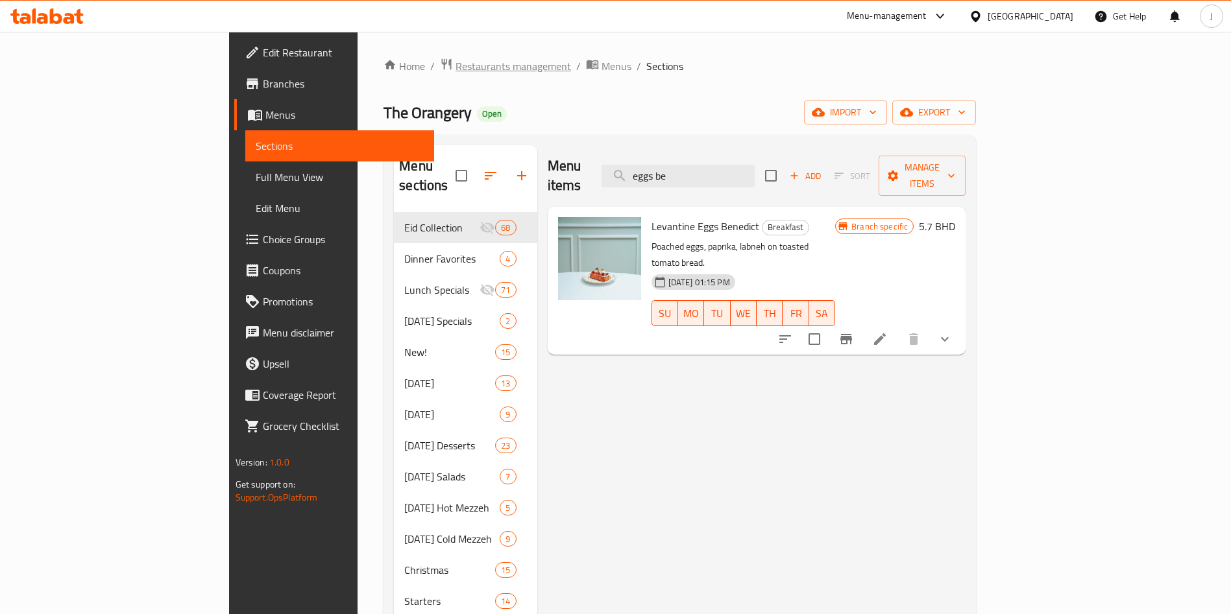
click at [455, 68] on span "Restaurants management" at bounding box center [512, 66] width 115 height 16
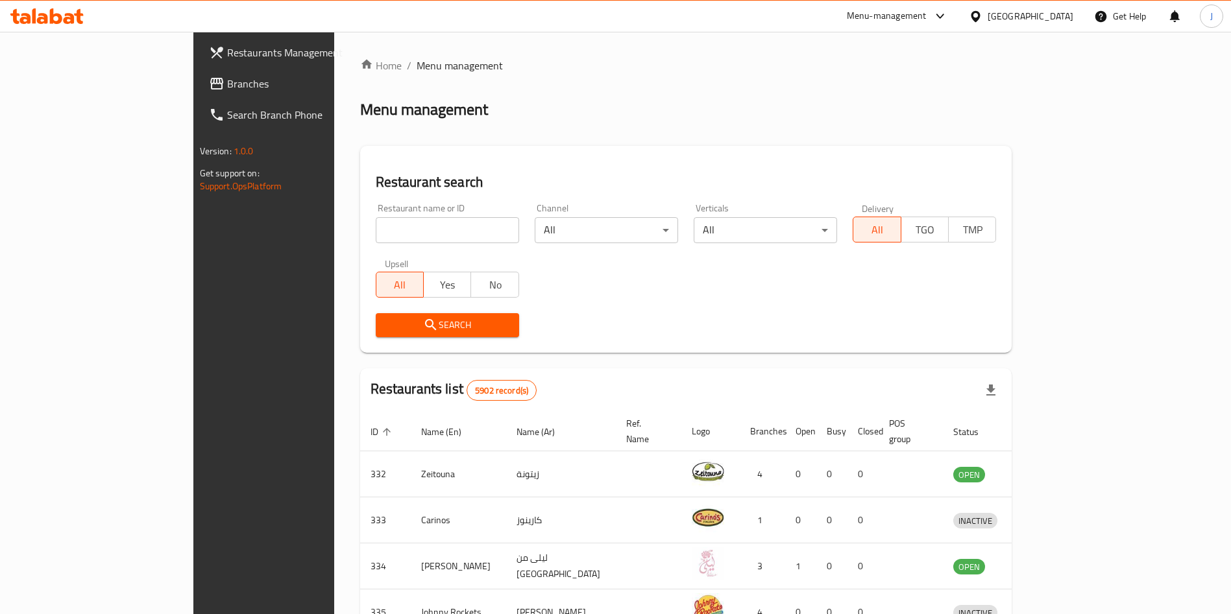
click at [411, 232] on input "search" at bounding box center [447, 230] width 143 height 26
type input "z.a.m"
click button "Search" at bounding box center [447, 325] width 143 height 24
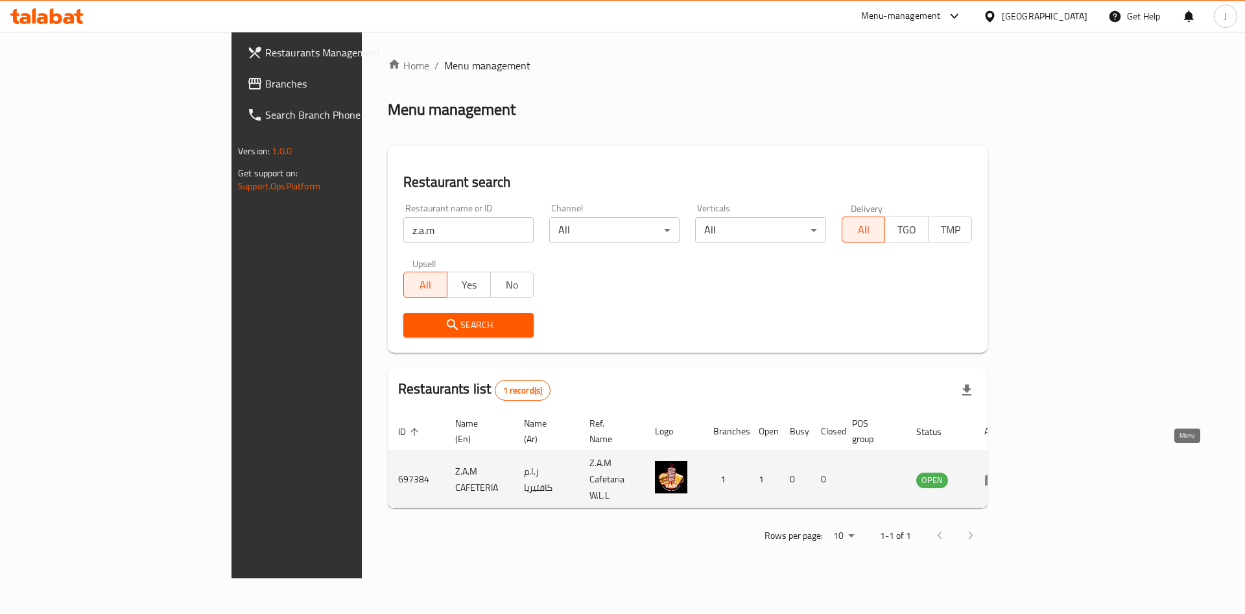
click at [1009, 472] on link "enhanced table" at bounding box center [997, 480] width 24 height 16
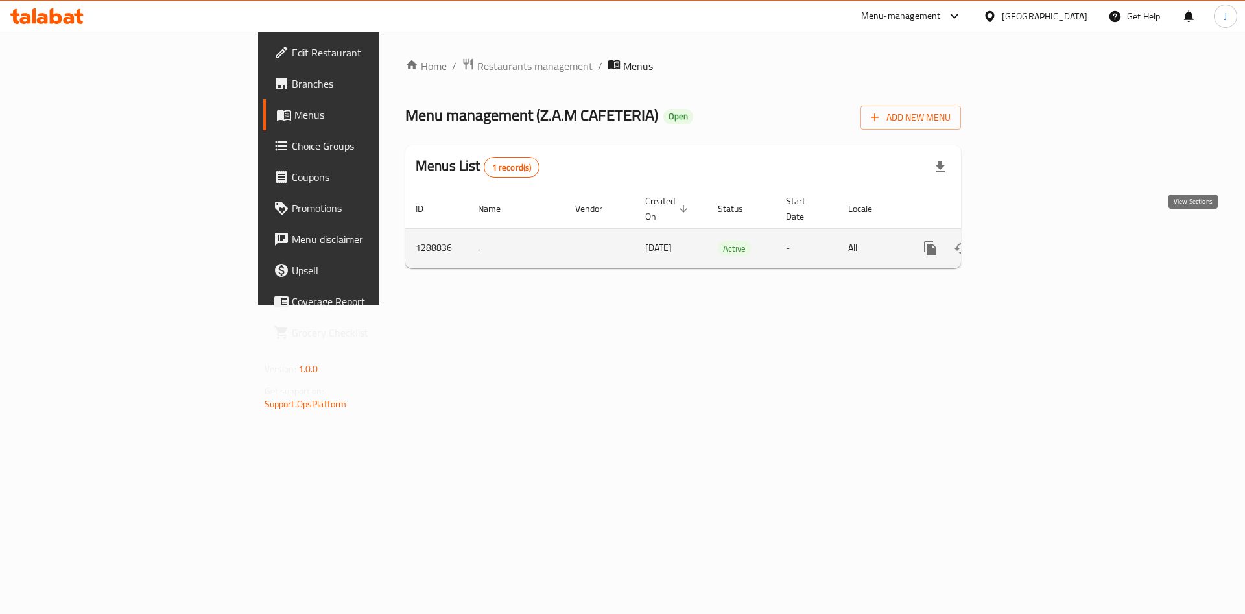
click at [1032, 241] on icon "enhanced table" at bounding box center [1024, 249] width 16 height 16
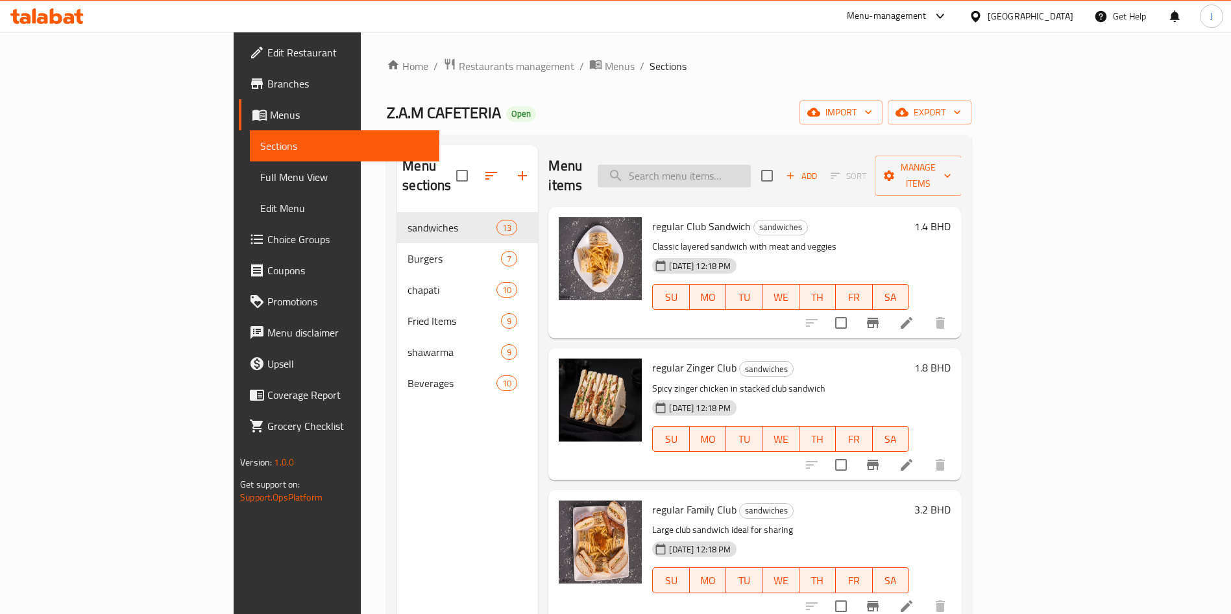
click at [751, 165] on input "search" at bounding box center [673, 176] width 153 height 23
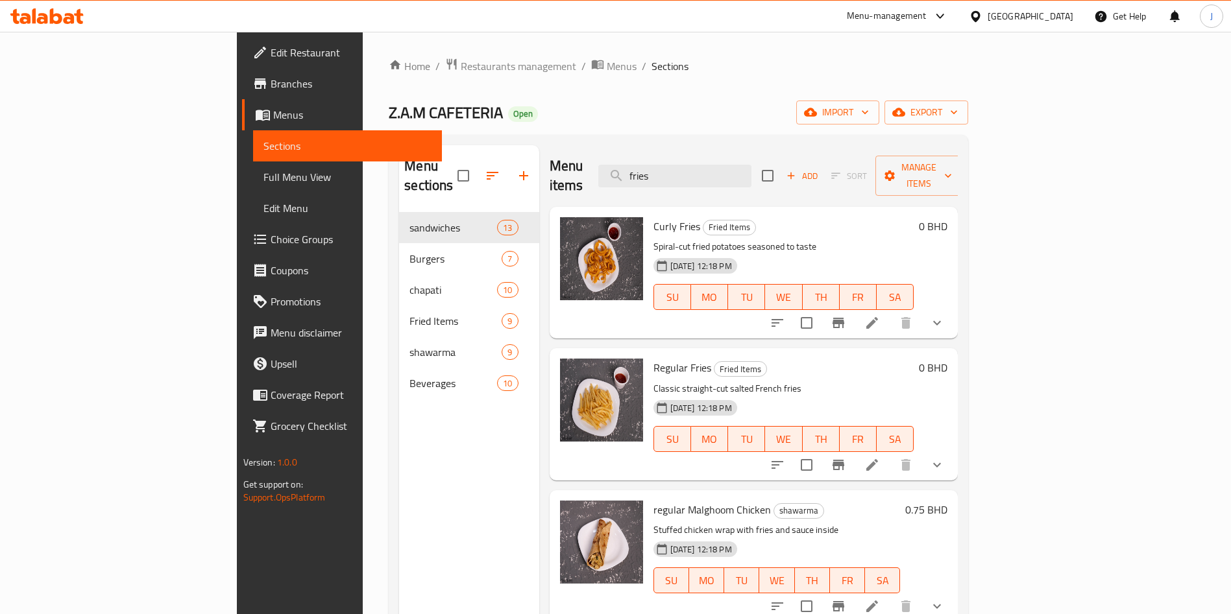
type input "fries"
click at [944, 315] on icon "show more" at bounding box center [937, 323] width 16 height 16
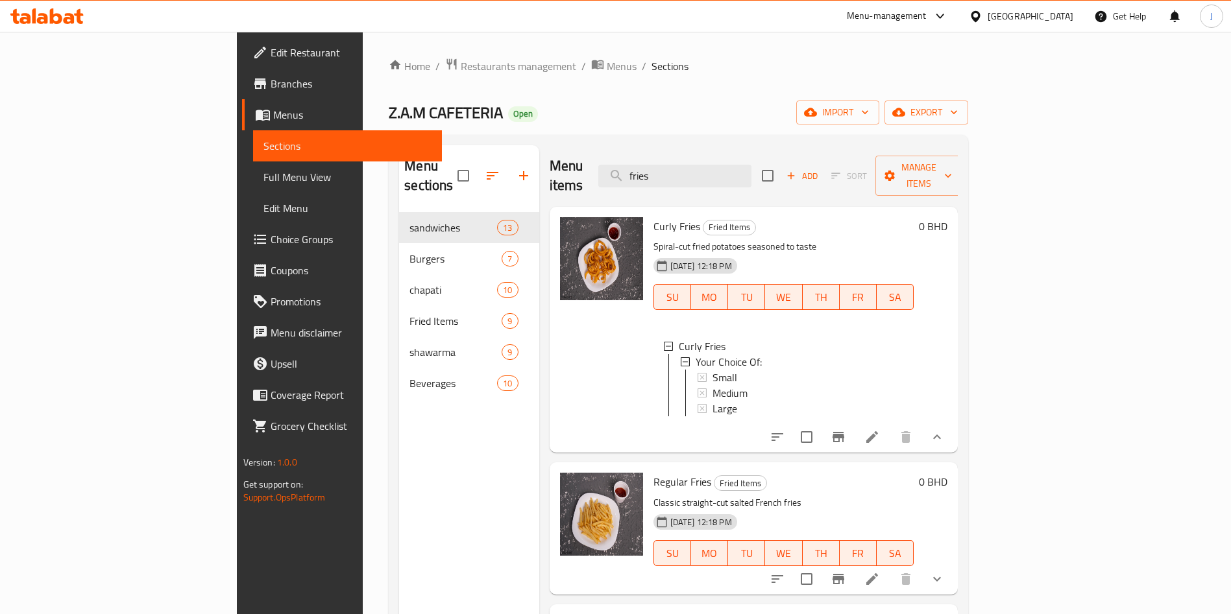
click at [944, 432] on icon "show more" at bounding box center [937, 437] width 16 height 16
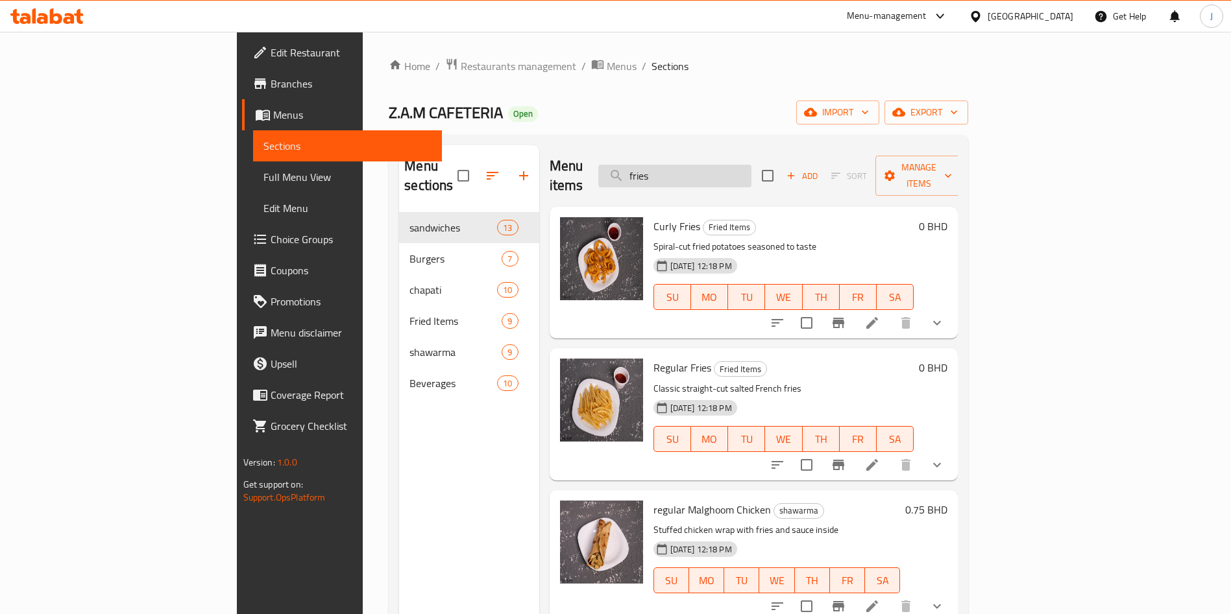
click at [751, 165] on input "fries" at bounding box center [674, 176] width 153 height 23
paste input "Z.A.M Special Burger"
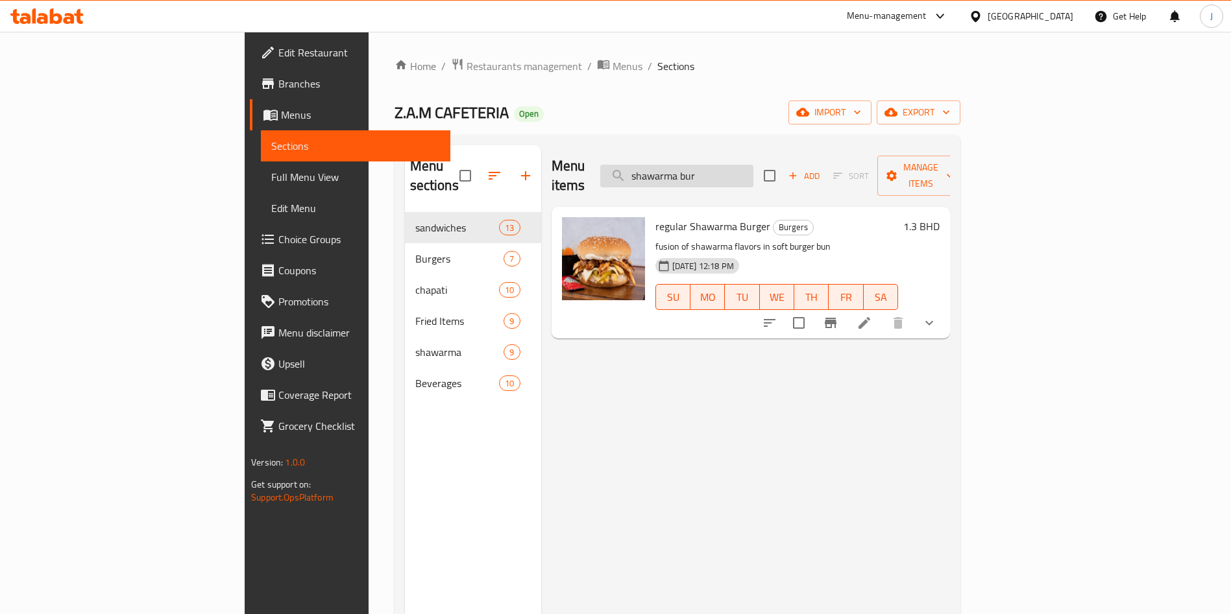
type input "shawarma bur"
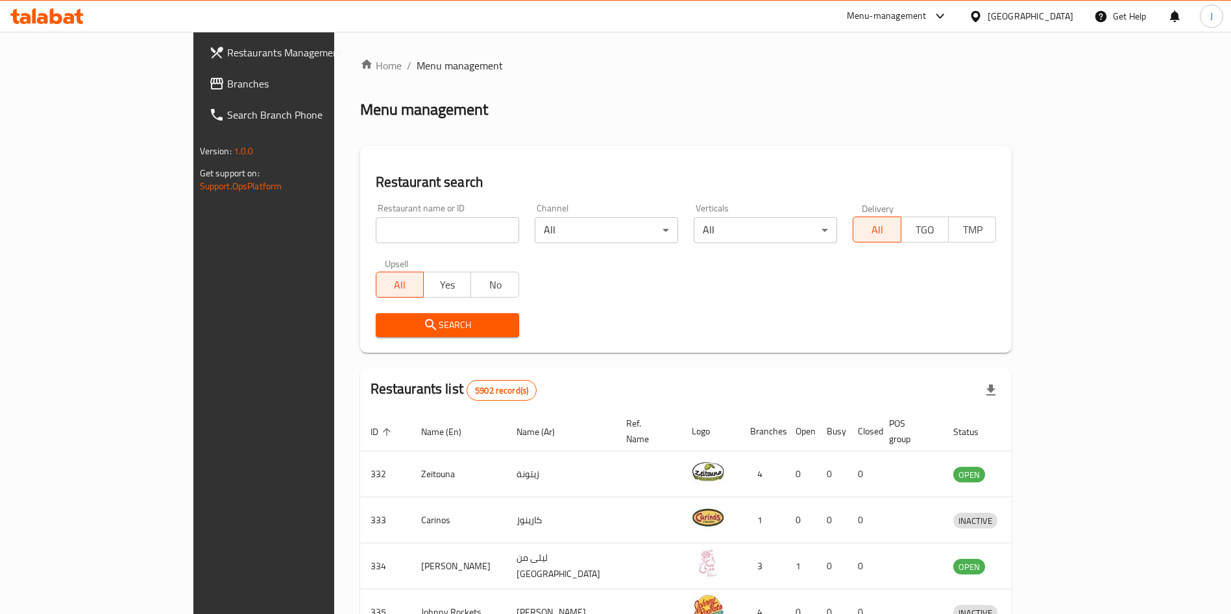
drag, startPoint x: 427, startPoint y: 230, endPoint x: 419, endPoint y: 222, distance: 11.5
click at [427, 223] on input "search" at bounding box center [447, 230] width 143 height 26
type input "z.a.m"
click button "Search" at bounding box center [447, 325] width 143 height 24
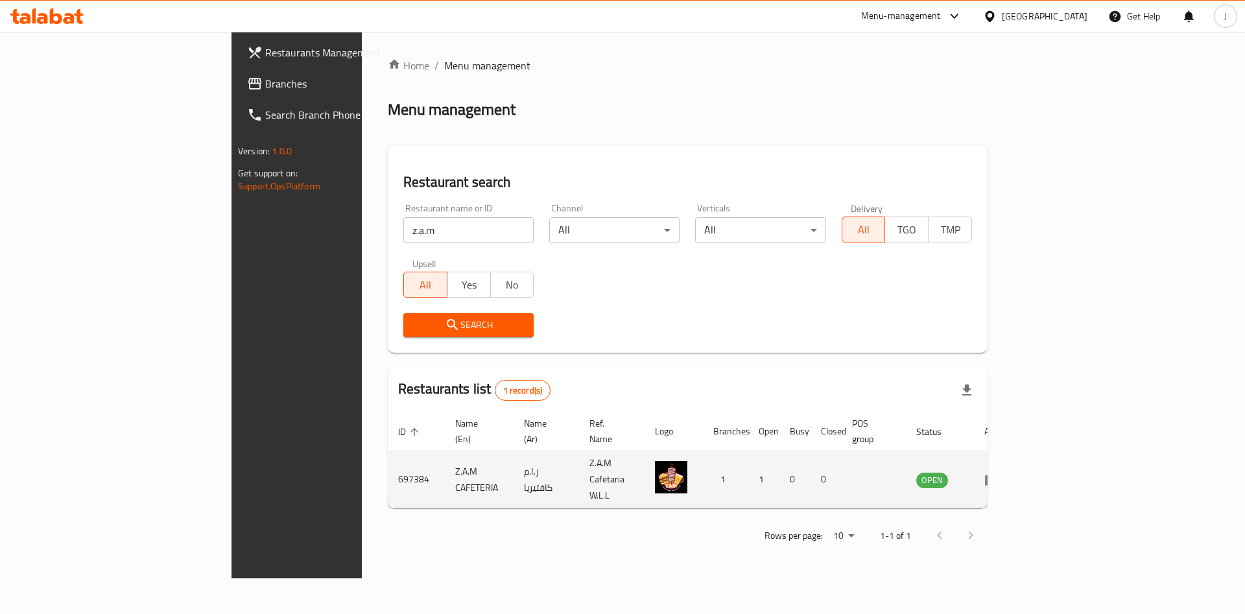
click at [1000, 472] on icon "enhanced table" at bounding box center [993, 480] width 16 height 16
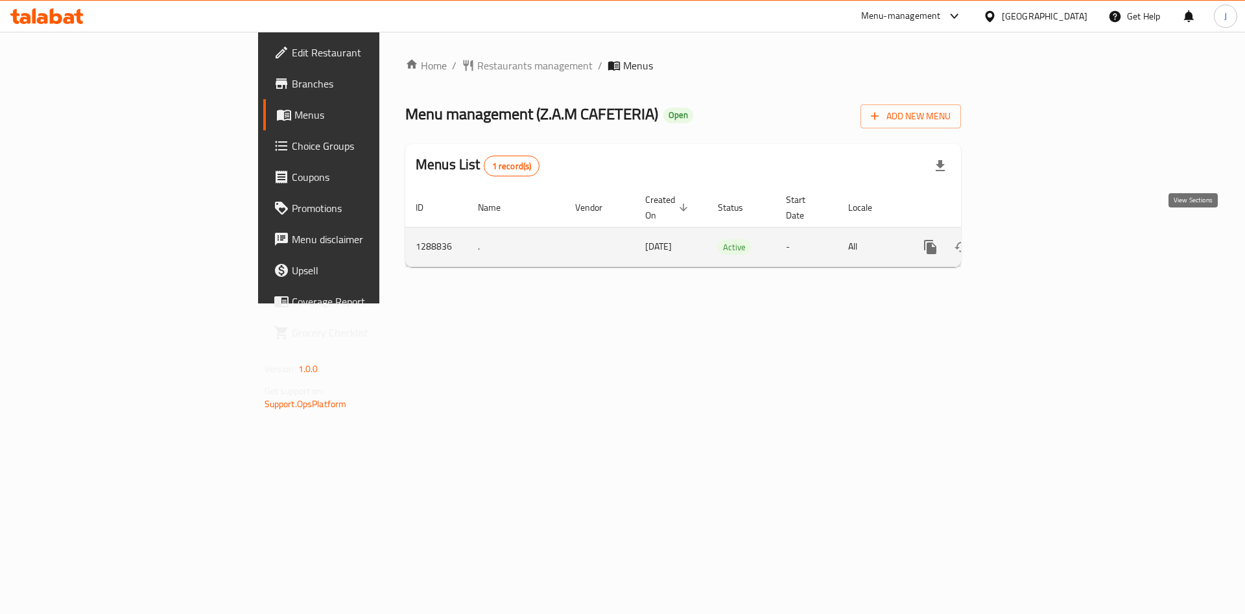
click at [1032, 239] on icon "enhanced table" at bounding box center [1024, 247] width 16 height 16
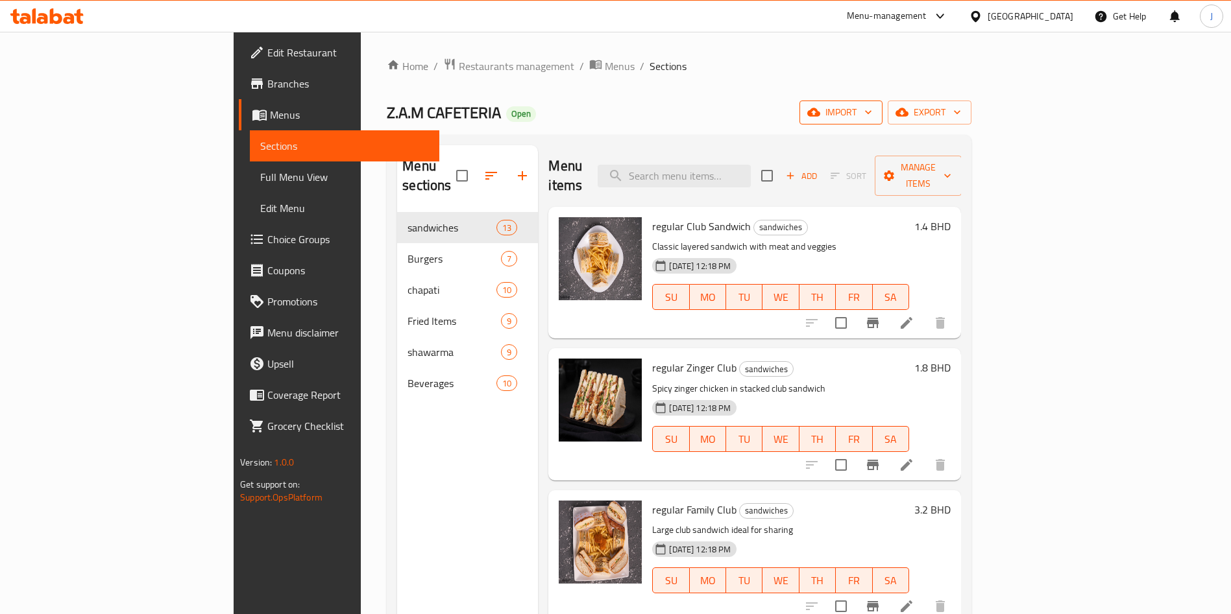
click at [871, 113] on icon "button" at bounding box center [868, 113] width 6 height 4
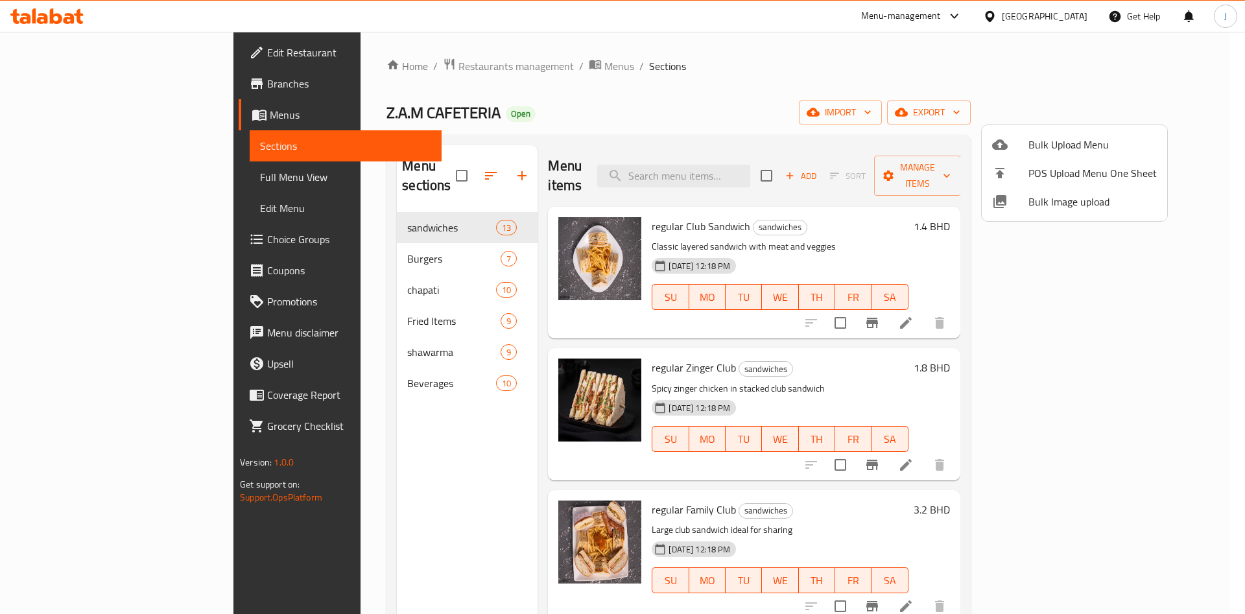
click at [1175, 106] on div at bounding box center [622, 307] width 1245 height 614
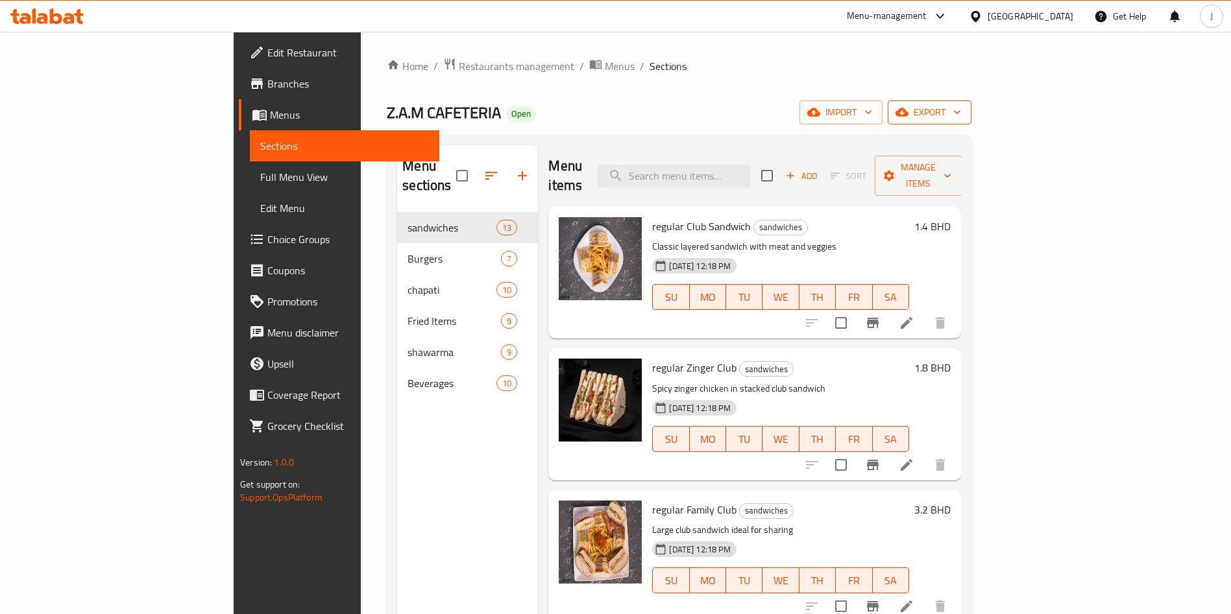
click at [961, 110] on span "export" at bounding box center [929, 112] width 63 height 16
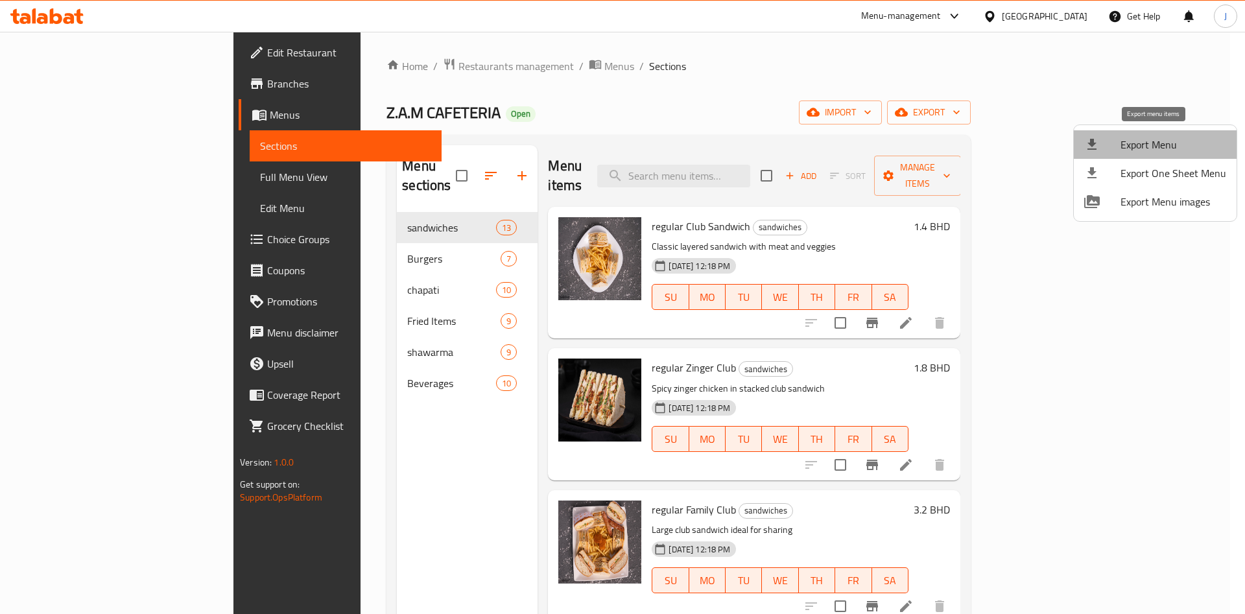
click at [1188, 148] on span "Export Menu" at bounding box center [1174, 145] width 106 height 16
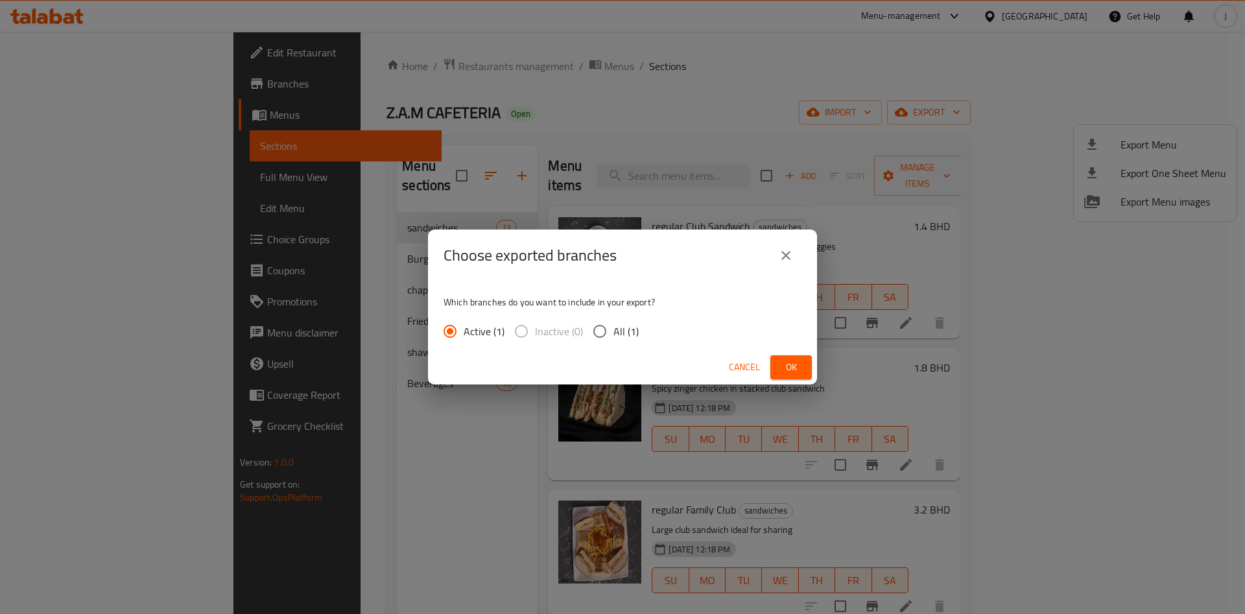
click at [797, 365] on span "Ok" at bounding box center [791, 367] width 21 height 16
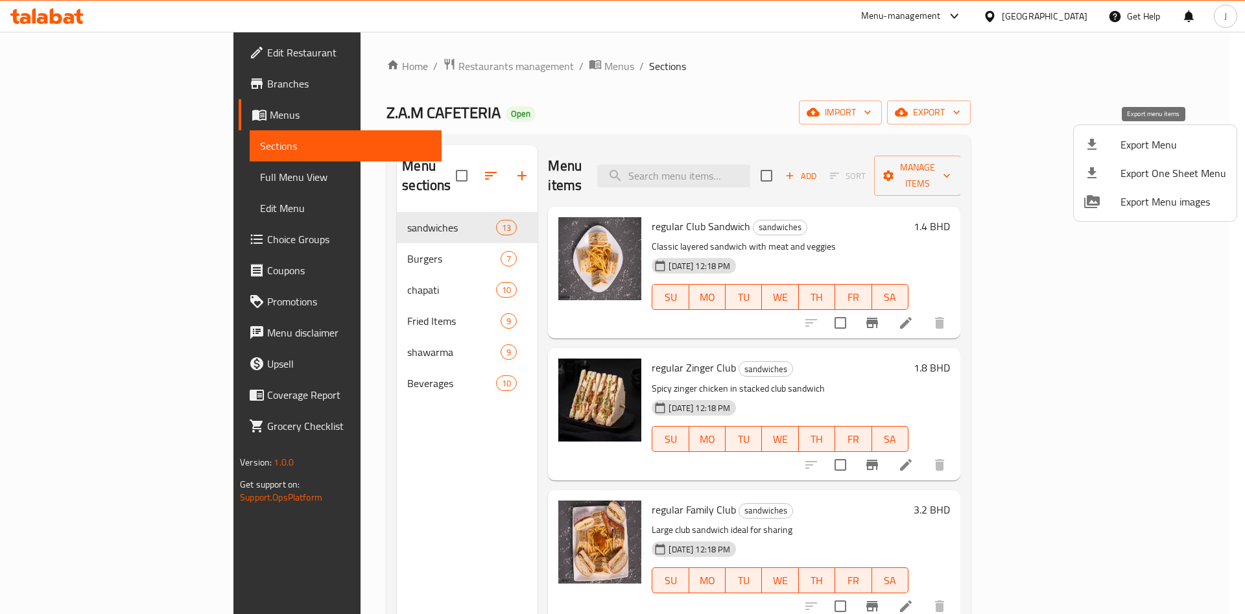
click at [1182, 146] on span "Export Menu" at bounding box center [1174, 145] width 106 height 16
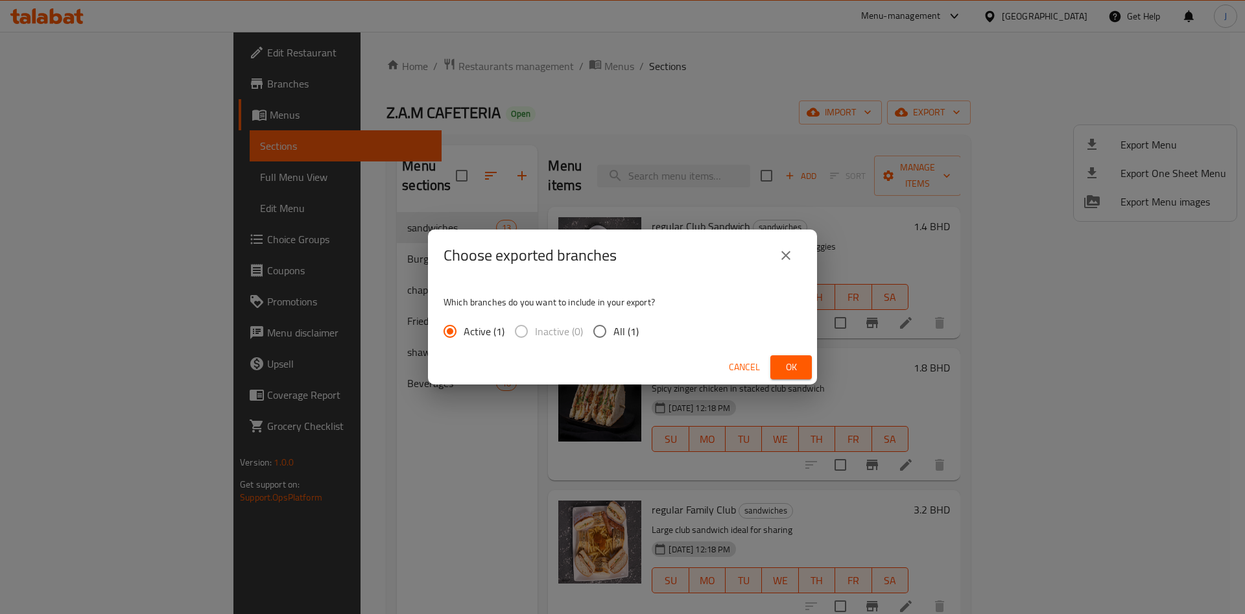
click at [794, 366] on span "Ok" at bounding box center [791, 367] width 21 height 16
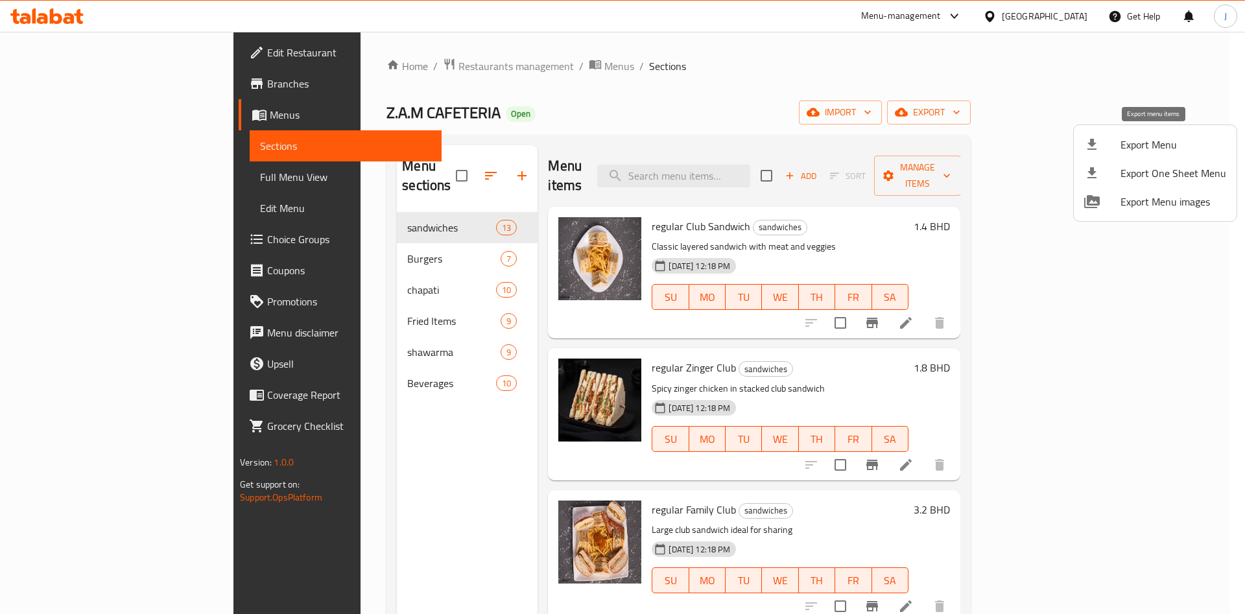
click at [1194, 139] on span "Export Menu" at bounding box center [1174, 145] width 106 height 16
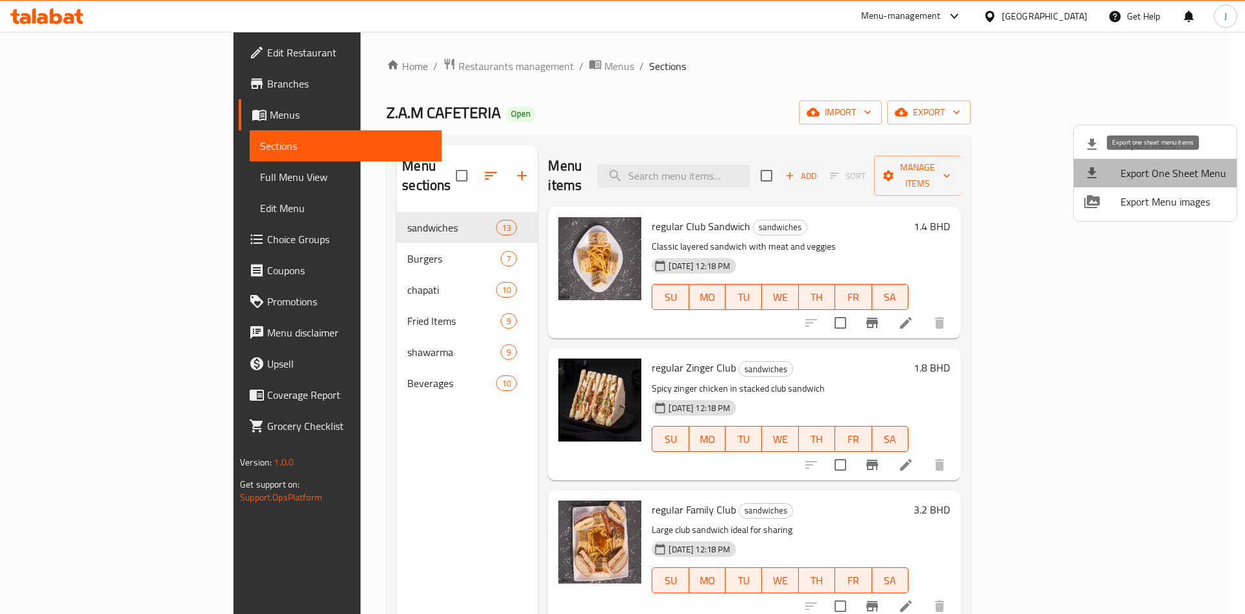
click at [1212, 169] on span "Export One Sheet Menu" at bounding box center [1174, 173] width 106 height 16
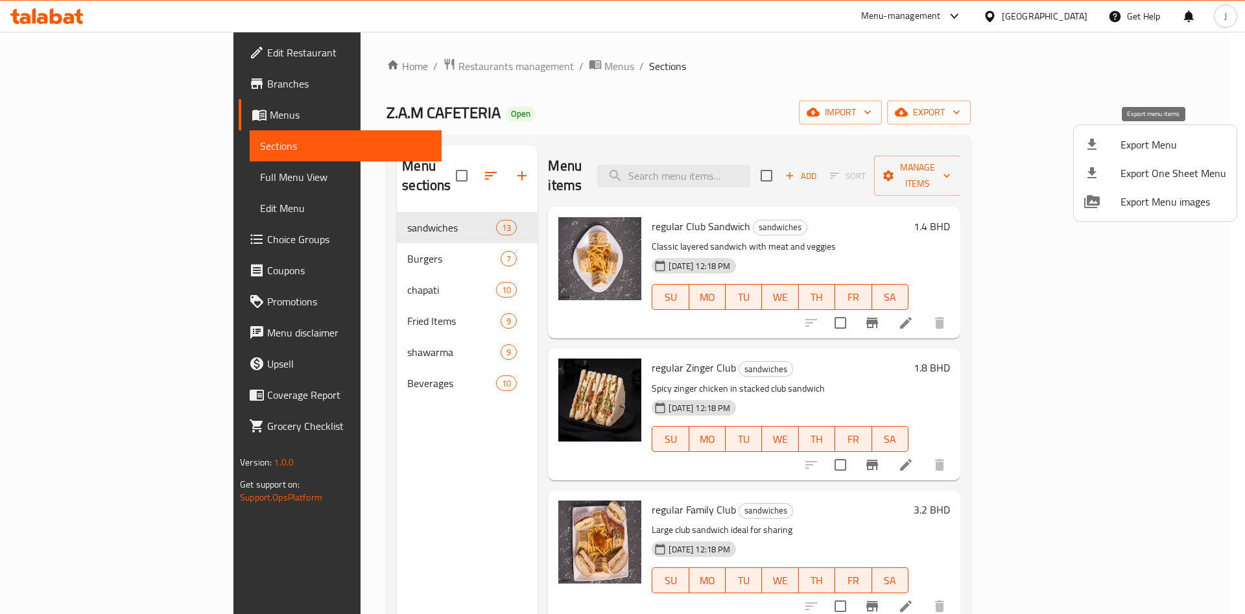
click at [1155, 143] on span "Export Menu" at bounding box center [1174, 145] width 106 height 16
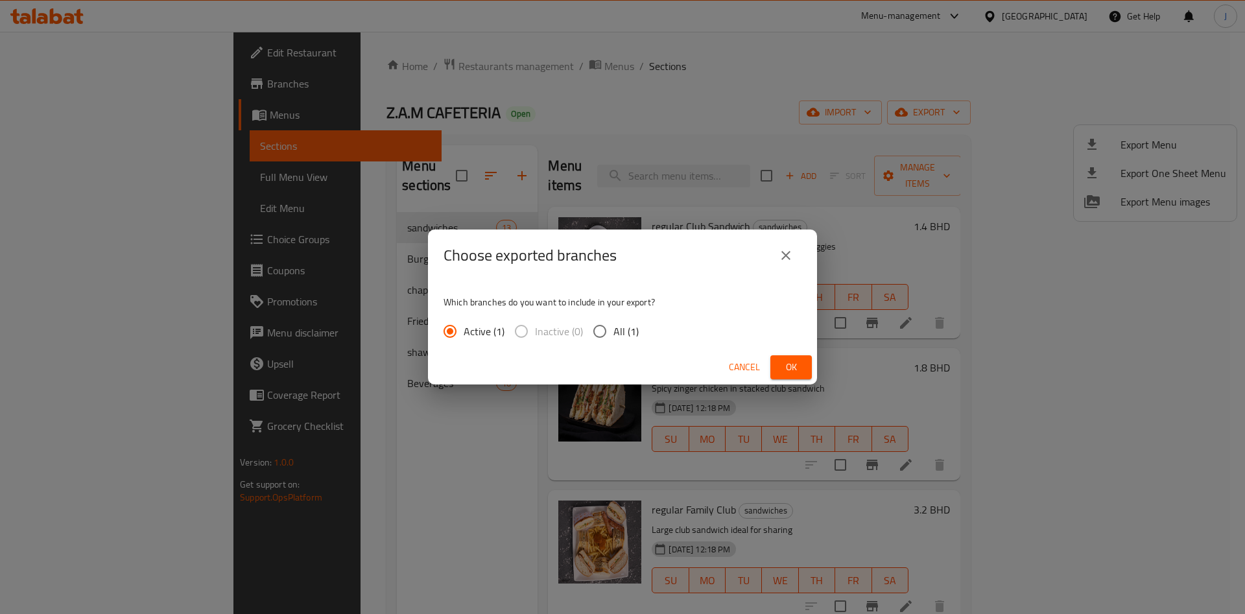
click at [792, 359] on span "Ok" at bounding box center [791, 367] width 21 height 16
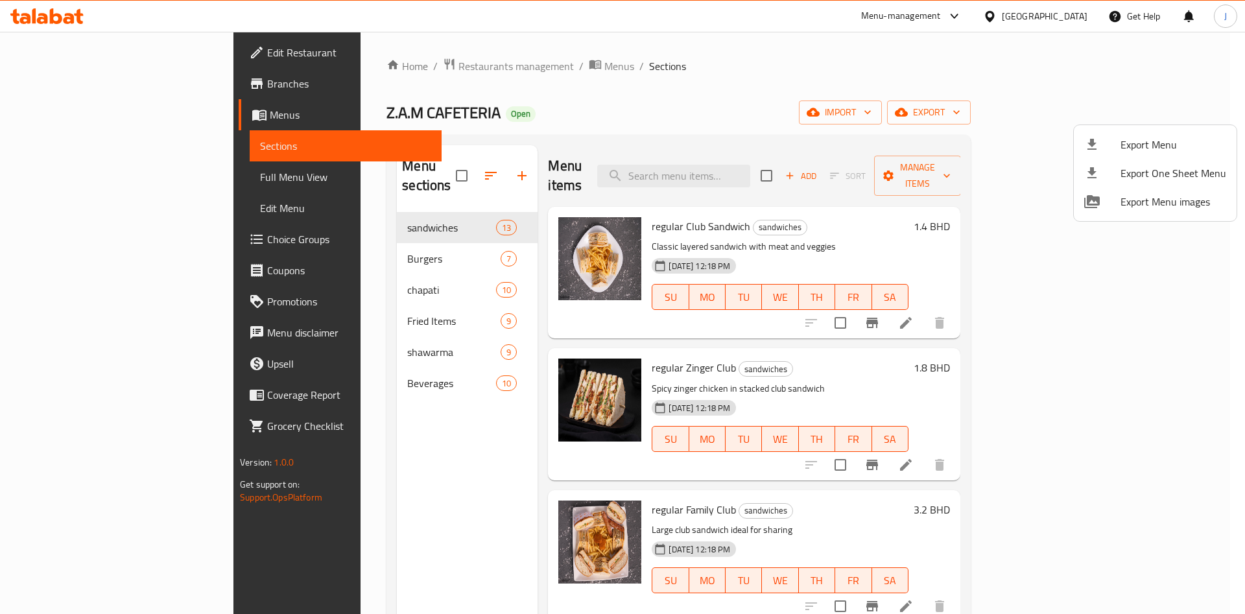
click at [930, 103] on div at bounding box center [622, 307] width 1245 height 614
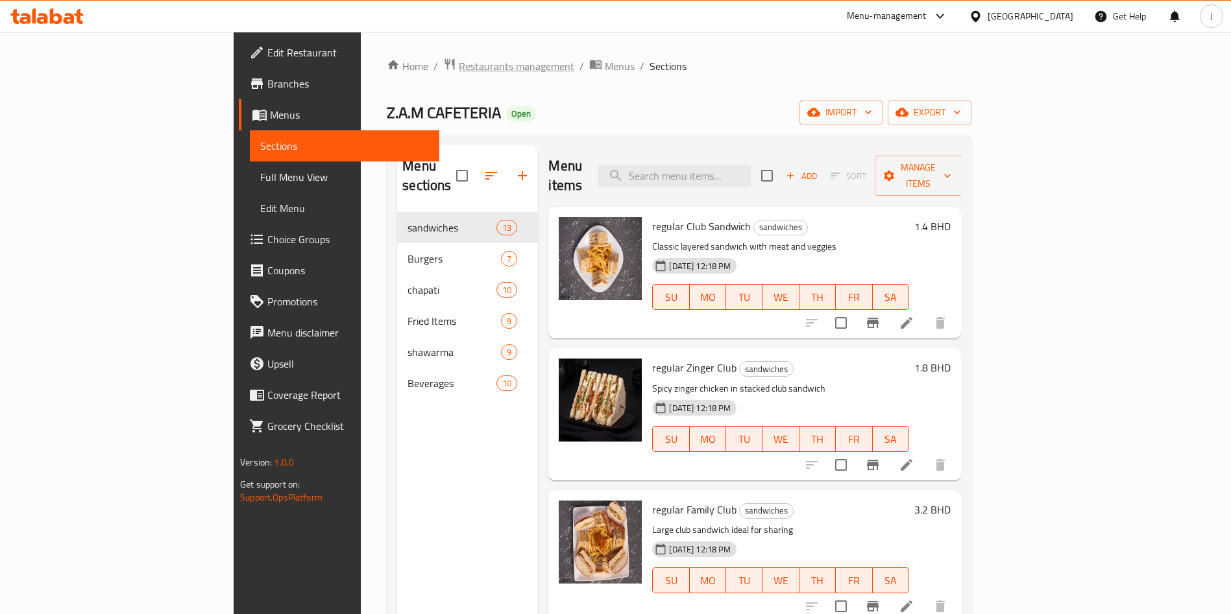
click at [459, 65] on span "Restaurants management" at bounding box center [516, 66] width 115 height 16
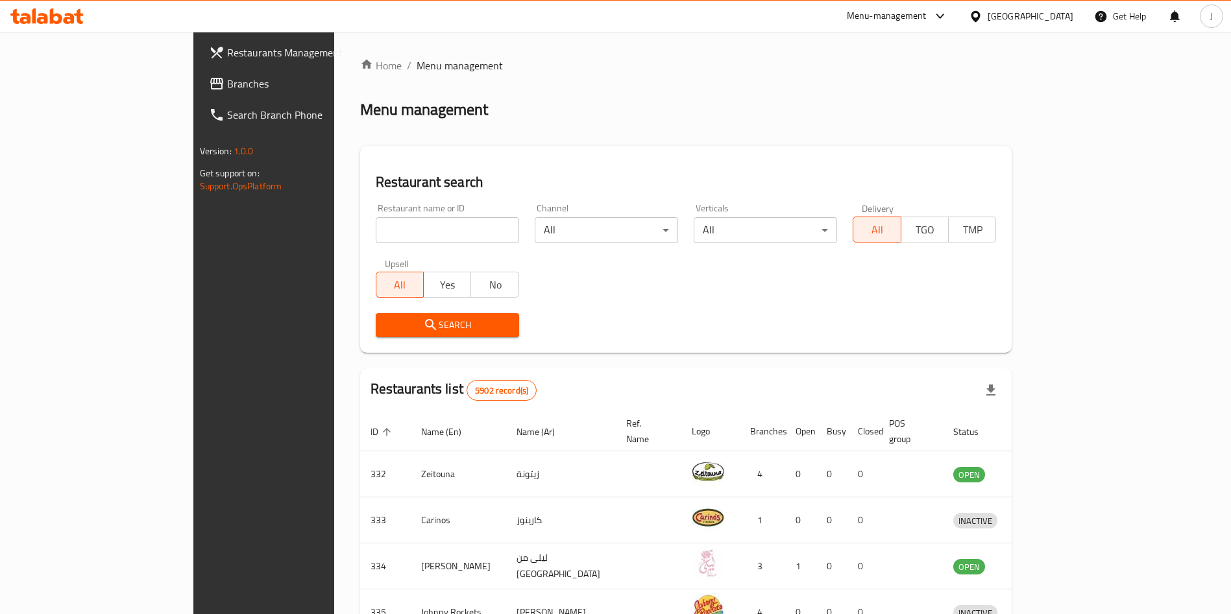
click at [405, 224] on input "search" at bounding box center [447, 230] width 143 height 26
type input "fry and"
click button "Search" at bounding box center [447, 325] width 143 height 24
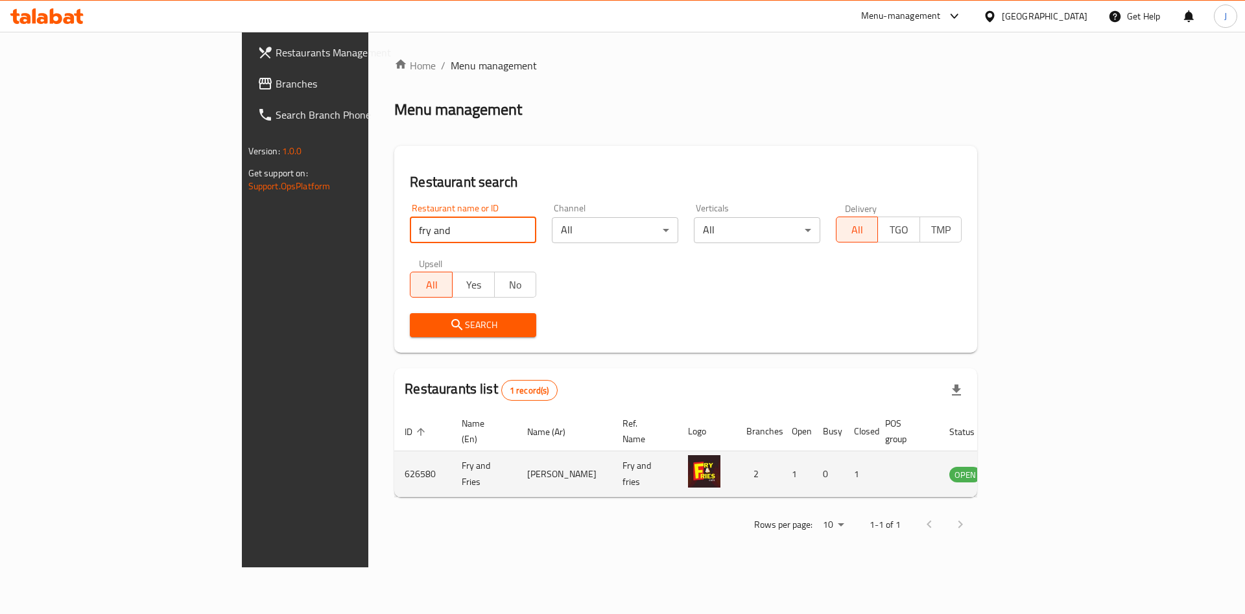
click at [1033, 466] on icon "enhanced table" at bounding box center [1026, 474] width 16 height 16
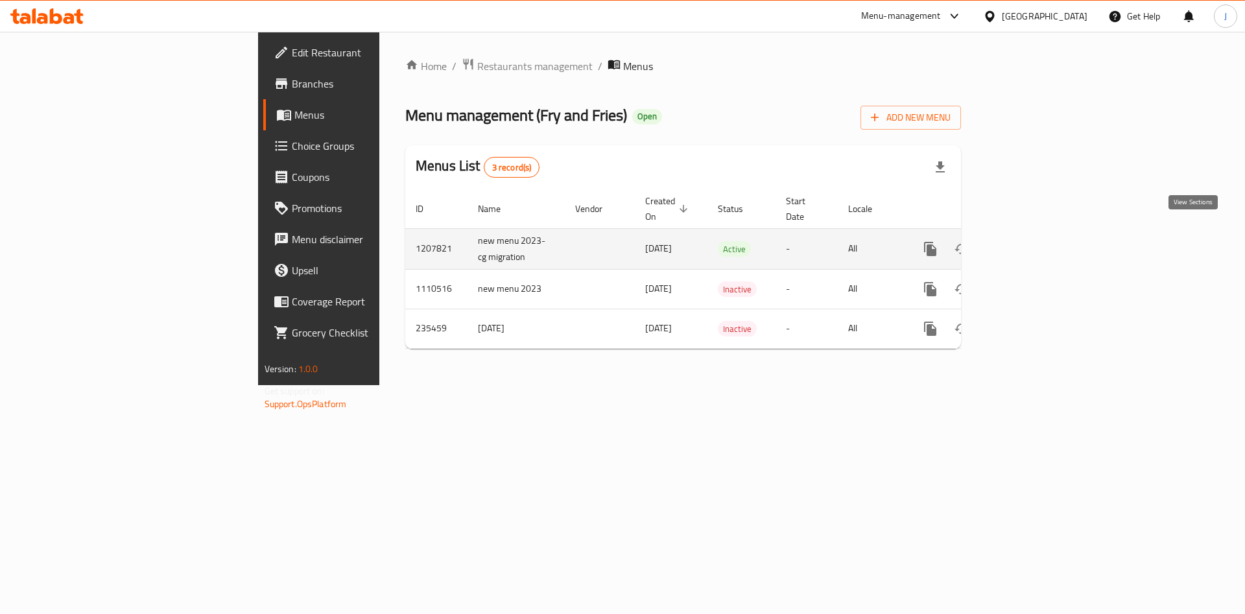
click at [1032, 241] on icon "enhanced table" at bounding box center [1024, 249] width 16 height 16
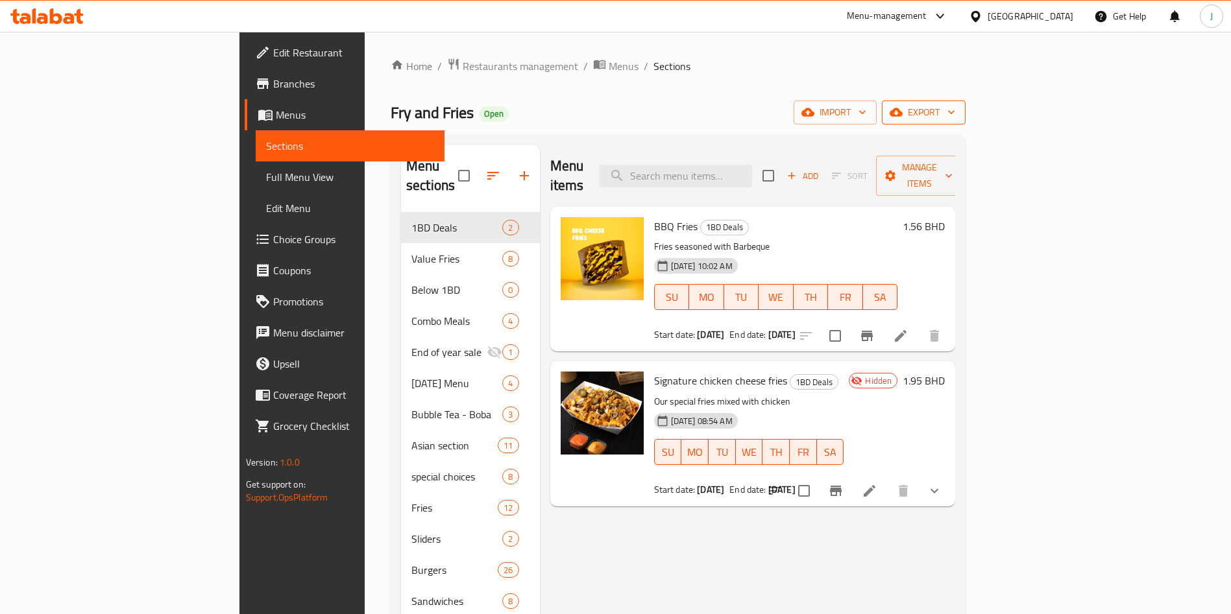
click at [955, 110] on span "export" at bounding box center [923, 112] width 63 height 16
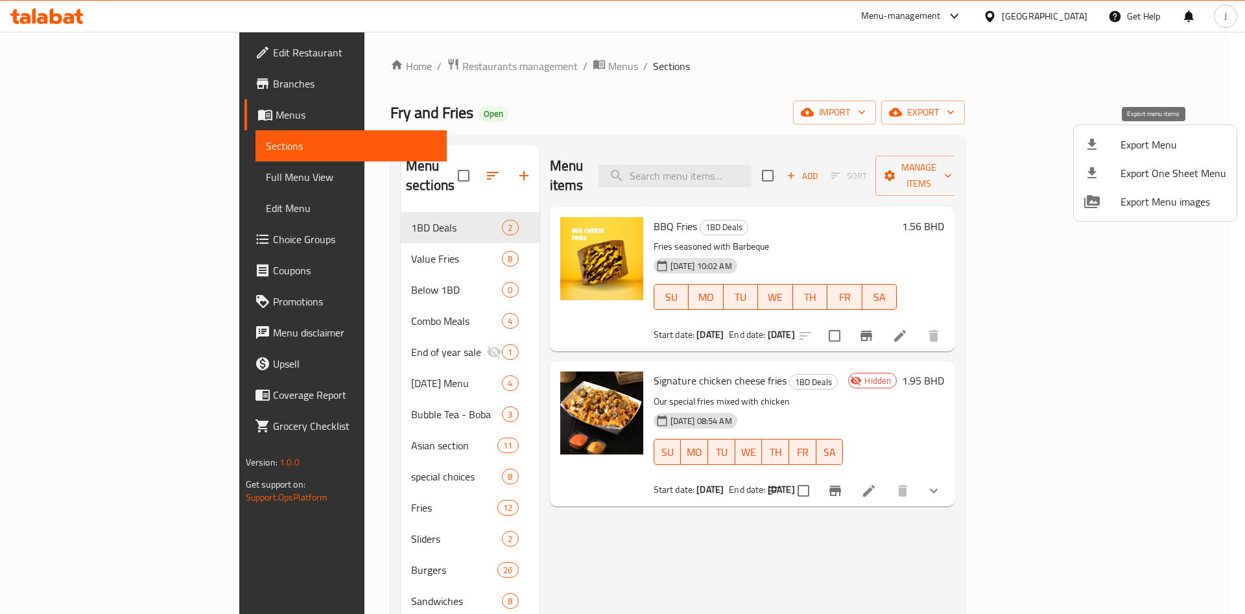
click at [1182, 137] on span "Export Menu" at bounding box center [1174, 145] width 106 height 16
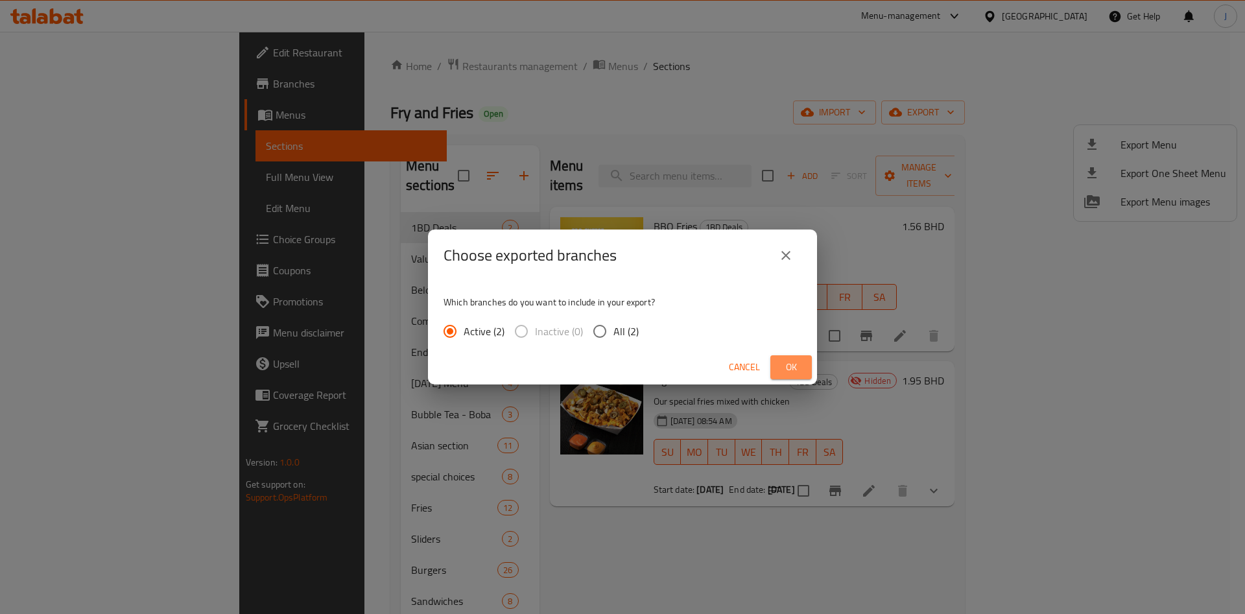
click at [798, 373] on span "Ok" at bounding box center [791, 367] width 21 height 16
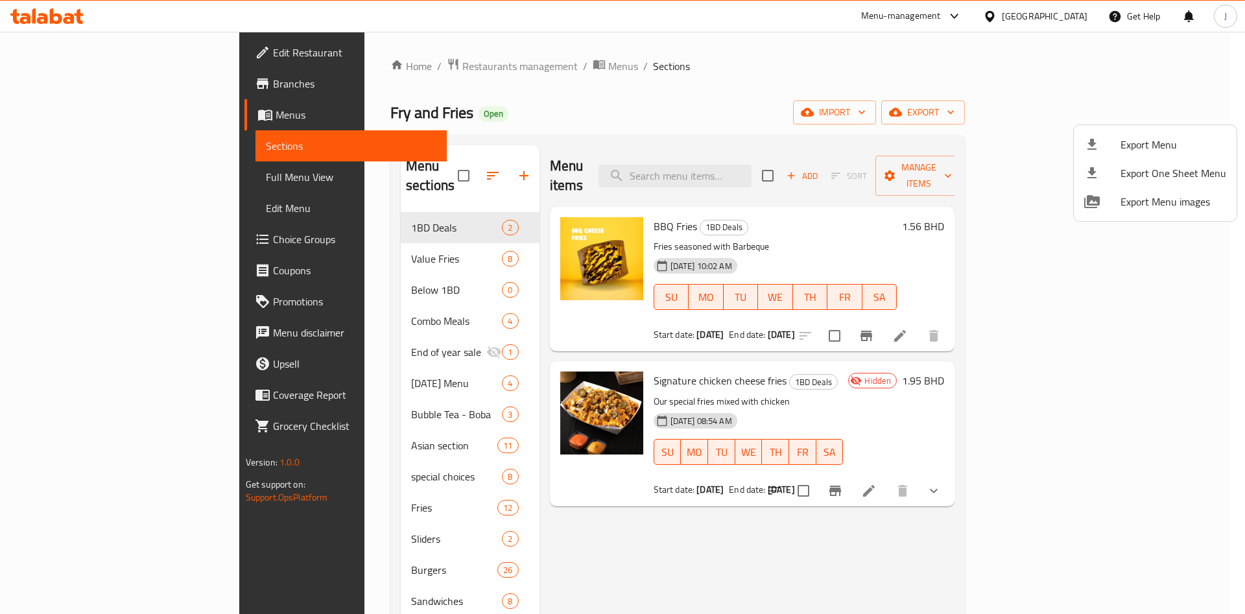
click at [368, 68] on div at bounding box center [622, 307] width 1245 height 614
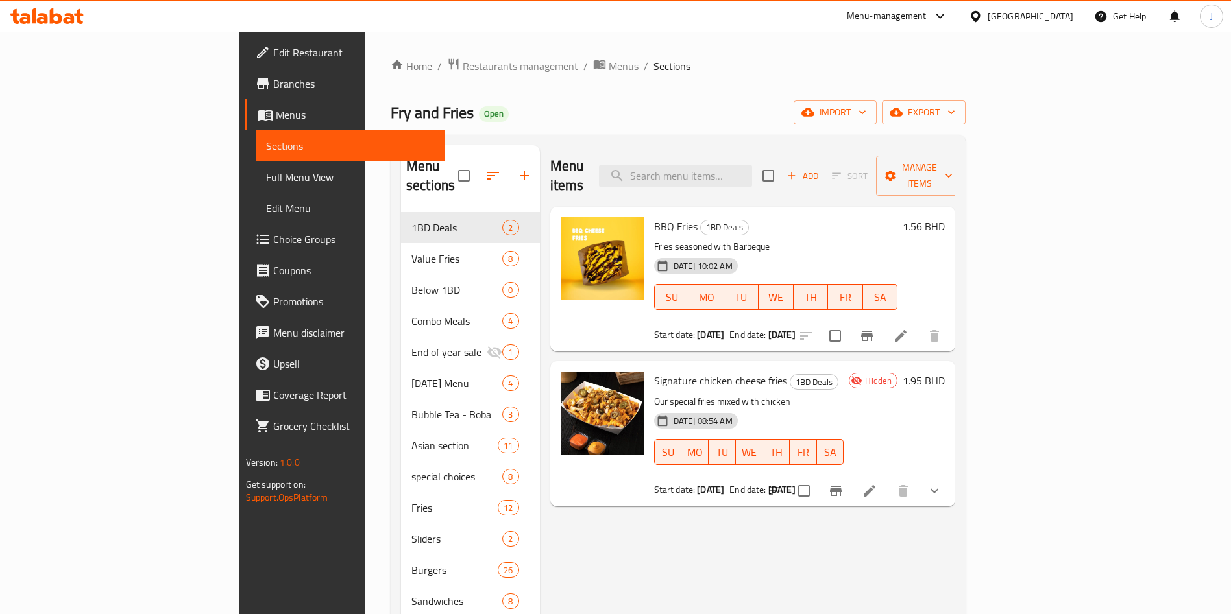
click at [463, 67] on span "Restaurants management" at bounding box center [520, 66] width 115 height 16
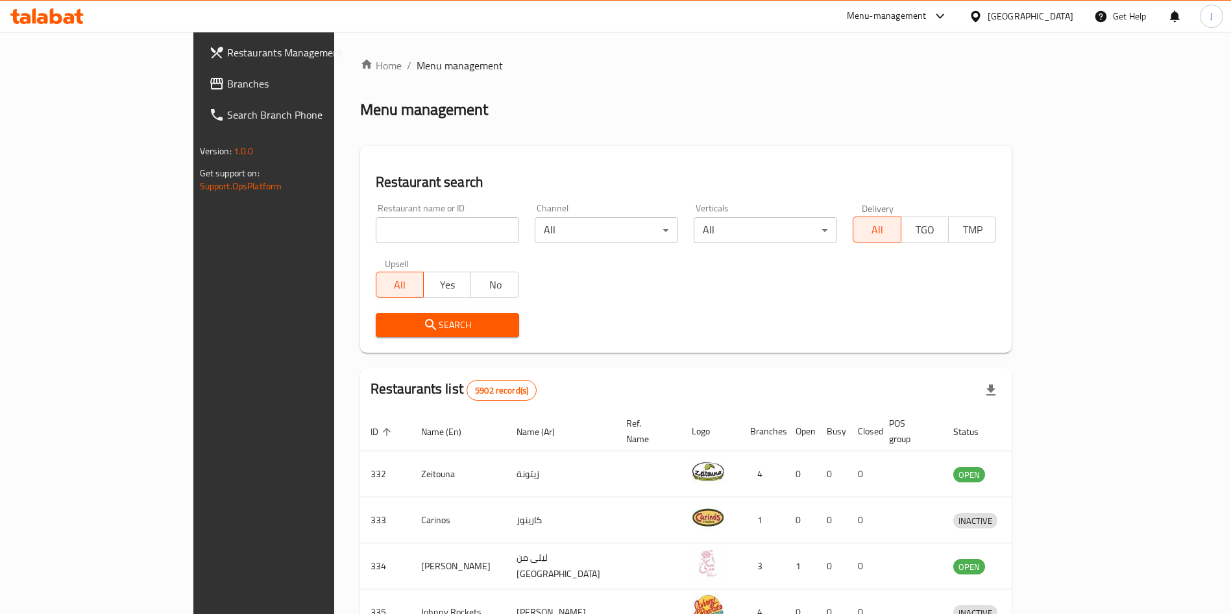
click at [389, 222] on input "search" at bounding box center [447, 230] width 143 height 26
click at [380, 223] on input "search" at bounding box center [447, 230] width 143 height 26
type input "z.a."
click button "Search" at bounding box center [447, 325] width 143 height 24
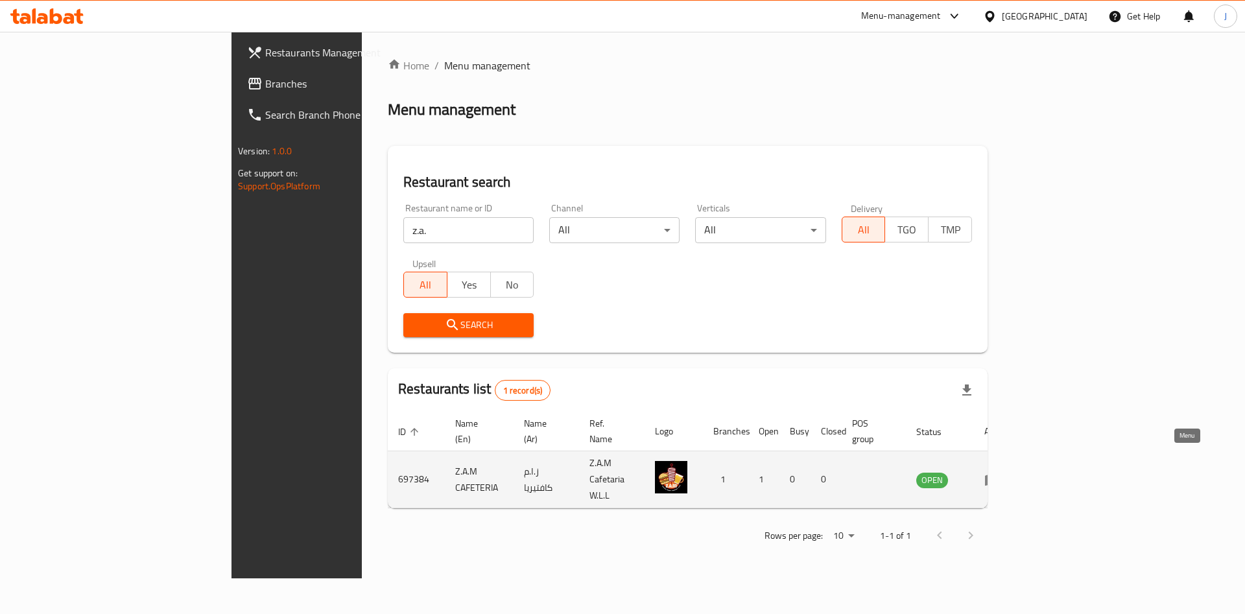
click at [1000, 472] on icon "enhanced table" at bounding box center [993, 480] width 16 height 16
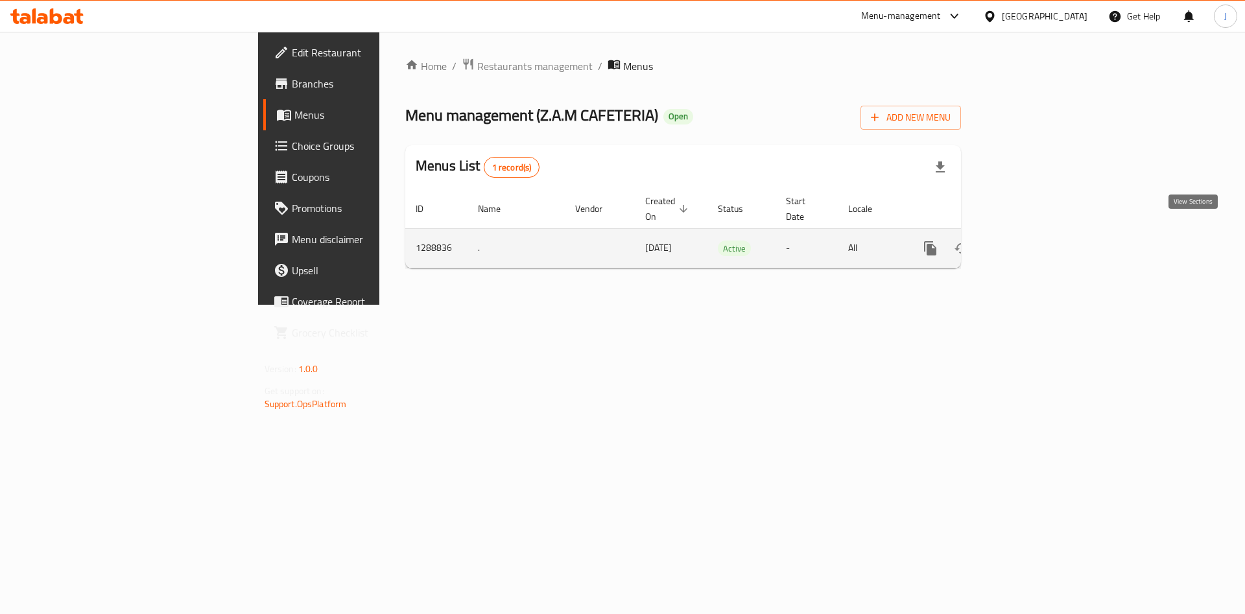
click at [1032, 241] on icon "enhanced table" at bounding box center [1024, 249] width 16 height 16
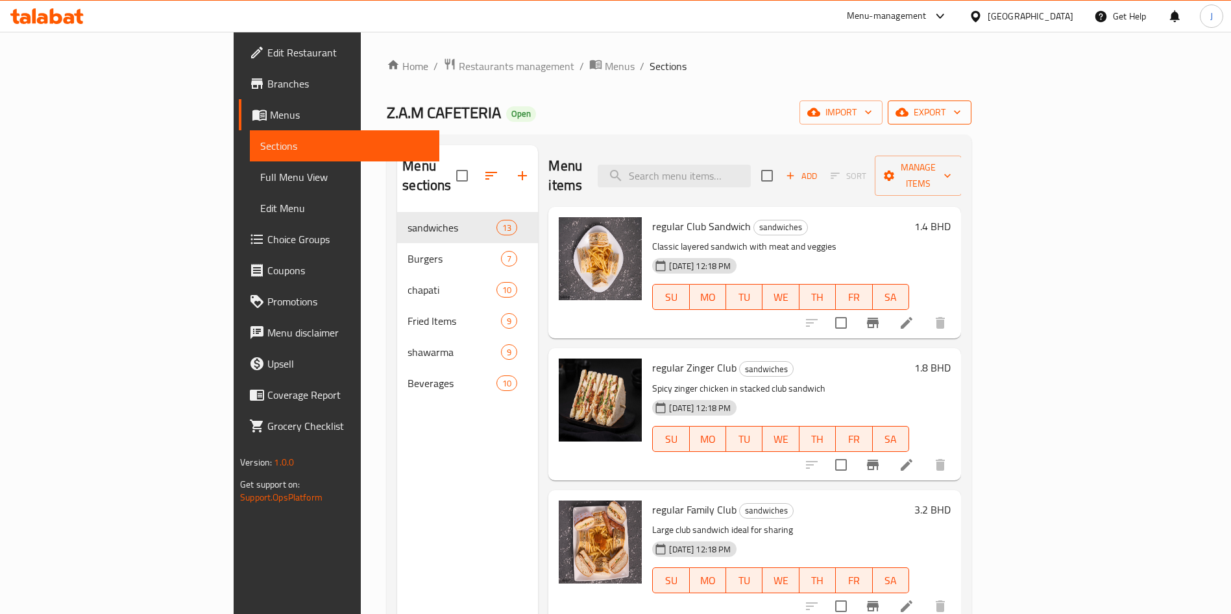
click at [963, 118] on icon "button" at bounding box center [956, 112] width 13 height 13
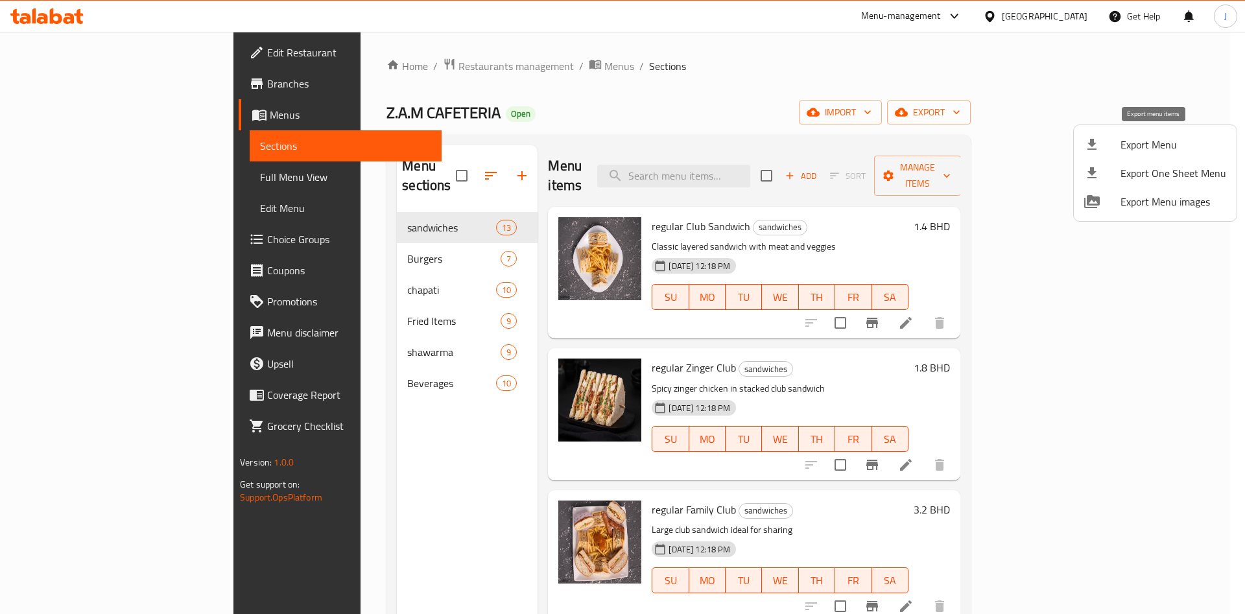
click at [1182, 146] on span "Export Menu" at bounding box center [1174, 145] width 106 height 16
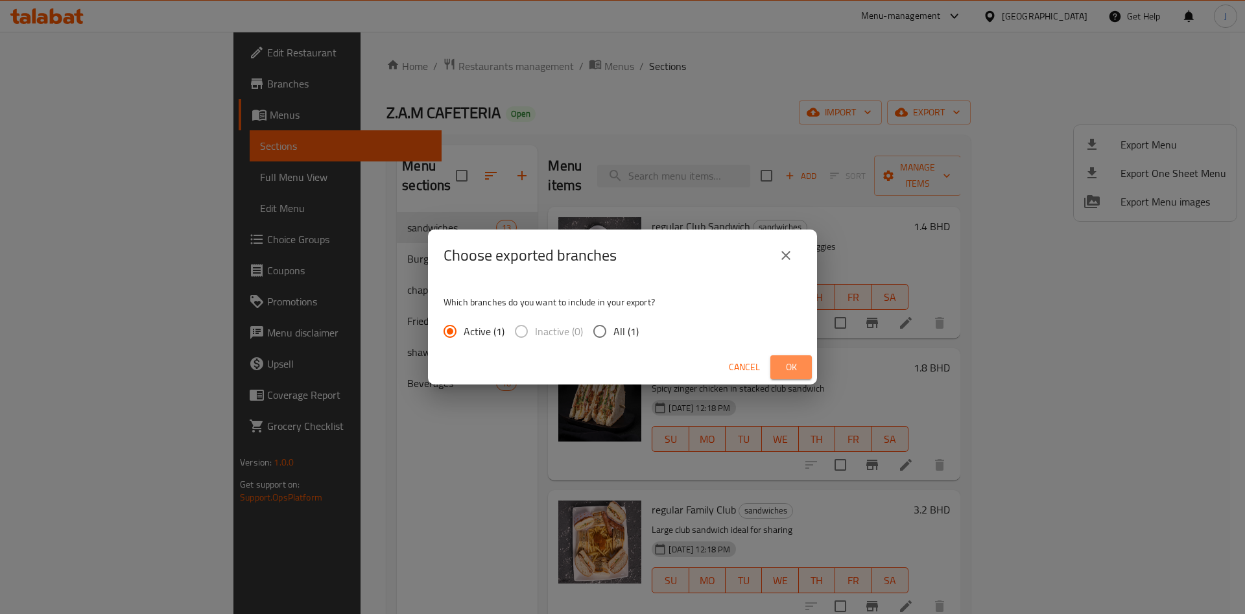
click at [801, 364] on span "Ok" at bounding box center [791, 367] width 21 height 16
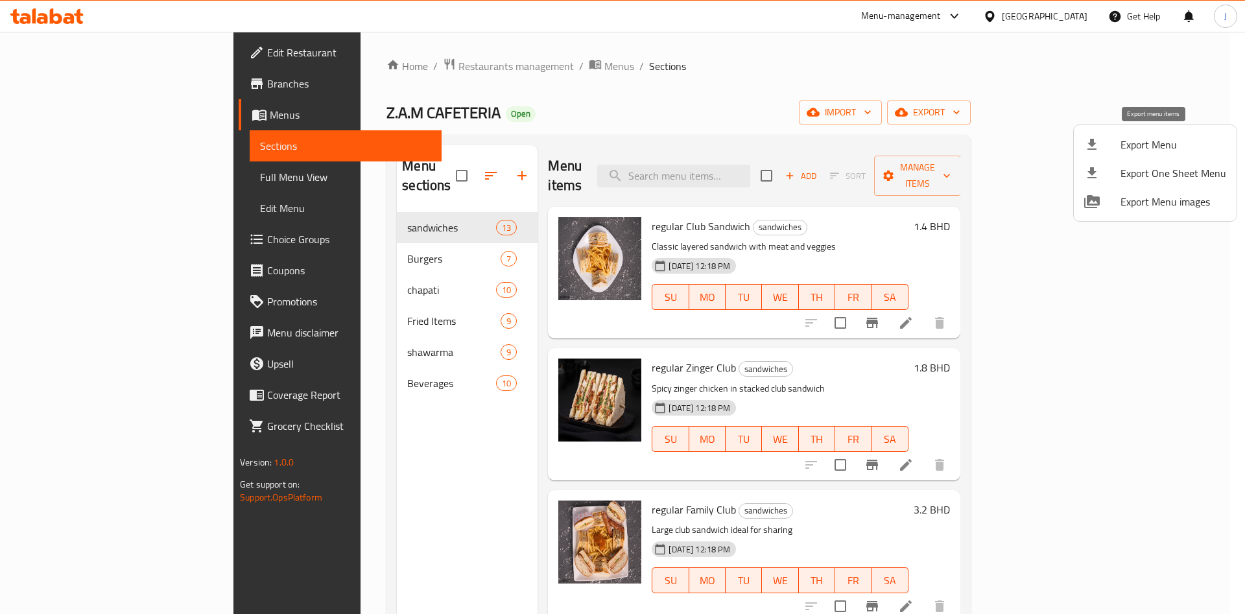
click at [1168, 149] on span "Export Menu" at bounding box center [1174, 145] width 106 height 16
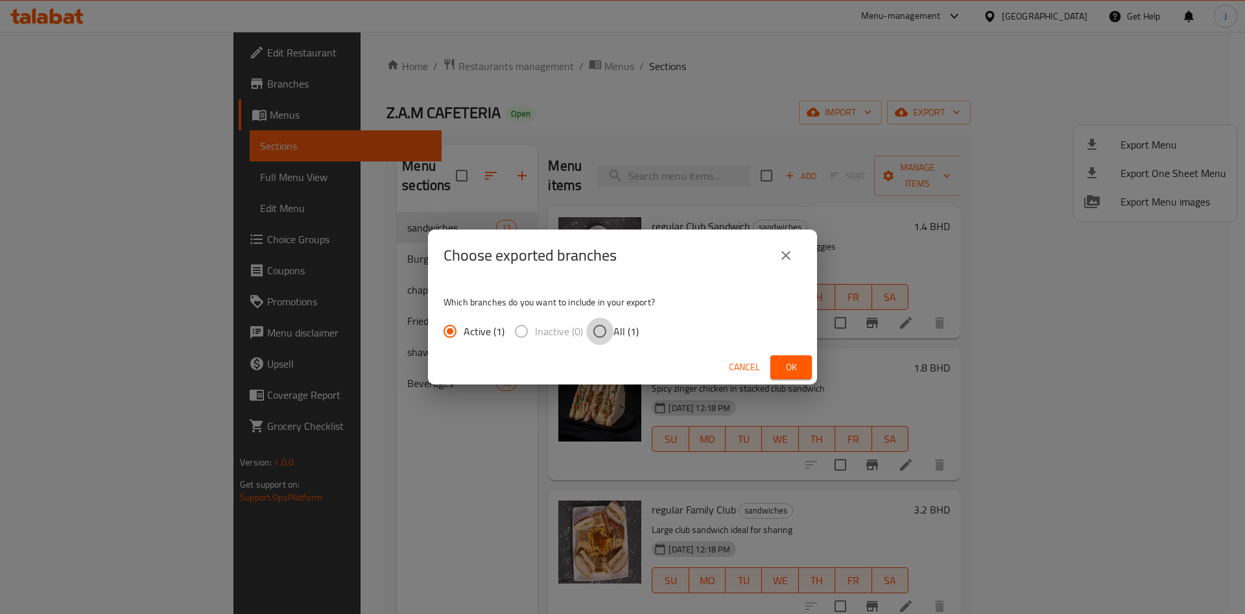
drag, startPoint x: 597, startPoint y: 329, endPoint x: 612, endPoint y: 330, distance: 15.0
click at [601, 327] on input "All (1)" at bounding box center [599, 331] width 27 height 27
radio input "true"
click at [786, 359] on button "Ok" at bounding box center [792, 367] width 42 height 24
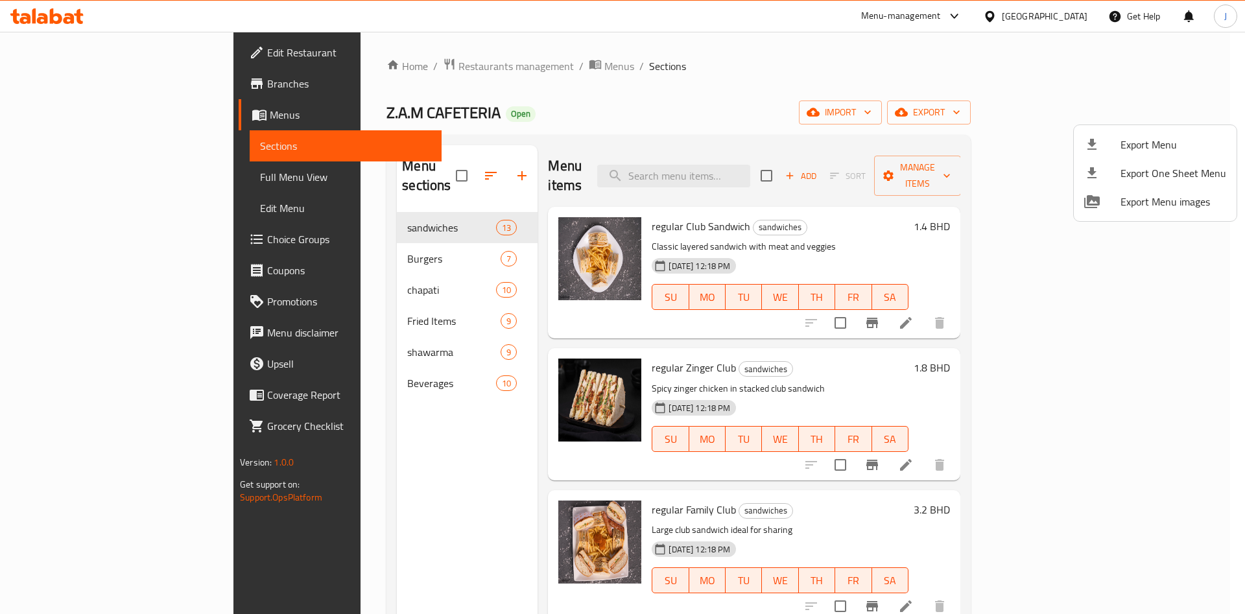
click at [1235, 361] on div at bounding box center [622, 307] width 1245 height 614
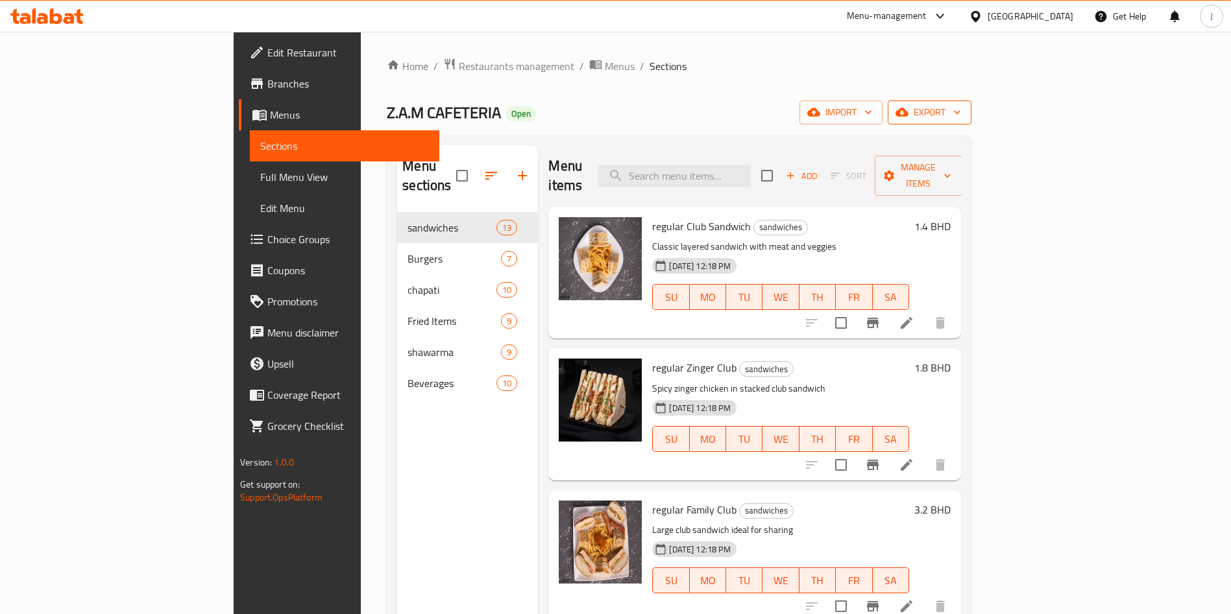
click at [961, 114] on span "export" at bounding box center [929, 112] width 63 height 16
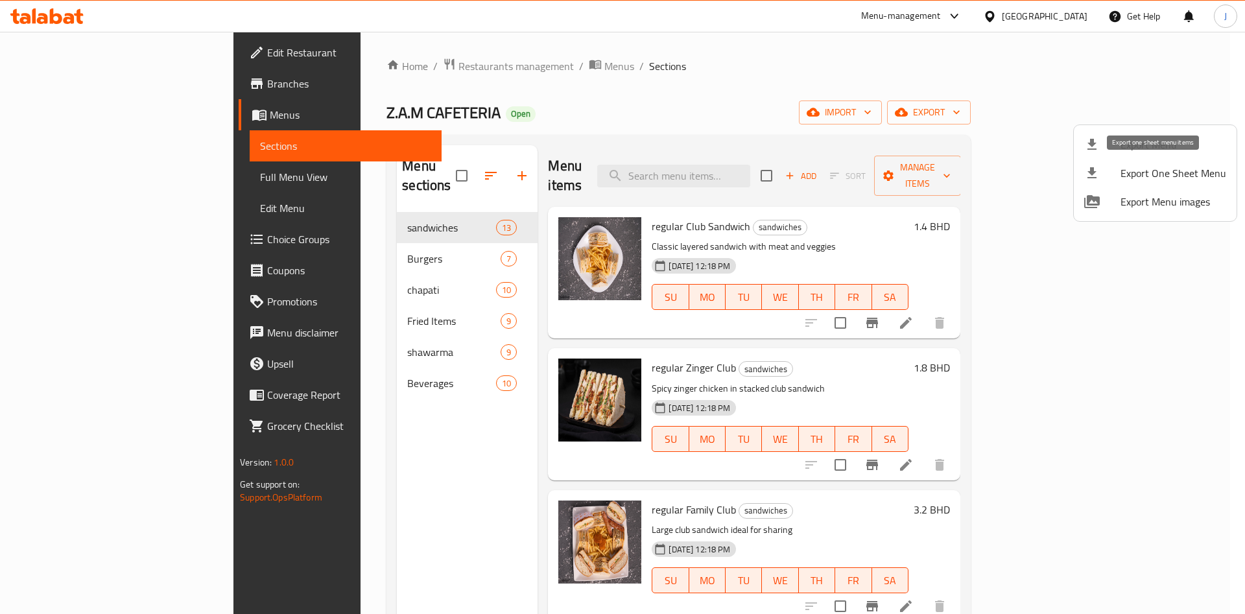
click at [1179, 176] on span "Export One Sheet Menu" at bounding box center [1174, 173] width 106 height 16
click at [1074, 111] on div at bounding box center [622, 307] width 1245 height 614
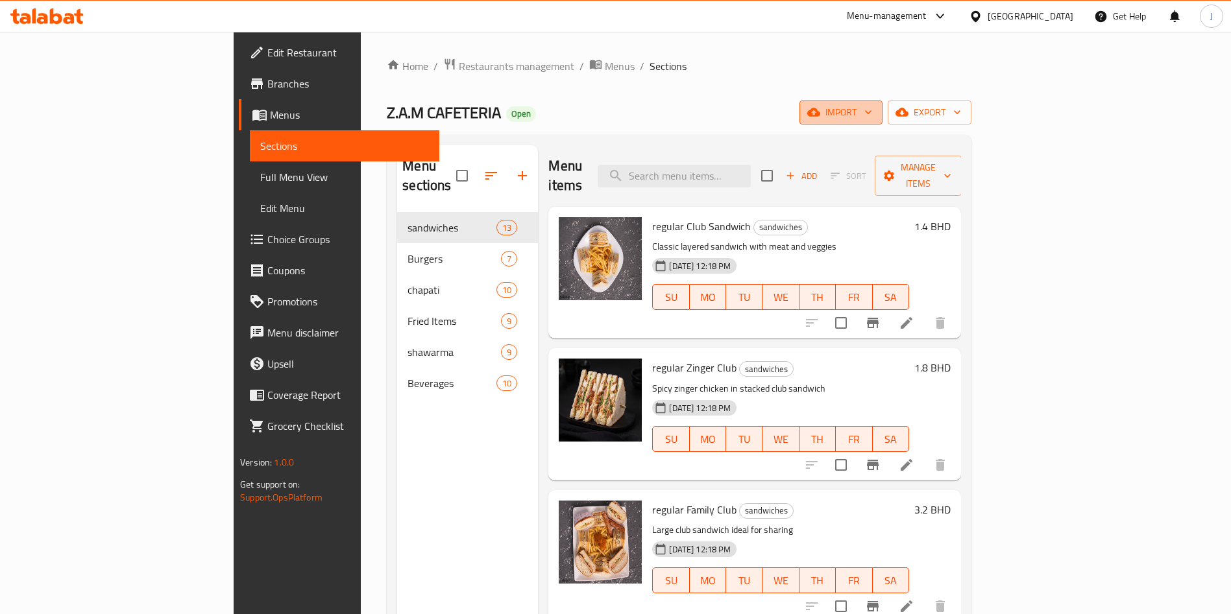
click at [872, 114] on span "import" at bounding box center [841, 112] width 62 height 16
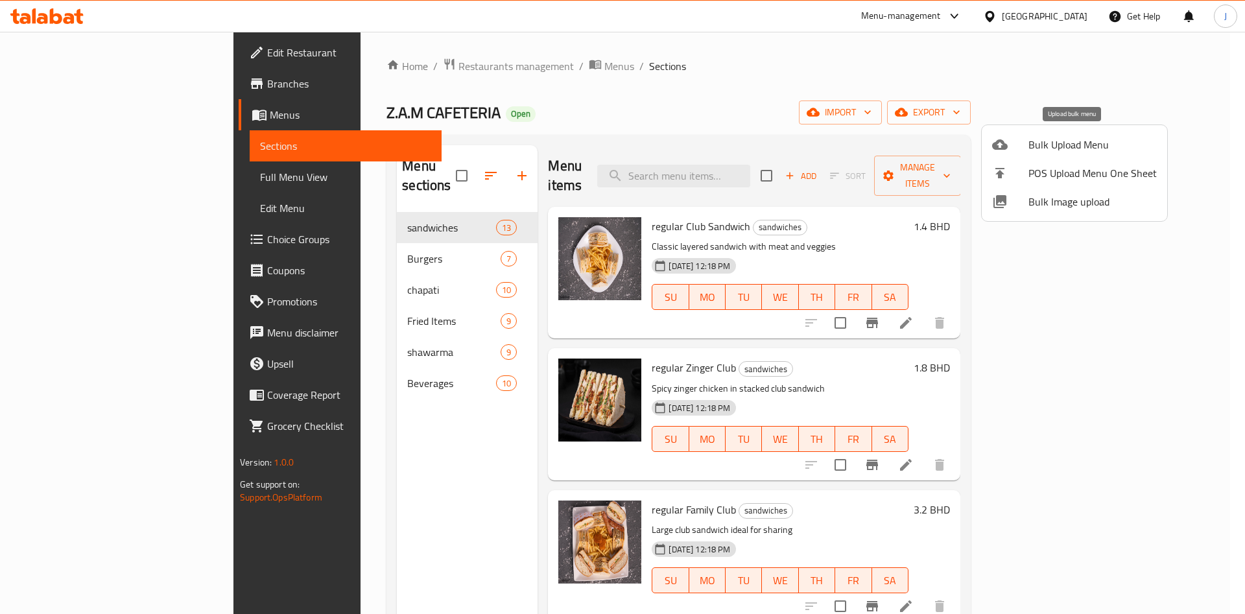
click at [1084, 143] on span "Bulk Upload Menu" at bounding box center [1093, 145] width 128 height 16
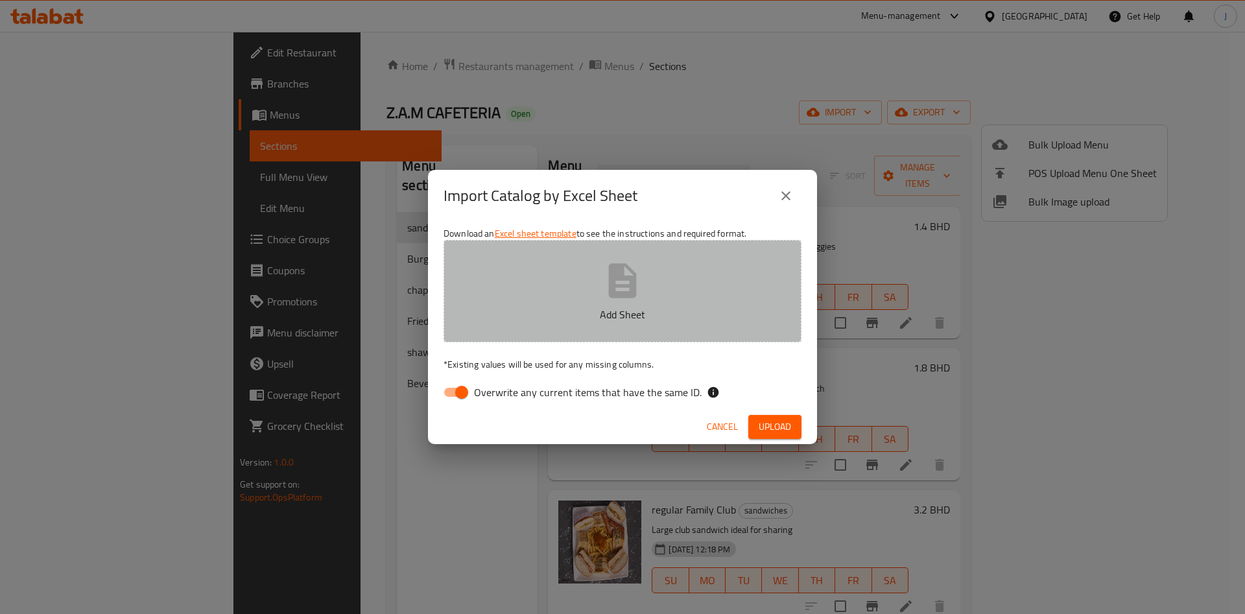
click at [658, 299] on button "Add Sheet" at bounding box center [623, 291] width 358 height 102
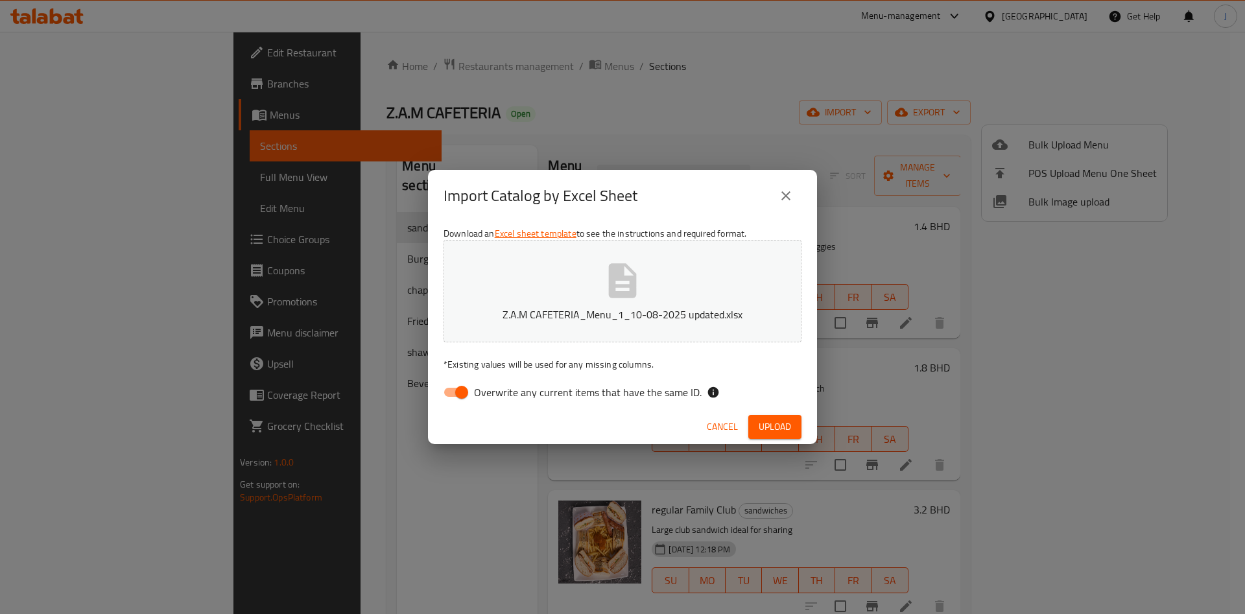
click at [787, 422] on span "Upload" at bounding box center [775, 427] width 32 height 16
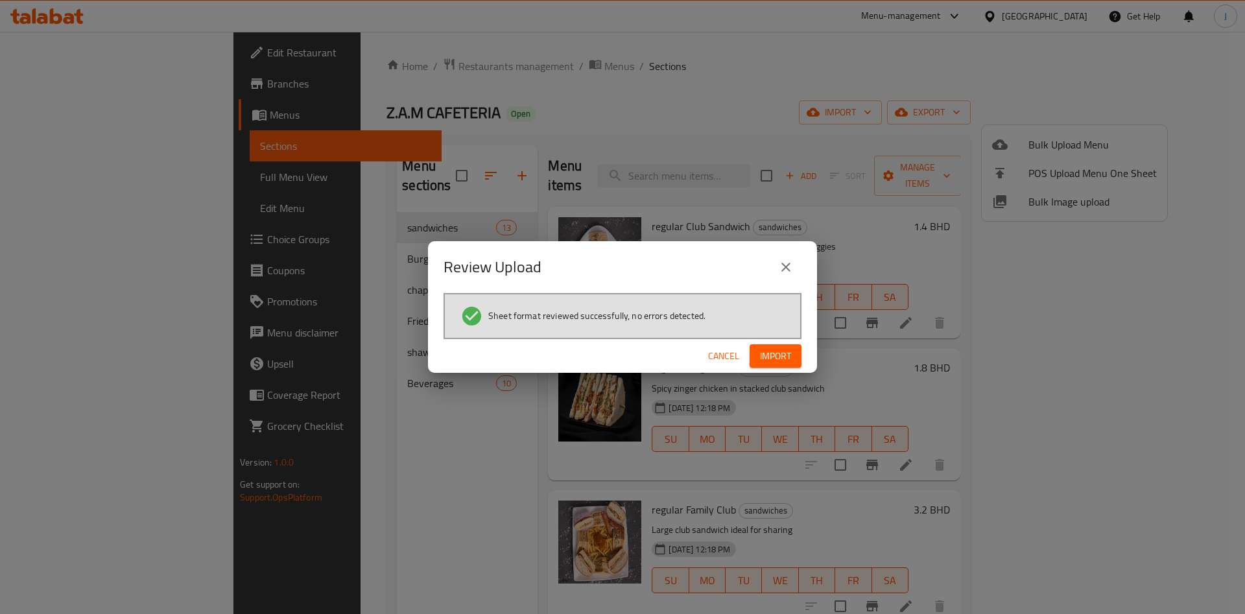
click at [786, 357] on span "Import" at bounding box center [775, 356] width 31 height 16
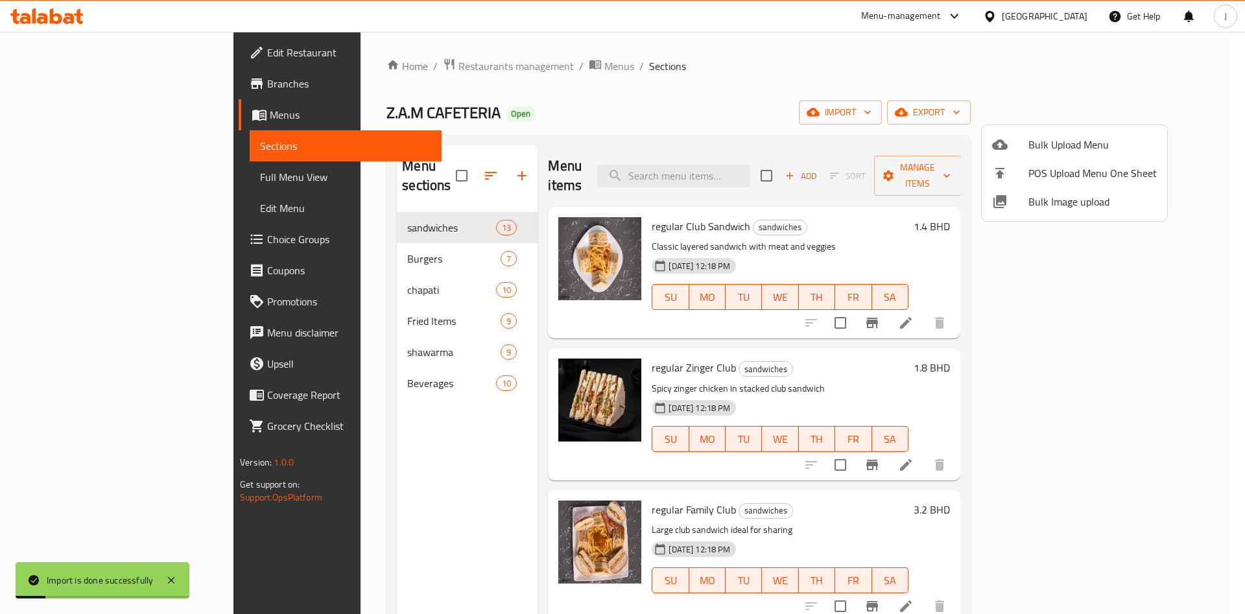
click at [115, 212] on div at bounding box center [622, 307] width 1245 height 614
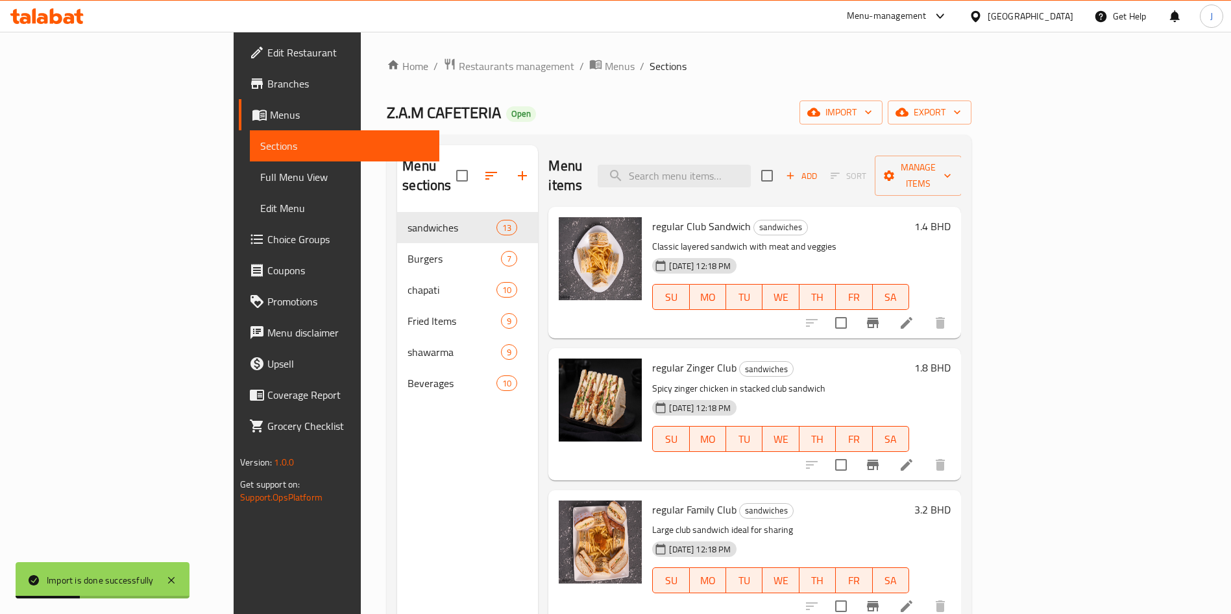
click at [260, 211] on span "Edit Menu" at bounding box center [344, 208] width 169 height 16
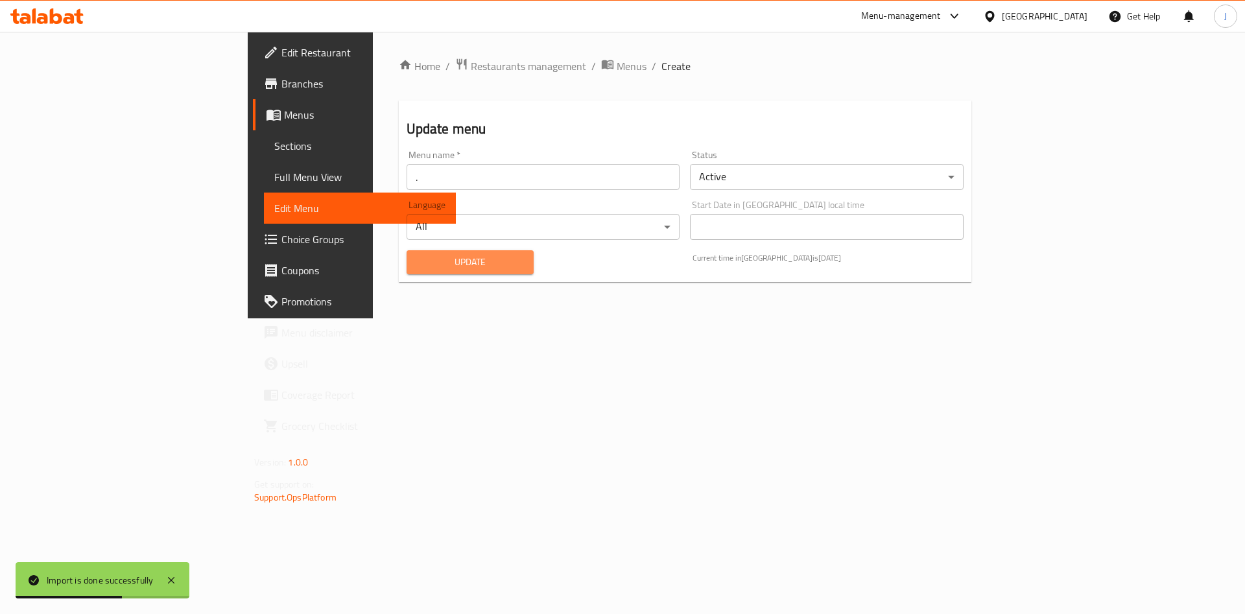
click at [417, 256] on span "Update" at bounding box center [470, 262] width 107 height 16
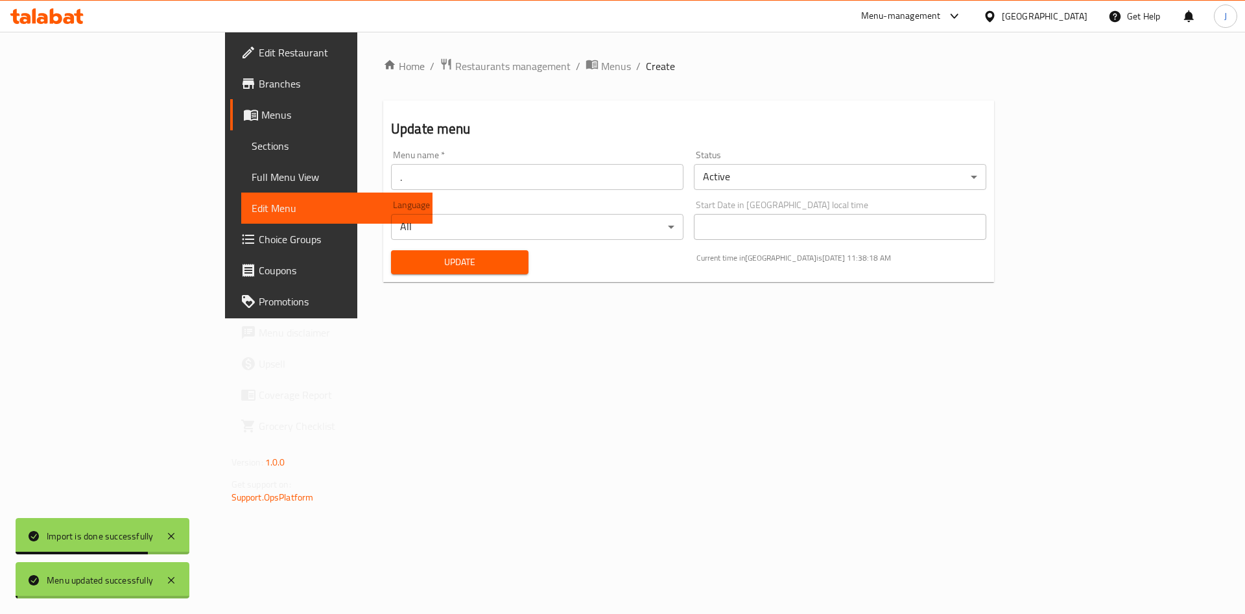
click at [402, 261] on span "Update" at bounding box center [460, 262] width 117 height 16
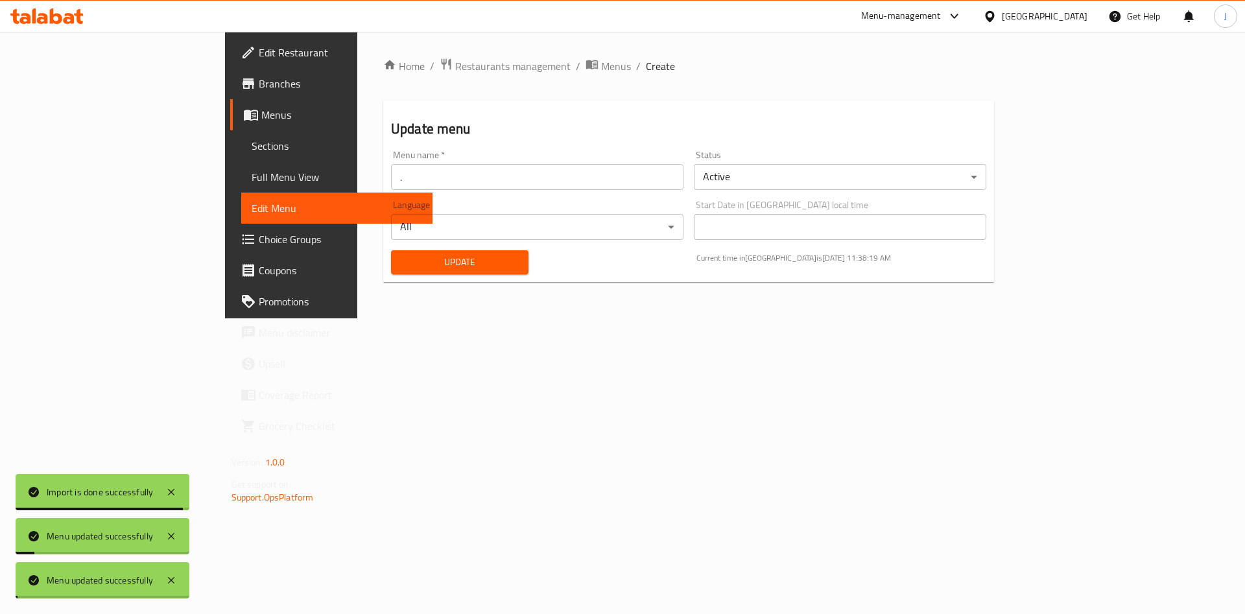
click at [252, 150] on span "Sections" at bounding box center [337, 146] width 171 height 16
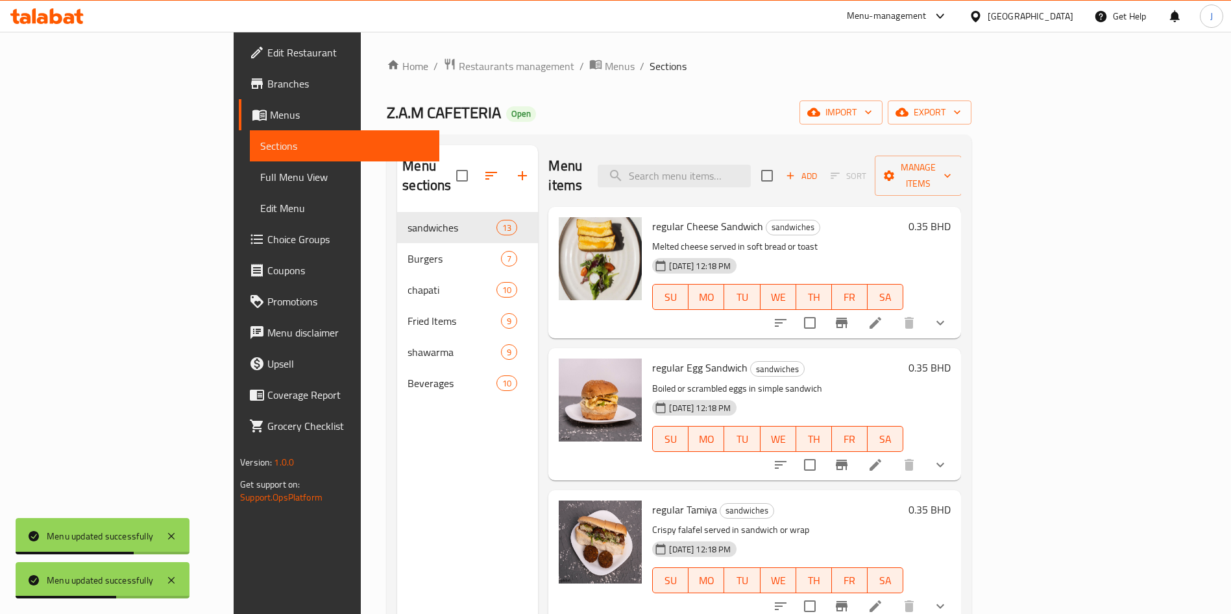
drag, startPoint x: 722, startPoint y: 183, endPoint x: 732, endPoint y: 174, distance: 13.4
click at [725, 181] on div "Menu items Add Sort Manage items" at bounding box center [754, 176] width 413 height 62
click at [740, 165] on input "search" at bounding box center [673, 176] width 153 height 23
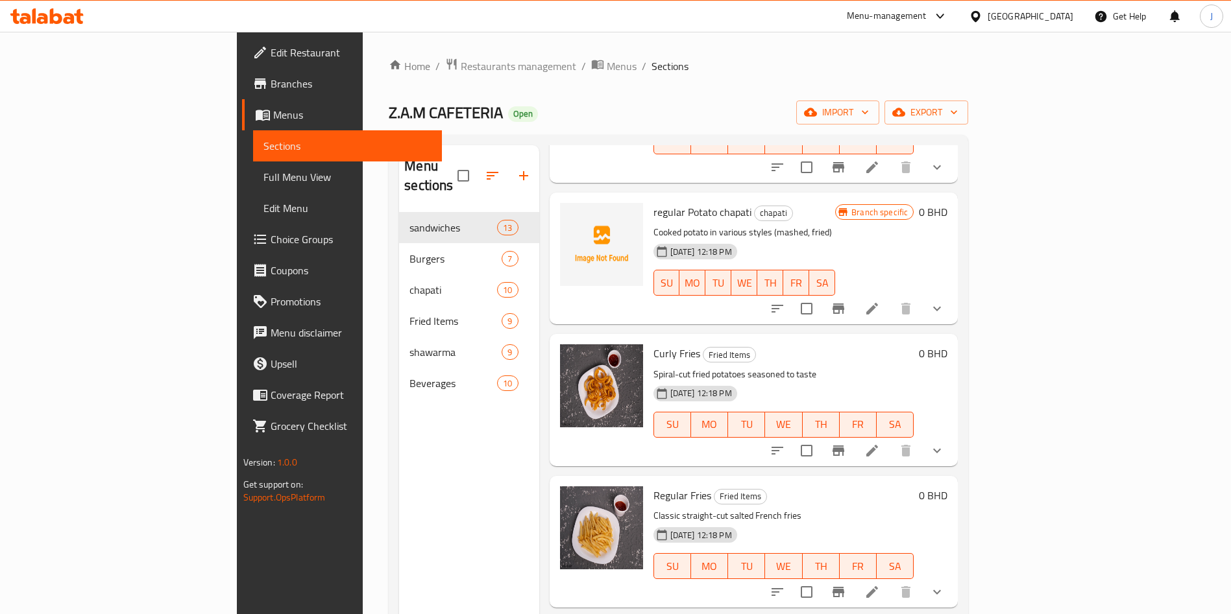
scroll to position [304, 0]
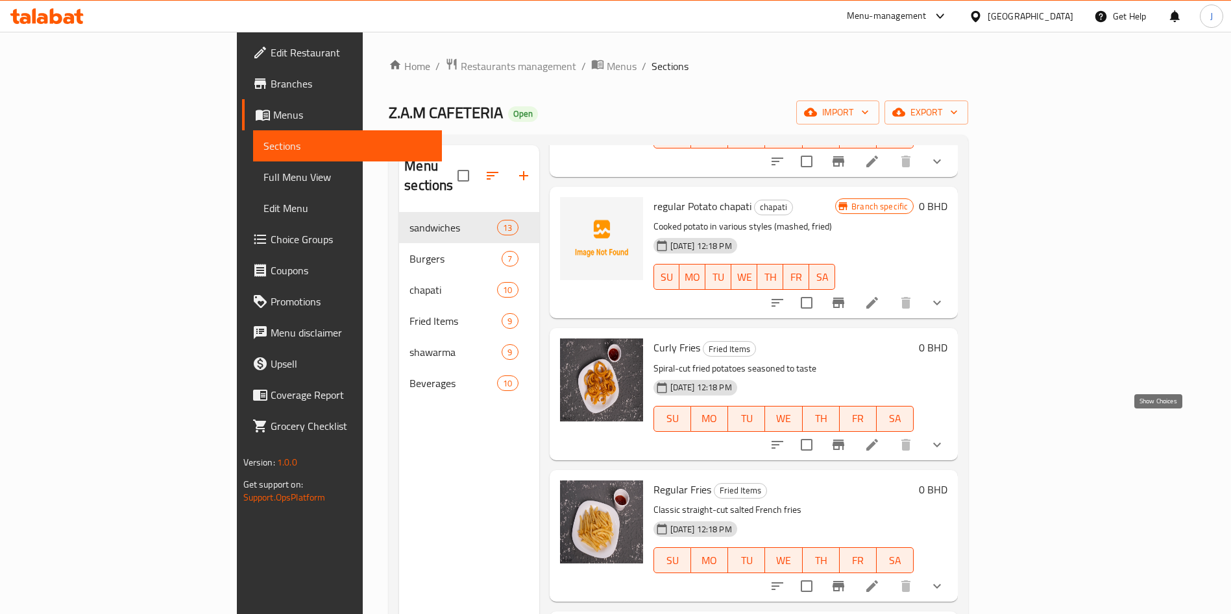
type input "frie"
click at [944, 437] on icon "show more" at bounding box center [937, 445] width 16 height 16
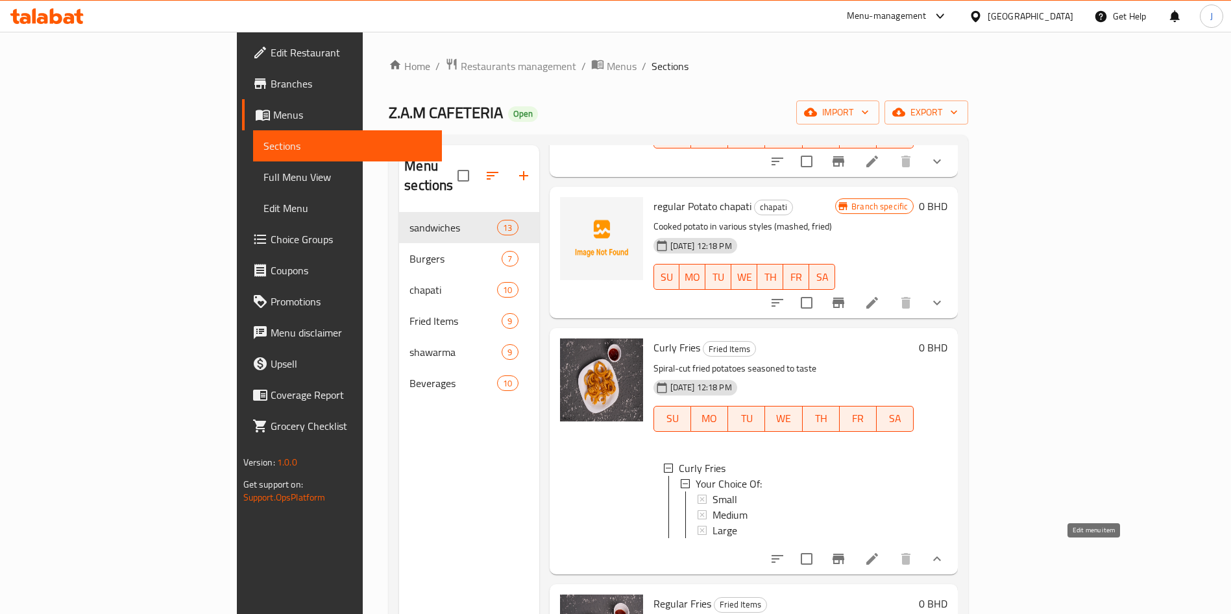
click at [880, 554] on icon at bounding box center [872, 559] width 16 height 16
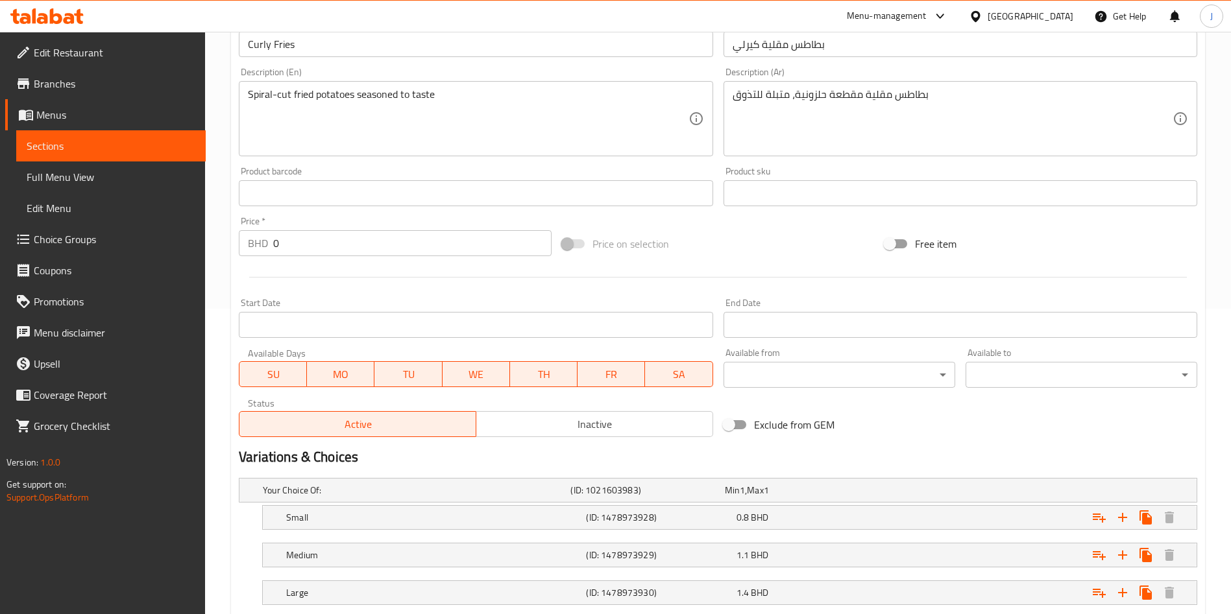
scroll to position [388, 0]
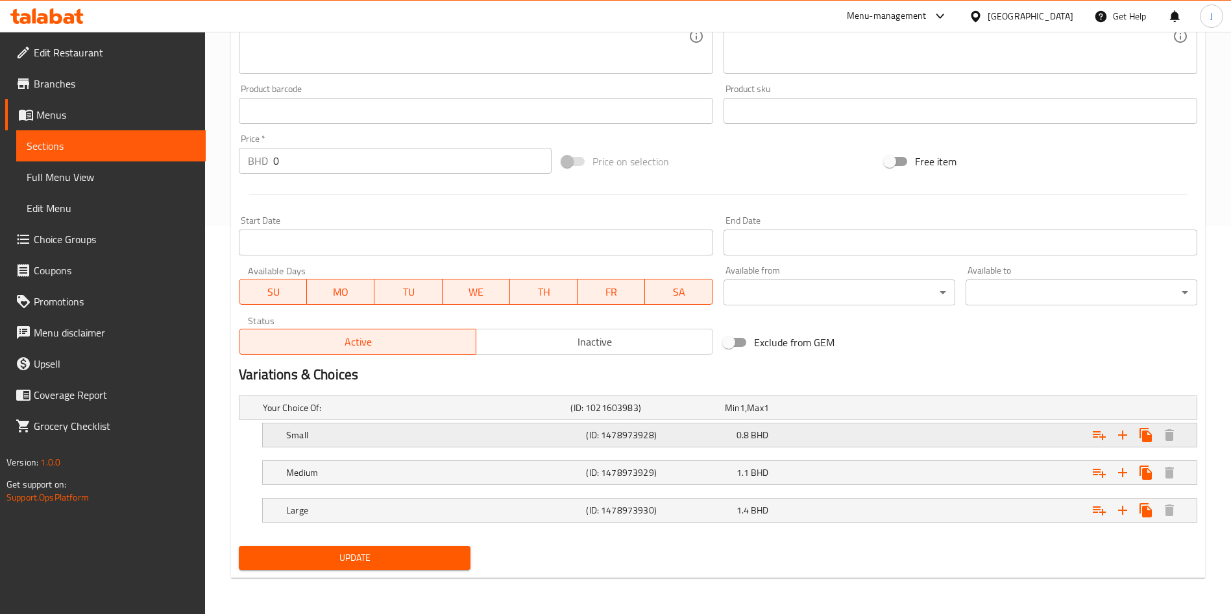
click at [459, 415] on h5 "Small" at bounding box center [414, 408] width 302 height 13
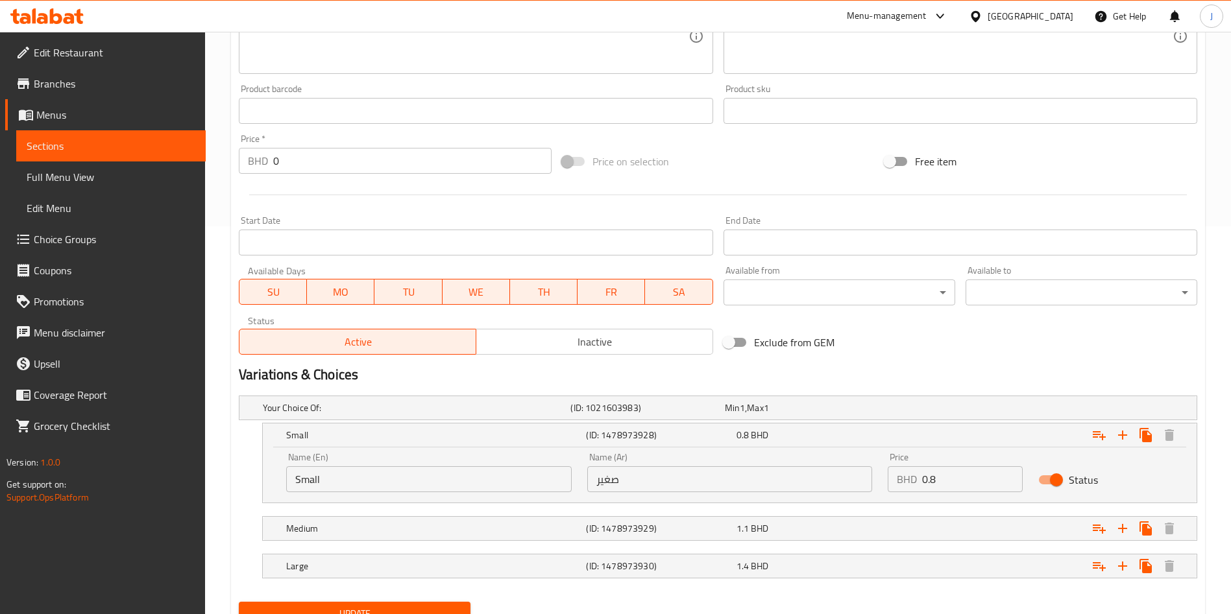
scroll to position [444, 0]
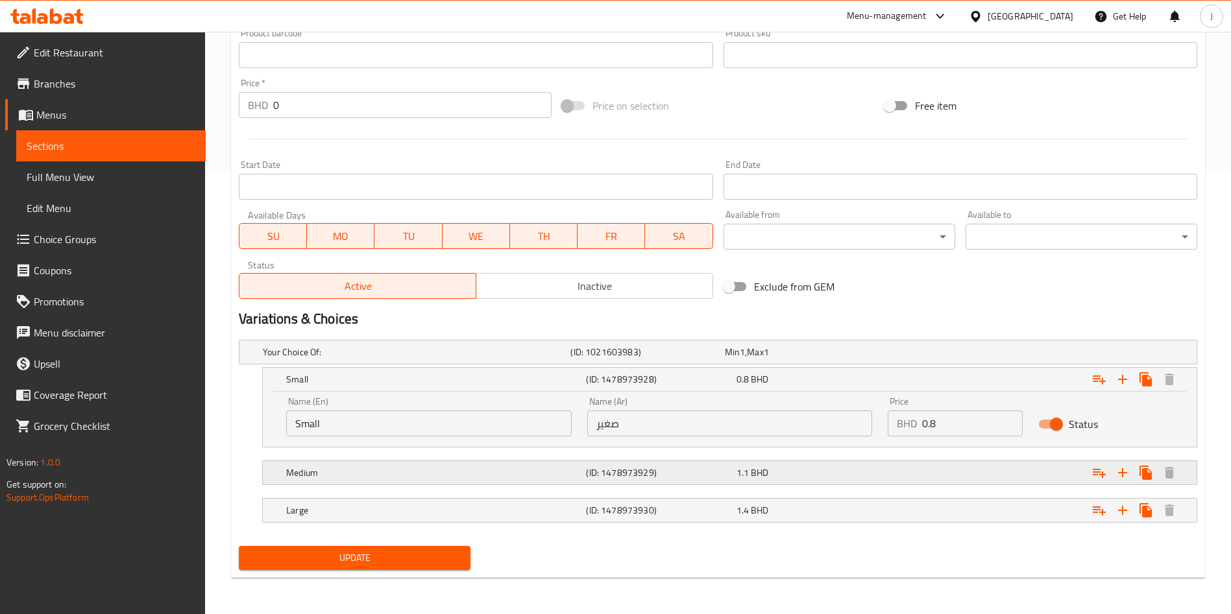
click at [487, 367] on div "Medium (ID: 1478973929) 1.1 BHD" at bounding box center [721, 352] width 923 height 29
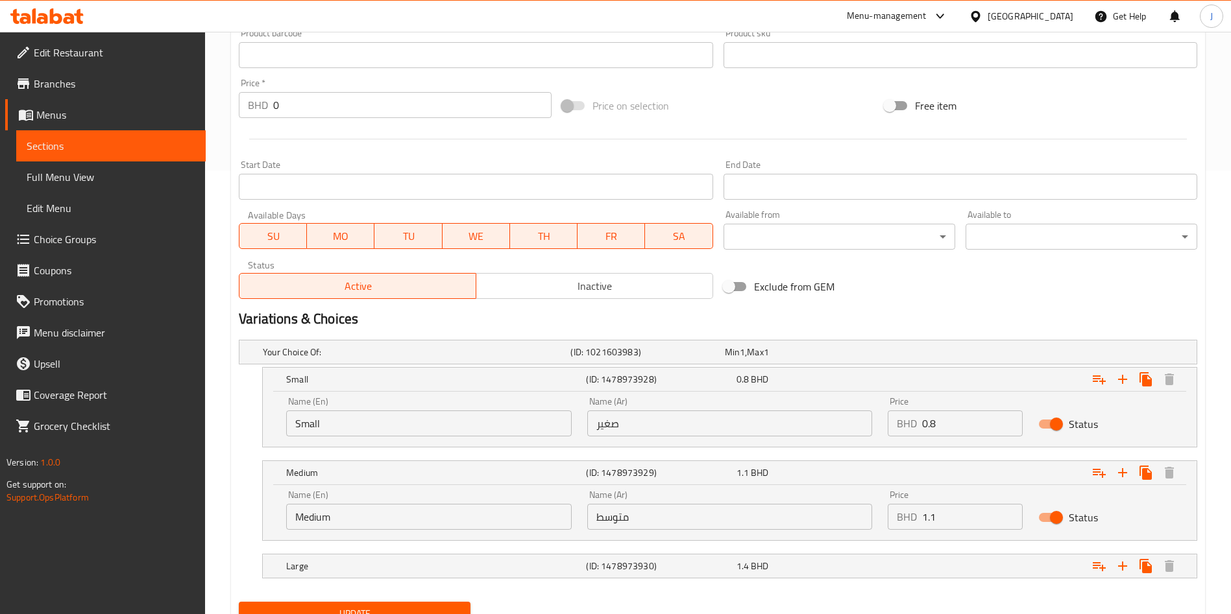
scroll to position [499, 0]
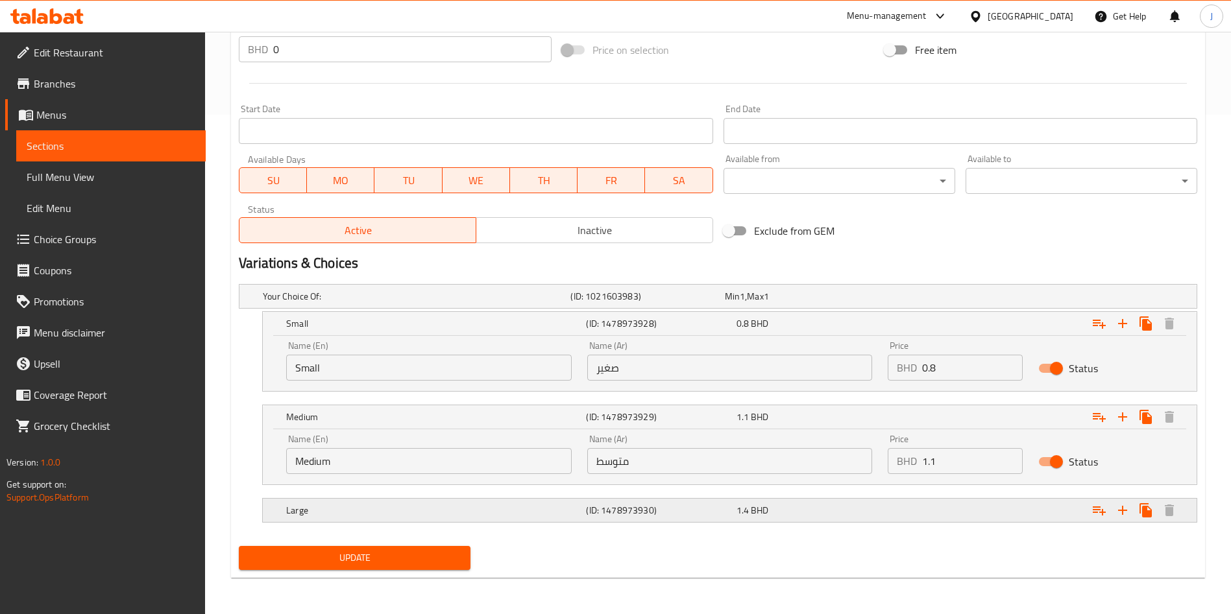
click at [448, 311] on div "Large (ID: 1478973930) 1.4 BHD" at bounding box center [721, 296] width 923 height 29
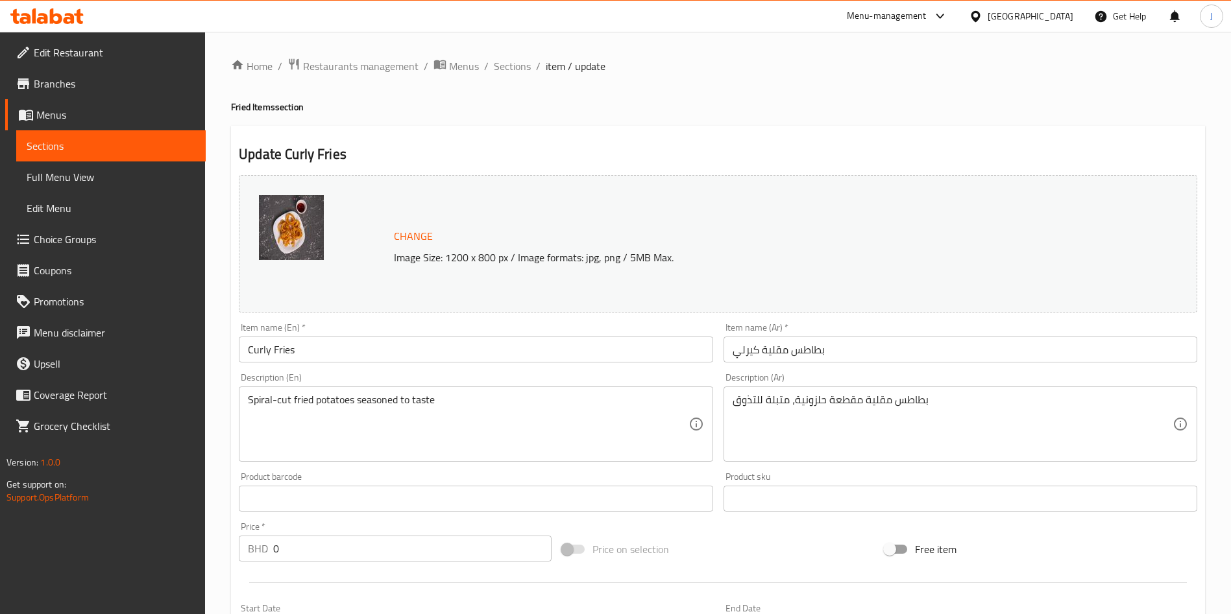
scroll to position [555, 0]
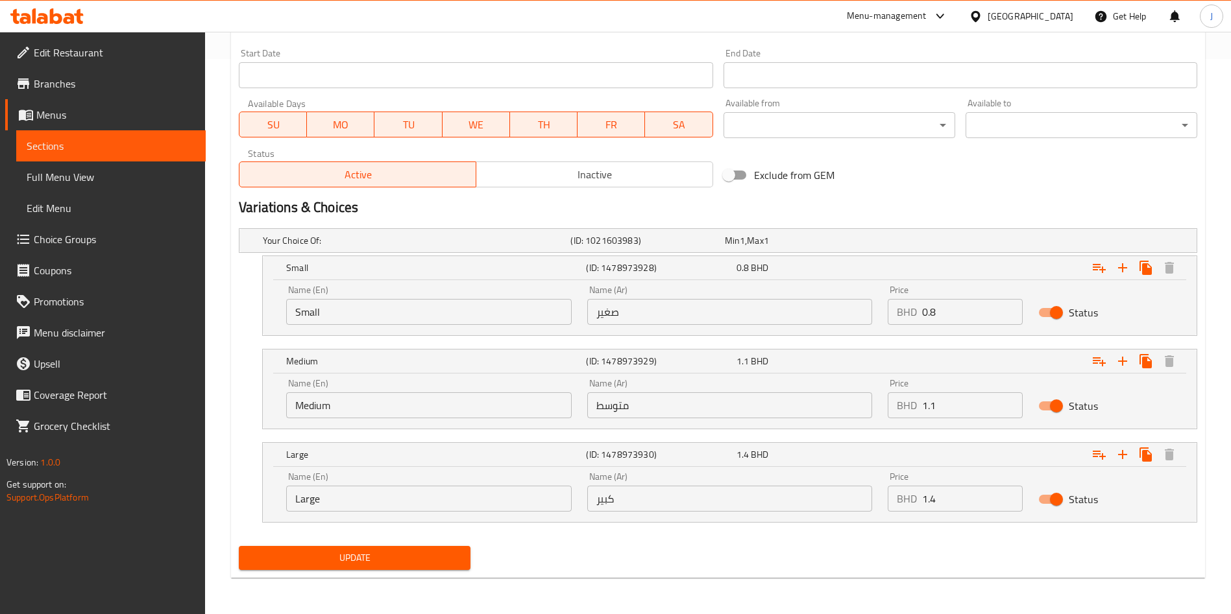
click at [953, 403] on input "1.1" at bounding box center [972, 405] width 101 height 26
type input "1.2"
click at [976, 501] on input "1.4" at bounding box center [972, 499] width 101 height 26
type input "1.5"
click at [383, 552] on span "Update" at bounding box center [354, 558] width 211 height 16
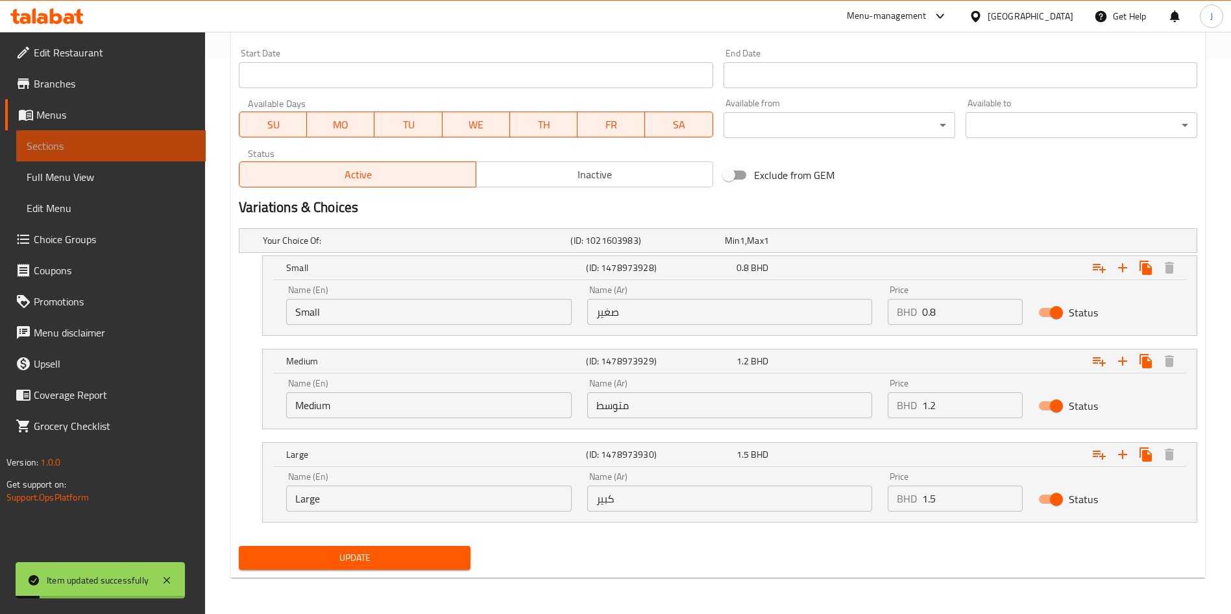
click at [73, 150] on span "Sections" at bounding box center [111, 146] width 169 height 16
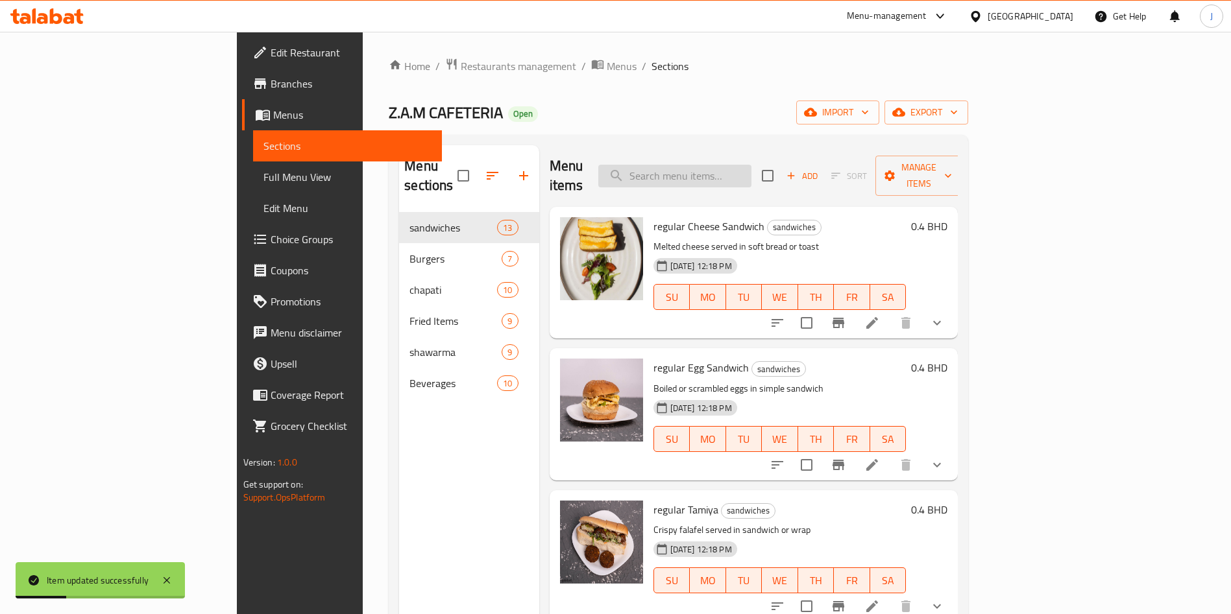
click at [747, 165] on input "search" at bounding box center [674, 176] width 153 height 23
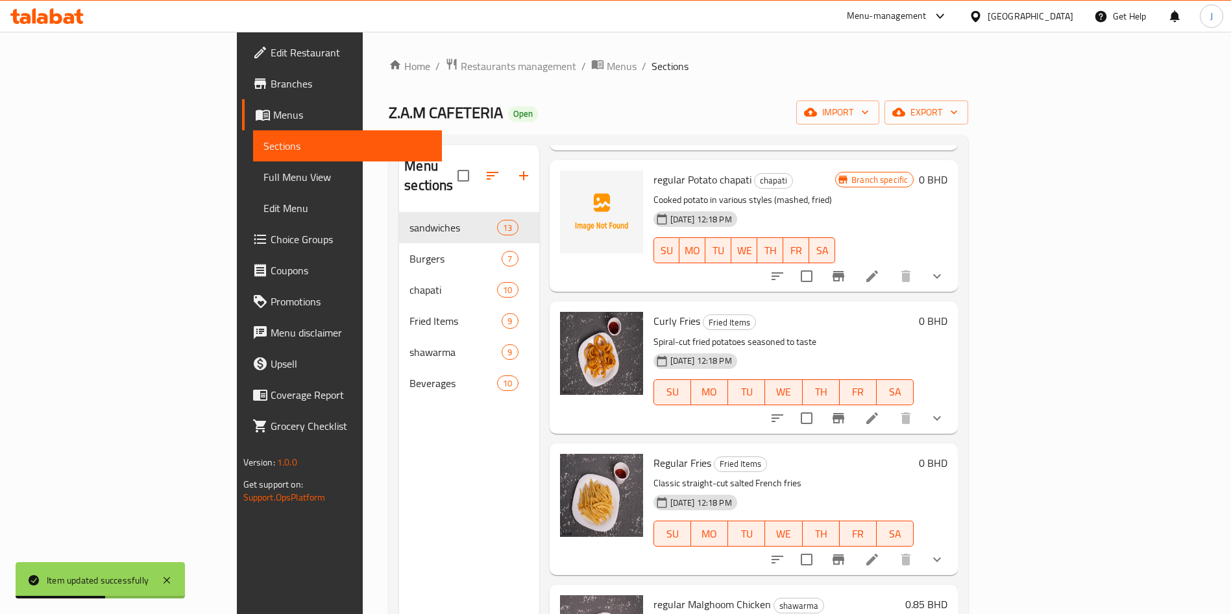
scroll to position [410, 0]
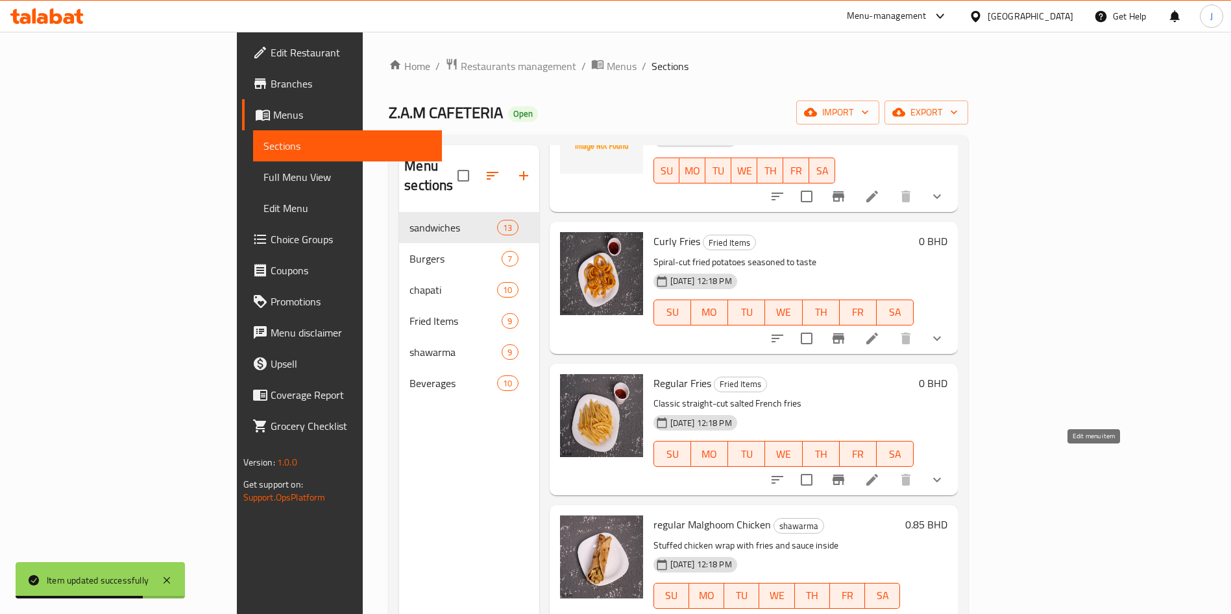
type input "frie"
click at [880, 472] on icon at bounding box center [872, 480] width 16 height 16
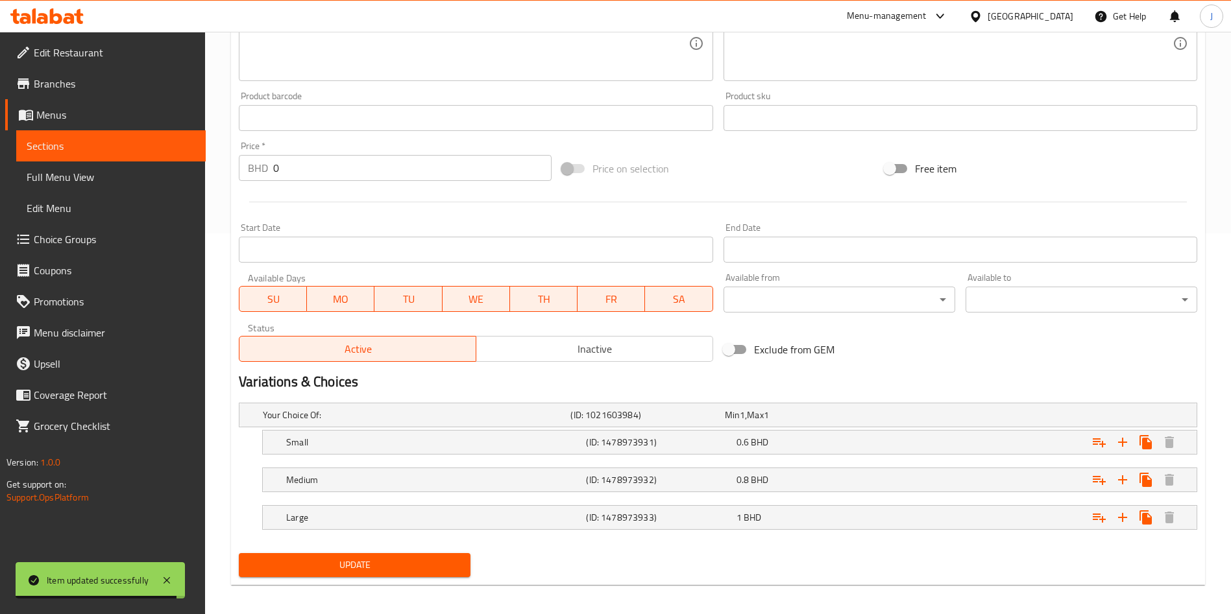
scroll to position [388, 0]
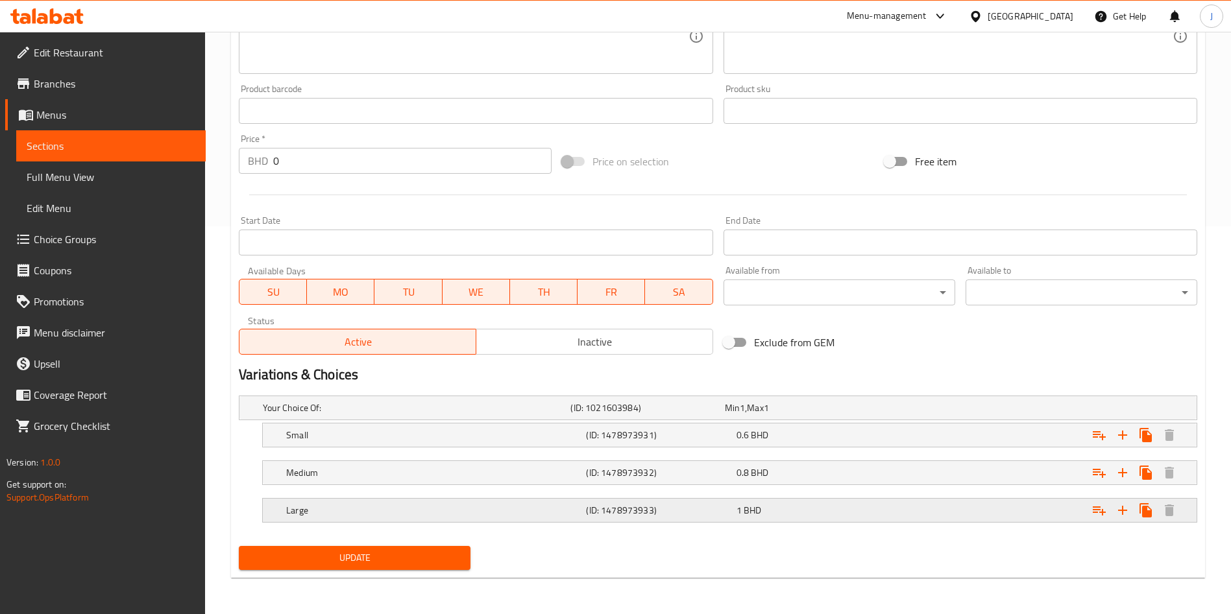
click at [480, 415] on h5 "Large" at bounding box center [414, 408] width 302 height 13
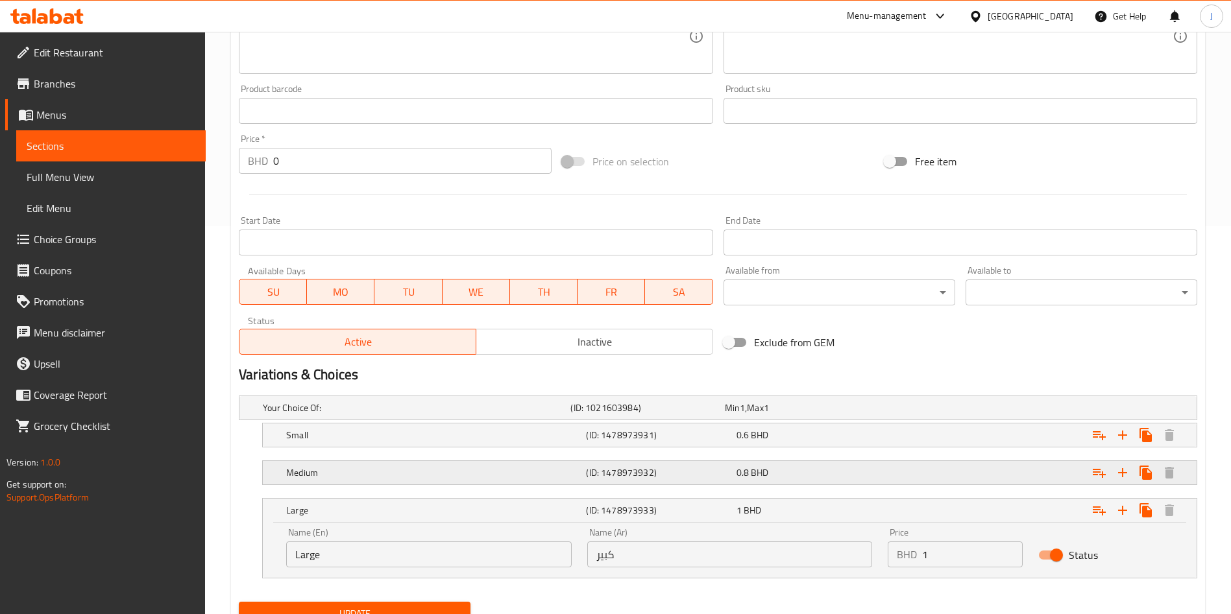
click at [468, 415] on h5 "Medium" at bounding box center [414, 408] width 302 height 13
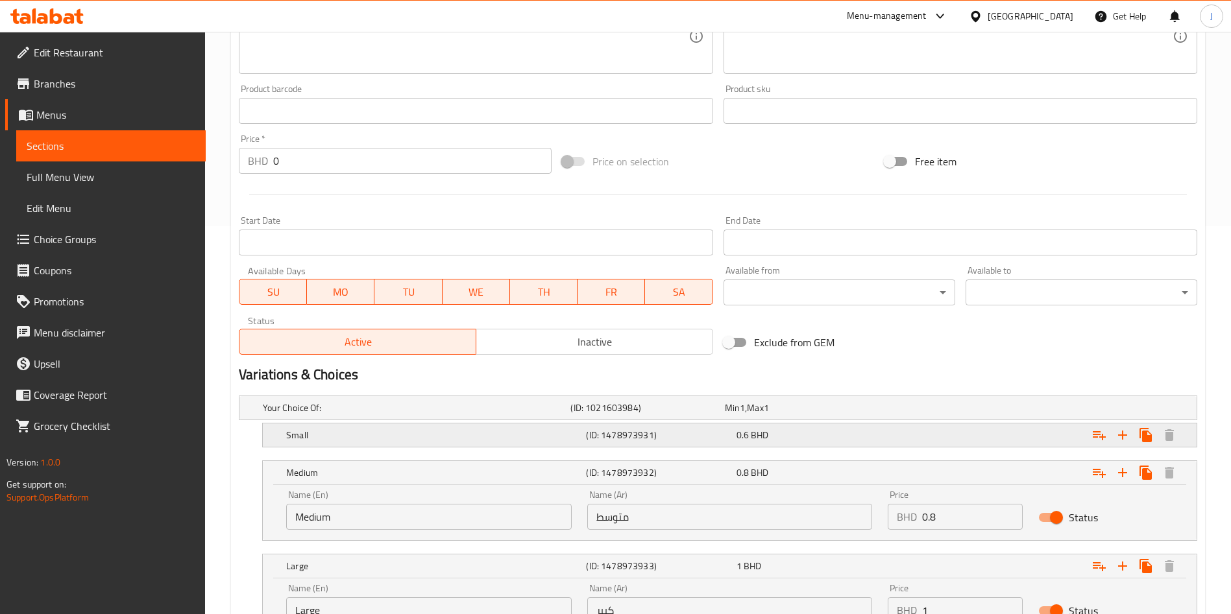
click at [480, 415] on h5 "Small" at bounding box center [414, 408] width 302 height 13
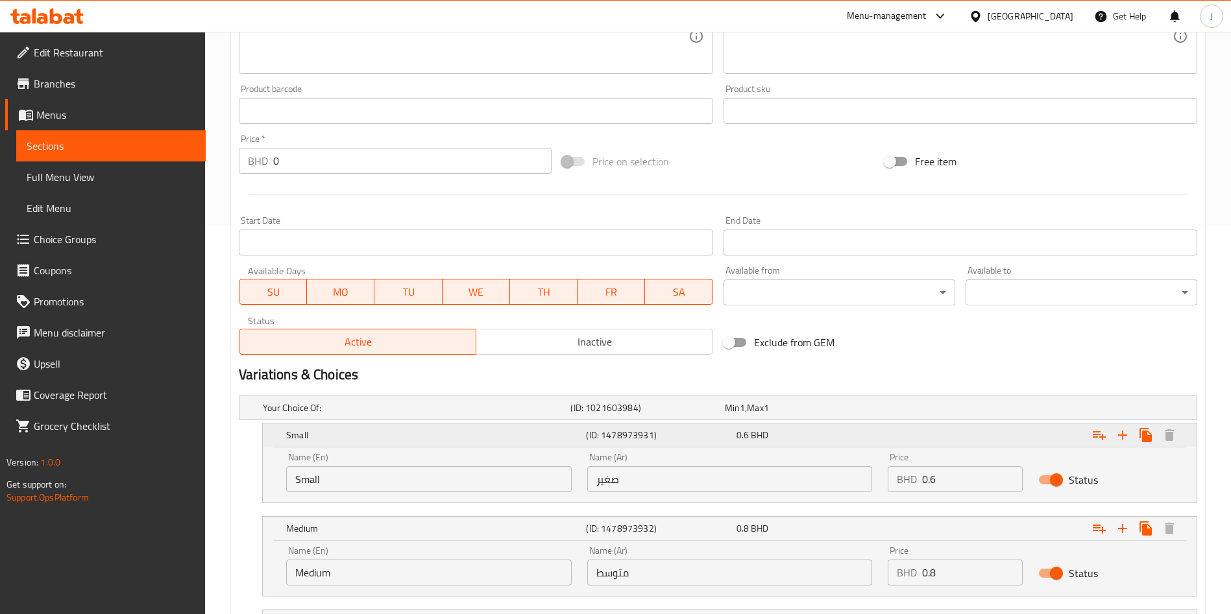
scroll to position [555, 0]
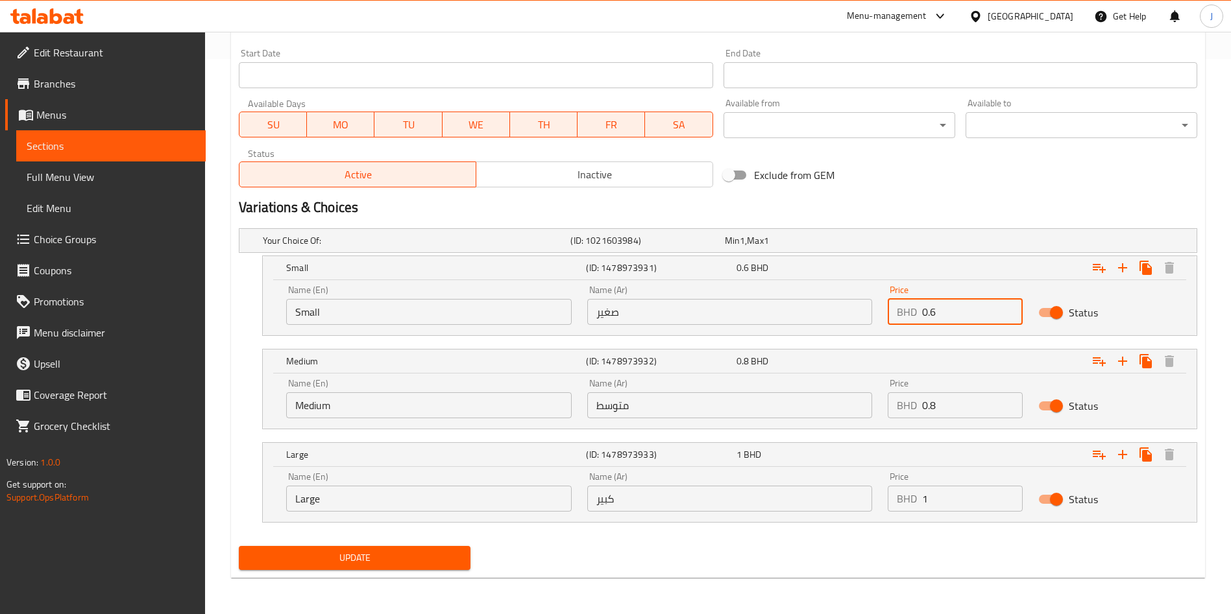
click at [952, 310] on input "0.6" at bounding box center [972, 312] width 101 height 26
type input "0.7"
click at [958, 402] on input "0.8" at bounding box center [972, 405] width 101 height 26
type input "0.9"
drag, startPoint x: 972, startPoint y: 495, endPoint x: 861, endPoint y: 492, distance: 111.0
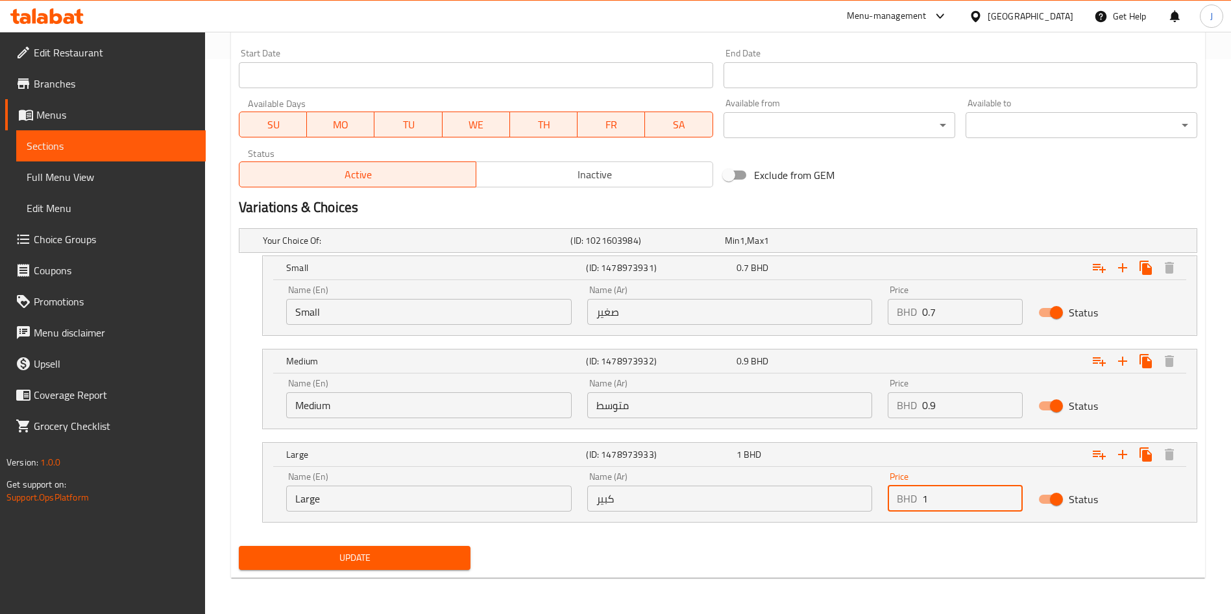
click at [861, 493] on div "Name (En) Large Name (En) Name (Ar) كبير Name (Ar) Price BHD 1 Price Status" at bounding box center [729, 491] width 902 height 55
type input "1.3"
click at [371, 559] on span "Update" at bounding box center [354, 558] width 211 height 16
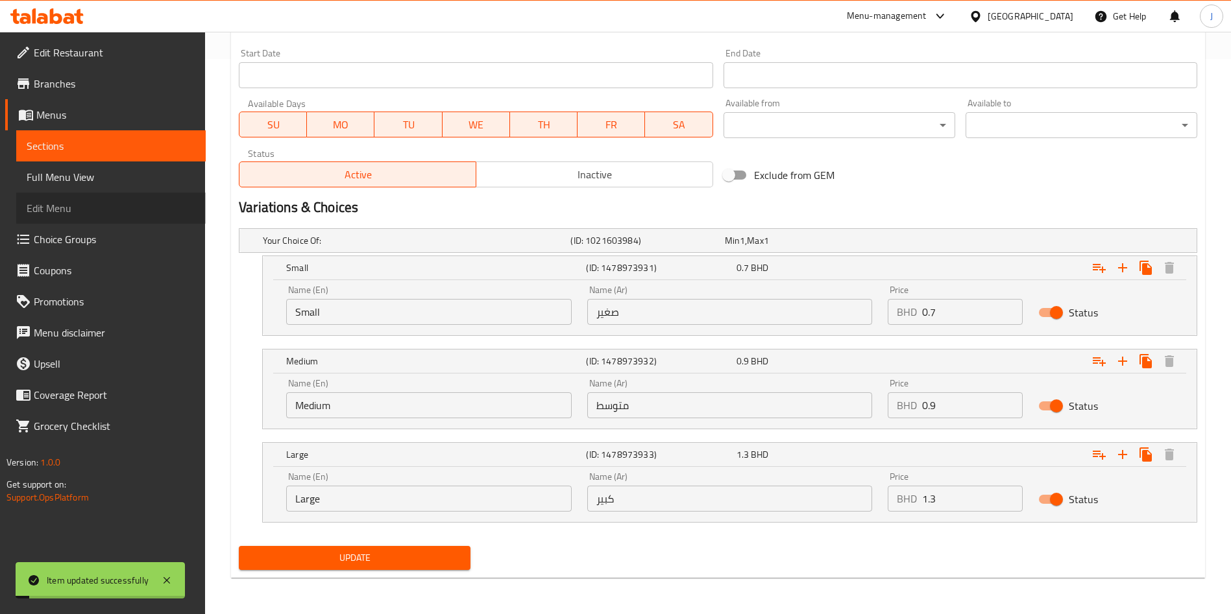
click at [58, 216] on span "Edit Menu" at bounding box center [111, 208] width 169 height 16
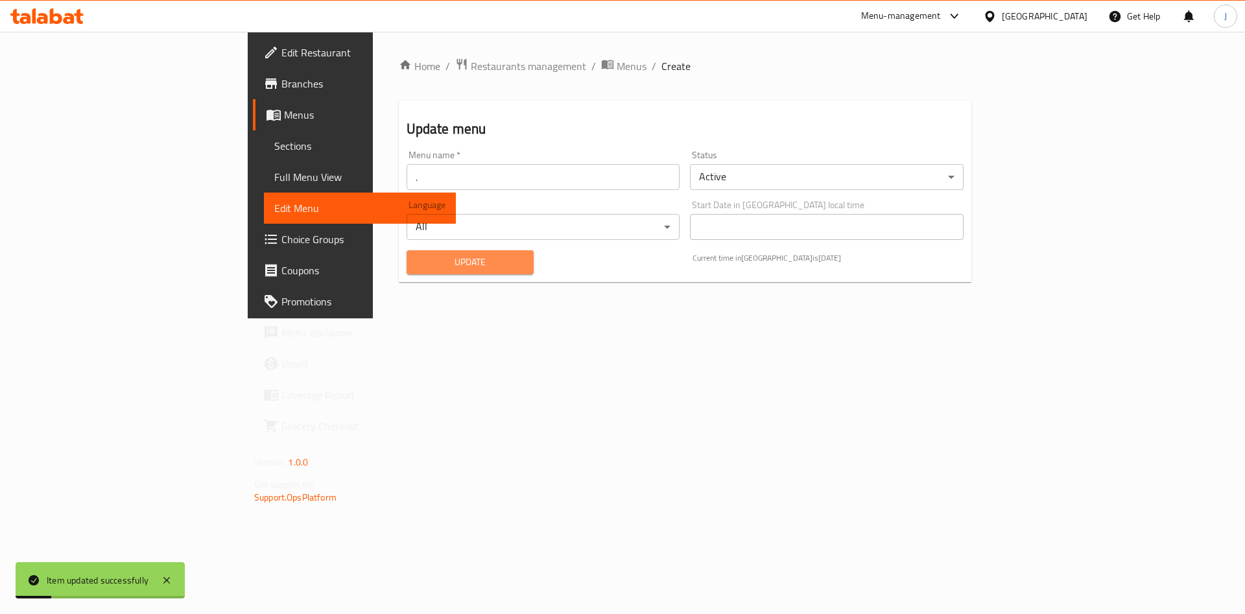
click at [417, 264] on span "Update" at bounding box center [470, 262] width 107 height 16
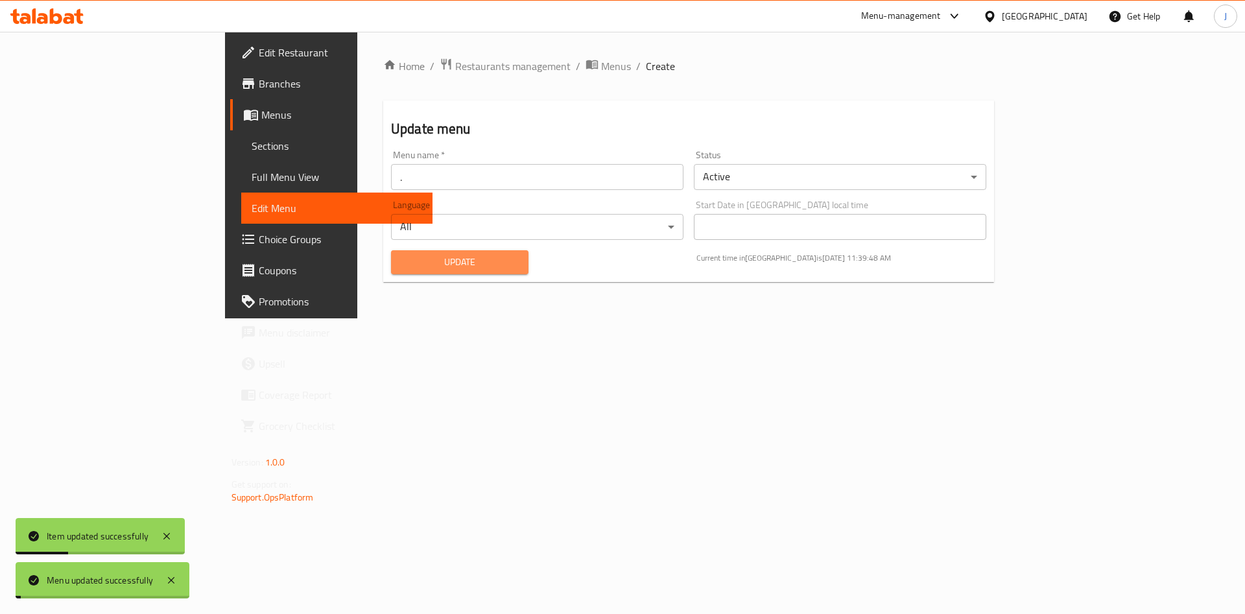
click at [402, 263] on span "Update" at bounding box center [460, 262] width 117 height 16
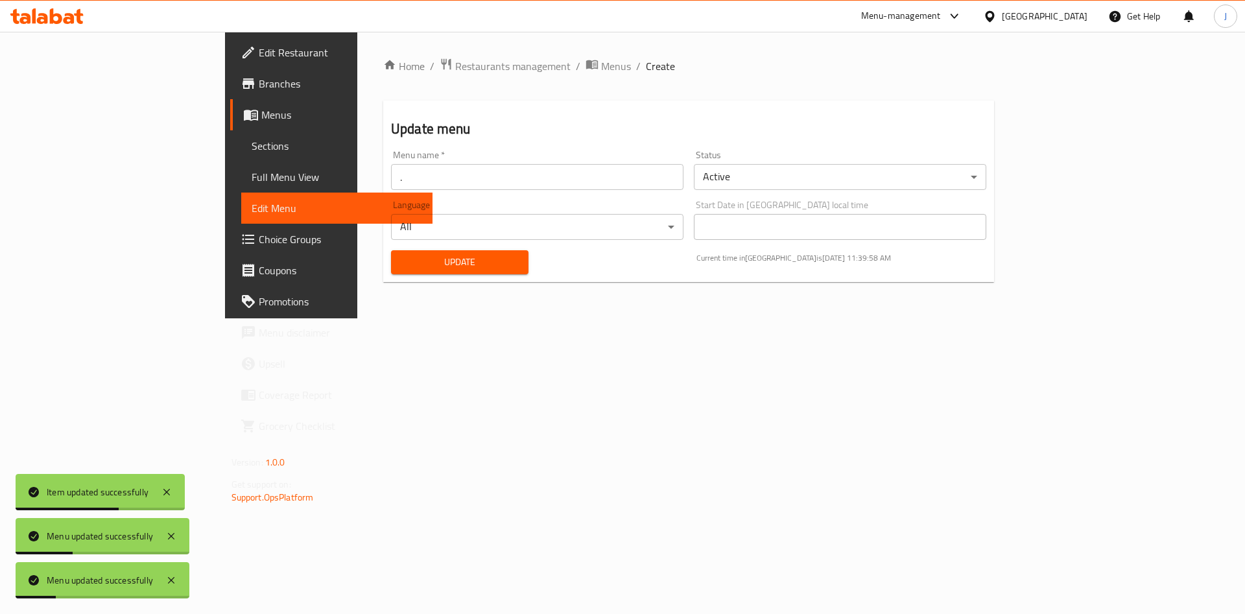
click at [252, 143] on span "Sections" at bounding box center [337, 146] width 171 height 16
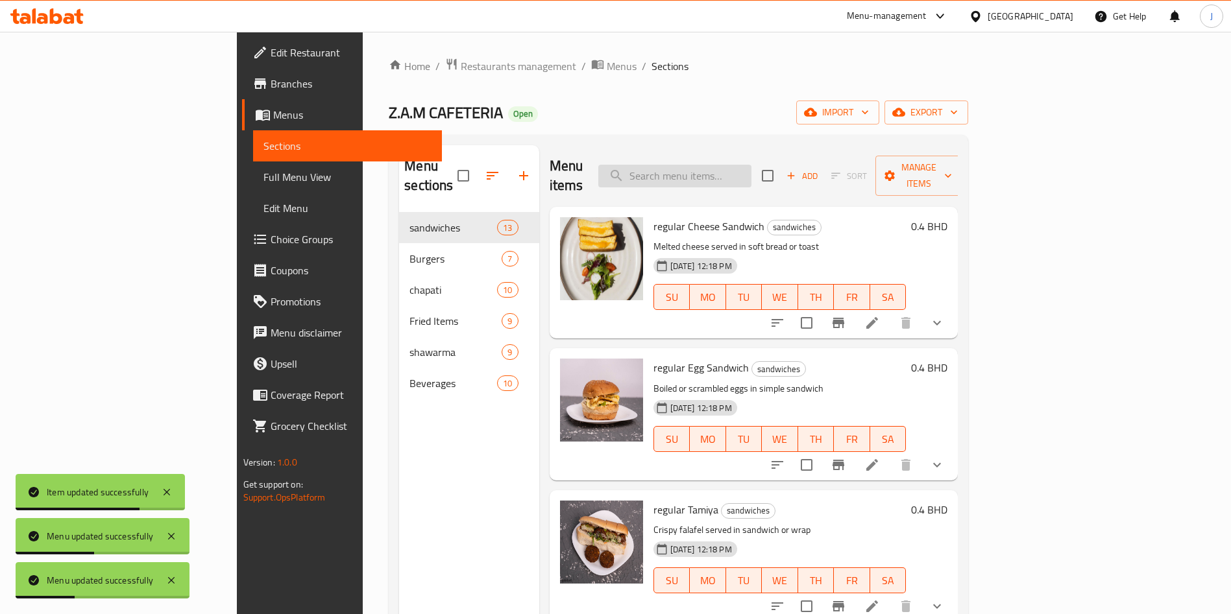
click at [751, 165] on input "search" at bounding box center [674, 176] width 153 height 23
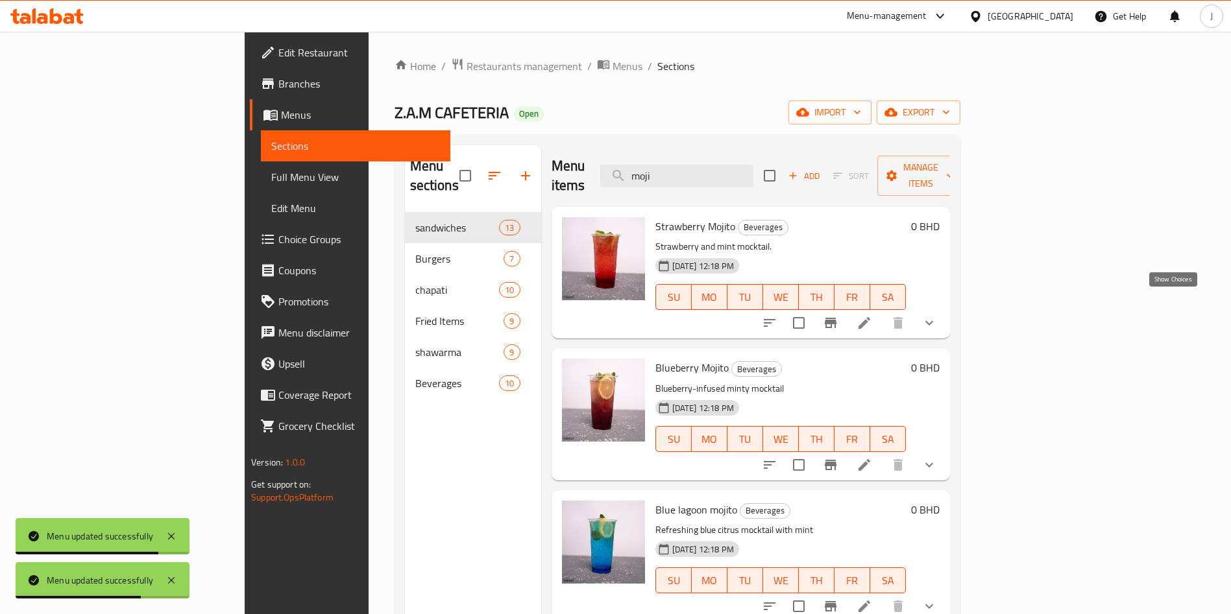
type input "moji"
click at [937, 315] on icon "show more" at bounding box center [929, 323] width 16 height 16
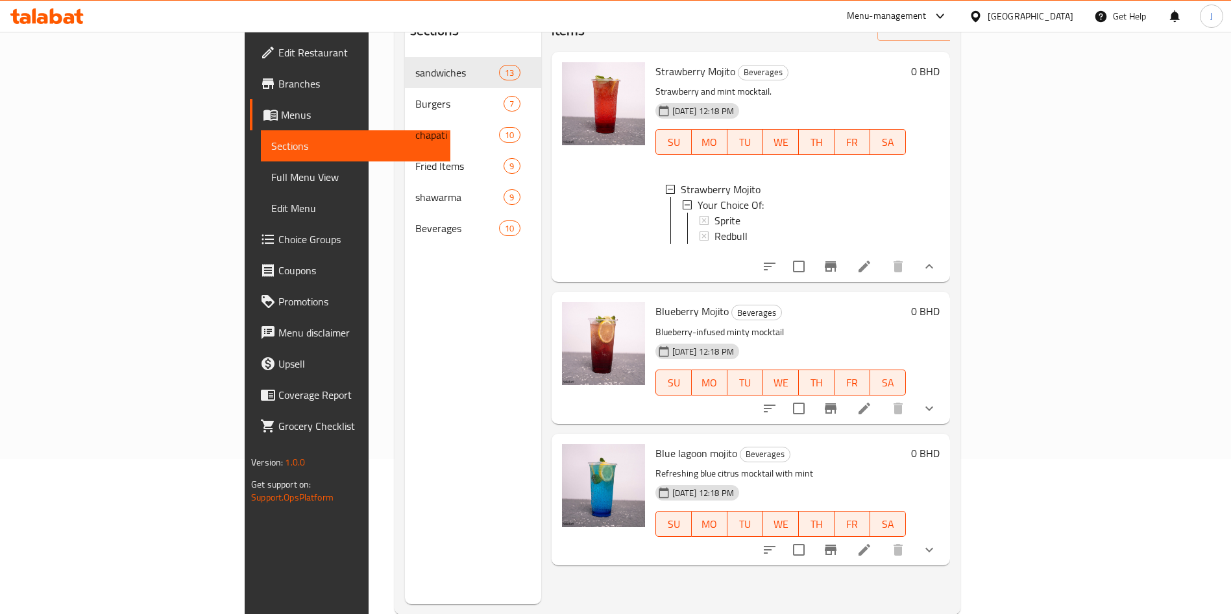
scroll to position [182, 0]
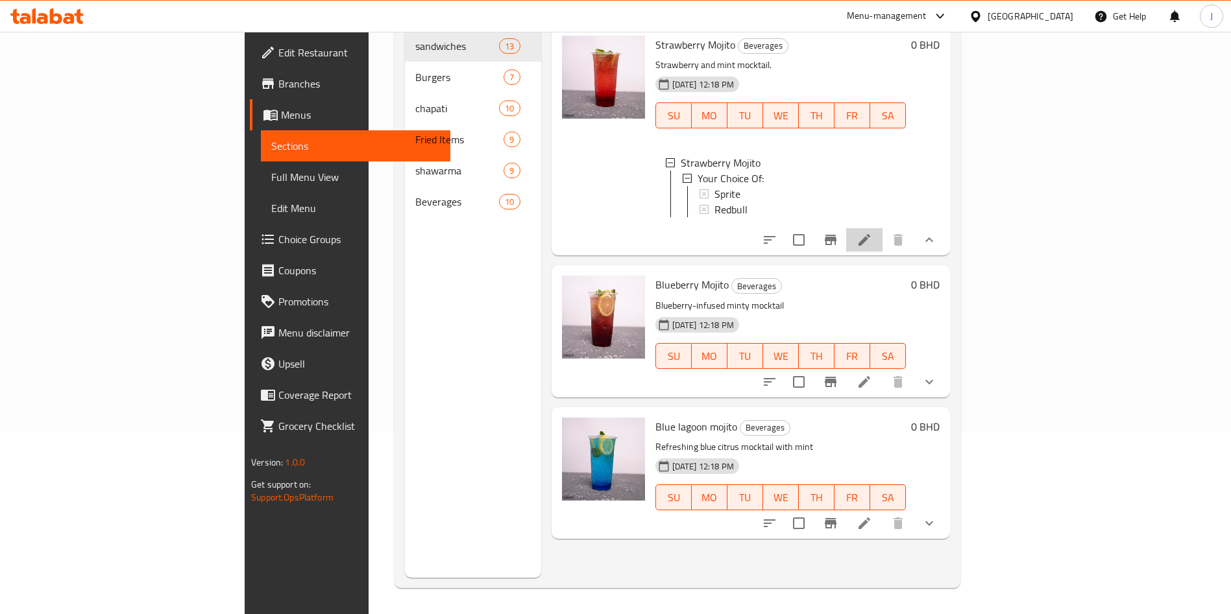
click at [872, 232] on icon at bounding box center [864, 240] width 16 height 16
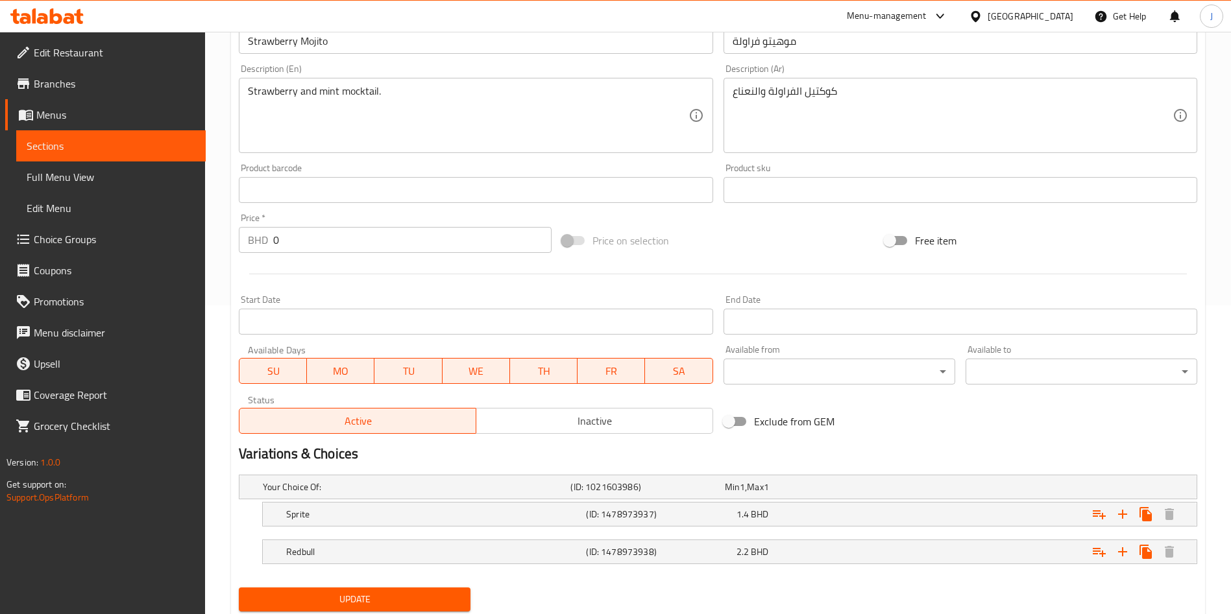
scroll to position [350, 0]
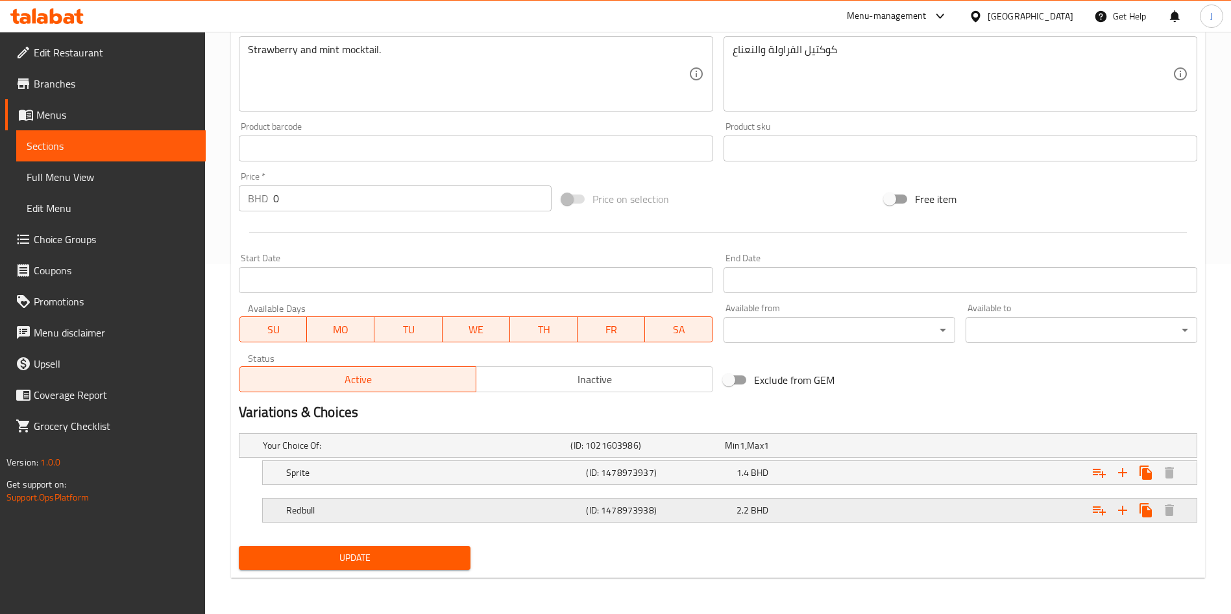
click at [565, 452] on h5 "Redbull" at bounding box center [414, 445] width 302 height 13
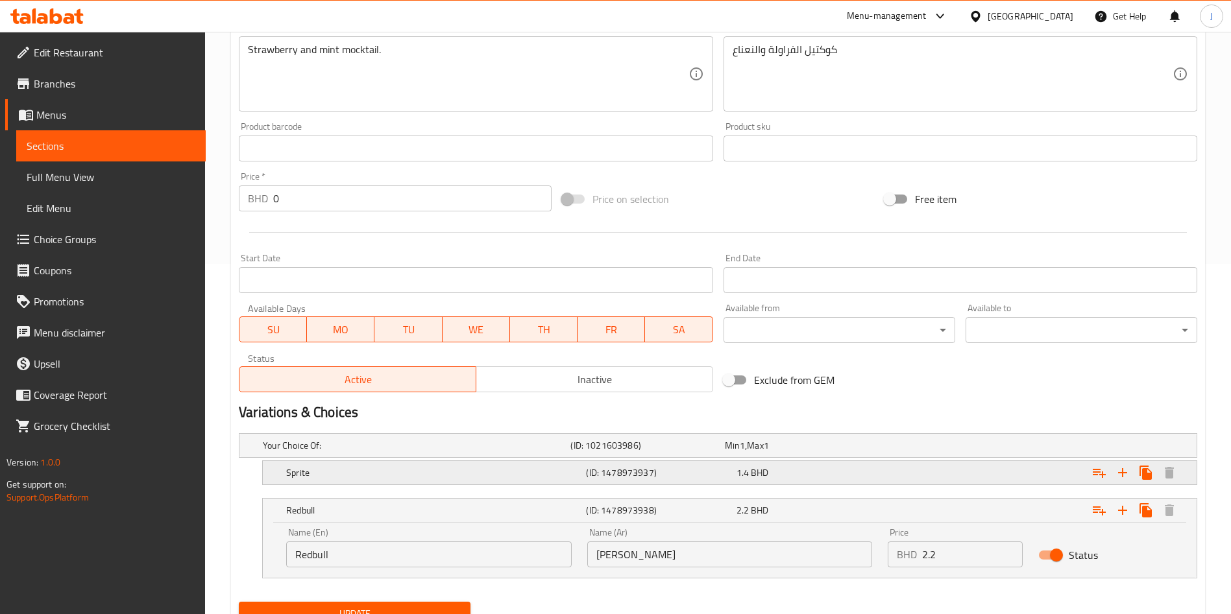
click at [517, 452] on h5 "Sprite" at bounding box center [414, 445] width 302 height 13
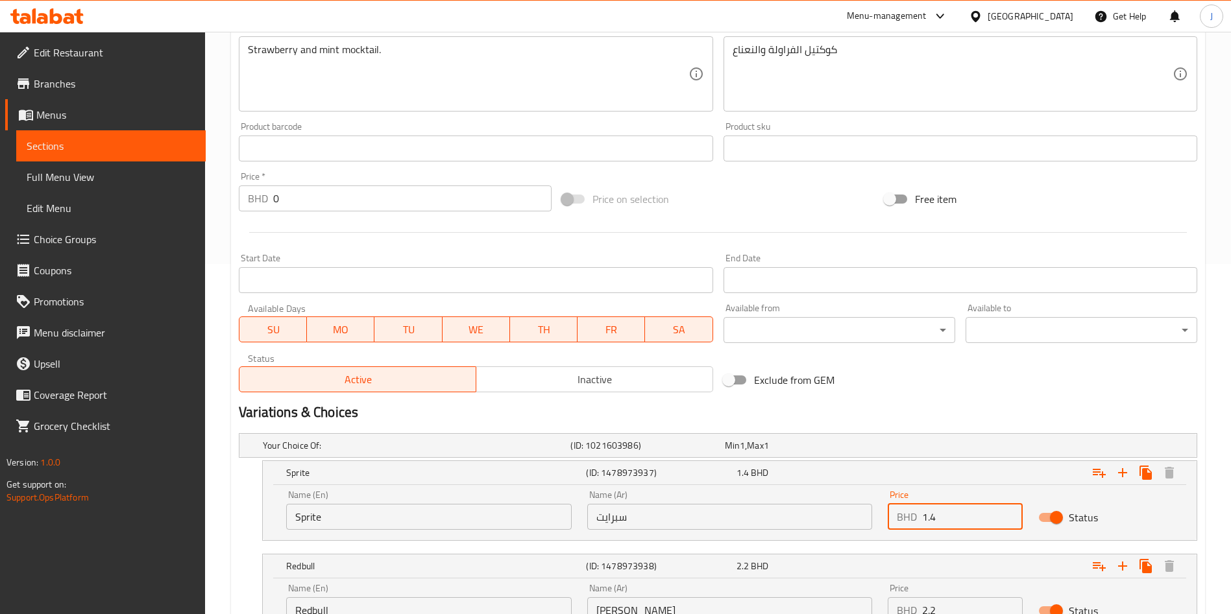
drag, startPoint x: 896, startPoint y: 518, endPoint x: 886, endPoint y: 517, distance: 10.5
click at [887, 517] on div "Price BHD 1.4 Price" at bounding box center [955, 510] width 150 height 55
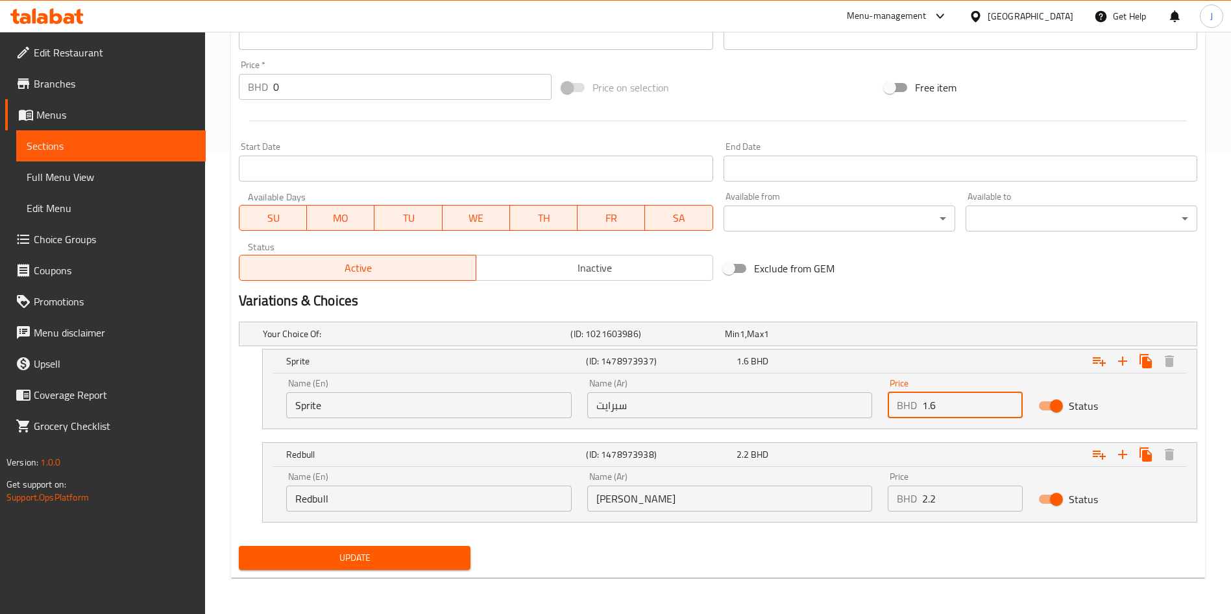
type input "1.6"
drag, startPoint x: 952, startPoint y: 498, endPoint x: 882, endPoint y: 479, distance: 73.3
click at [873, 493] on div "Name (En) Redbull Name (En) Name (Ar) ريد بول Name (Ar) Price BHD 2.2 Price Sta…" at bounding box center [729, 491] width 902 height 55
type input "2.5"
click at [391, 561] on span "Update" at bounding box center [354, 558] width 211 height 16
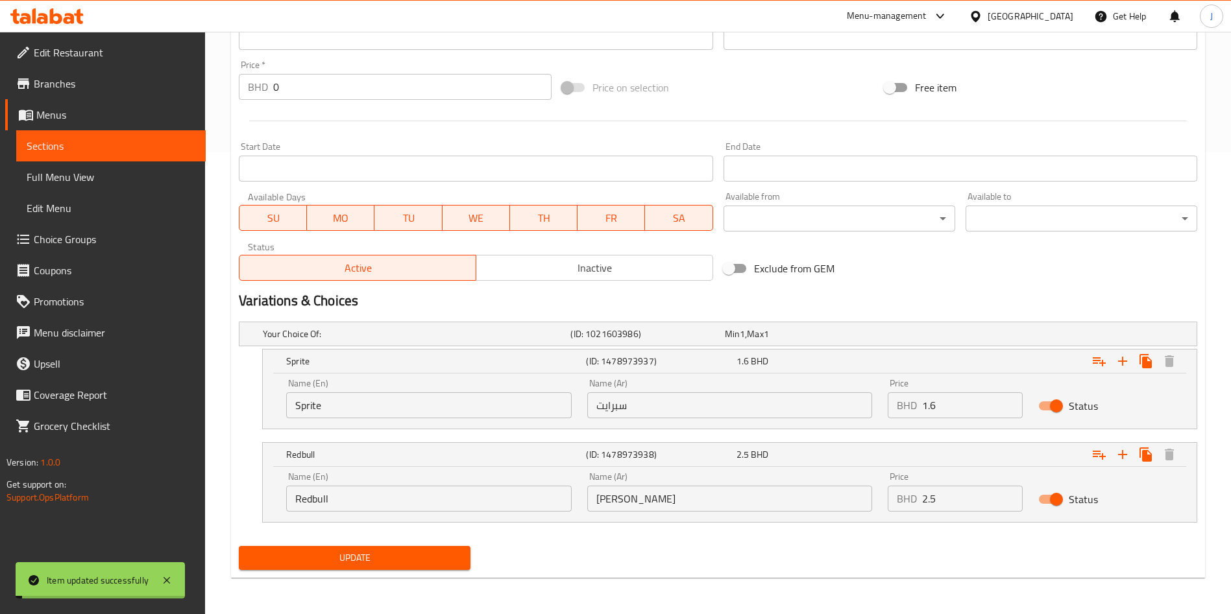
click at [364, 557] on span "Update" at bounding box center [354, 558] width 211 height 16
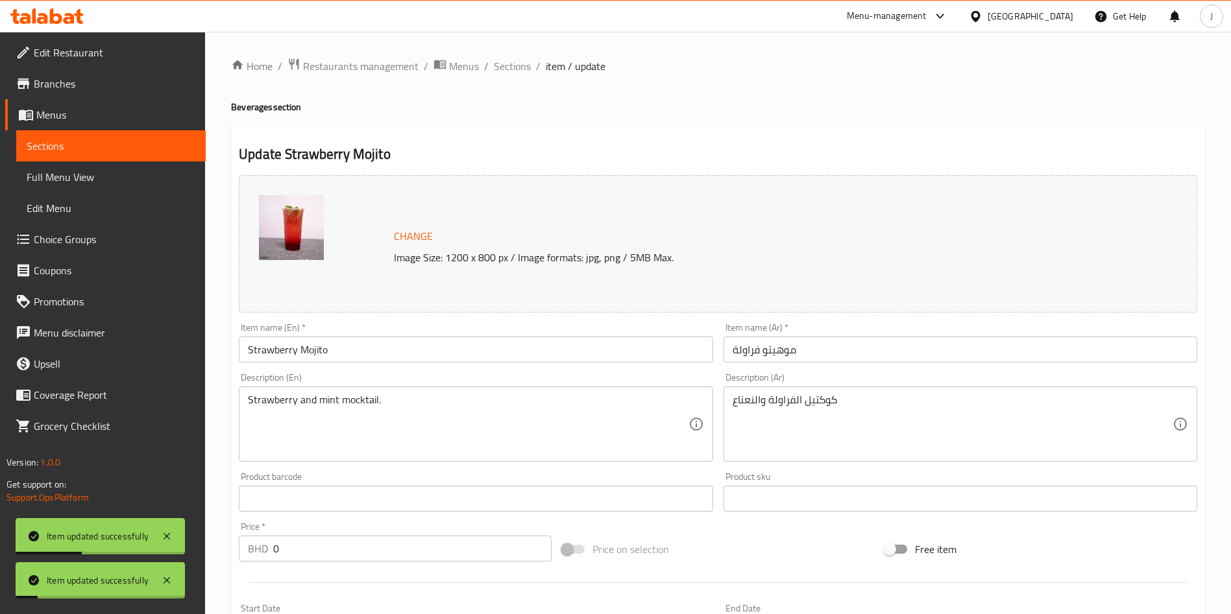
click at [112, 145] on span "Sections" at bounding box center [111, 146] width 169 height 16
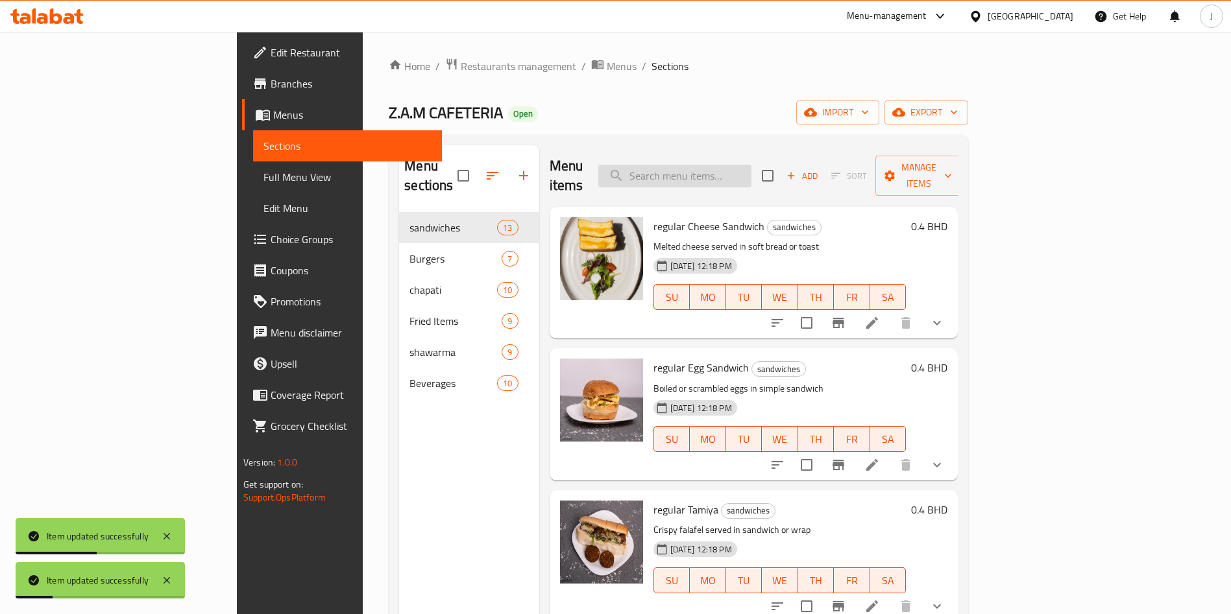
click at [751, 165] on input "search" at bounding box center [674, 176] width 153 height 23
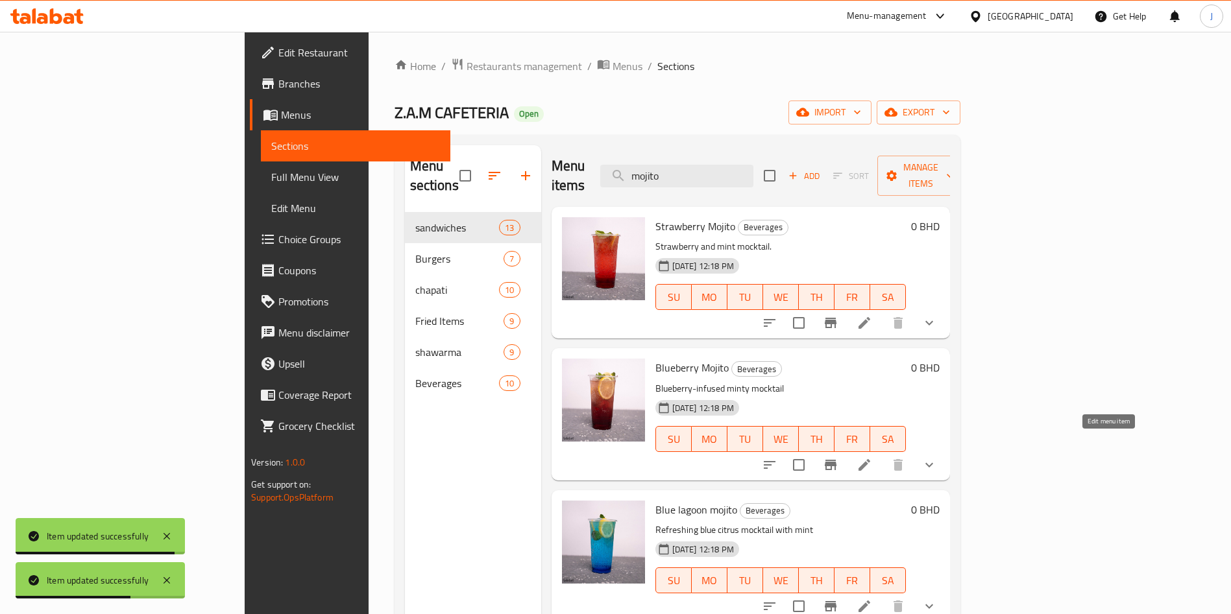
type input "mojito"
click at [872, 457] on icon at bounding box center [864, 465] width 16 height 16
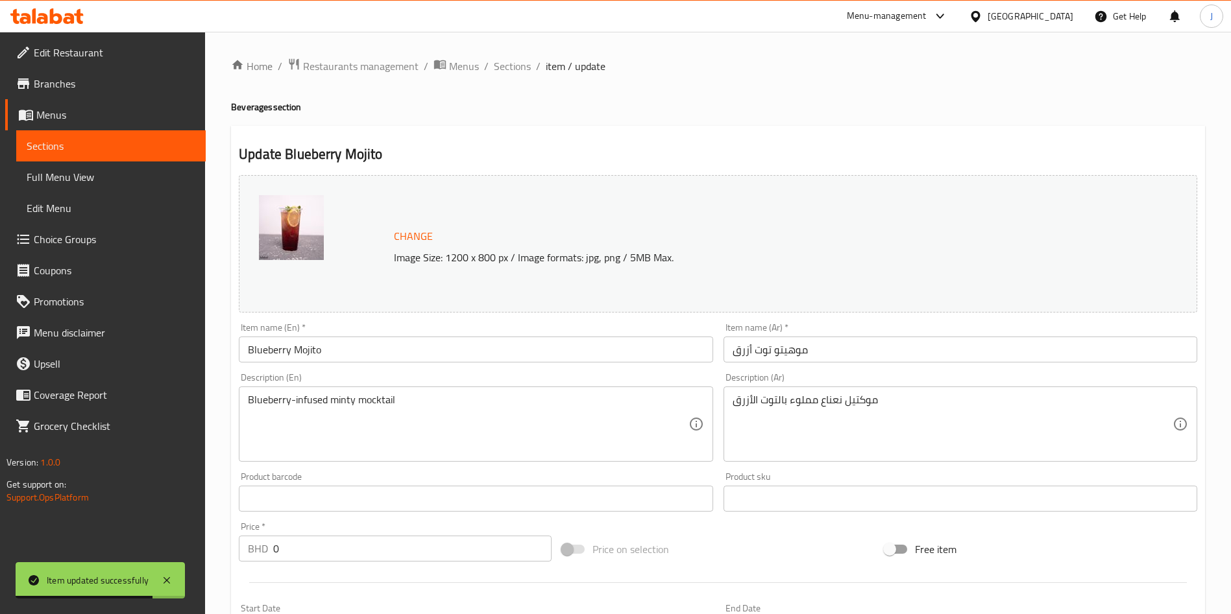
scroll to position [350, 0]
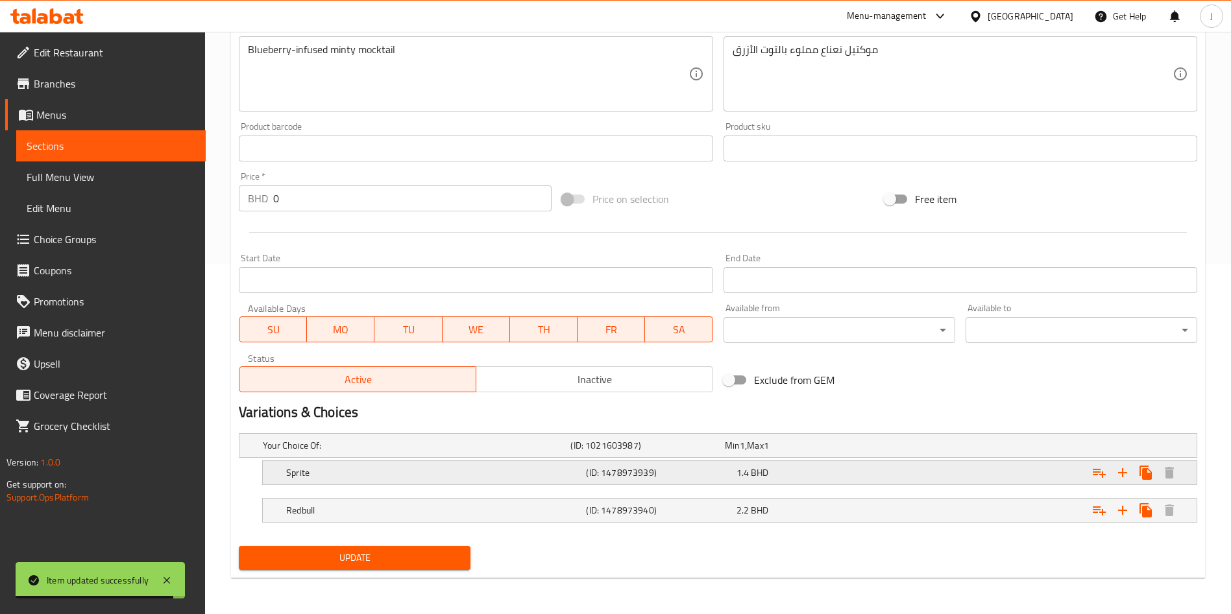
click at [772, 452] on div "1.4 BHD" at bounding box center [799, 445] width 149 height 13
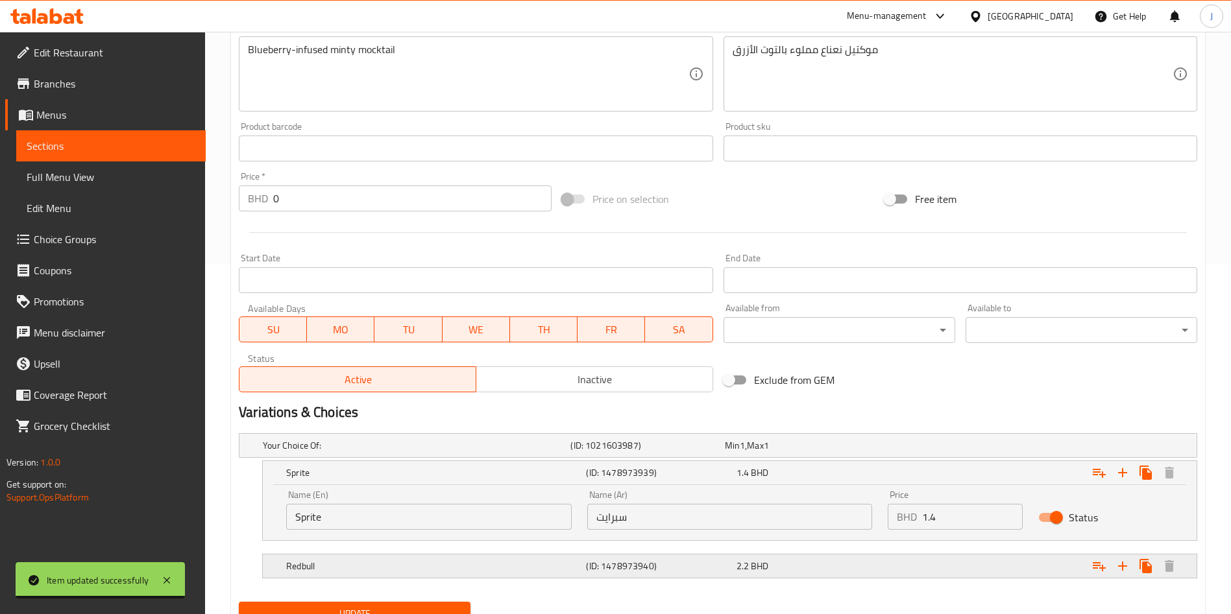
click at [771, 452] on div "2.2 BHD" at bounding box center [799, 445] width 149 height 13
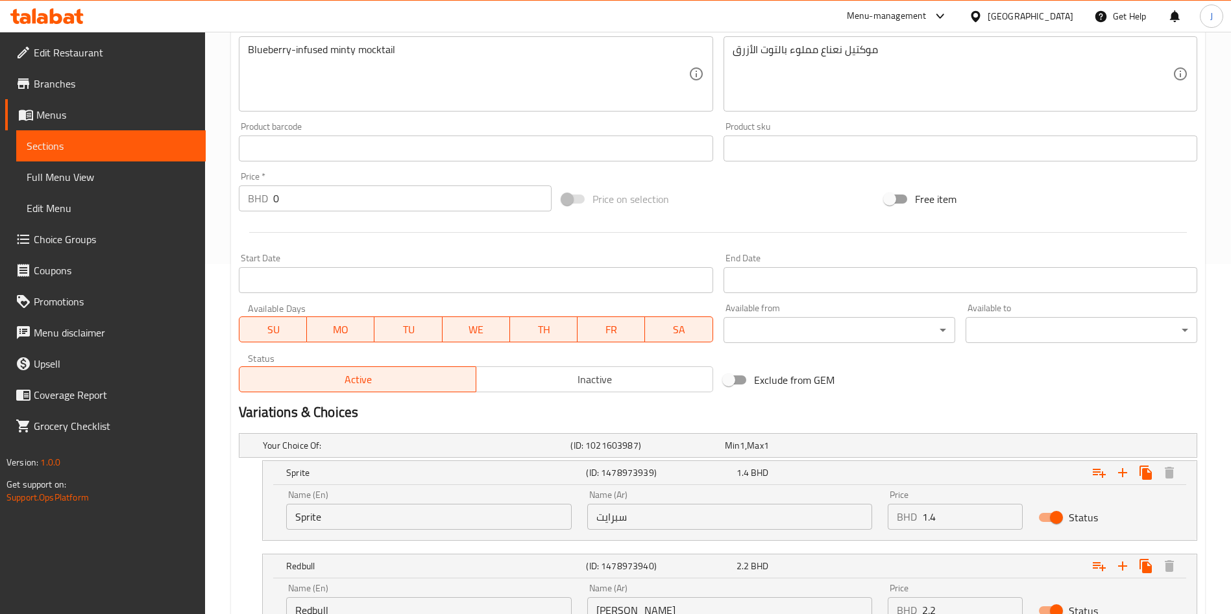
drag, startPoint x: 925, startPoint y: 525, endPoint x: 880, endPoint y: 514, distance: 46.7
click at [878, 516] on div "Name (En) Sprite Name (En) Name (Ar) سبرايت Name (Ar) Price BHD 1.4 Price Status" at bounding box center [729, 510] width 902 height 55
type input "1.6"
drag, startPoint x: 966, startPoint y: 610, endPoint x: 902, endPoint y: 613, distance: 63.7
click at [902, 613] on div "Home / Restaurants management / Menus / Sections / item / update Beverages sect…" at bounding box center [718, 203] width 974 height 992
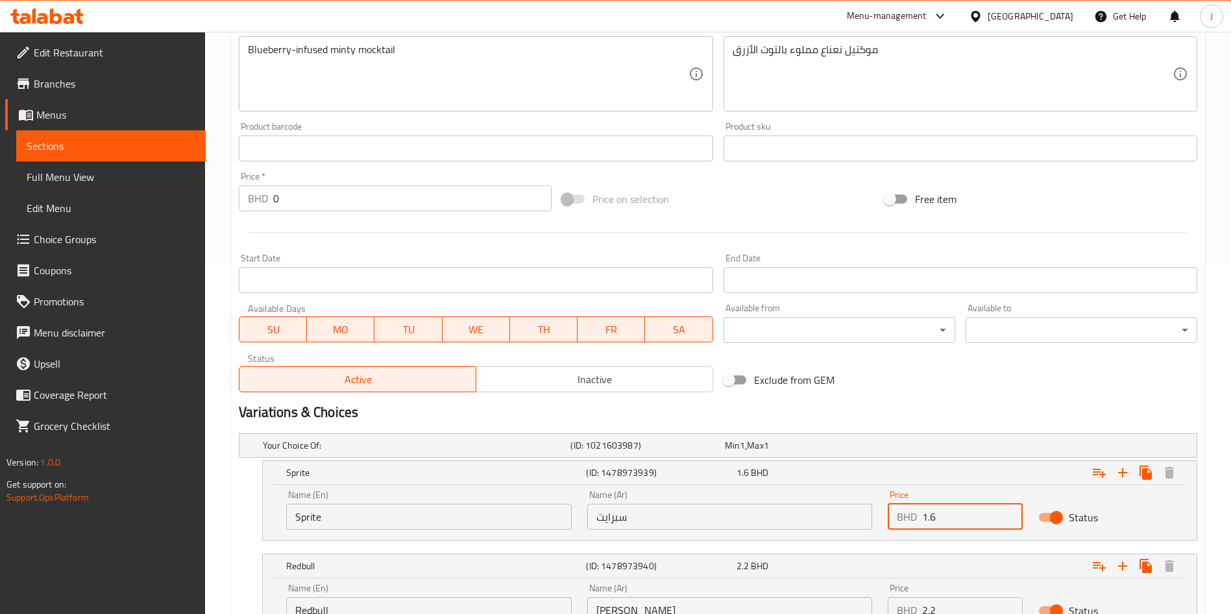
scroll to position [429, 0]
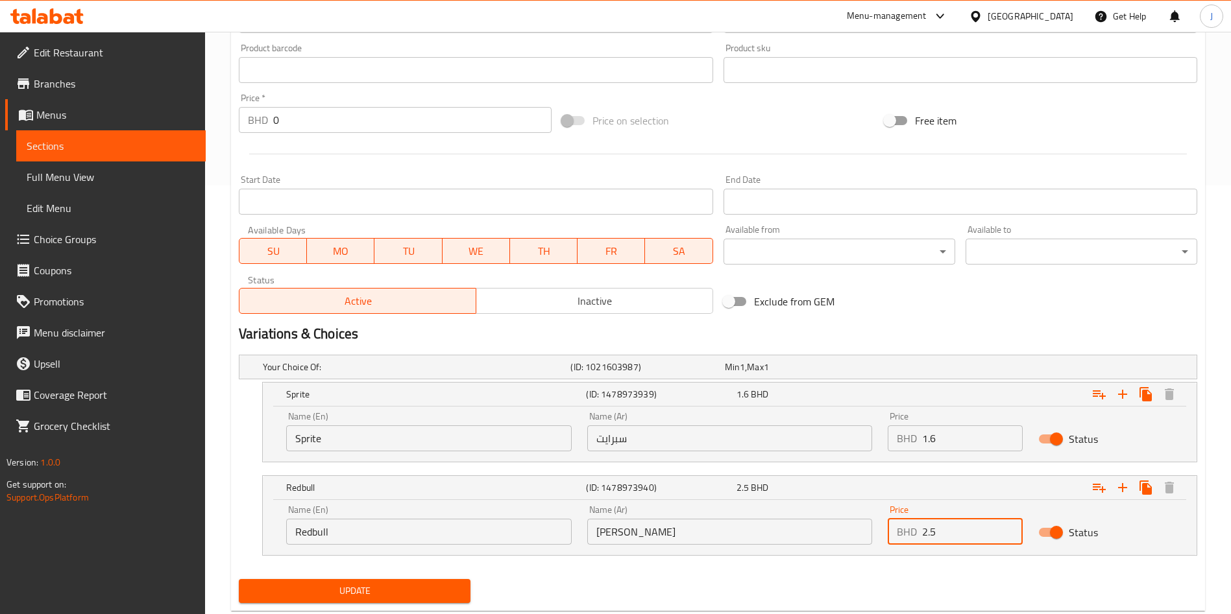
type input "2.5"
click at [362, 595] on span "Update" at bounding box center [354, 591] width 211 height 16
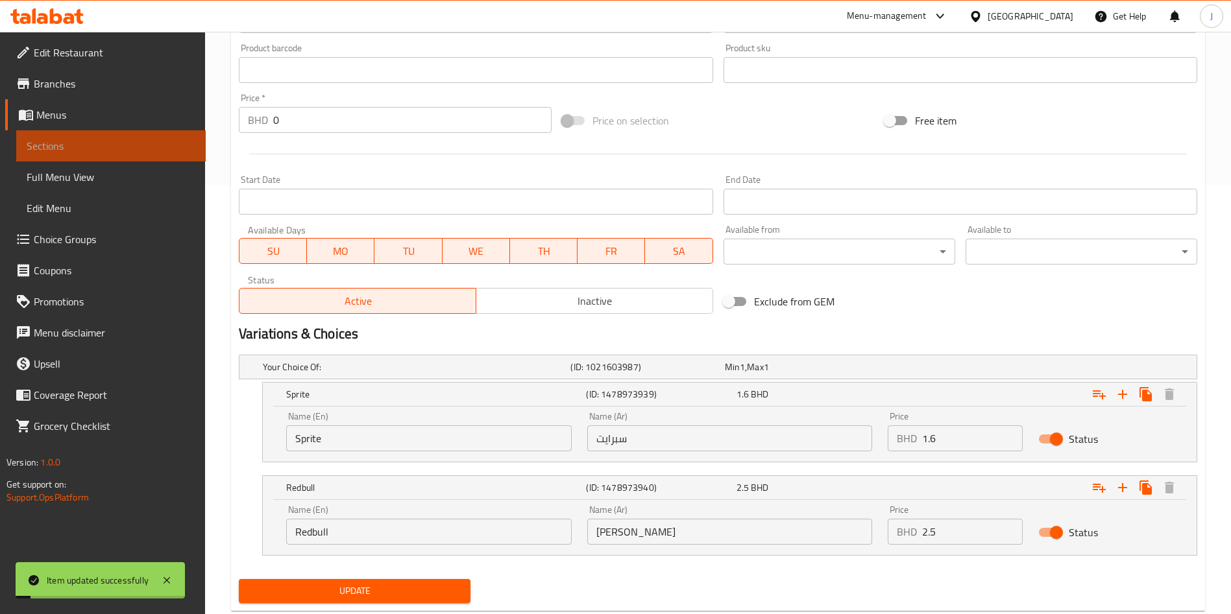
click at [82, 144] on span "Sections" at bounding box center [111, 146] width 169 height 16
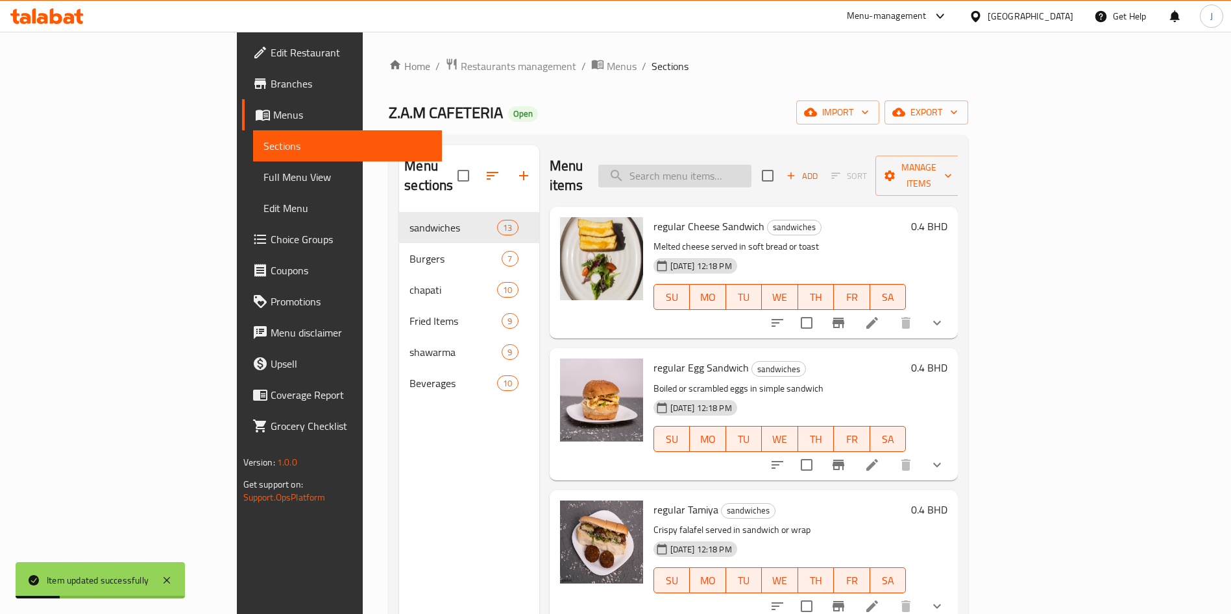
click at [735, 172] on input "search" at bounding box center [674, 176] width 153 height 23
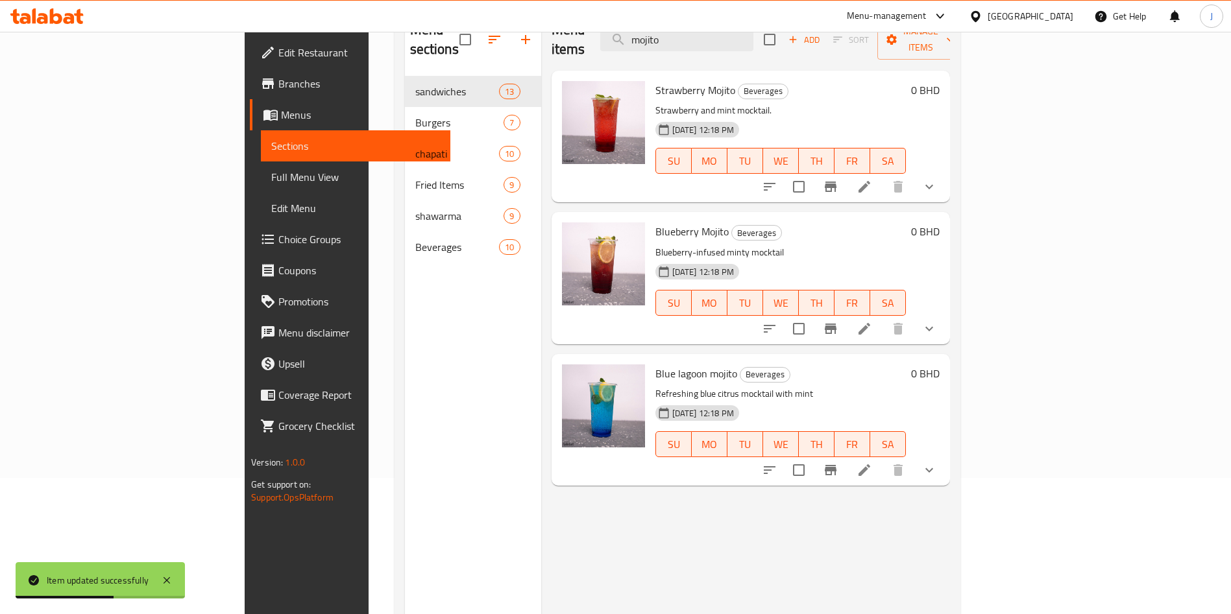
scroll to position [182, 0]
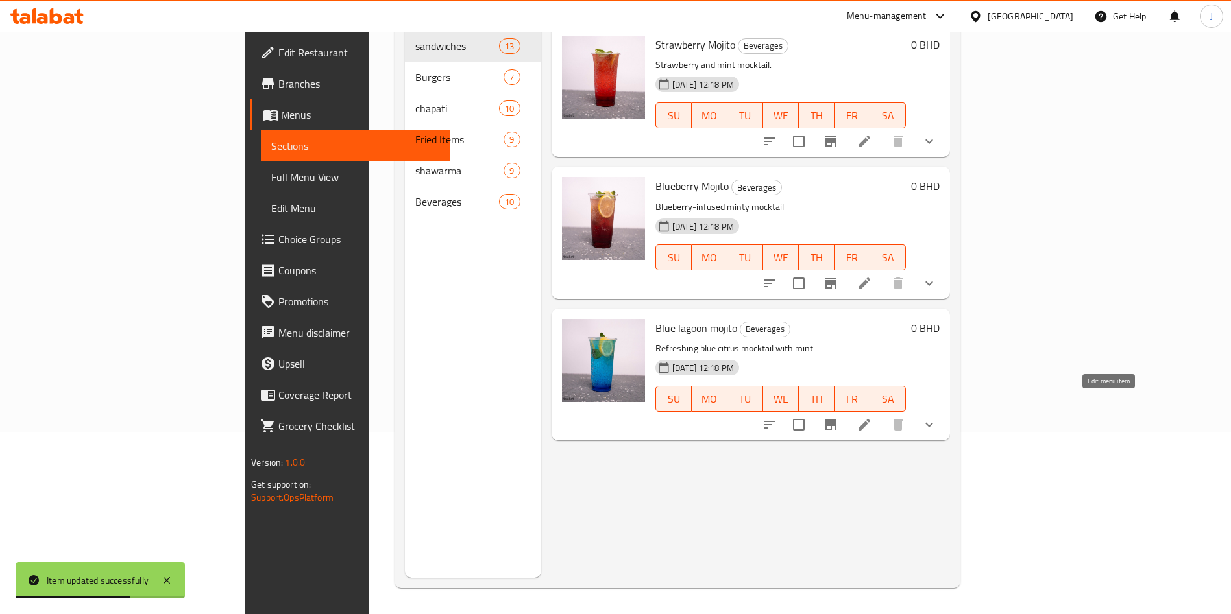
type input "mojito"
click at [872, 417] on icon at bounding box center [864, 425] width 16 height 16
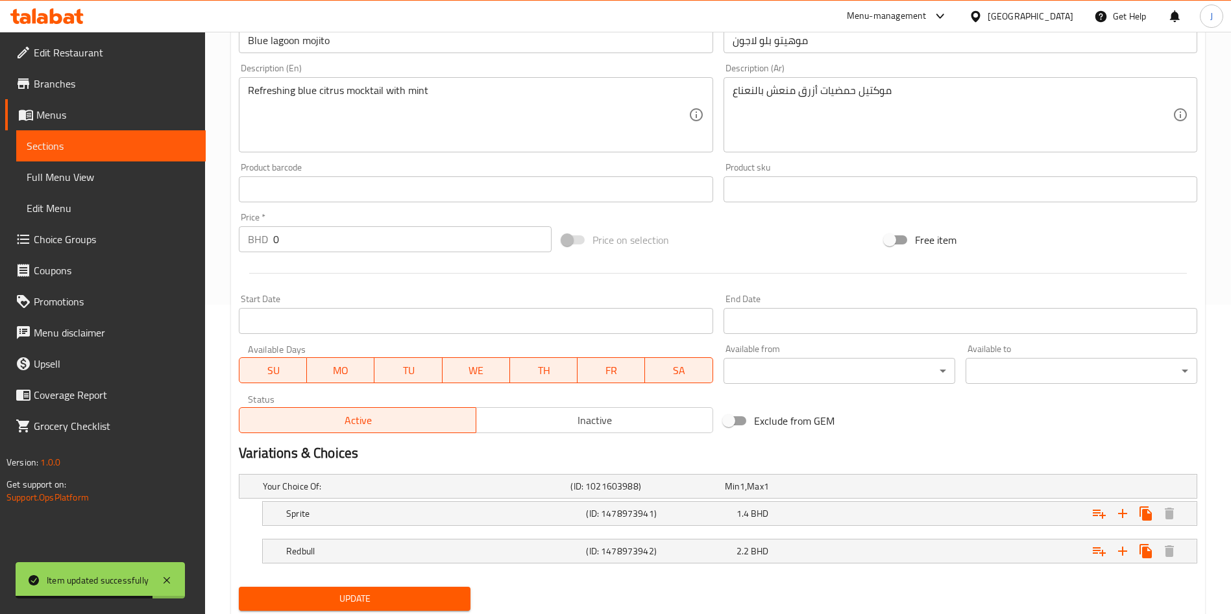
scroll to position [350, 0]
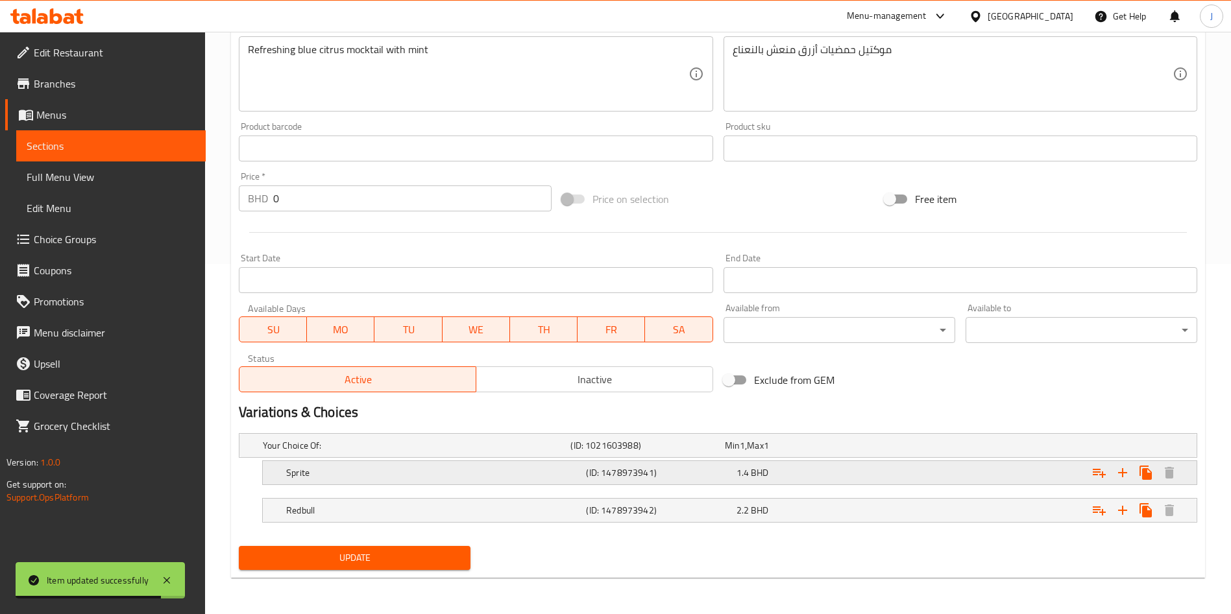
click at [850, 455] on div "1.4 BHD" at bounding box center [799, 446] width 154 height 18
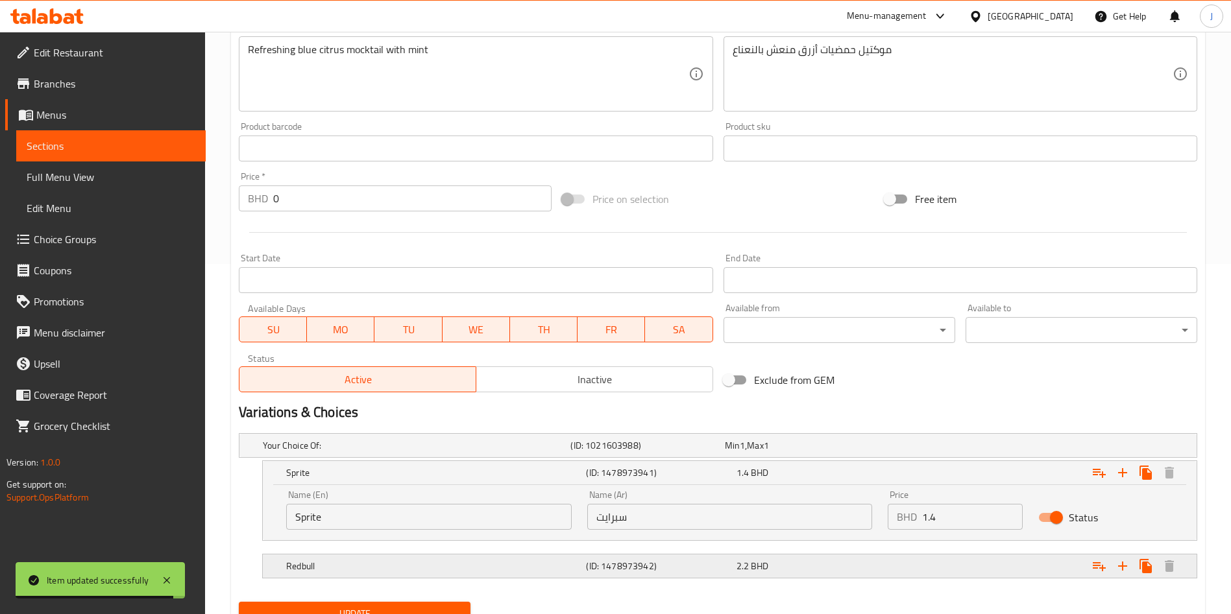
click at [823, 452] on div "2.2 BHD" at bounding box center [799, 445] width 149 height 13
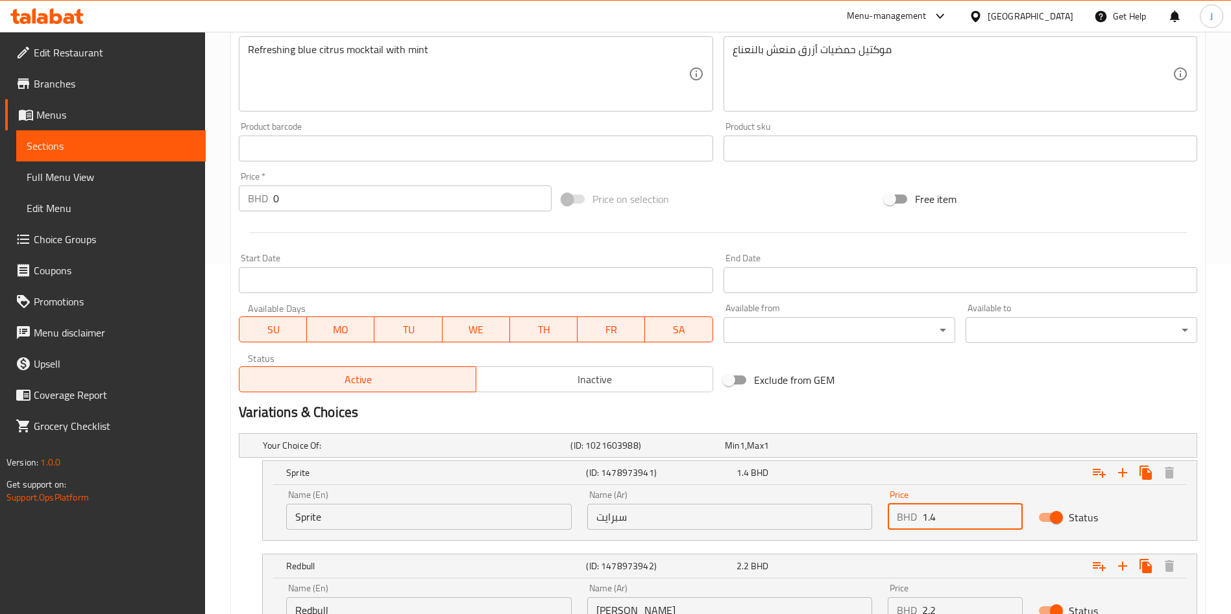
drag, startPoint x: 959, startPoint y: 518, endPoint x: 908, endPoint y: 513, distance: 50.9
click at [906, 515] on div "BHD 1.4 Price" at bounding box center [954, 517] width 135 height 26
type input "1.6"
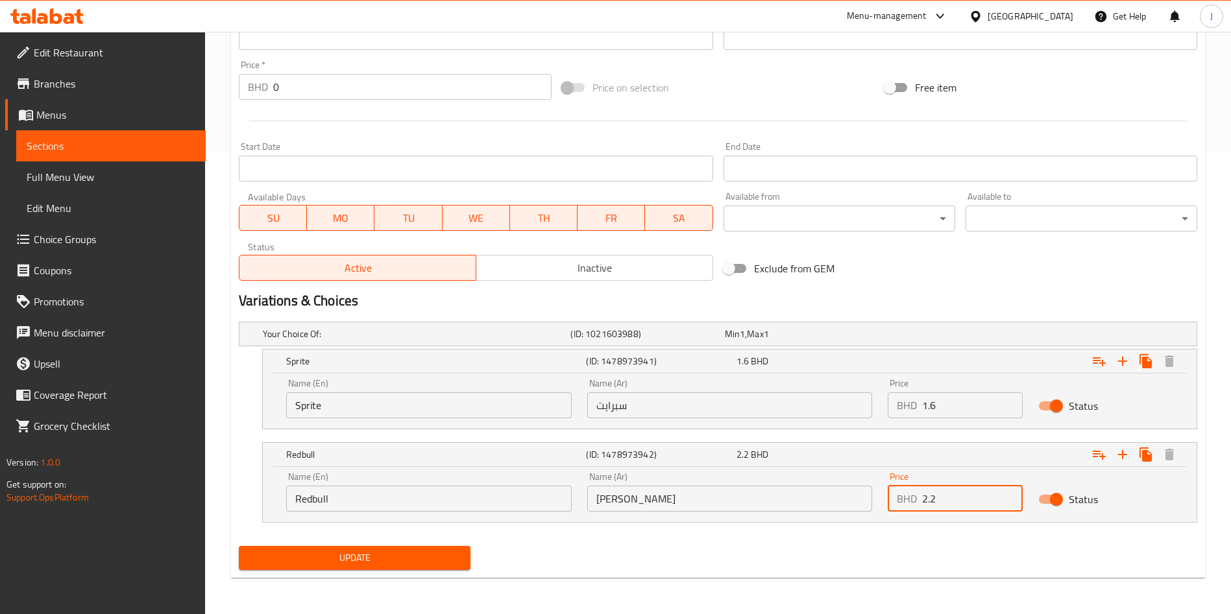
click at [887, 492] on div "BHD 2.2 Price" at bounding box center [954, 499] width 135 height 26
type input "2.5"
click at [359, 555] on span "Update" at bounding box center [354, 558] width 211 height 16
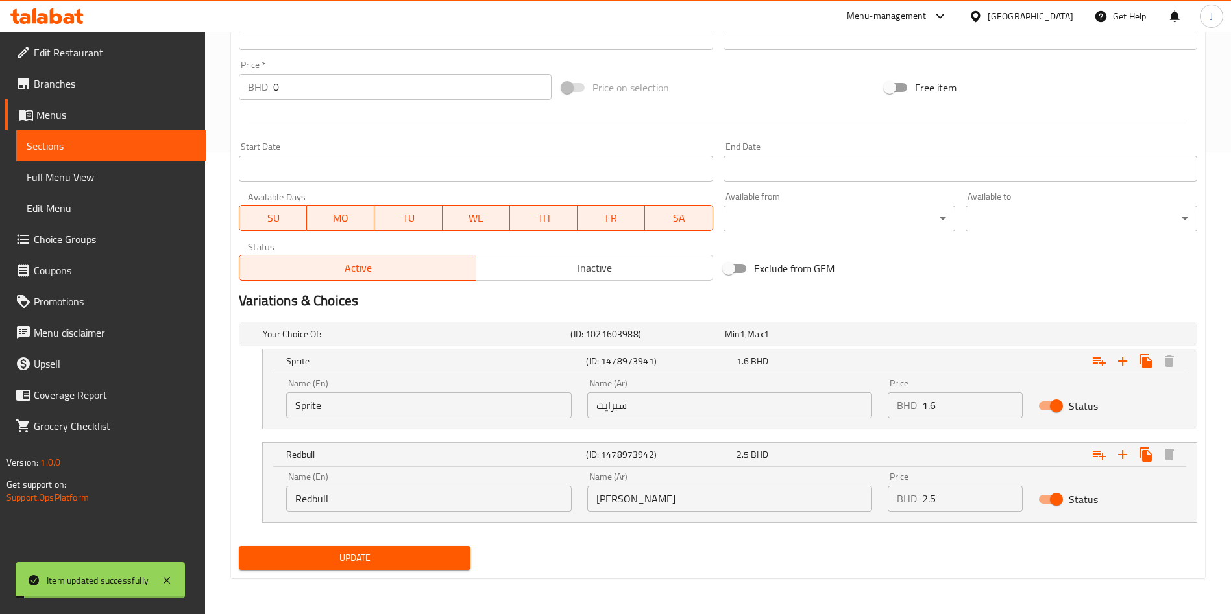
click at [65, 209] on span "Edit Menu" at bounding box center [111, 208] width 169 height 16
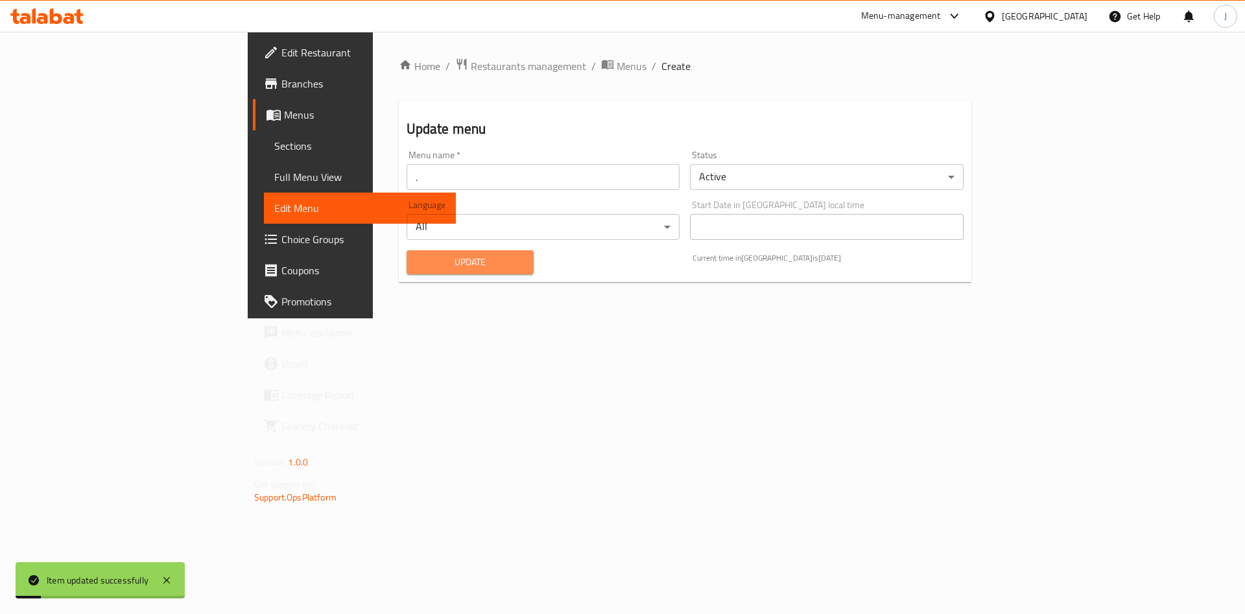
click at [417, 260] on span "Update" at bounding box center [470, 262] width 107 height 16
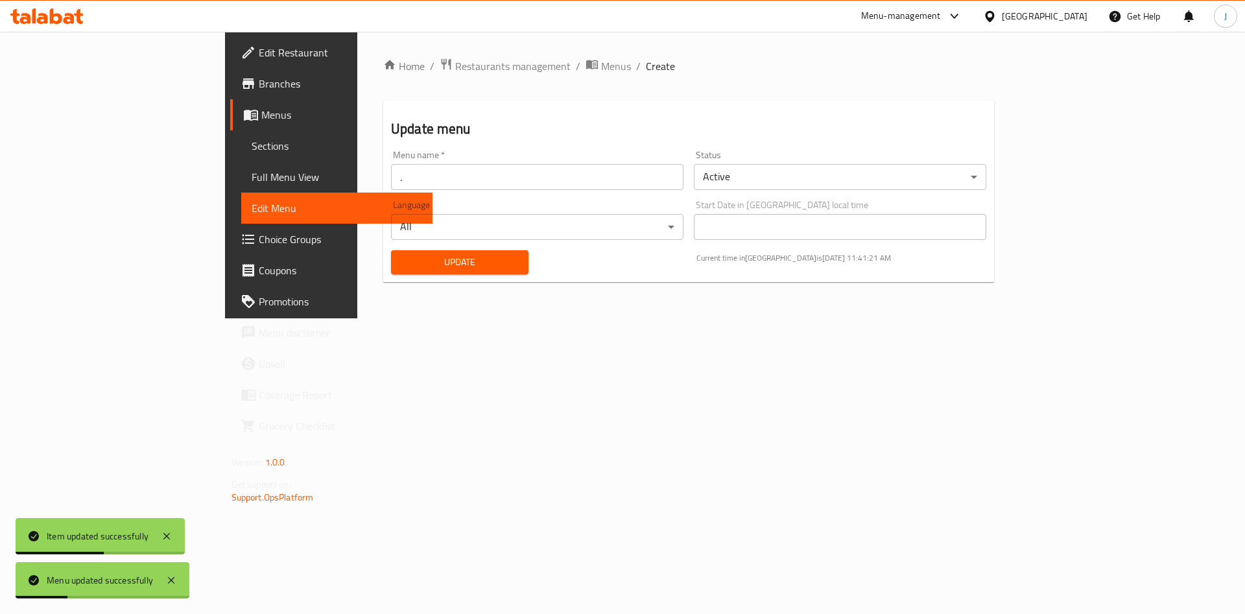
click at [252, 152] on span "Sections" at bounding box center [337, 146] width 171 height 16
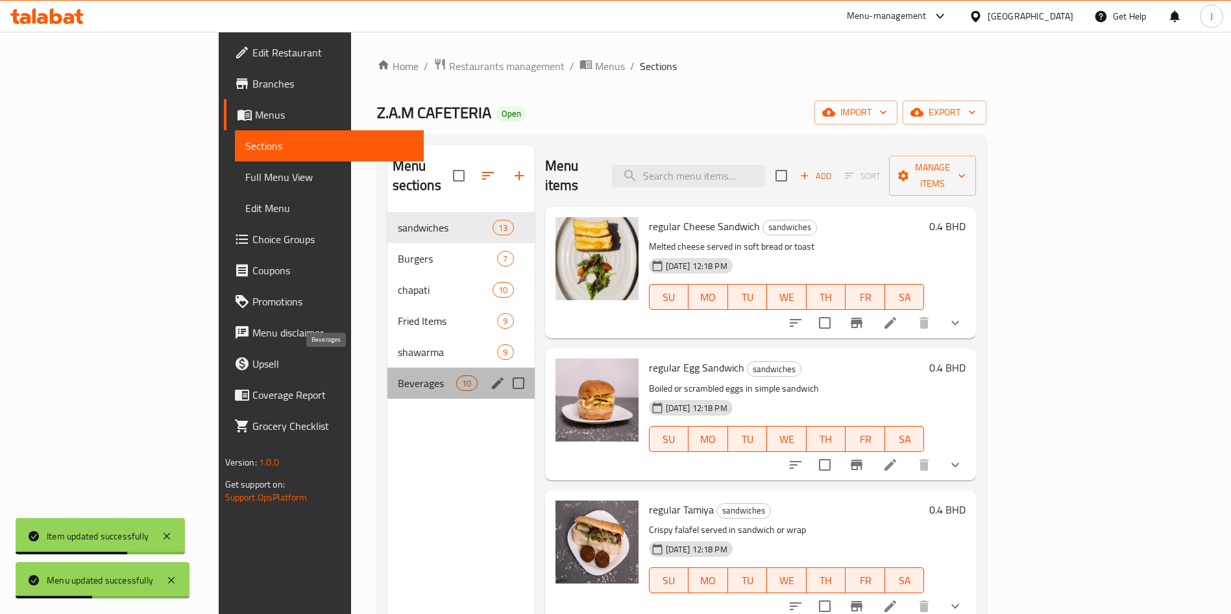
click at [398, 376] on span "Beverages" at bounding box center [427, 384] width 59 height 16
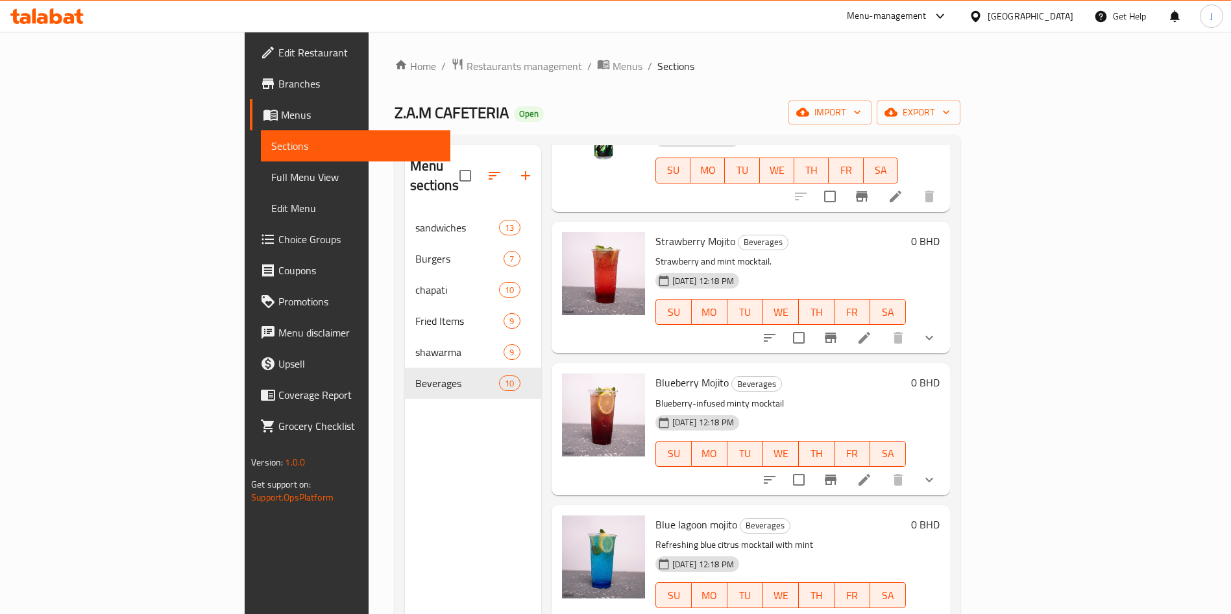
scroll to position [182, 0]
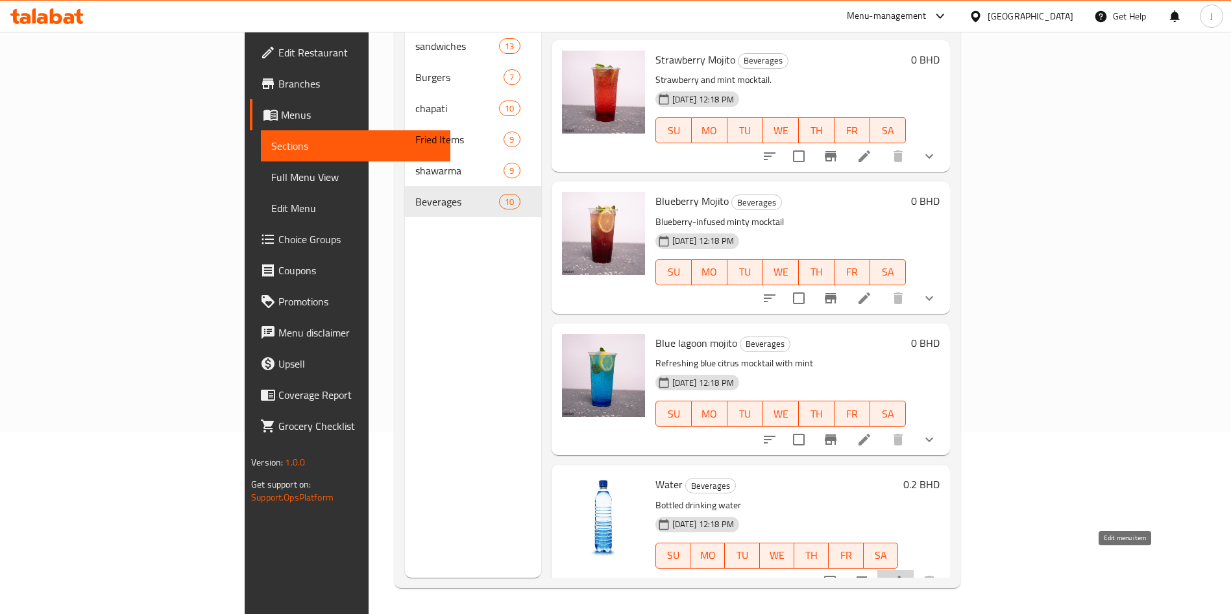
click at [901, 576] on icon at bounding box center [895, 582] width 12 height 12
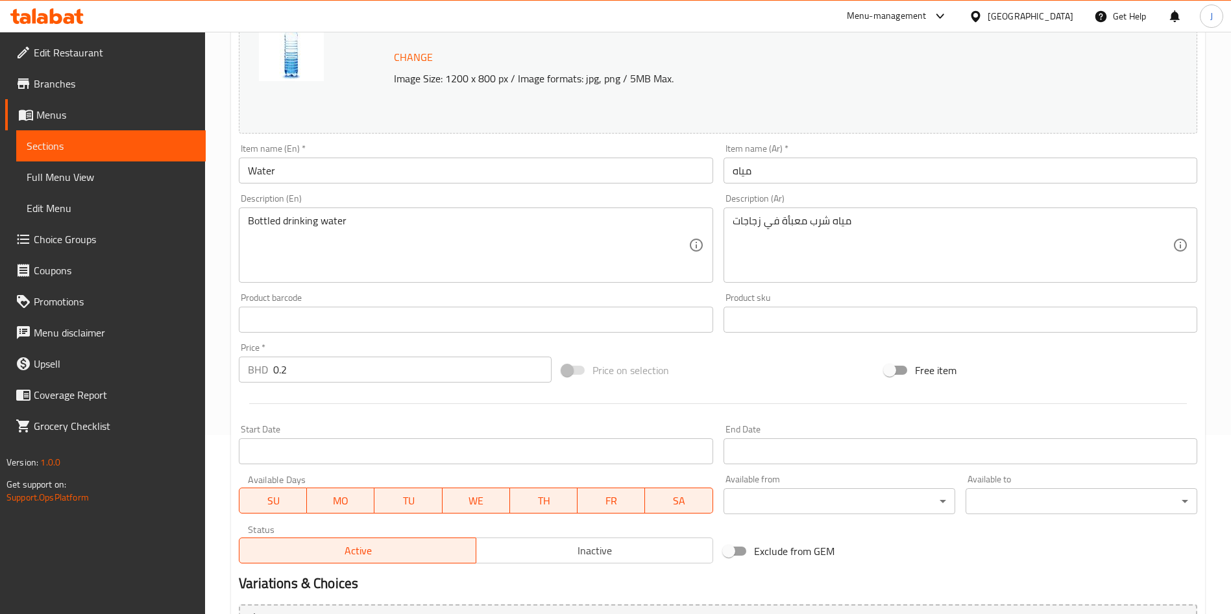
scroll to position [186, 0]
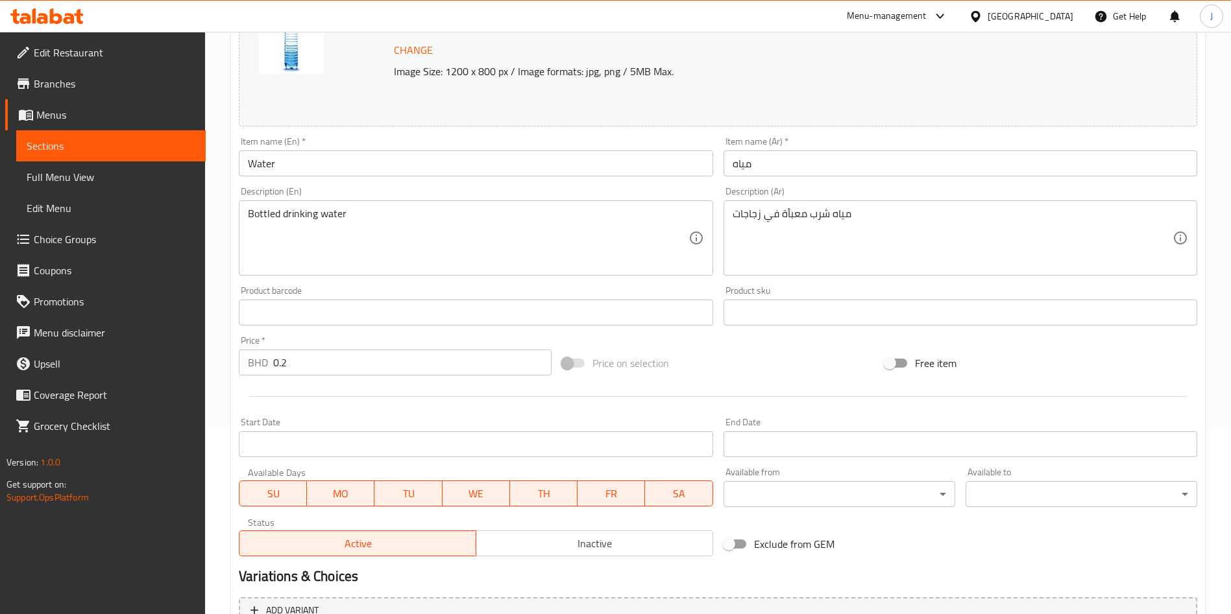
drag, startPoint x: 355, startPoint y: 368, endPoint x: 255, endPoint y: 368, distance: 99.9
click at [255, 368] on div "BHD 0.2 Price *" at bounding box center [395, 363] width 313 height 26
type input "0"
click at [577, 365] on span at bounding box center [573, 363] width 22 height 9
click at [570, 362] on span at bounding box center [573, 363] width 22 height 9
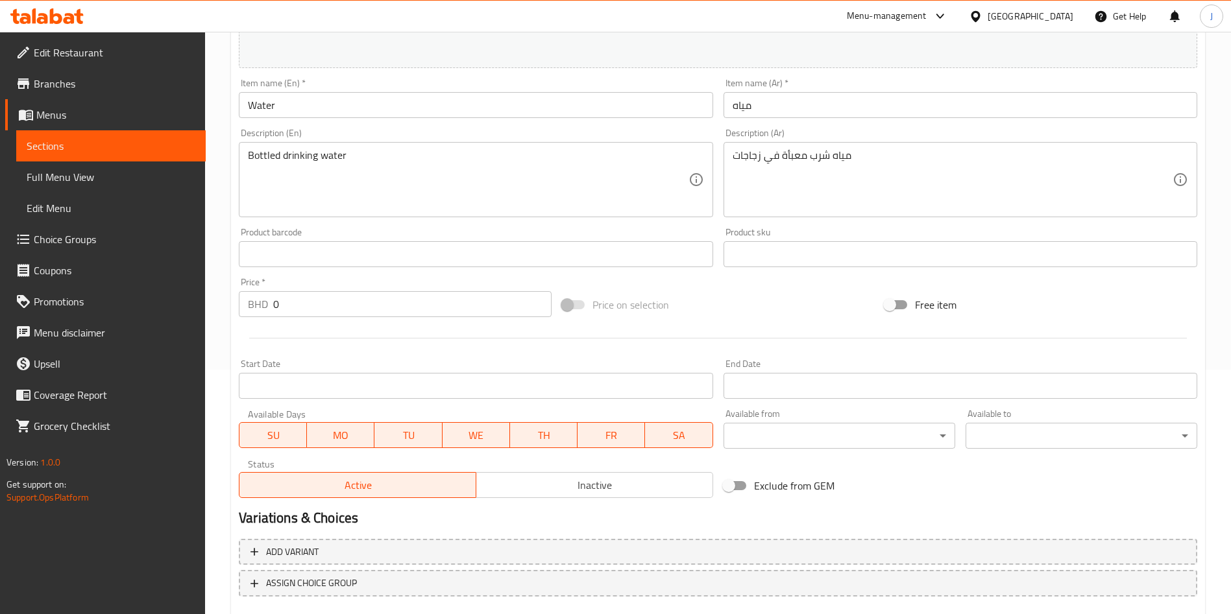
scroll to position [270, 0]
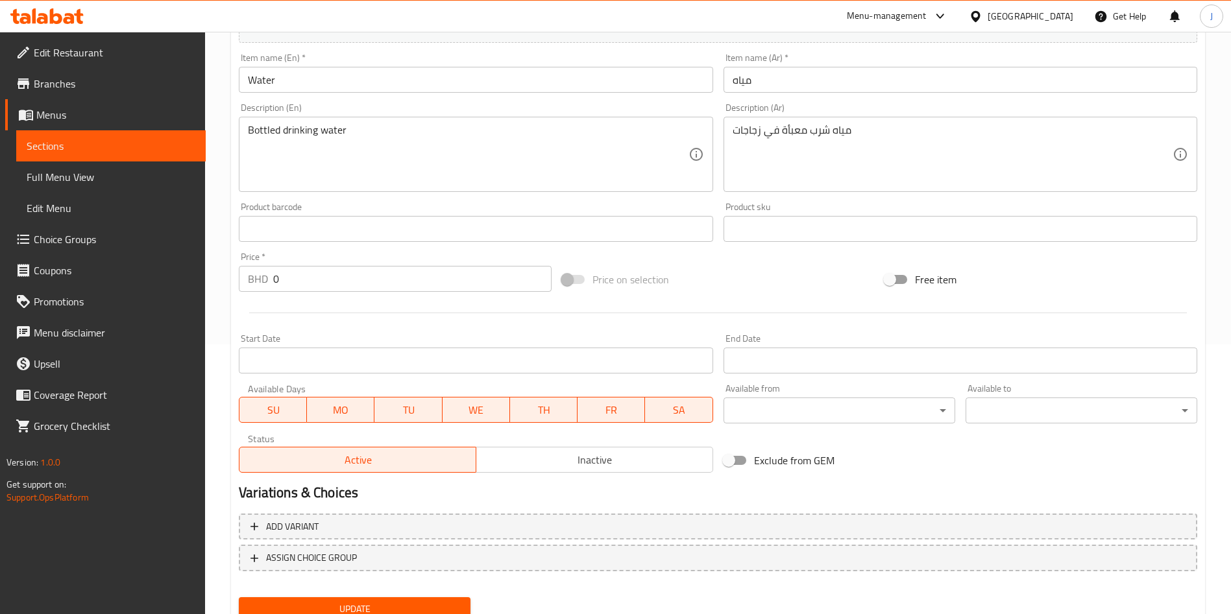
click at [565, 274] on span at bounding box center [574, 279] width 38 height 25
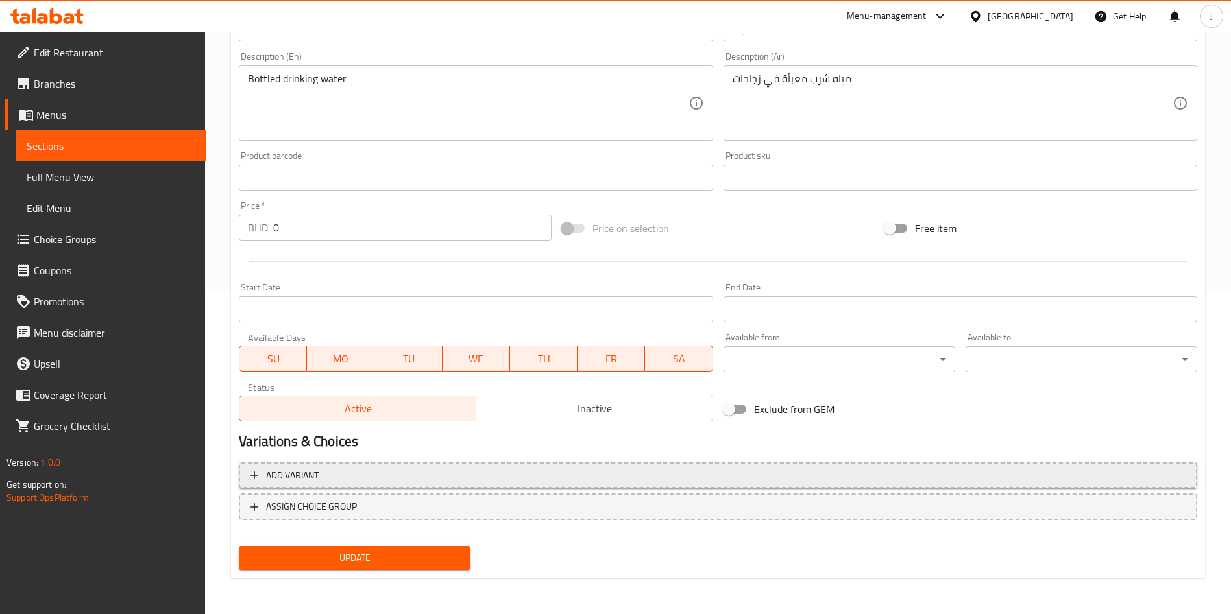
click at [355, 474] on span "Add variant" at bounding box center [717, 476] width 935 height 16
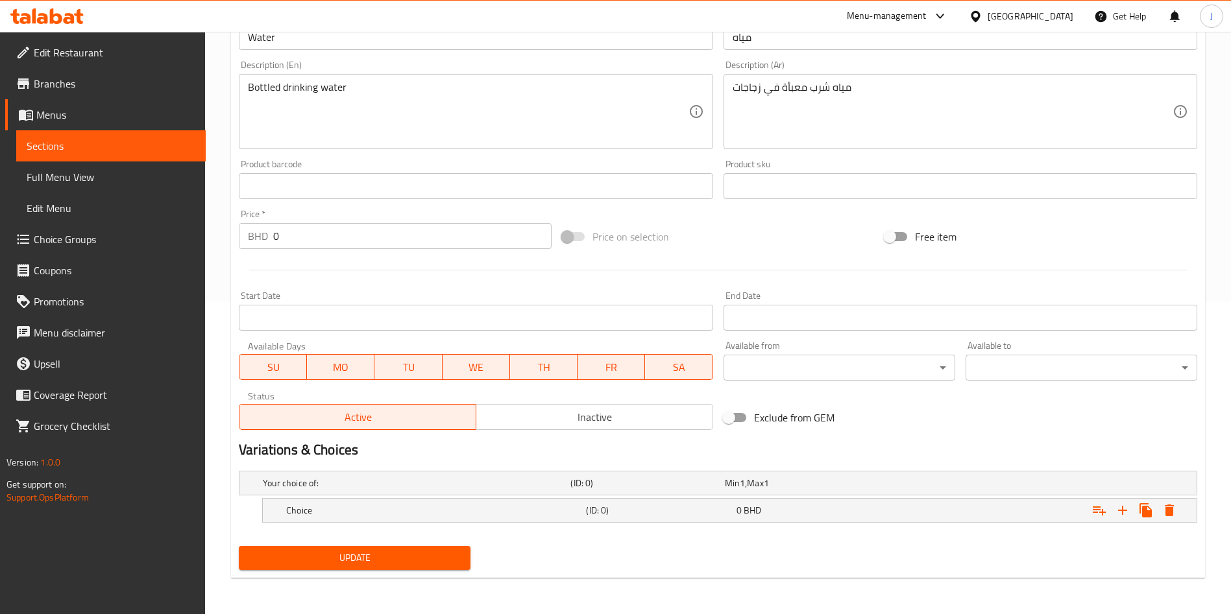
scroll to position [313, 0]
click at [464, 490] on h5 "Choice" at bounding box center [414, 483] width 302 height 13
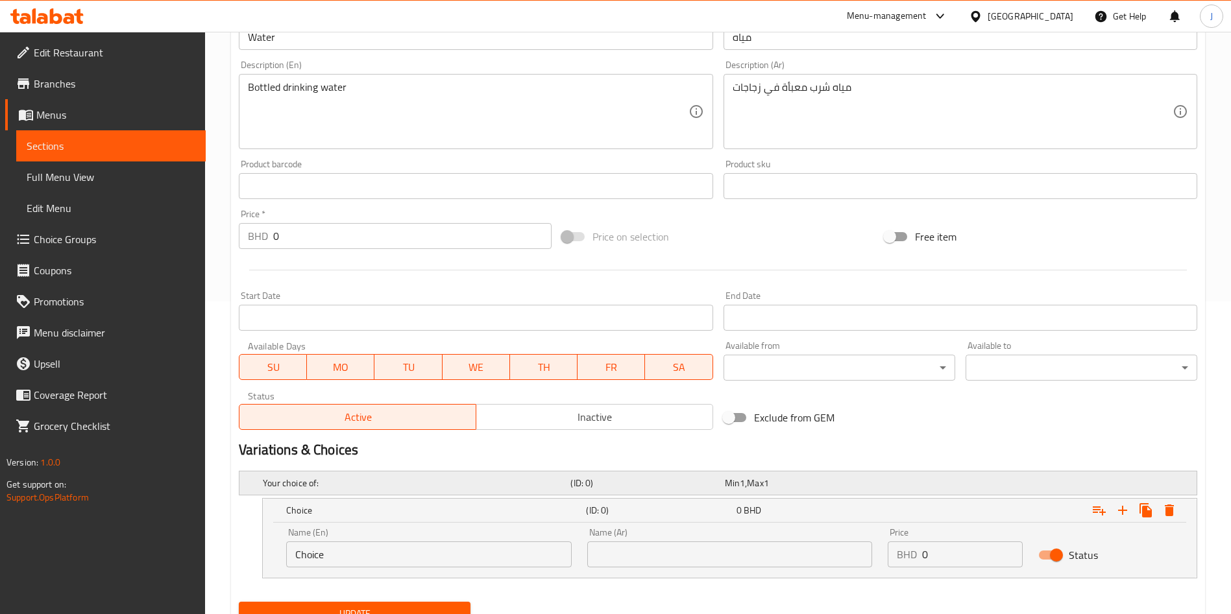
scroll to position [368, 0]
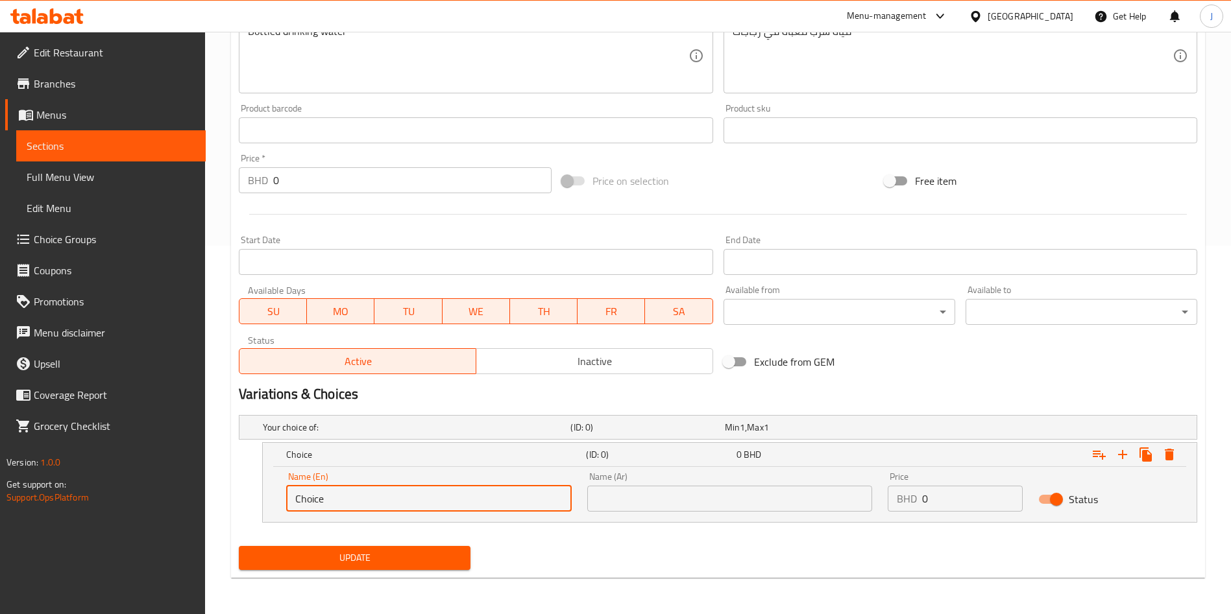
drag, startPoint x: 363, startPoint y: 501, endPoint x: 262, endPoint y: 498, distance: 100.6
click at [256, 498] on div "Choice (ID: 0) 0 BHD Name (En) Choice Name (En) Name (Ar) Name (Ar) Price BHD 0…" at bounding box center [718, 482] width 958 height 80
paste input "Water 600 ml"
type input "600 ML"
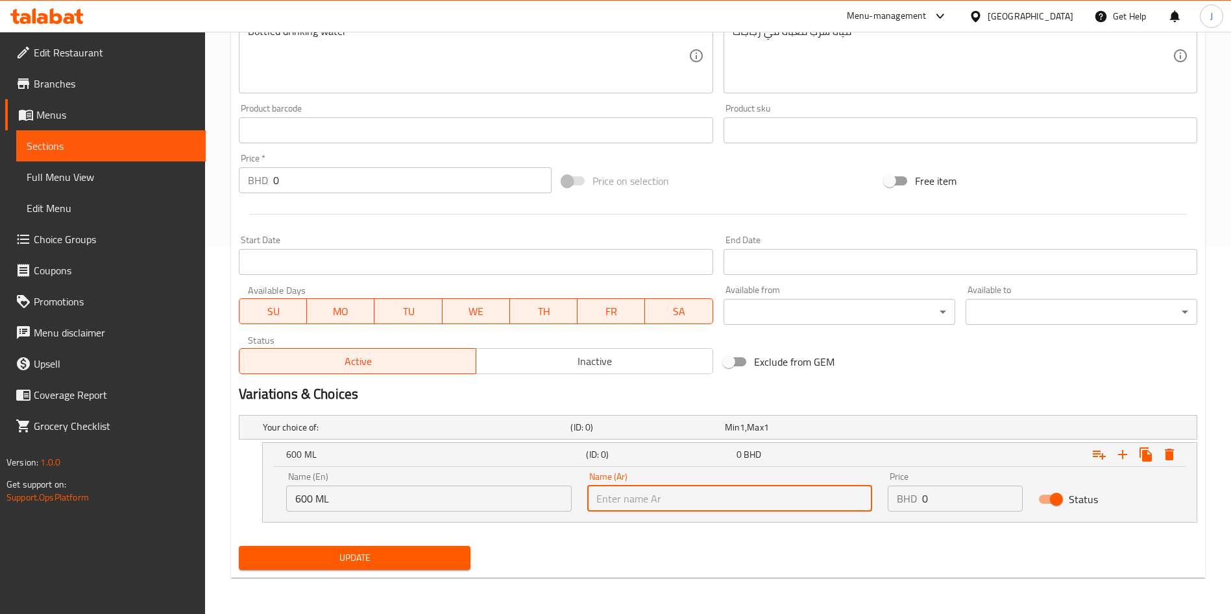
click at [729, 508] on input "text" at bounding box center [729, 499] width 285 height 26
paste input "600 ML"
type input "600 ML"
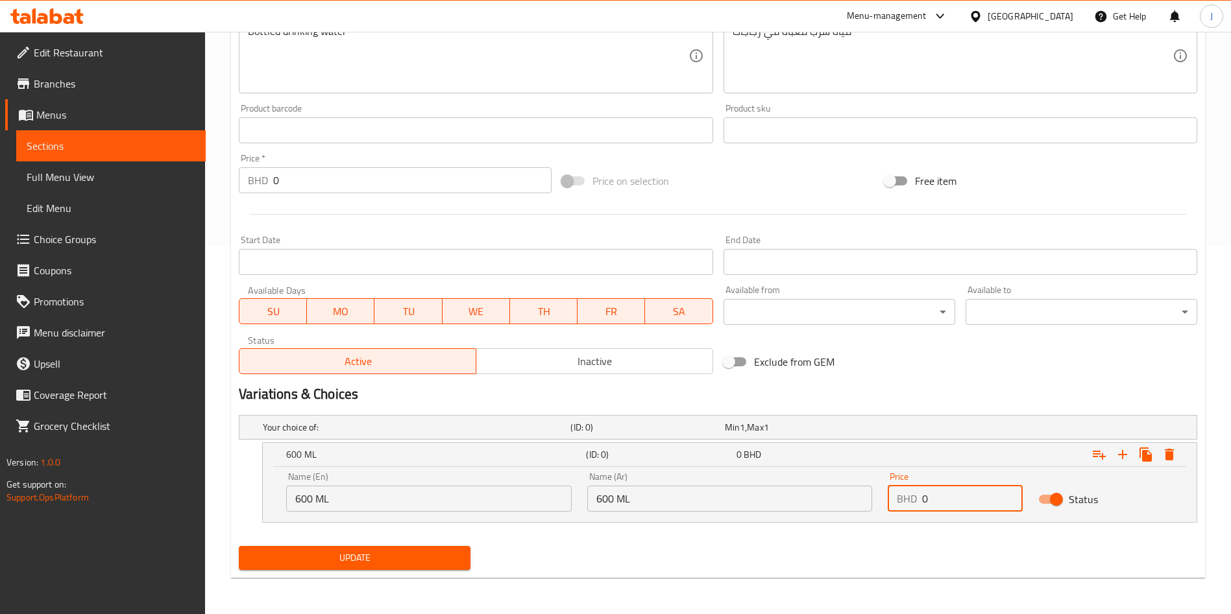
click at [967, 499] on input "0" at bounding box center [972, 499] width 101 height 26
click at [959, 496] on input "0" at bounding box center [972, 499] width 101 height 26
drag, startPoint x: 948, startPoint y: 495, endPoint x: 859, endPoint y: 501, distance: 89.8
click at [859, 501] on div "Name (En) 600 ML Name (En) Name (Ar) 600 ML Name (Ar) Price BHD 0 Price Status" at bounding box center [729, 491] width 902 height 55
type input ".2"
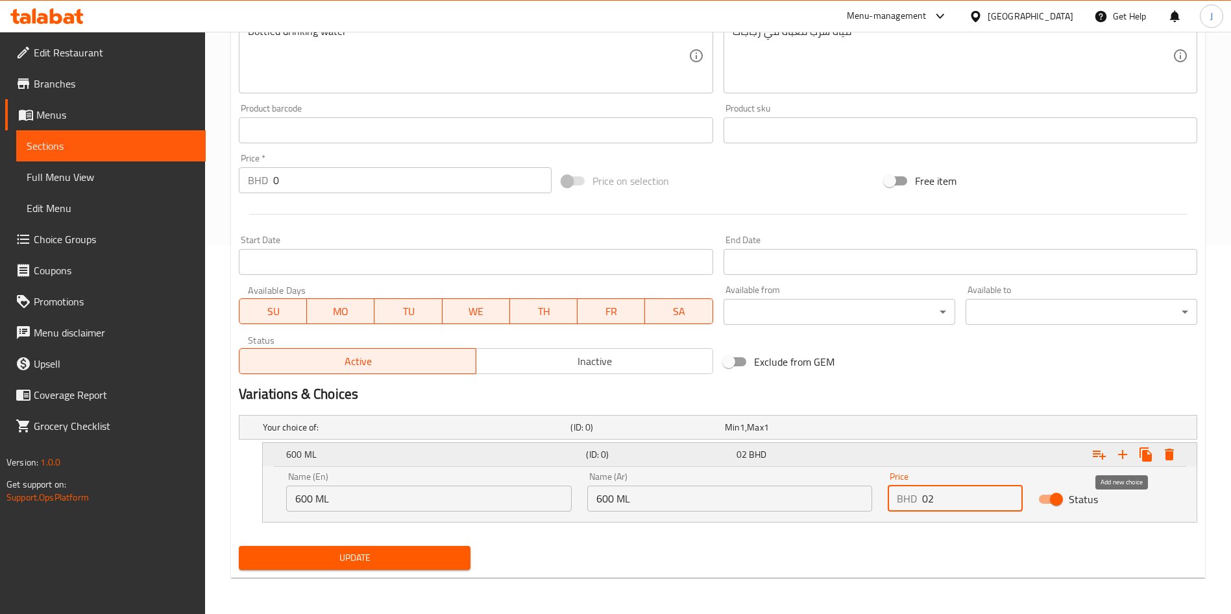
type input "02"
drag, startPoint x: 1118, startPoint y: 454, endPoint x: 1105, endPoint y: 458, distance: 13.5
click at [1118, 454] on icon "Expand" at bounding box center [1122, 454] width 9 height 9
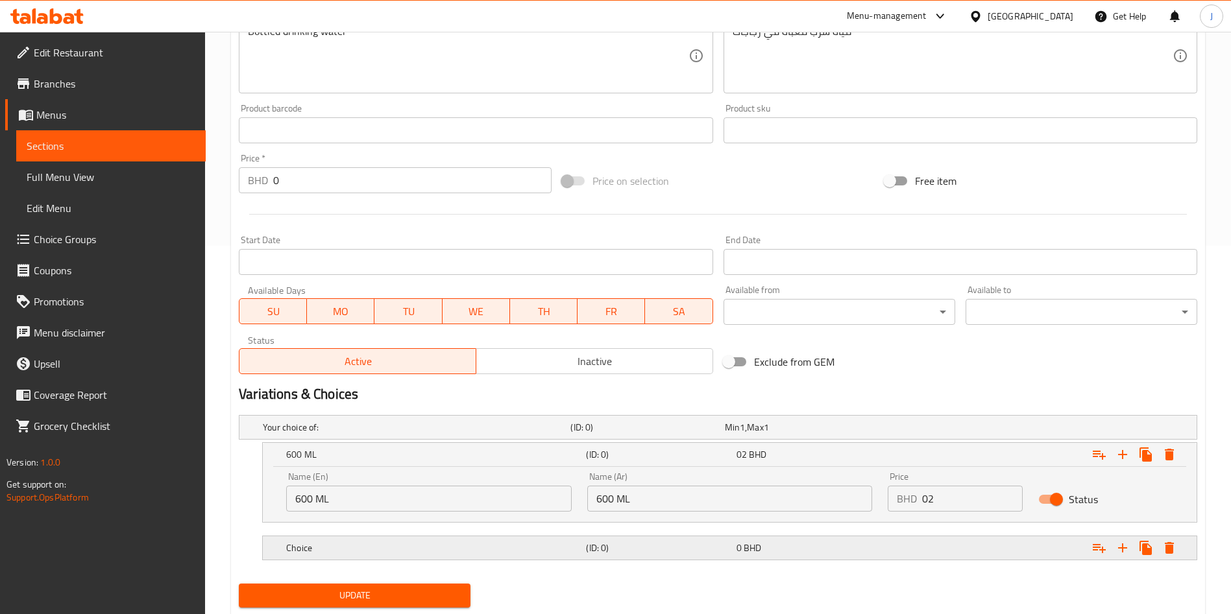
click at [432, 442] on div "Choice (ID: 0) 0 BHD" at bounding box center [721, 427] width 923 height 29
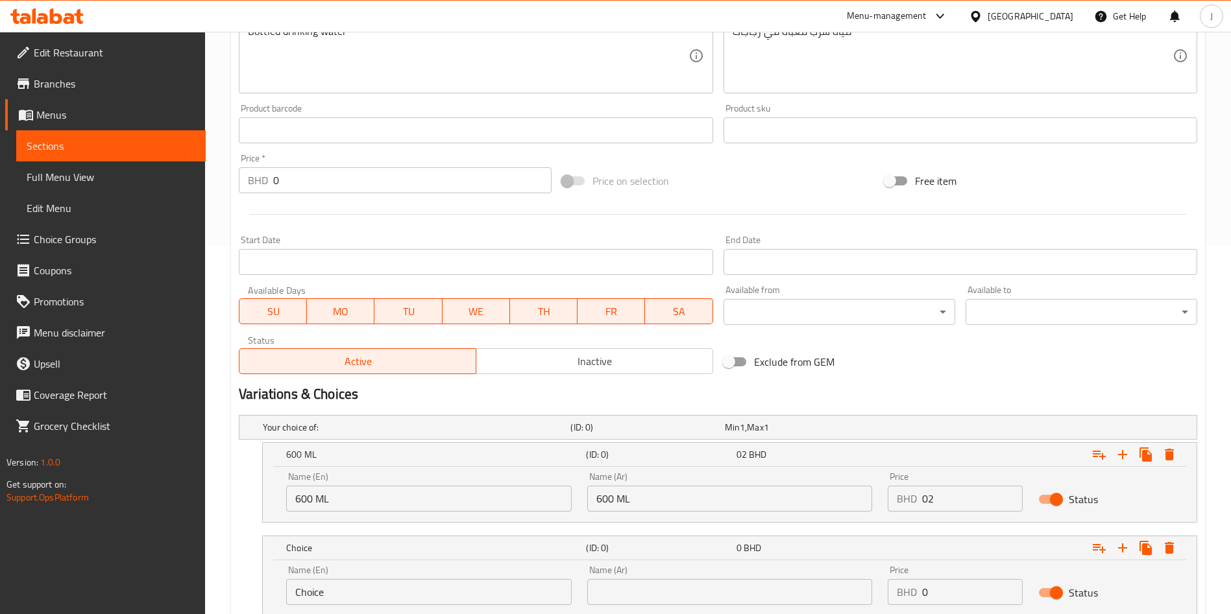
scroll to position [462, 0]
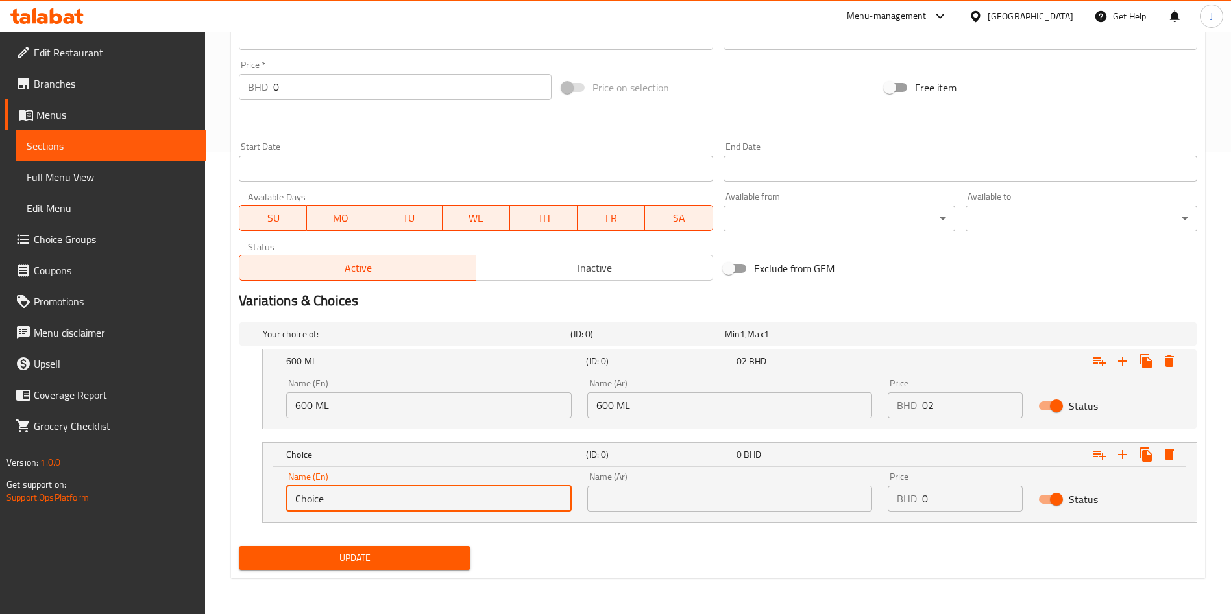
drag, startPoint x: 263, startPoint y: 498, endPoint x: 255, endPoint y: 496, distance: 8.0
click at [255, 496] on div "Choice (ID: 0) 0 BHD Name (En) Choice Name (En) Name (Ar) Name (Ar) Price BHD 0…" at bounding box center [718, 482] width 958 height 80
paste input "Water 1500 ml"
type input "1500 ML"
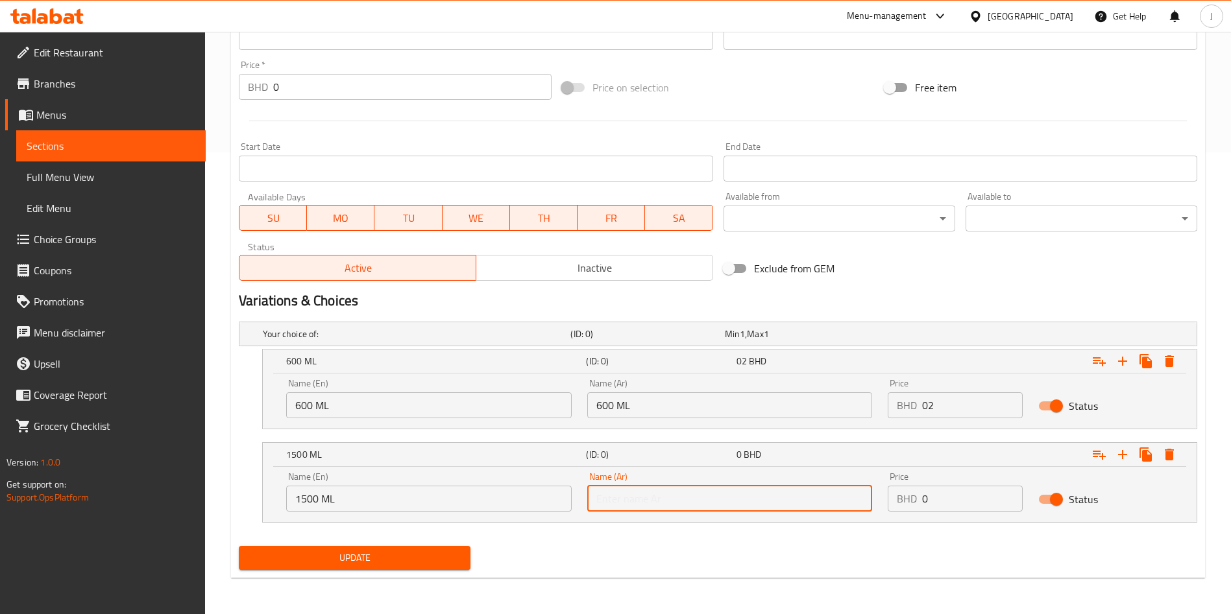
click at [688, 497] on input "text" at bounding box center [729, 499] width 285 height 26
paste input "1500 ML"
type input "1500 ML"
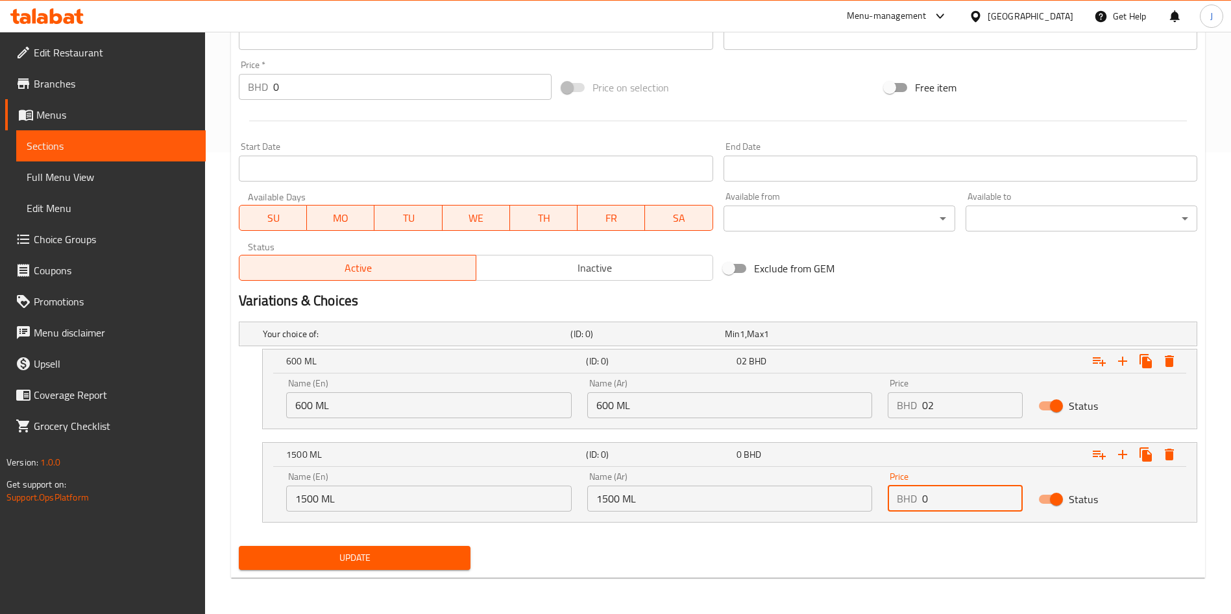
drag, startPoint x: 955, startPoint y: 502, endPoint x: 912, endPoint y: 501, distance: 43.5
click at [912, 501] on div "BHD 0 Price" at bounding box center [954, 499] width 135 height 26
type input "0.4"
drag, startPoint x: 946, startPoint y: 408, endPoint x: 883, endPoint y: 418, distance: 64.4
click at [883, 418] on div "Price BHD 02 Price" at bounding box center [955, 398] width 150 height 55
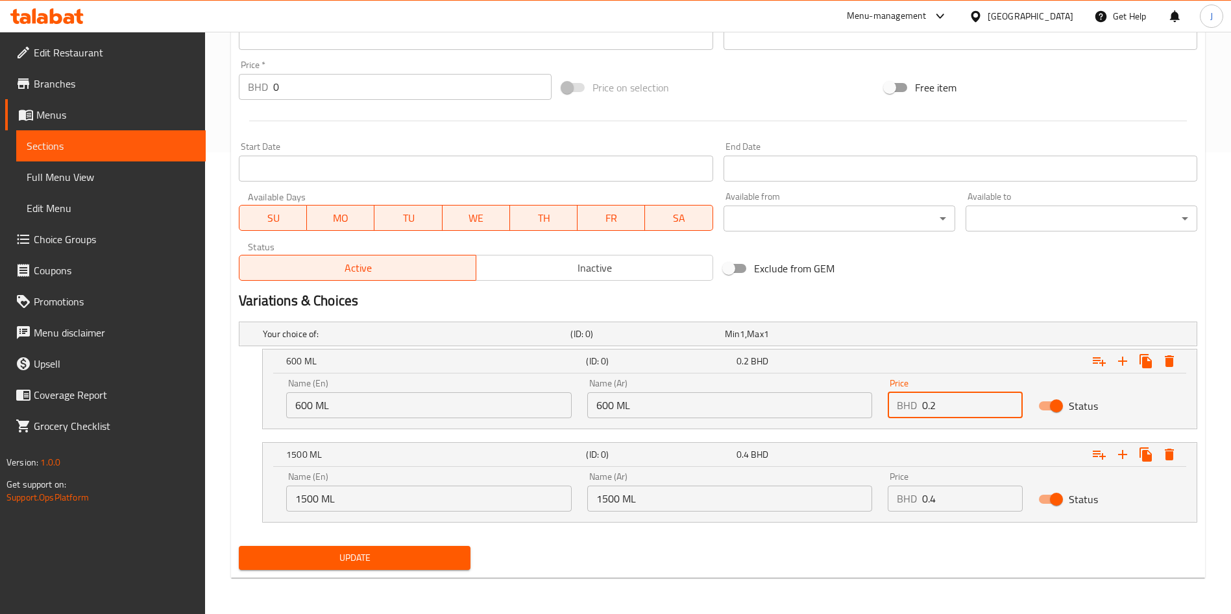
type input "0.2"
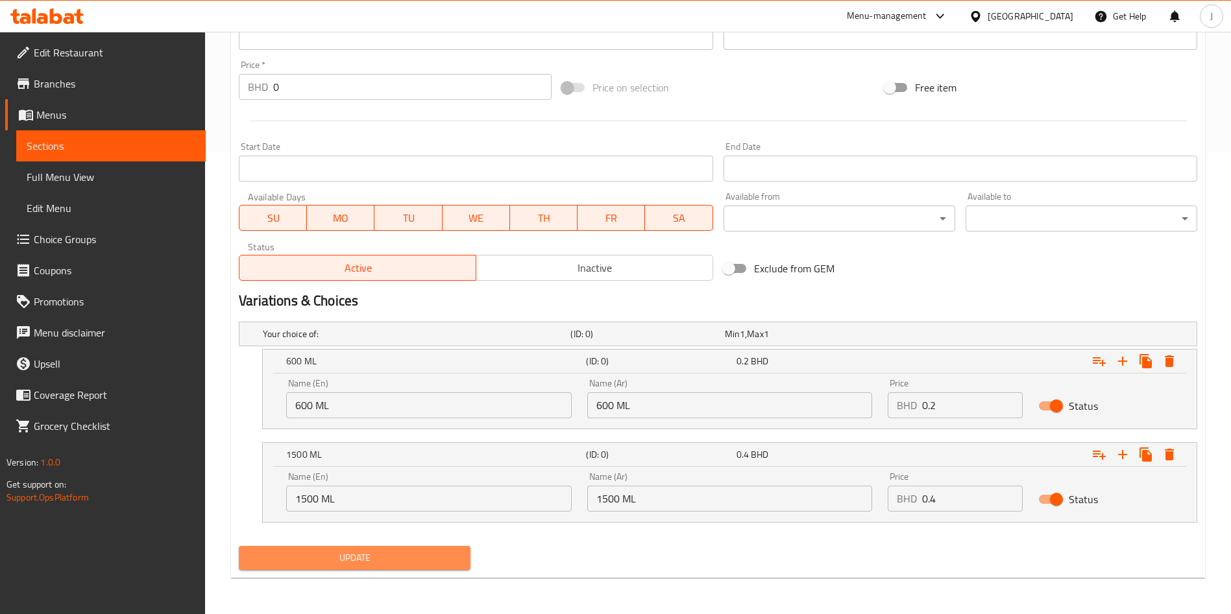
click at [396, 557] on span "Update" at bounding box center [354, 558] width 211 height 16
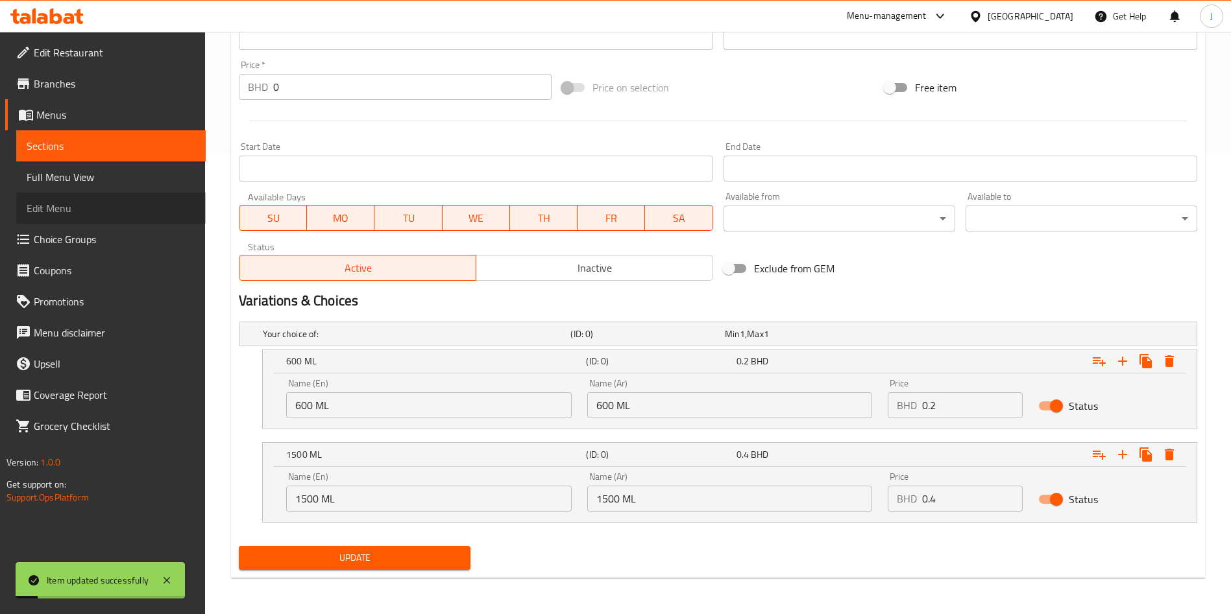
click at [109, 209] on span "Edit Menu" at bounding box center [111, 208] width 169 height 16
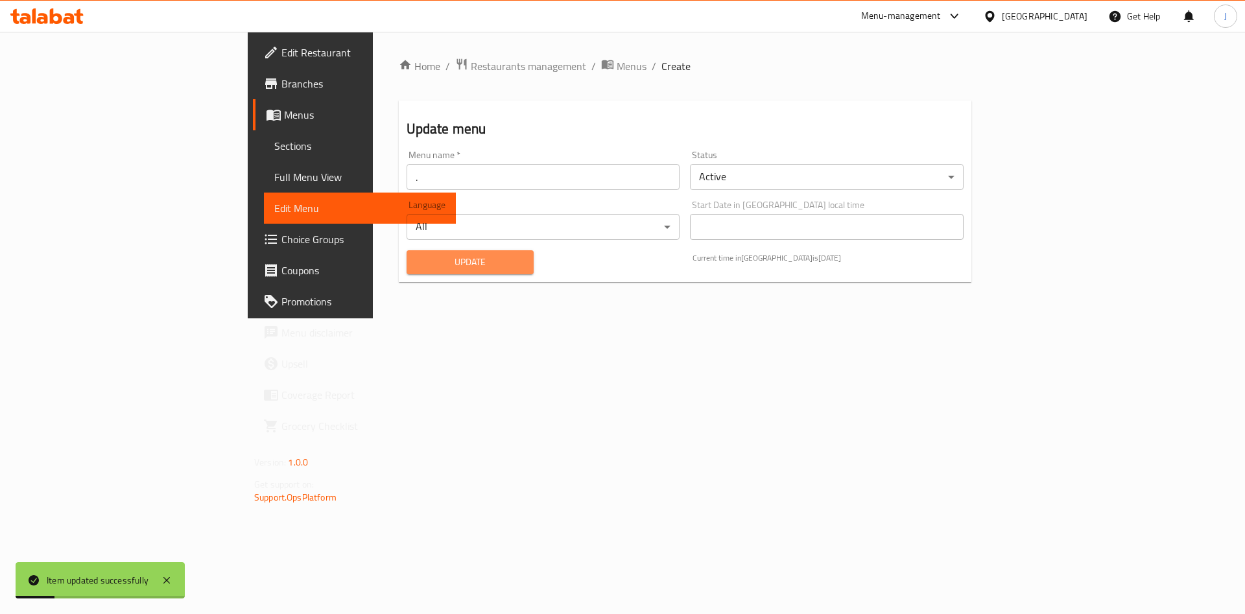
click at [417, 258] on span "Update" at bounding box center [470, 262] width 107 height 16
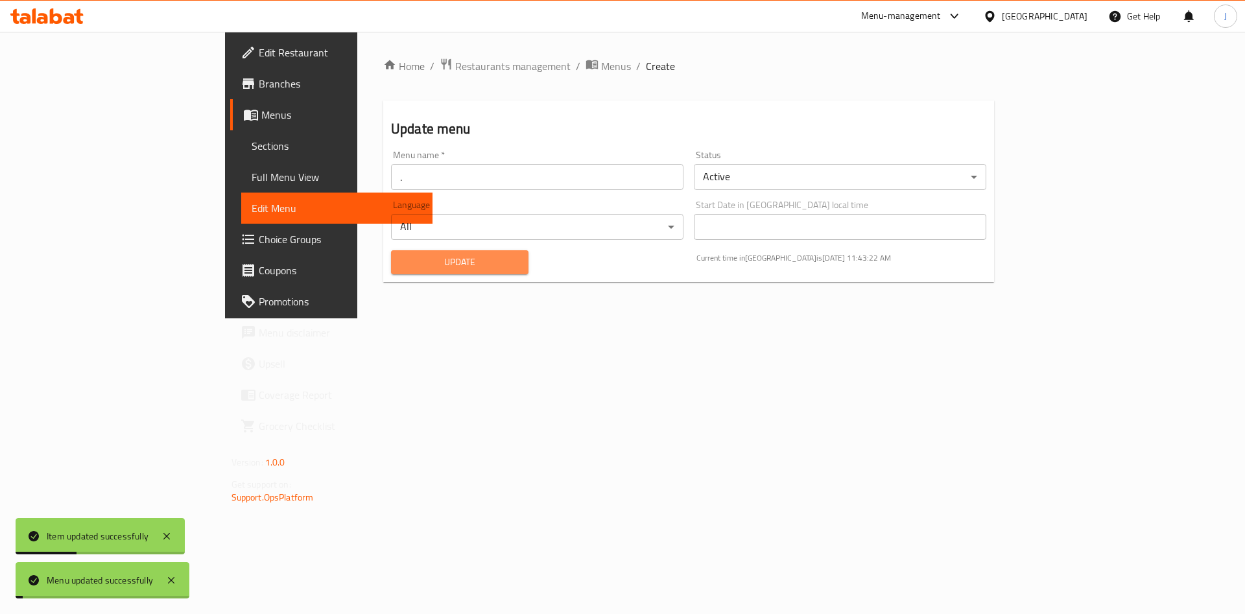
click at [402, 261] on span "Update" at bounding box center [460, 262] width 117 height 16
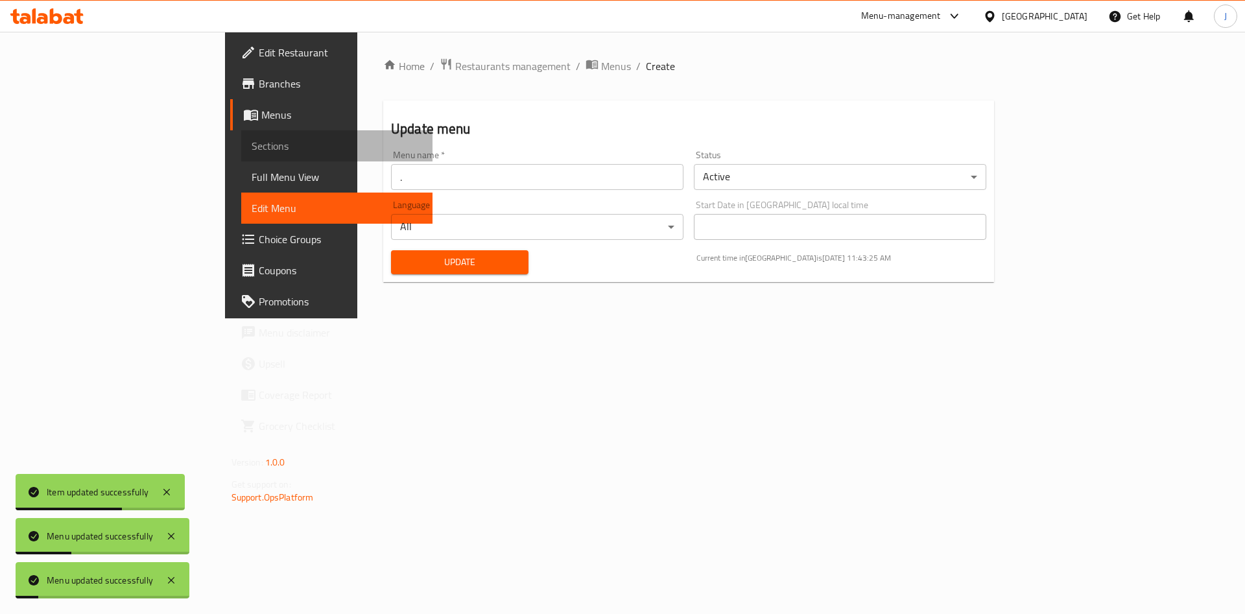
click at [252, 147] on span "Sections" at bounding box center [337, 146] width 171 height 16
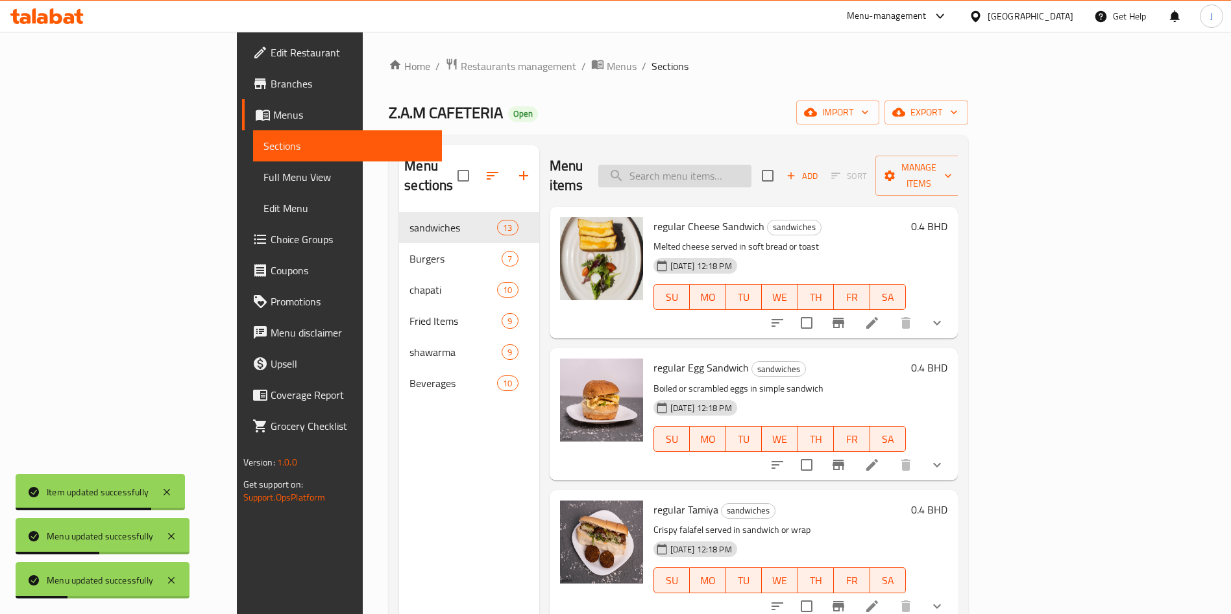
click at [751, 173] on input "search" at bounding box center [674, 176] width 153 height 23
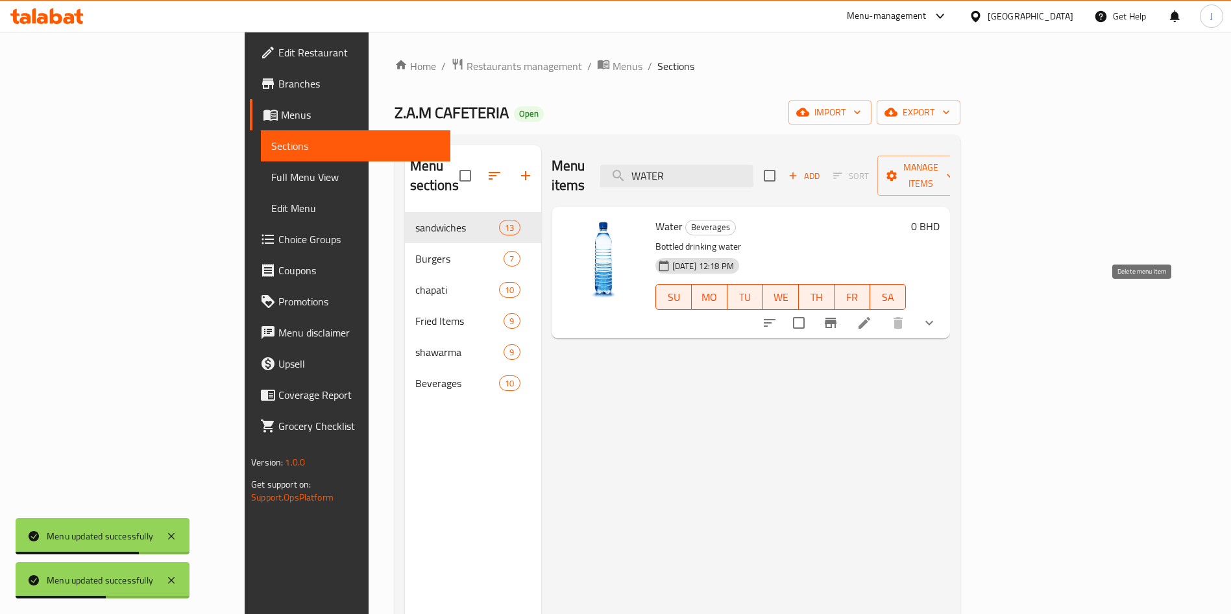
type input "WATER"
click at [937, 315] on icon "show more" at bounding box center [929, 323] width 16 height 16
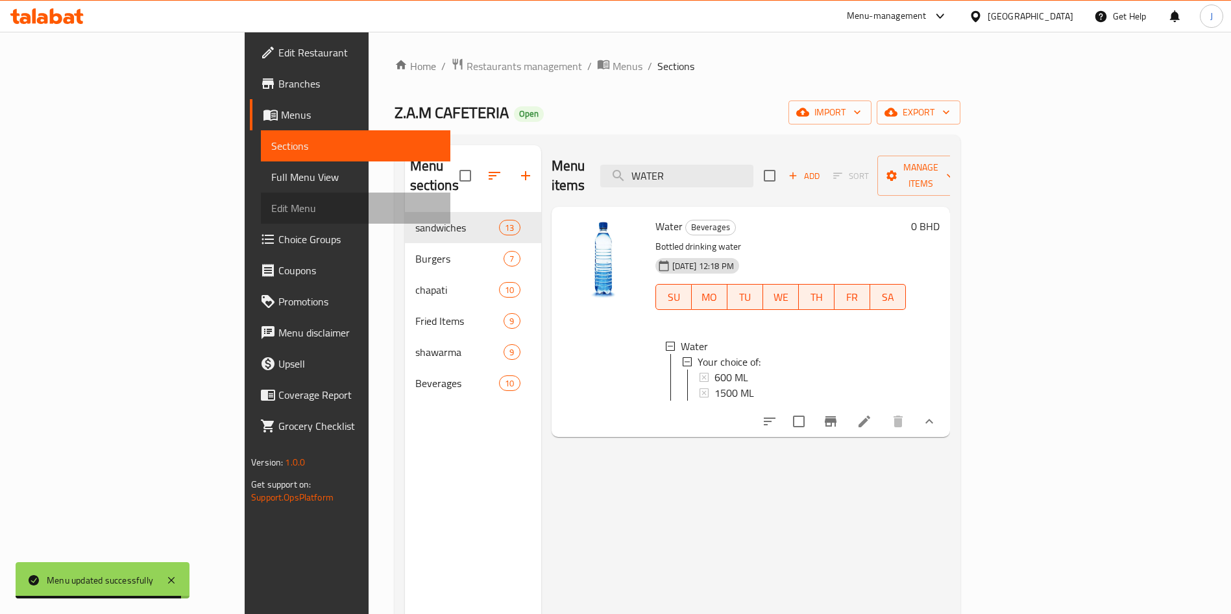
click at [271, 212] on span "Edit Menu" at bounding box center [355, 208] width 169 height 16
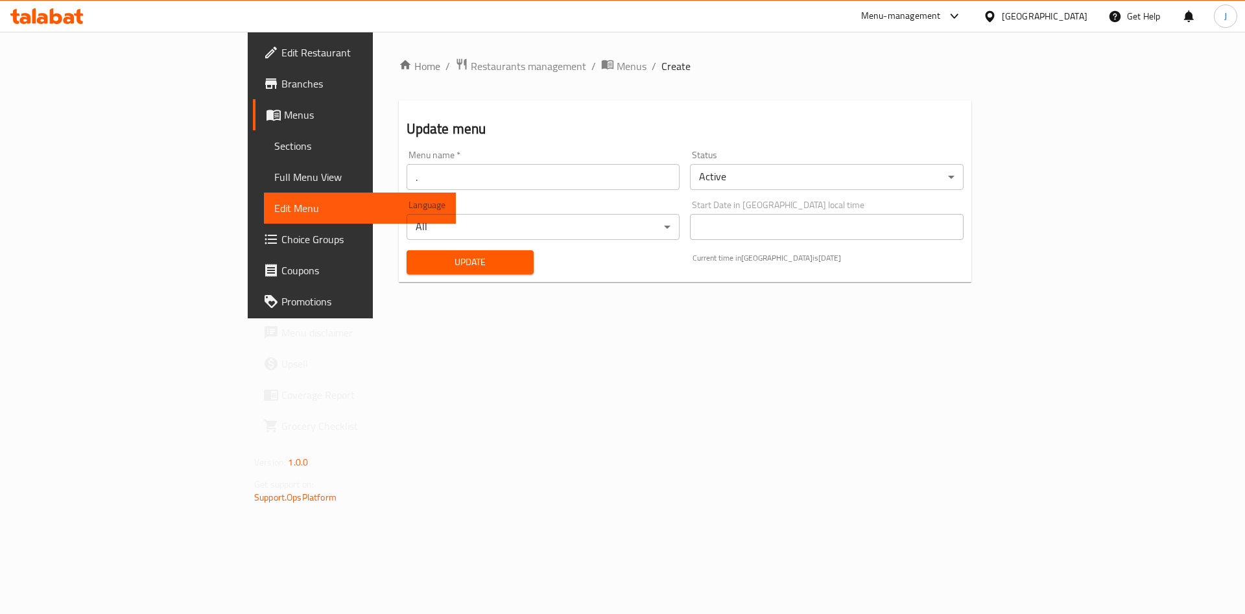
click at [417, 260] on span "Update" at bounding box center [470, 262] width 107 height 16
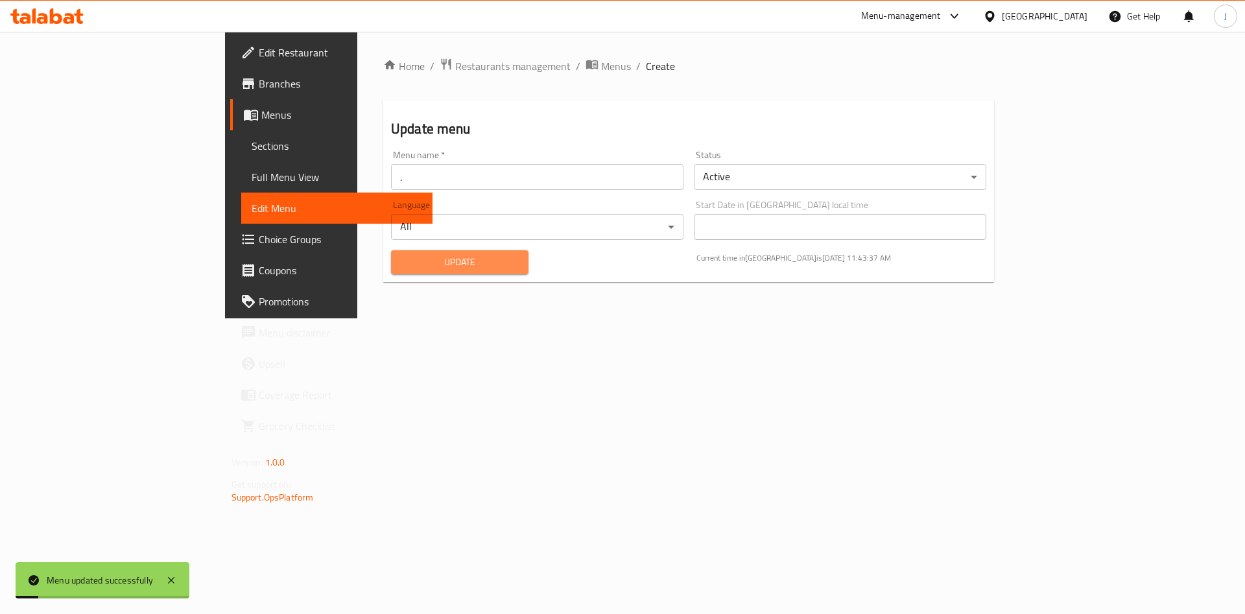
click at [391, 252] on button "Update" at bounding box center [460, 262] width 138 height 24
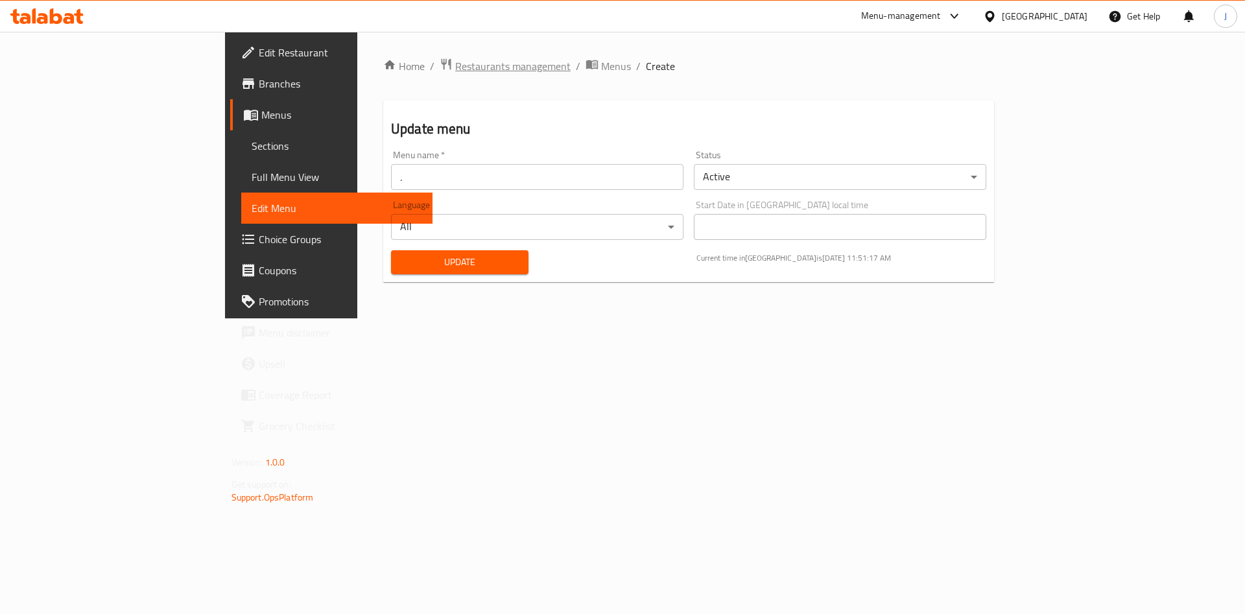
click at [455, 71] on span "Restaurants management" at bounding box center [512, 66] width 115 height 16
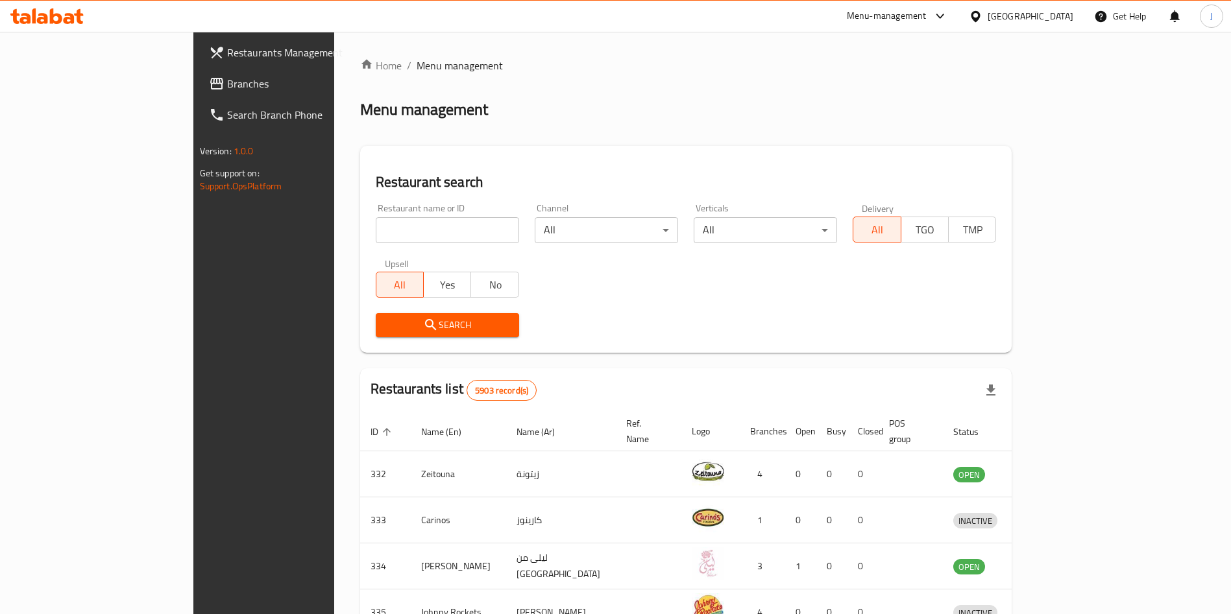
click at [409, 224] on input "search" at bounding box center [447, 230] width 143 height 26
type input "vitalia"
click button "Search" at bounding box center [447, 325] width 143 height 24
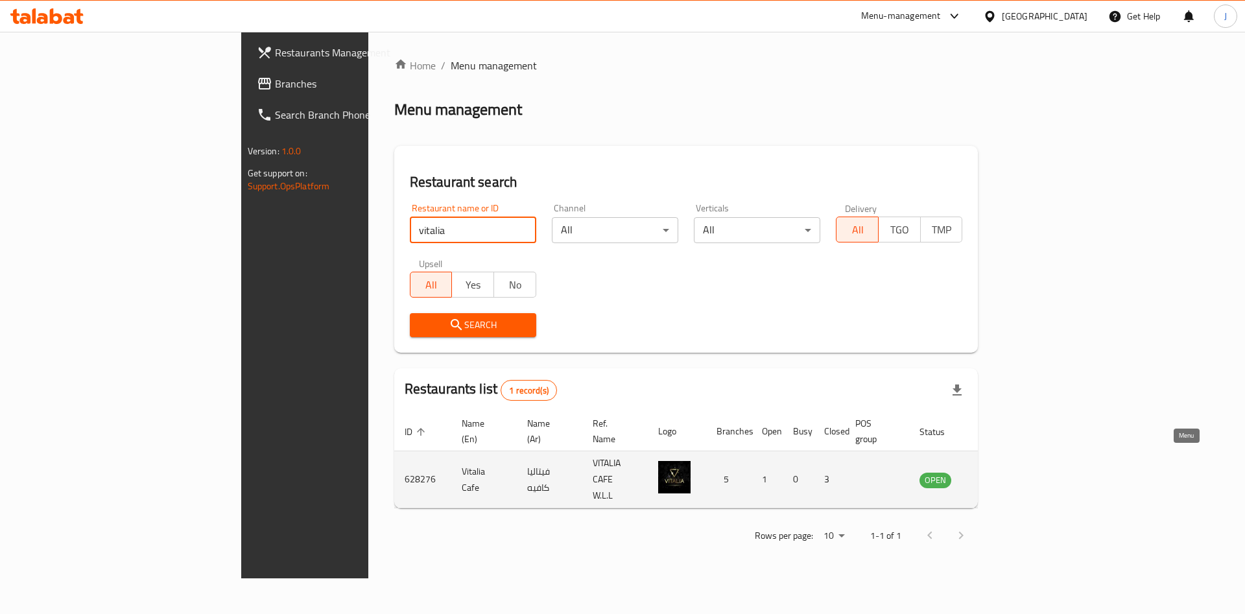
click at [1012, 472] on link "enhanced table" at bounding box center [1000, 480] width 24 height 16
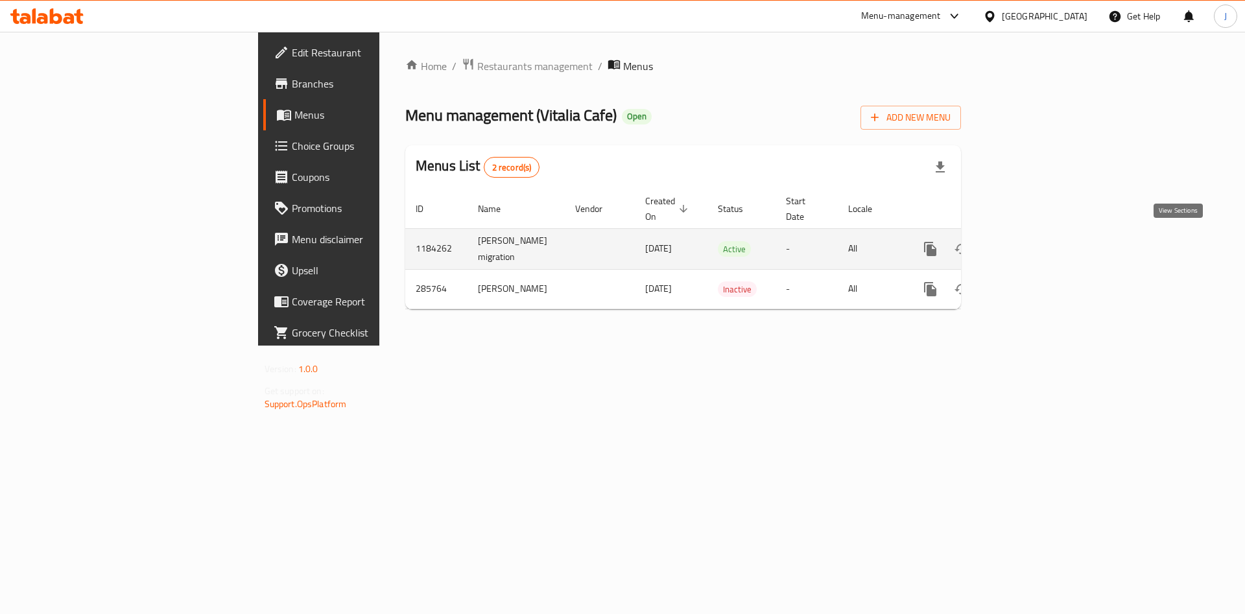
click at [1032, 243] on icon "enhanced table" at bounding box center [1024, 249] width 16 height 16
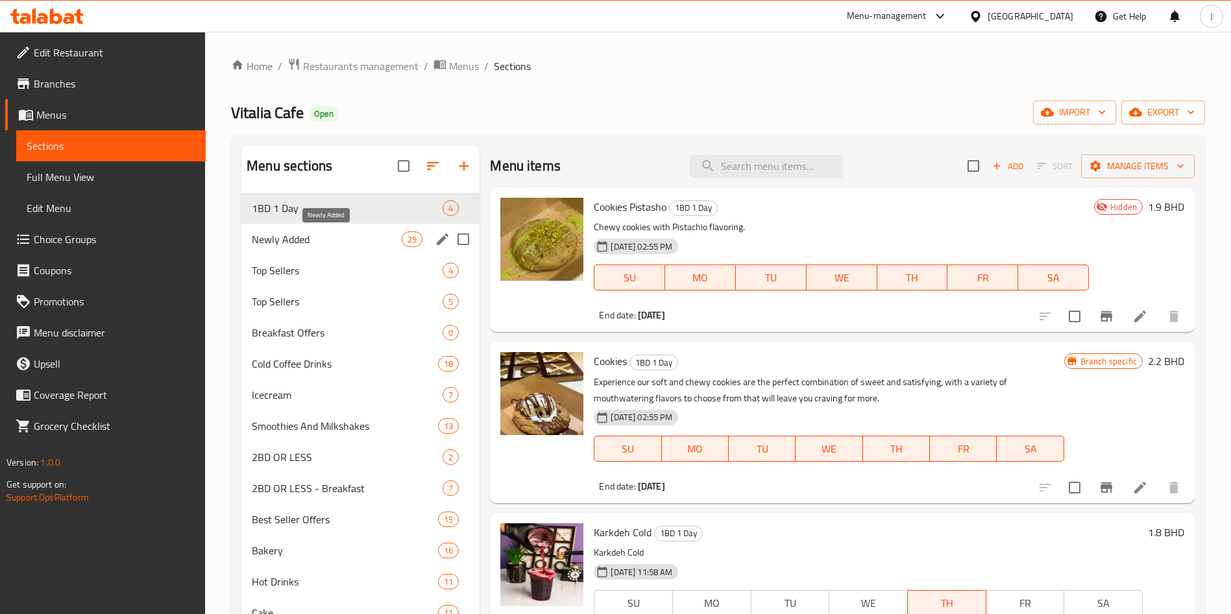
click at [312, 239] on span "Newly Added" at bounding box center [327, 240] width 150 height 16
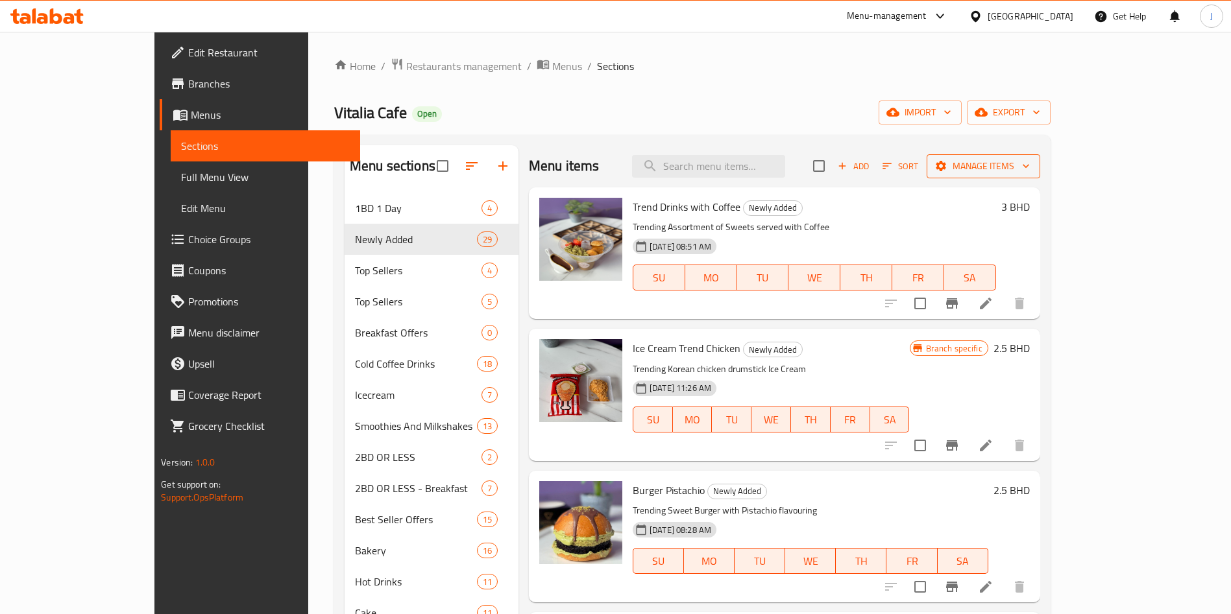
click at [1040, 176] on button "Manage items" at bounding box center [983, 166] width 114 height 24
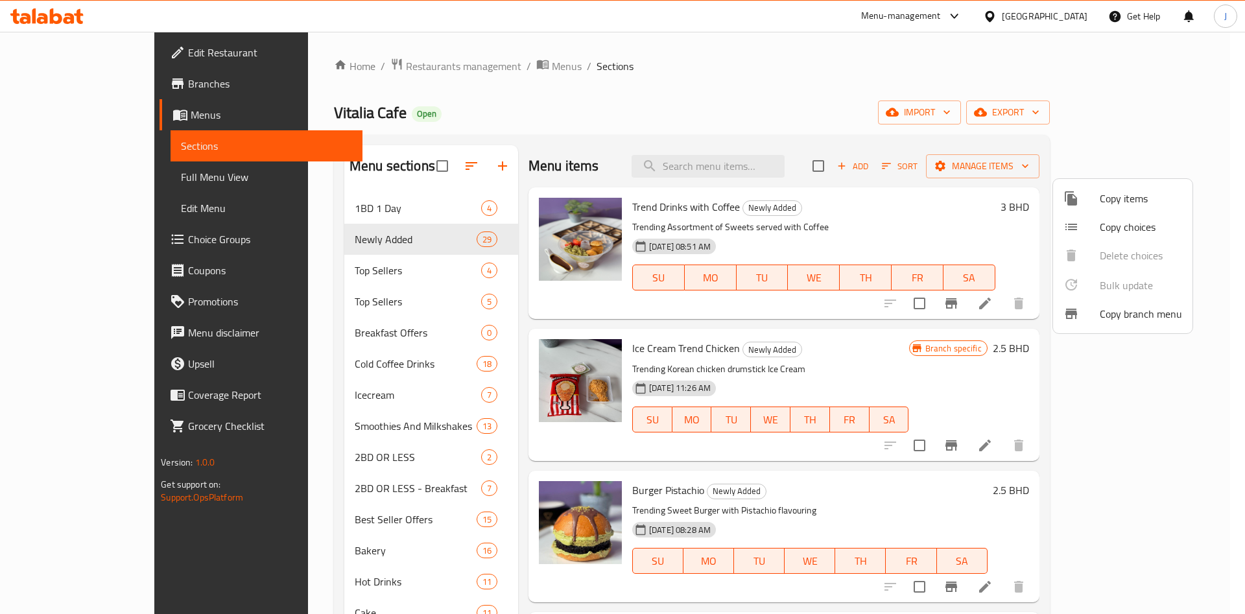
click at [1129, 200] on span "Copy items" at bounding box center [1141, 199] width 82 height 16
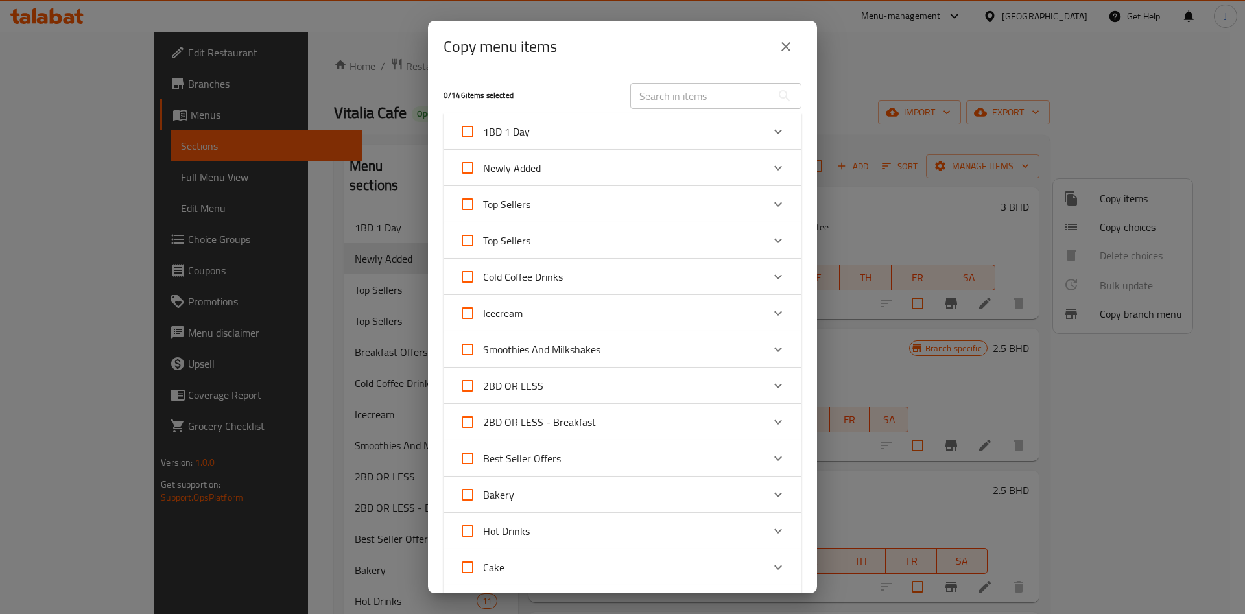
click at [609, 174] on div "Newly Added" at bounding box center [611, 167] width 304 height 31
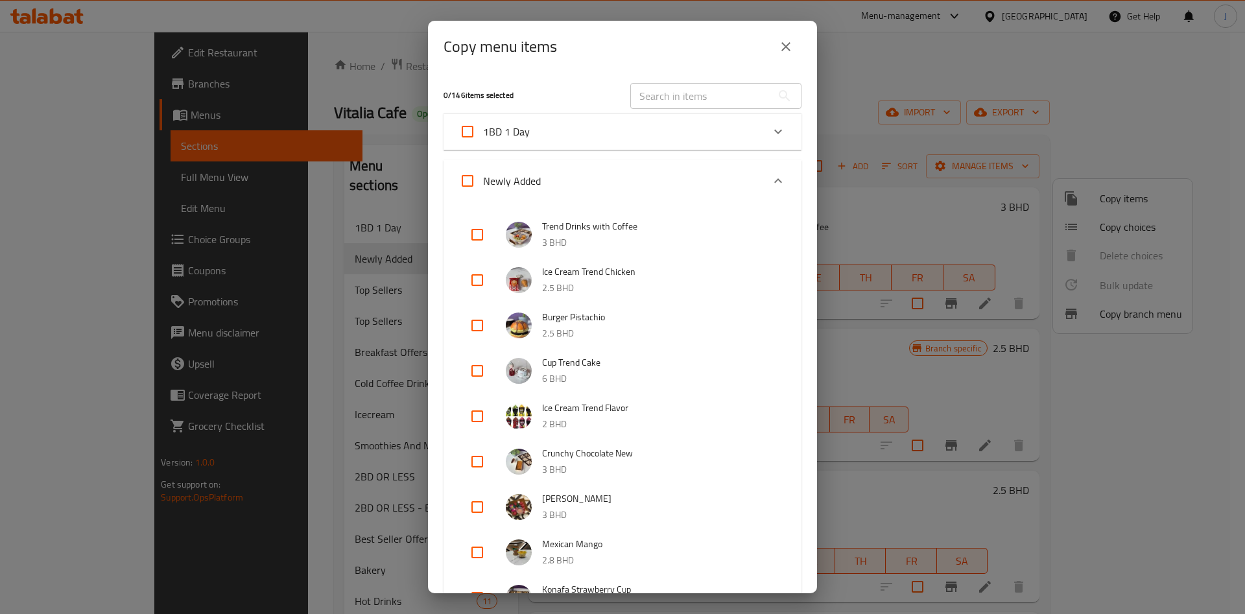
click at [483, 233] on input "checkbox" at bounding box center [477, 234] width 31 height 31
checkbox input "true"
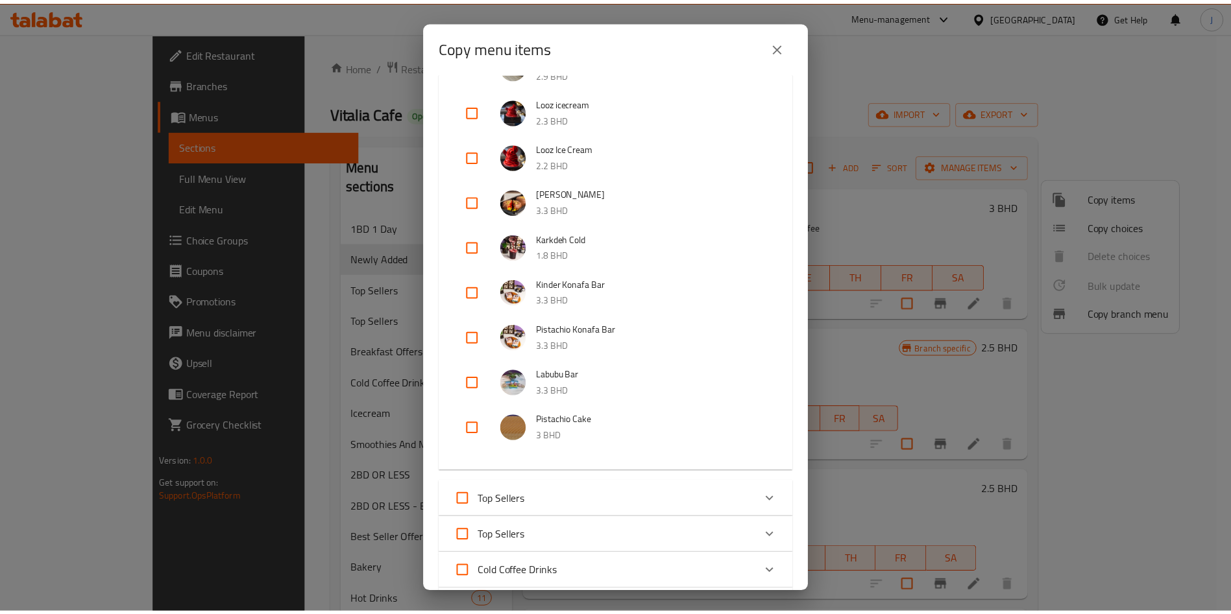
scroll to position [1589, 0]
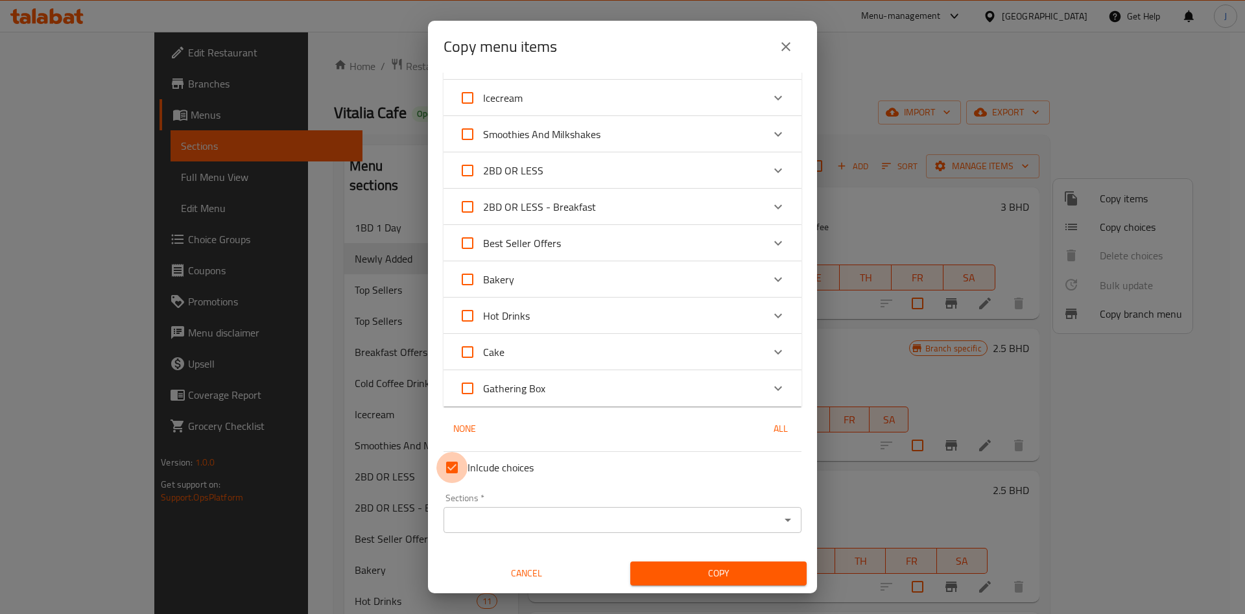
click at [465, 464] on input "Inlcude choices" at bounding box center [452, 467] width 31 height 31
checkbox input "false"
click at [780, 521] on icon "Open" at bounding box center [788, 520] width 16 height 16
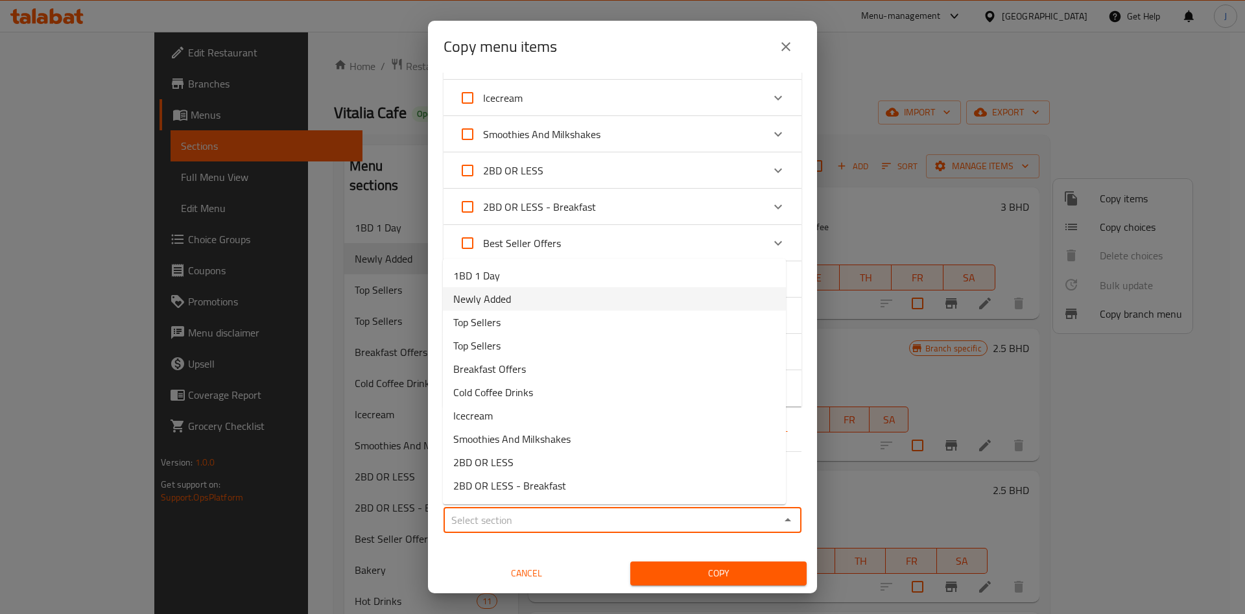
click at [623, 293] on li "Newly Added" at bounding box center [614, 298] width 343 height 23
type input "Newly Added"
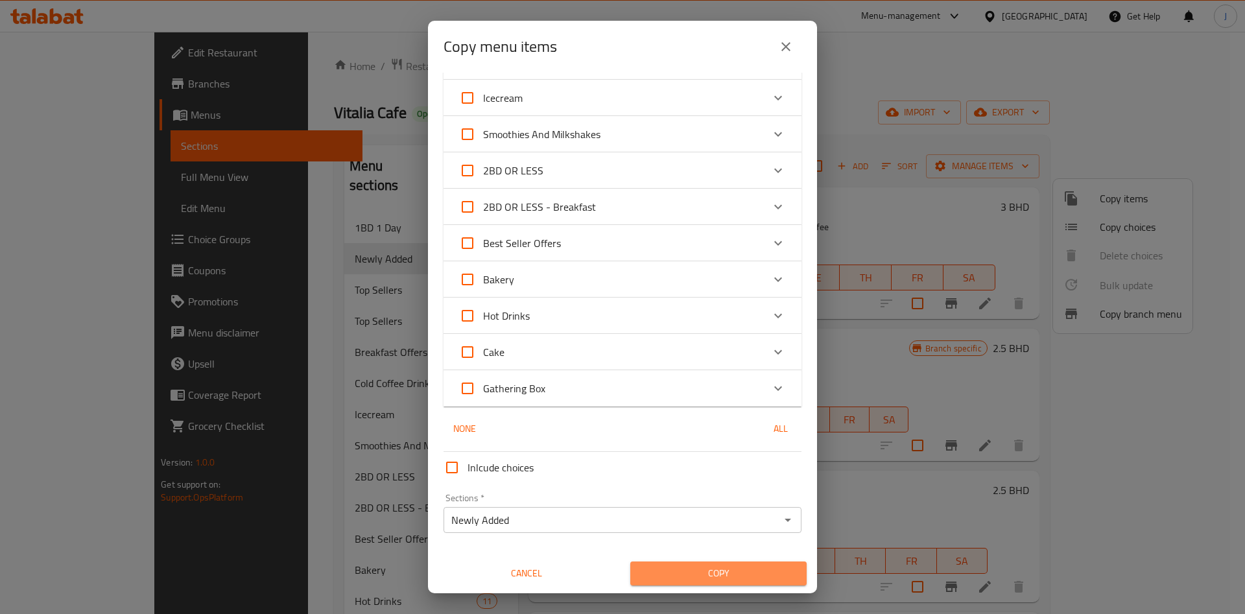
click at [727, 570] on span "Copy" at bounding box center [719, 574] width 156 height 16
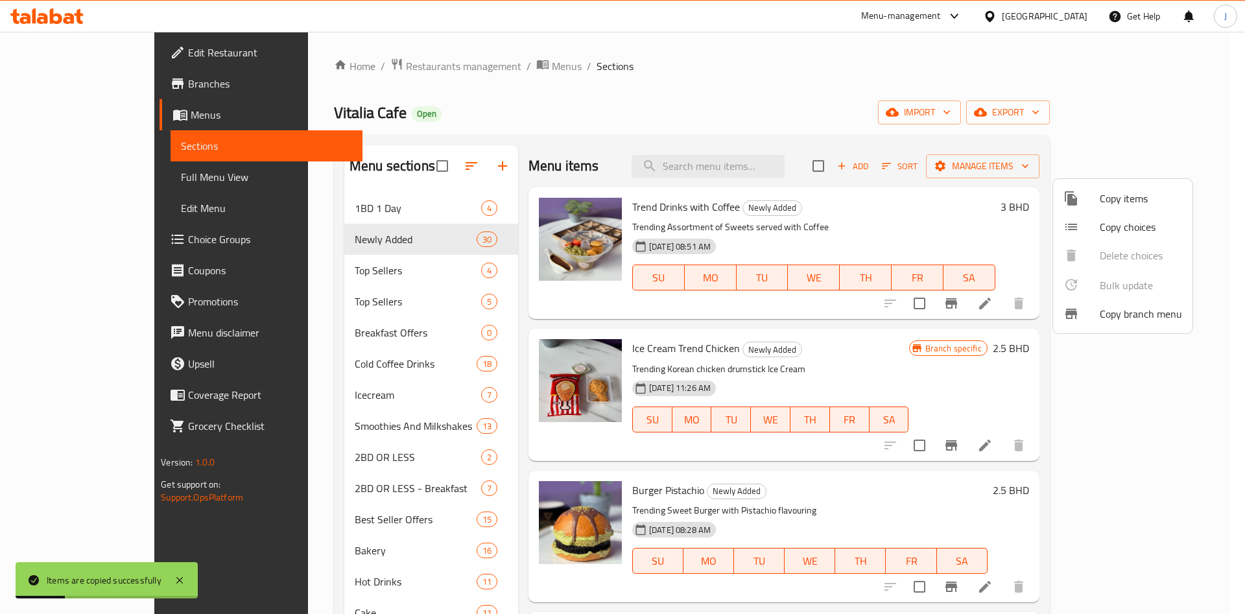
drag, startPoint x: 590, startPoint y: 207, endPoint x: 658, endPoint y: 210, distance: 68.2
click at [660, 210] on div at bounding box center [622, 307] width 1245 height 614
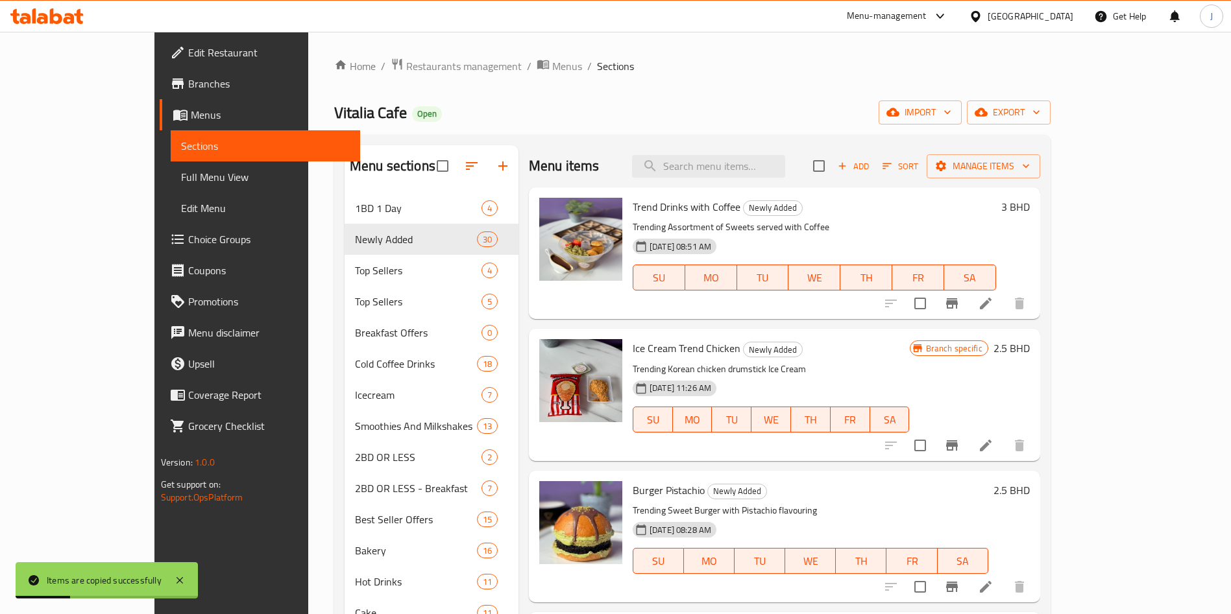
click at [660, 210] on span "Trend Drinks with Coffee" at bounding box center [686, 206] width 108 height 19
drag, startPoint x: 695, startPoint y: 210, endPoint x: 592, endPoint y: 209, distance: 102.5
click at [632, 209] on span "Trend Drinks with Coffee" at bounding box center [686, 206] width 108 height 19
click at [627, 209] on div "Trend Drinks with Coffee Newly Added Trending Assortment of Sweets served with …" at bounding box center [814, 253] width 374 height 121
drag, startPoint x: 594, startPoint y: 208, endPoint x: 680, endPoint y: 209, distance: 86.3
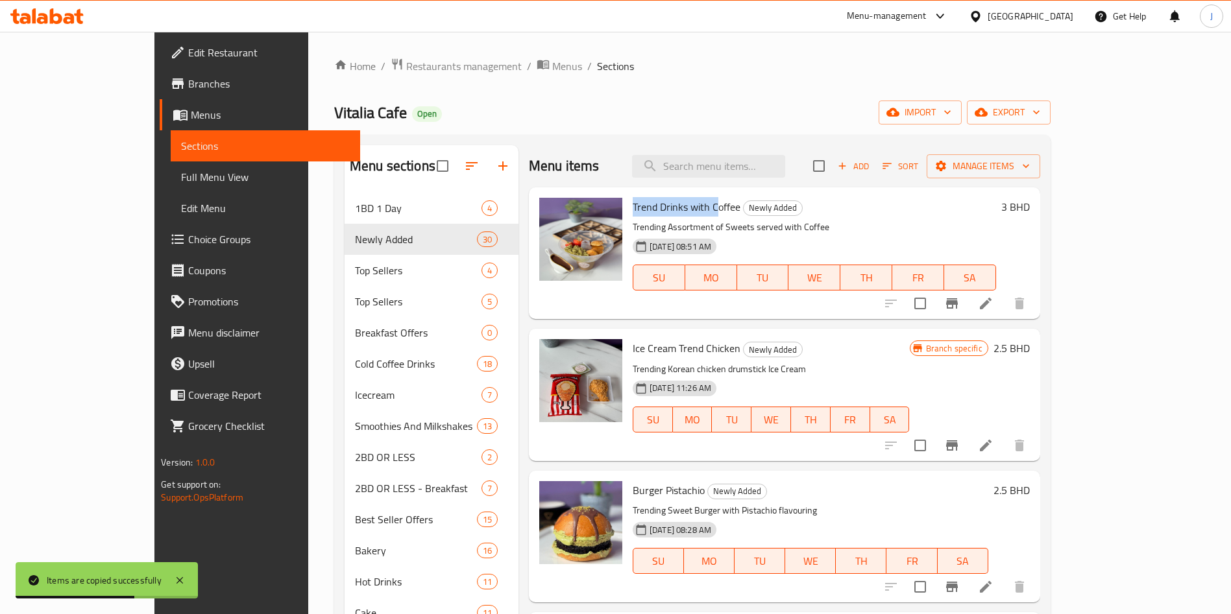
click at [677, 209] on span "Trend Drinks with Coffee" at bounding box center [686, 206] width 108 height 19
copy span "Trend Drinks with C"
click at [761, 162] on input "search" at bounding box center [708, 166] width 153 height 23
paste input "Trend Drinks with C"
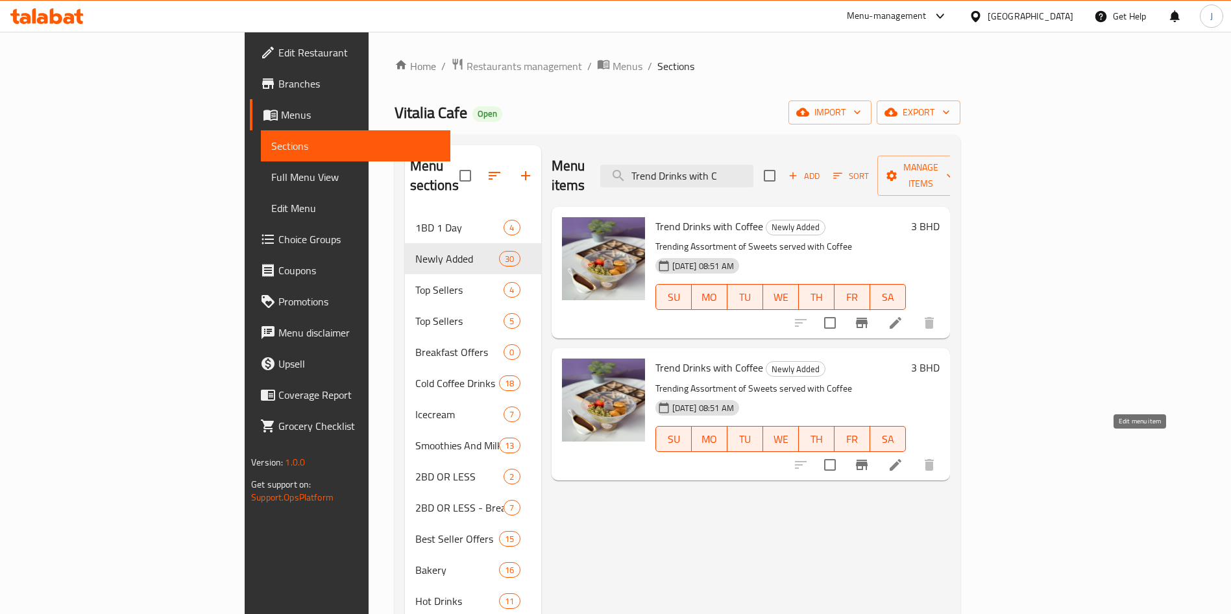
type input "Trend Drinks with C"
click at [901, 459] on icon at bounding box center [895, 465] width 12 height 12
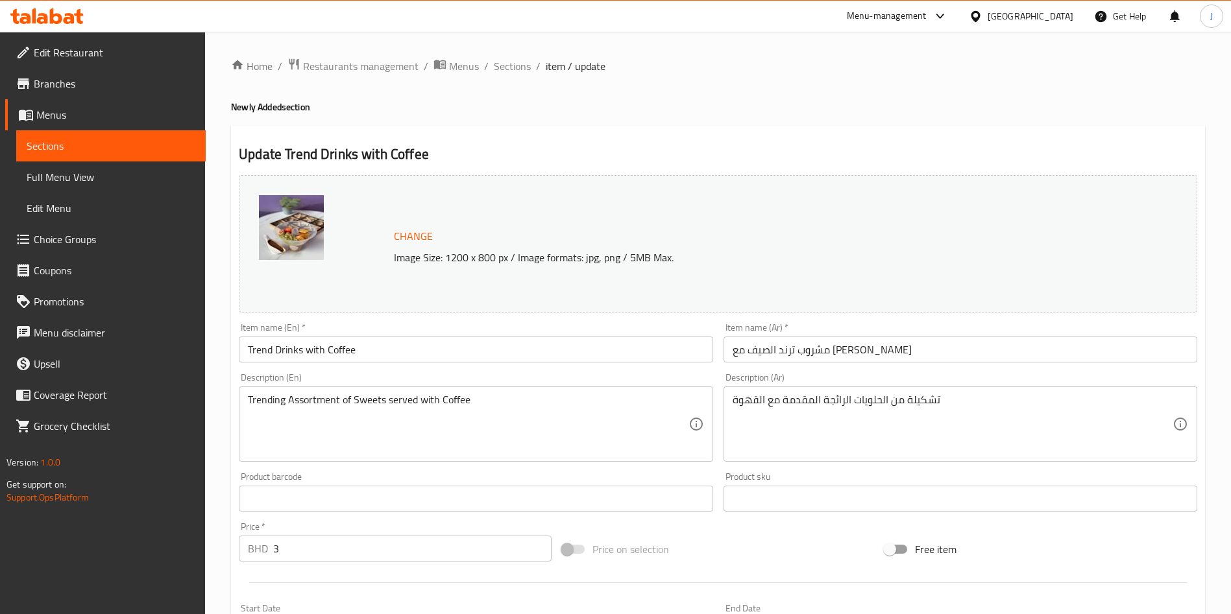
drag, startPoint x: 350, startPoint y: 352, endPoint x: 217, endPoint y: 352, distance: 133.0
click at [217, 352] on div "Home / Restaurants management / Menus / Sections / item / update Newly Added se…" at bounding box center [718, 484] width 1026 height 904
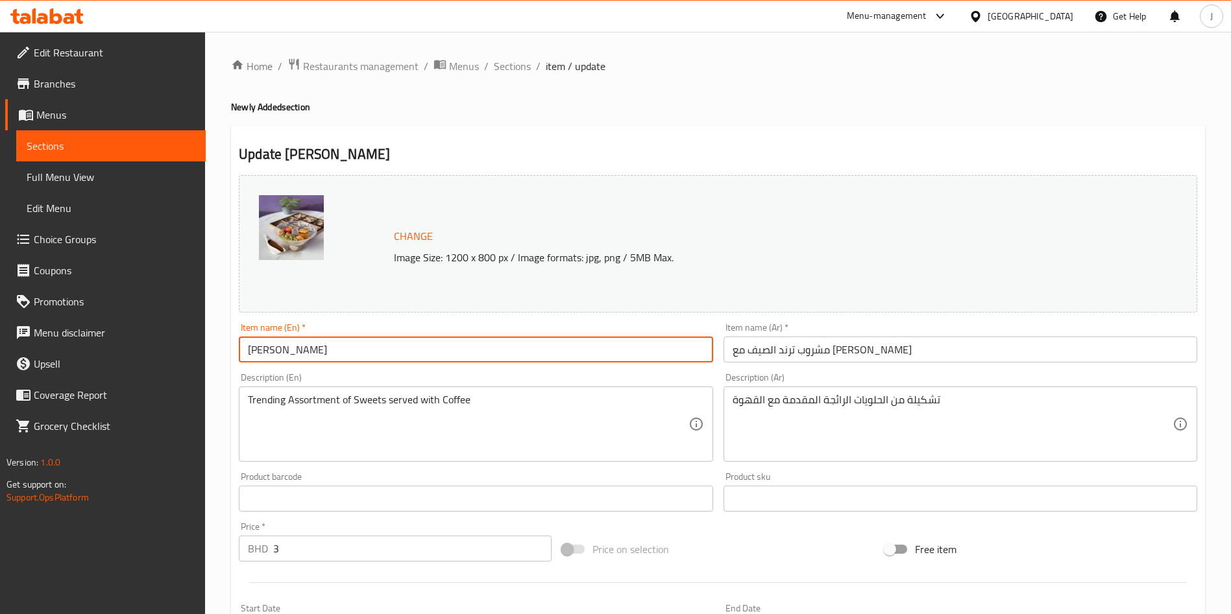
type input "[PERSON_NAME]"
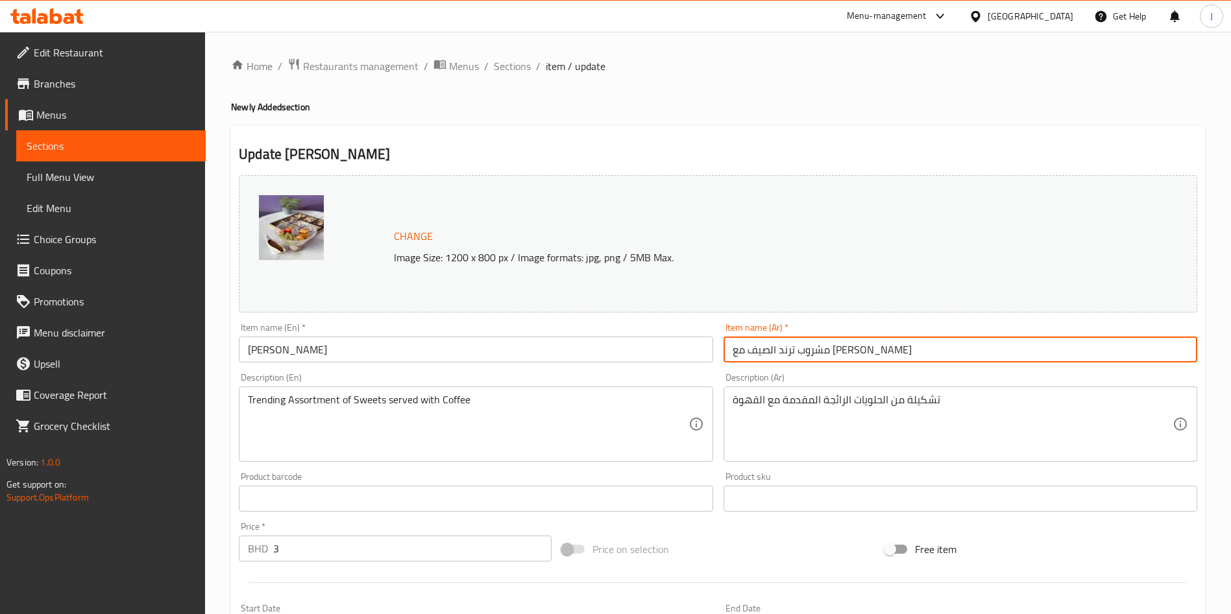
click at [852, 343] on input "مشروب ترند الصيف مع [PERSON_NAME]" at bounding box center [960, 350] width 474 height 26
paste input "تليدا كيك جوكلت"
type input "ماتليدا كيك جوكلت"
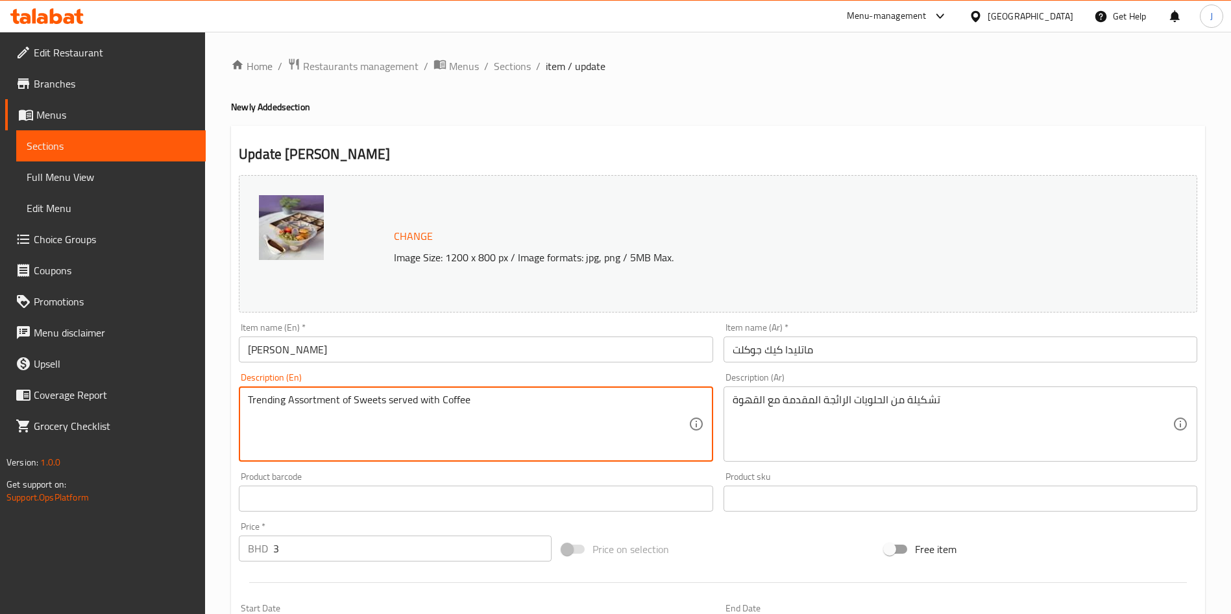
paste textarea "chocolate cake you'll ever have: rich, moist and chocolatey with a silky and de…"
type textarea "Rich, moist and chocolatey cake with delectable chocolate fudge frosting."
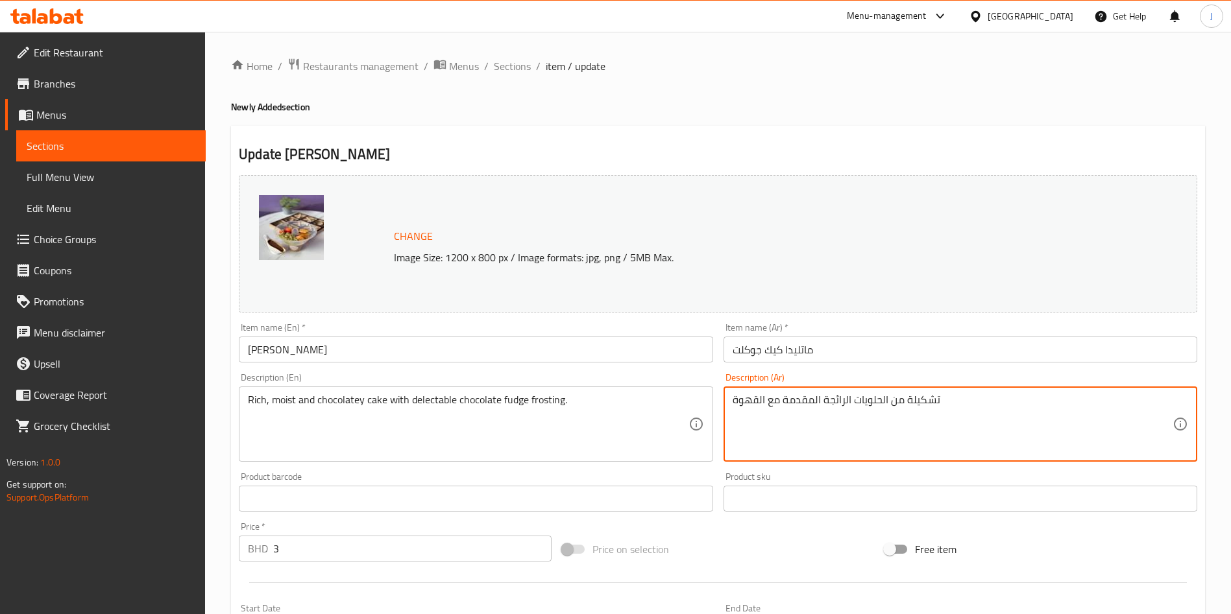
paste textarea "كعكة غنية ورطبة وشوكولاتة مع صلصة فادج الشوكولاتة اللذيذة."
type textarea "كعكة غنية ورطبة وشوكولاتة مع صلصة فادج الشوكولاتة اللذيذة."
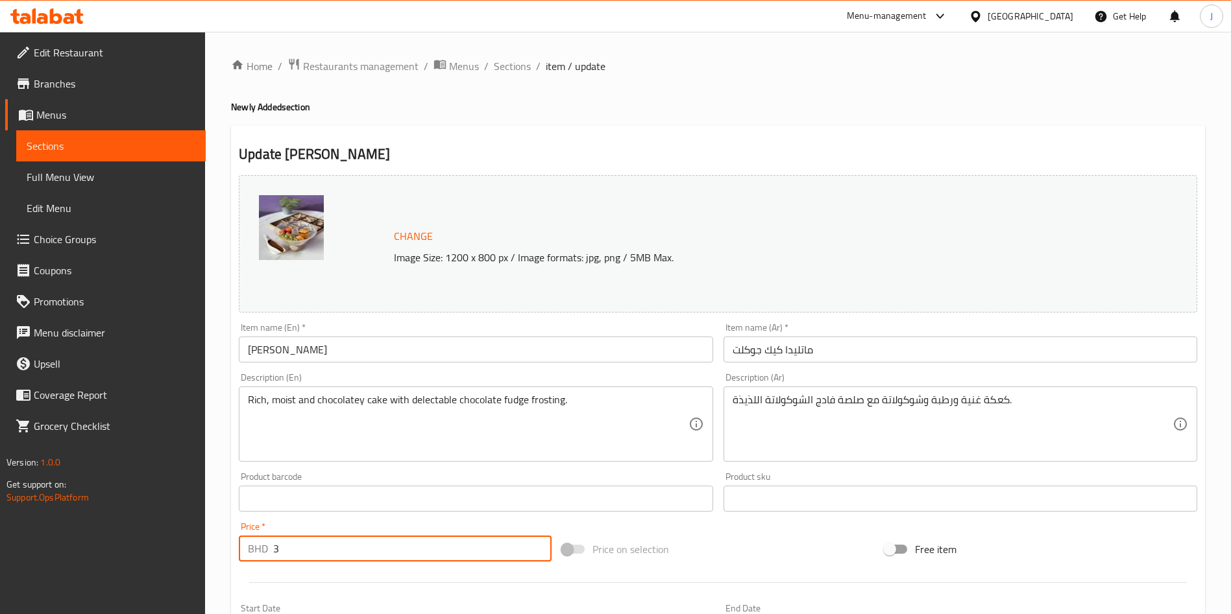
drag, startPoint x: 301, startPoint y: 551, endPoint x: 259, endPoint y: 548, distance: 42.3
click at [259, 548] on div "BHD 3 Price *" at bounding box center [395, 549] width 313 height 26
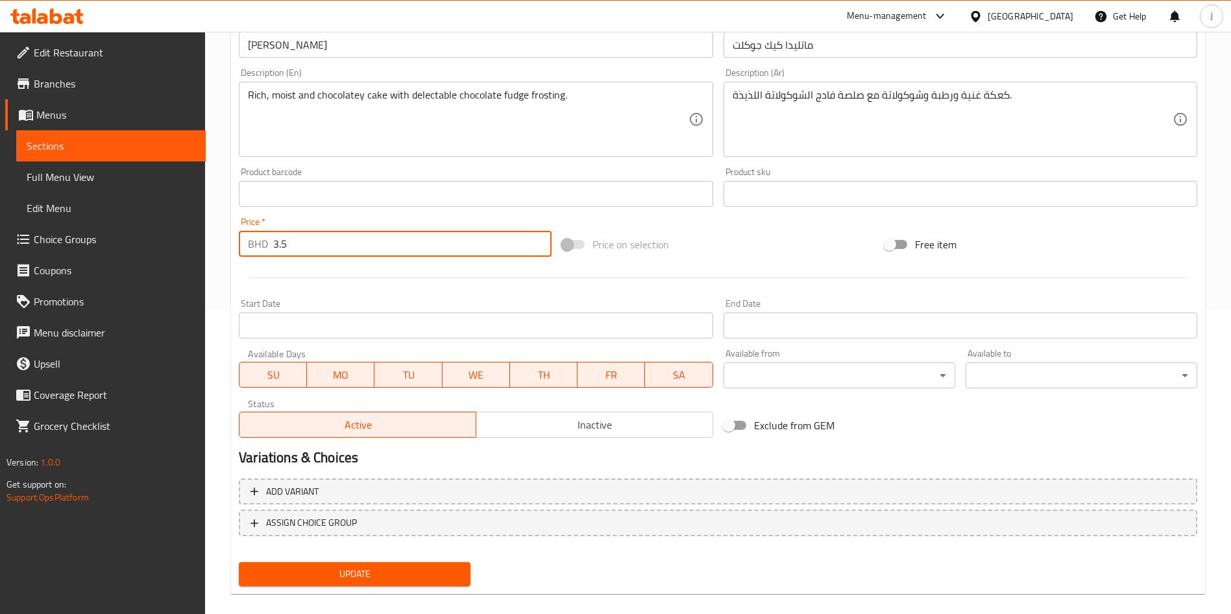
scroll to position [321, 0]
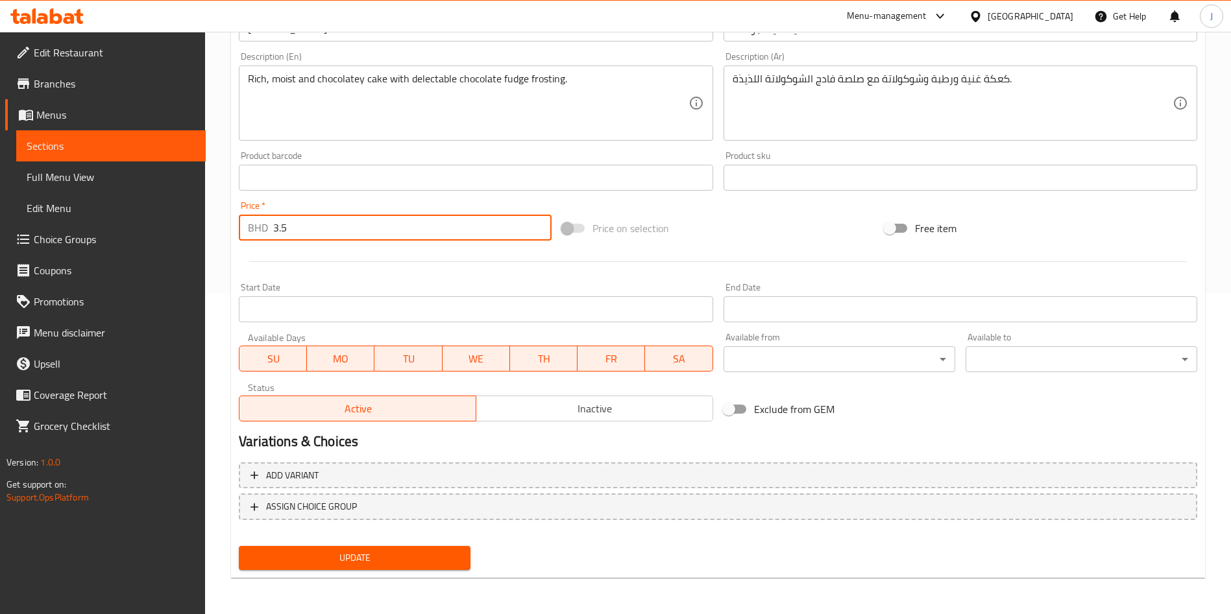
type input "3.5"
click at [368, 547] on button "Update" at bounding box center [355, 558] width 232 height 24
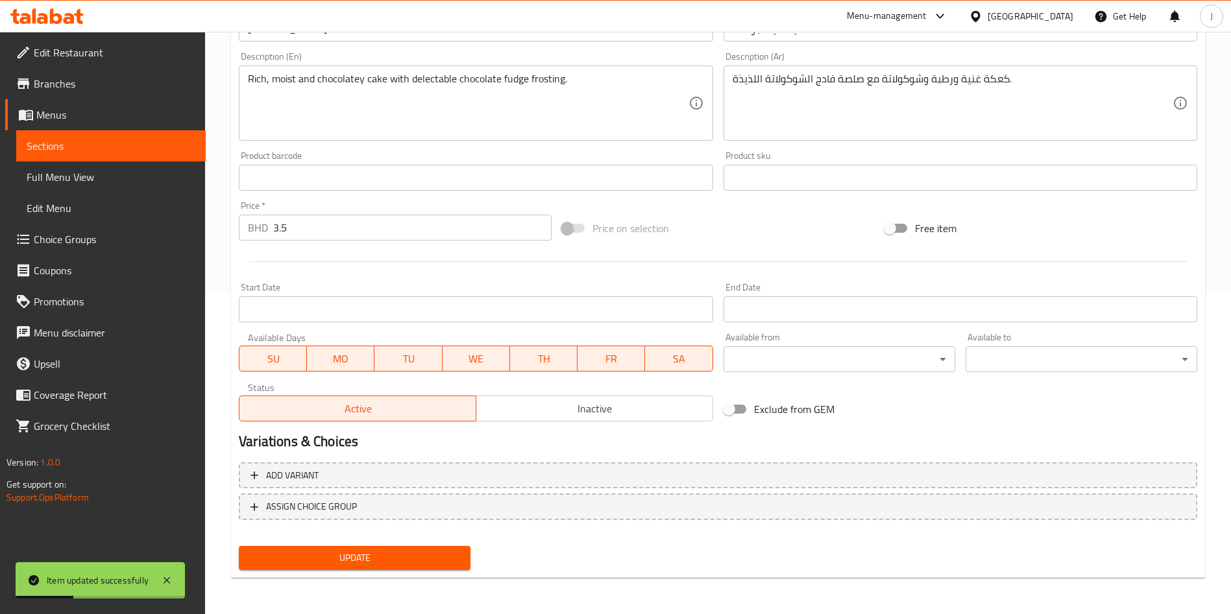
click at [66, 143] on span "Sections" at bounding box center [111, 146] width 169 height 16
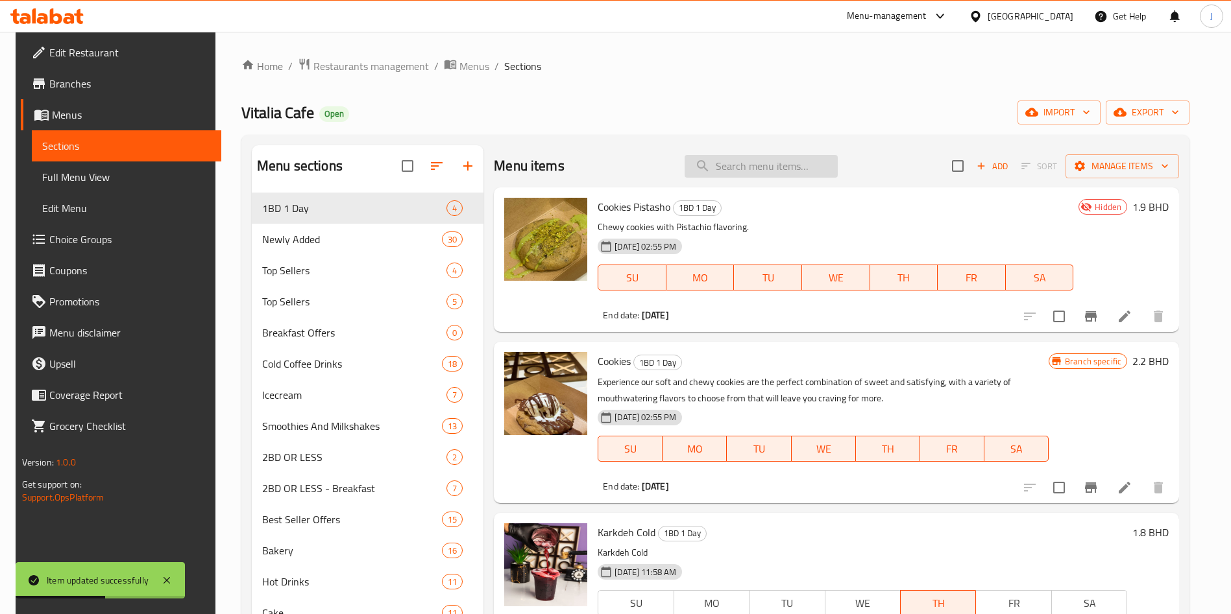
click at [792, 161] on input "search" at bounding box center [760, 166] width 153 height 23
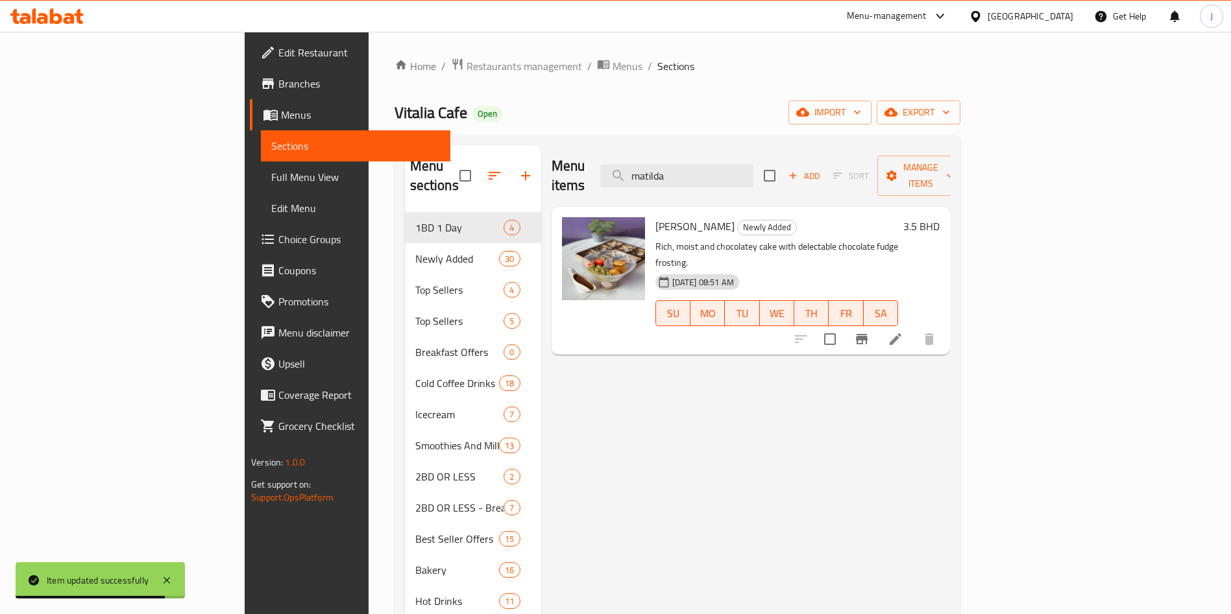
type input "matilda"
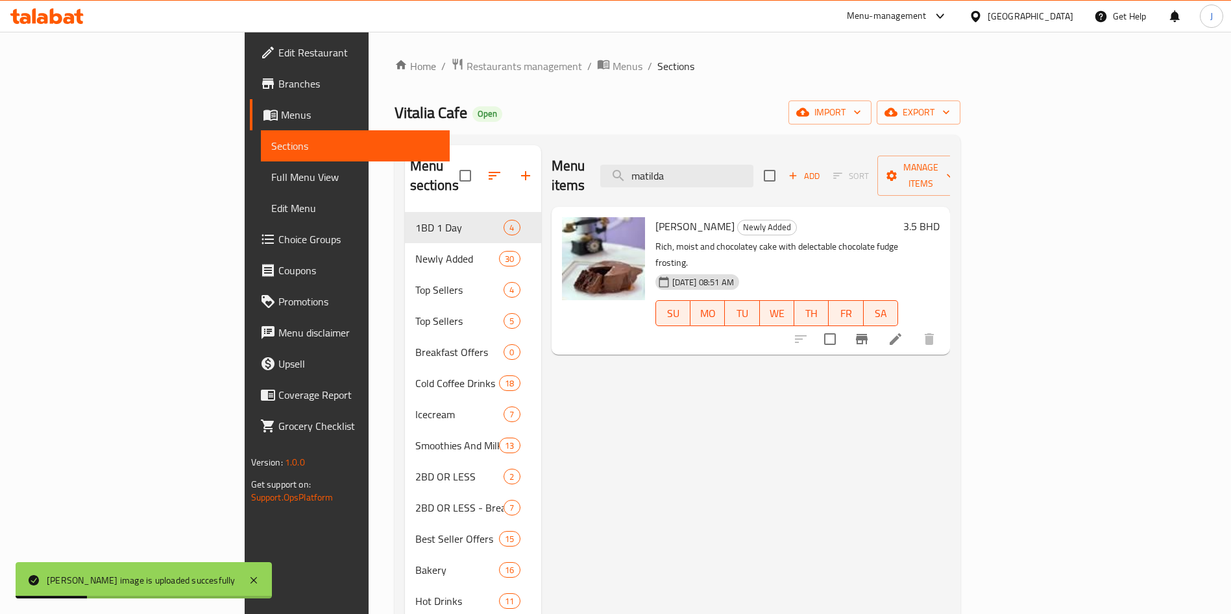
click at [271, 210] on span "Edit Menu" at bounding box center [355, 208] width 169 height 16
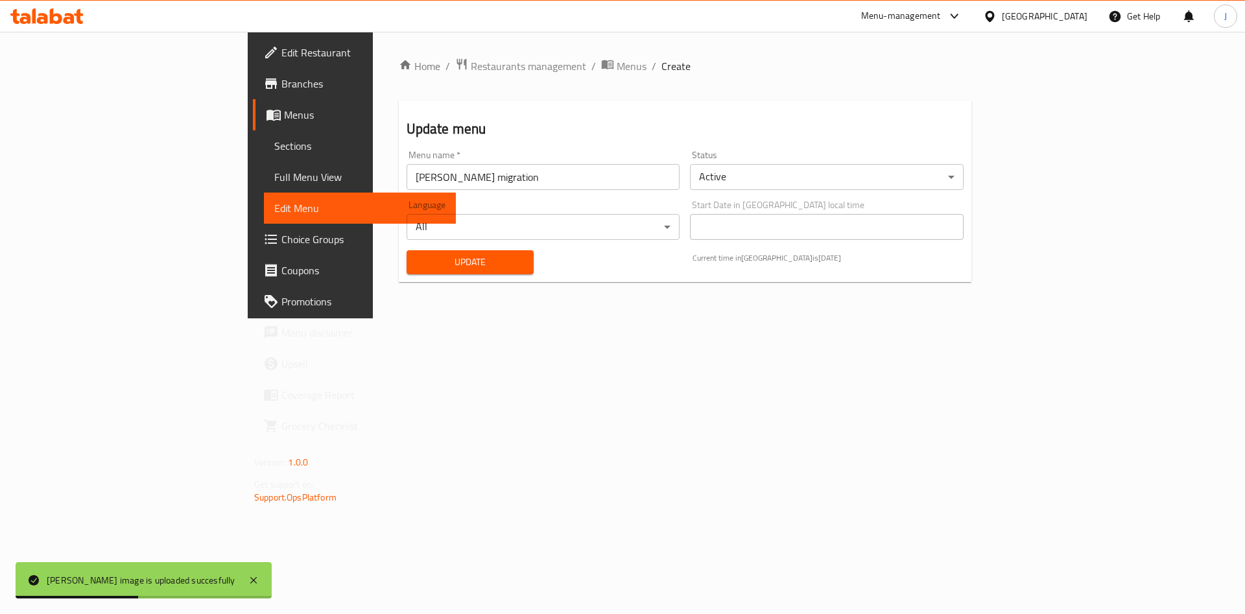
click at [417, 263] on span "Update" at bounding box center [470, 262] width 107 height 16
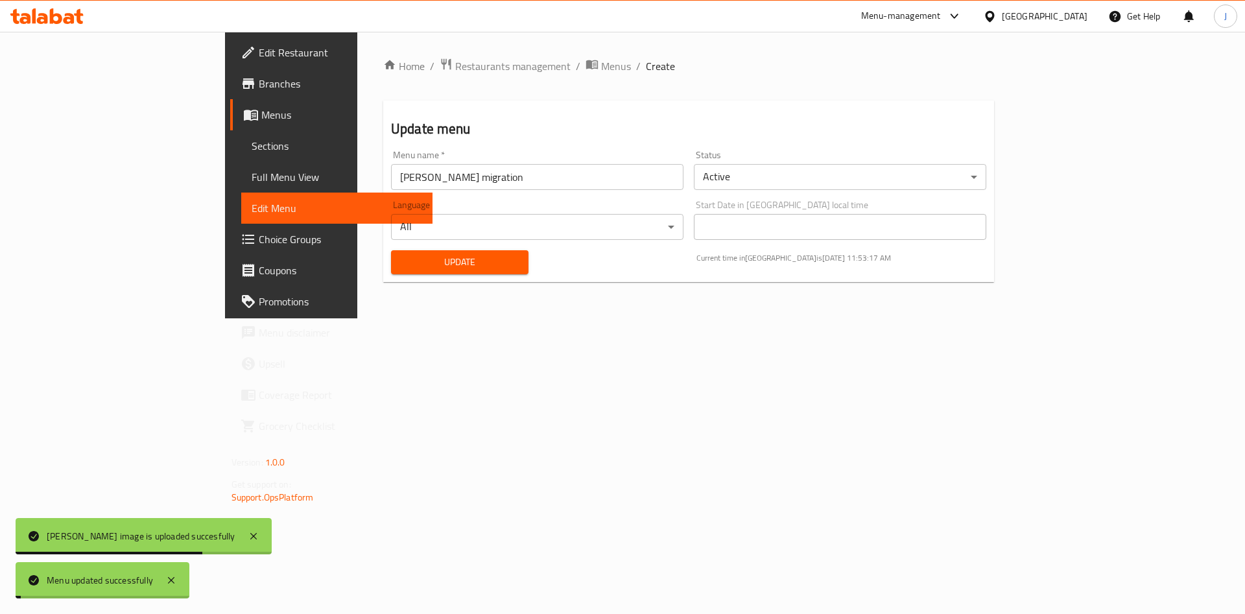
click at [402, 263] on span "Update" at bounding box center [460, 262] width 117 height 16
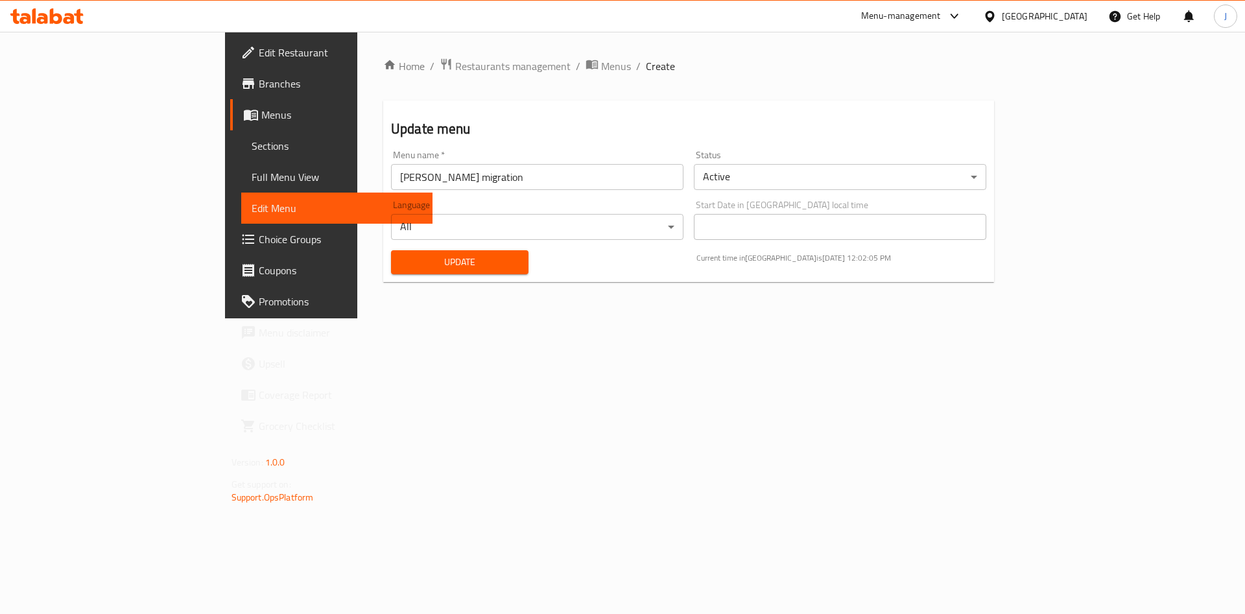
click at [402, 263] on span "Update" at bounding box center [460, 262] width 117 height 16
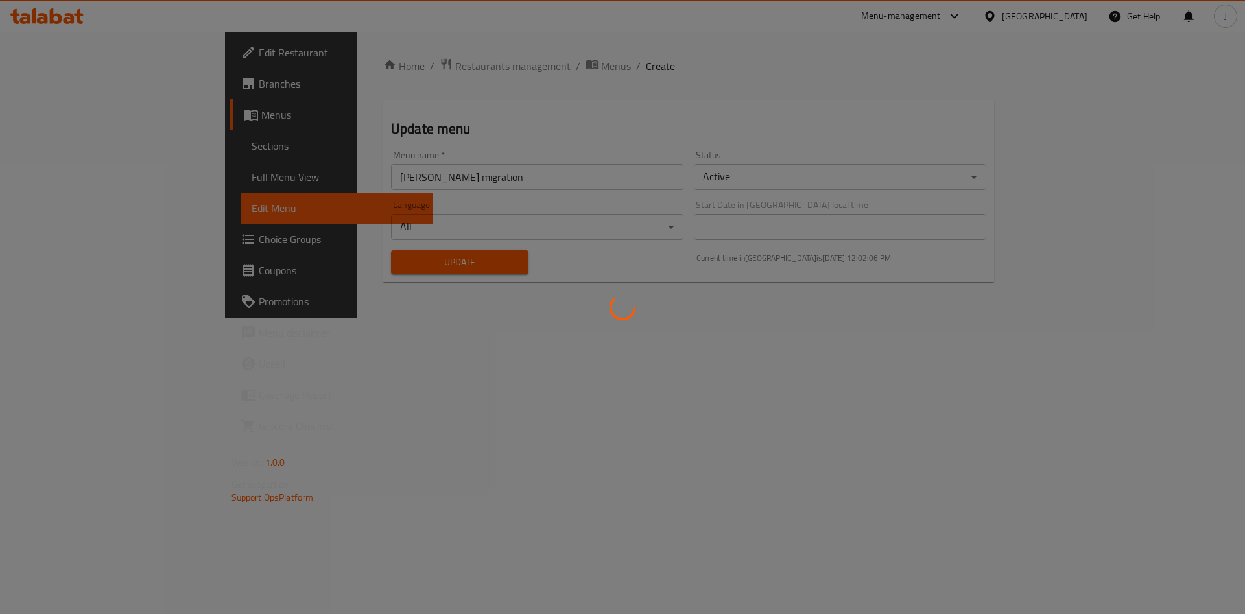
click at [359, 69] on div at bounding box center [622, 307] width 1245 height 614
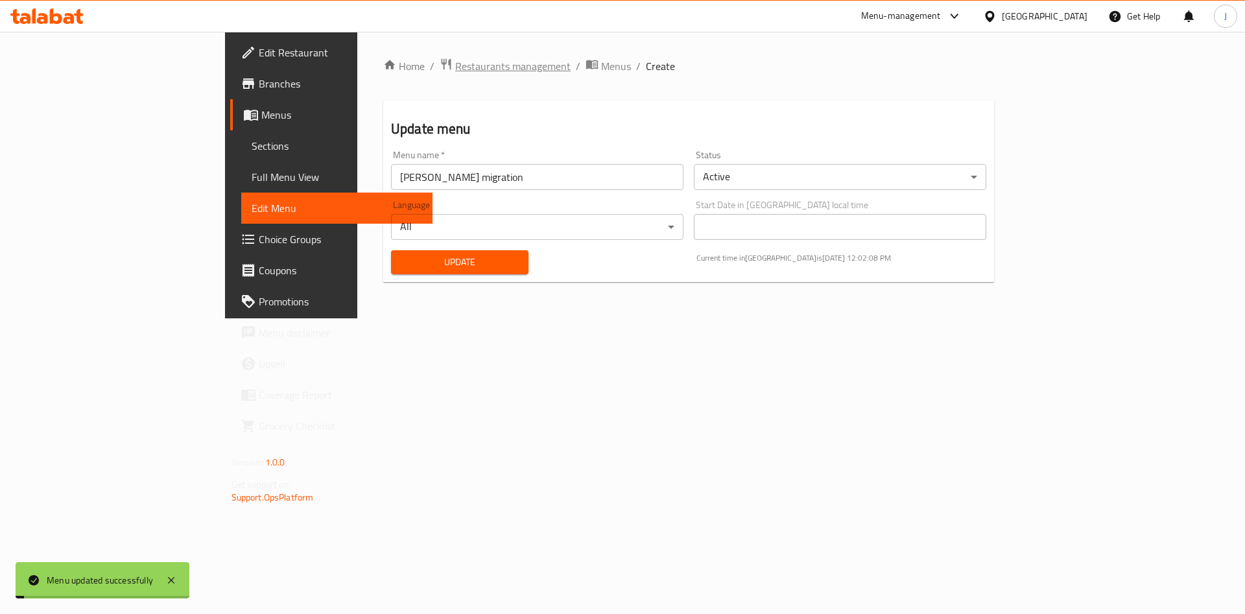
click at [455, 71] on span "Restaurants management" at bounding box center [512, 66] width 115 height 16
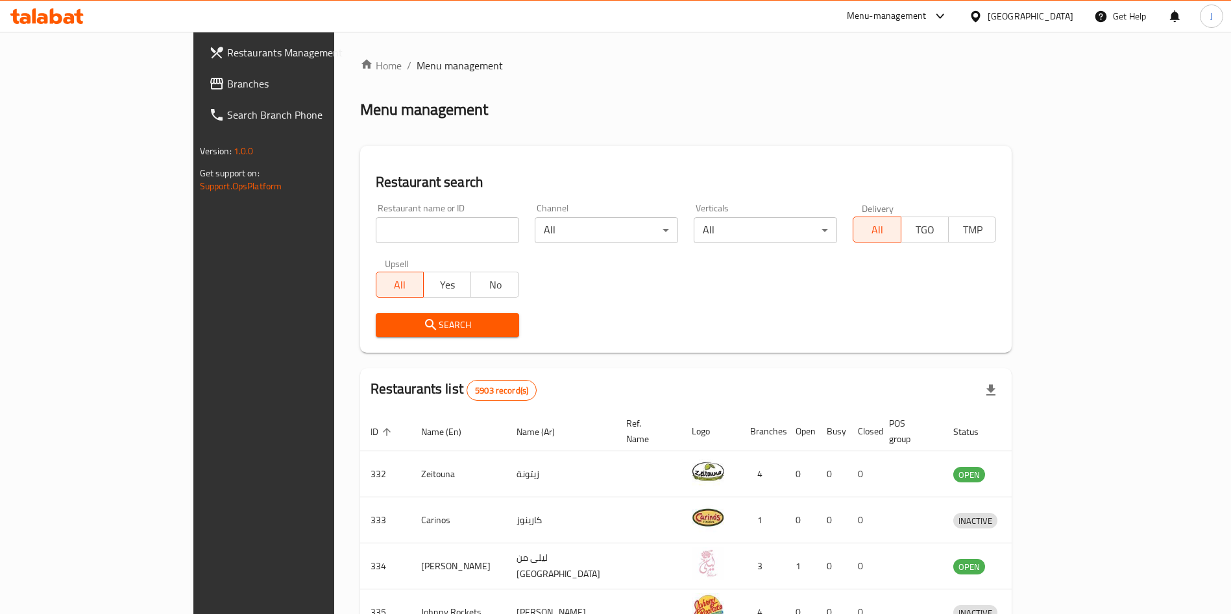
click at [409, 230] on input "search" at bounding box center [447, 230] width 143 height 26
type input "z.a.m"
click button "Search" at bounding box center [447, 325] width 143 height 24
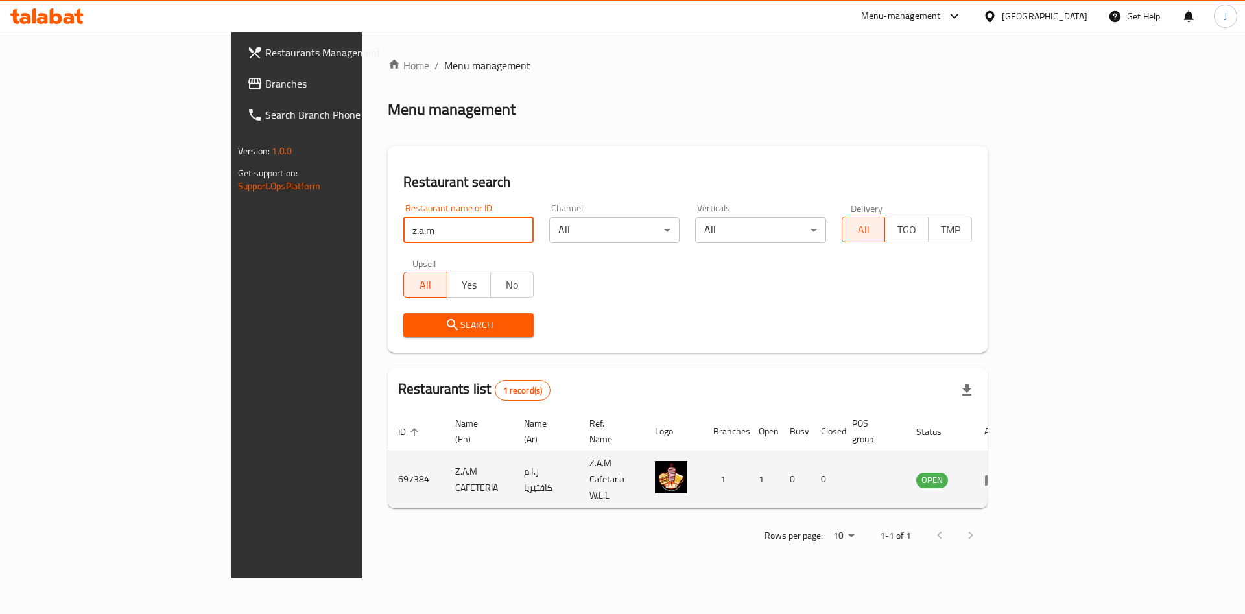
click at [1000, 475] on icon "enhanced table" at bounding box center [992, 480] width 14 height 11
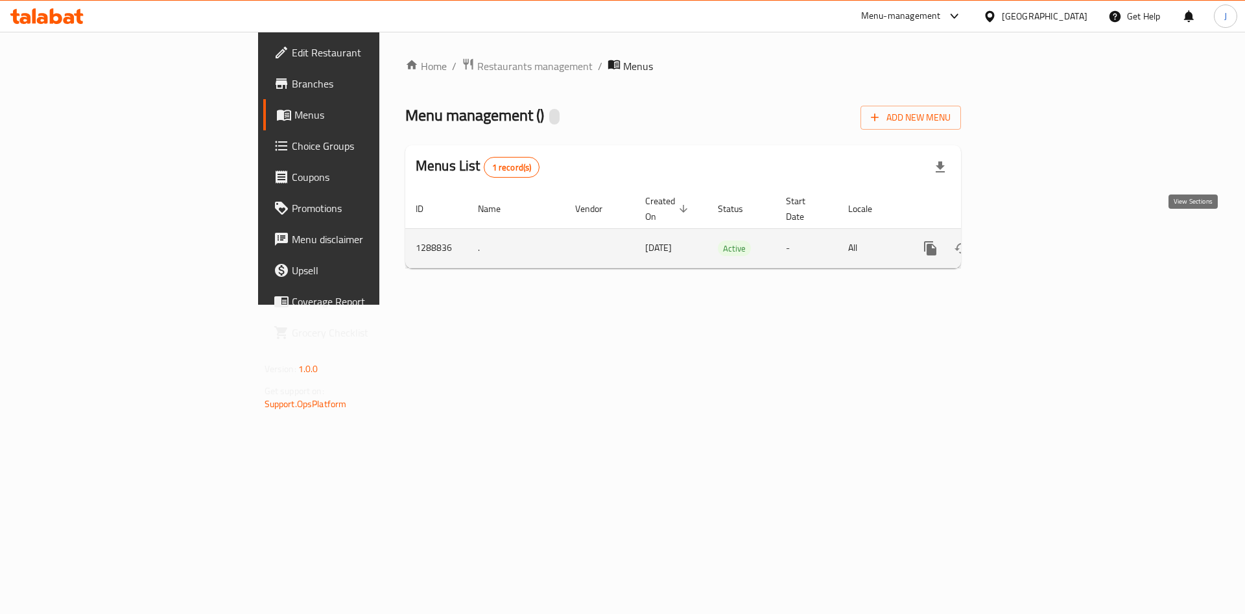
click at [1032, 241] on icon "enhanced table" at bounding box center [1024, 249] width 16 height 16
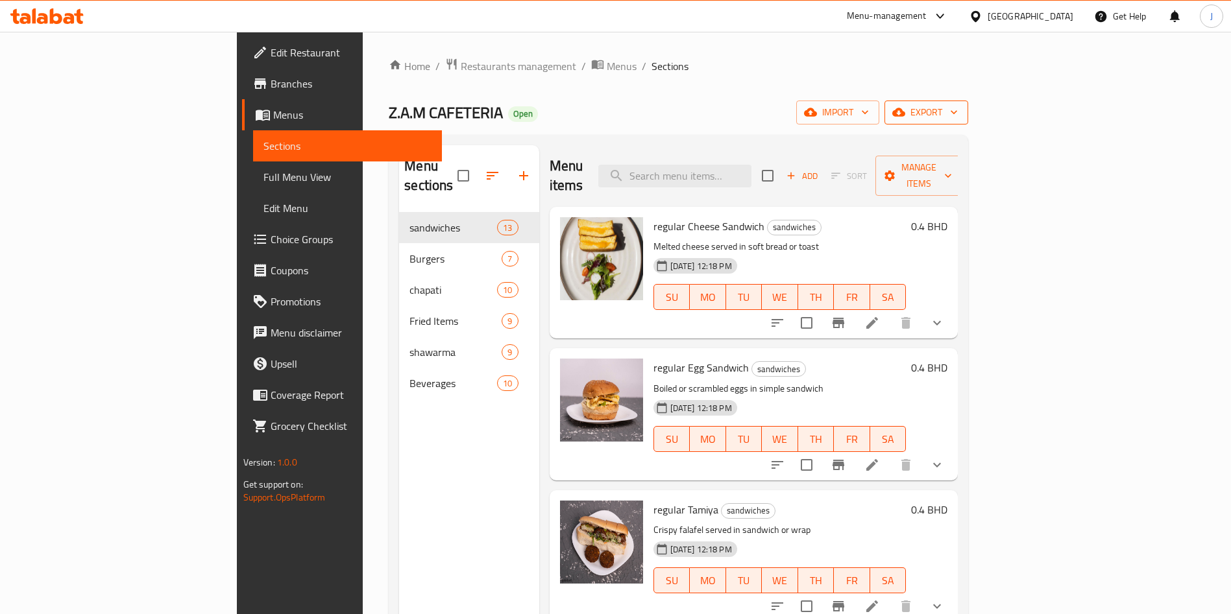
click at [957, 117] on span "export" at bounding box center [926, 112] width 63 height 16
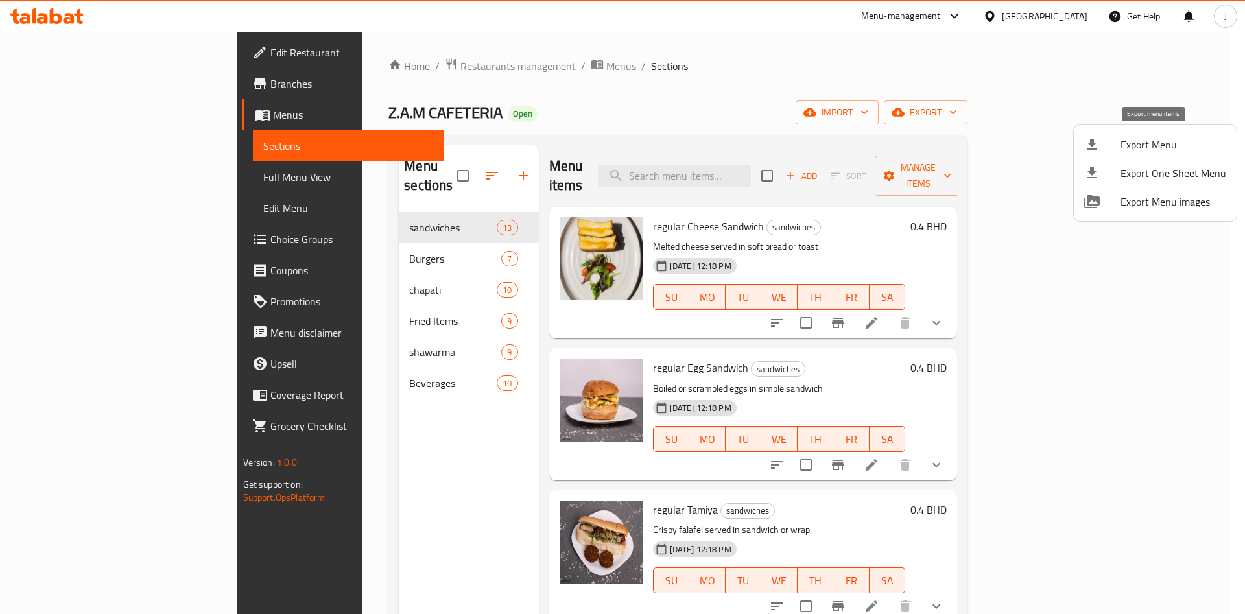
click at [1179, 145] on span "Export Menu" at bounding box center [1174, 145] width 106 height 16
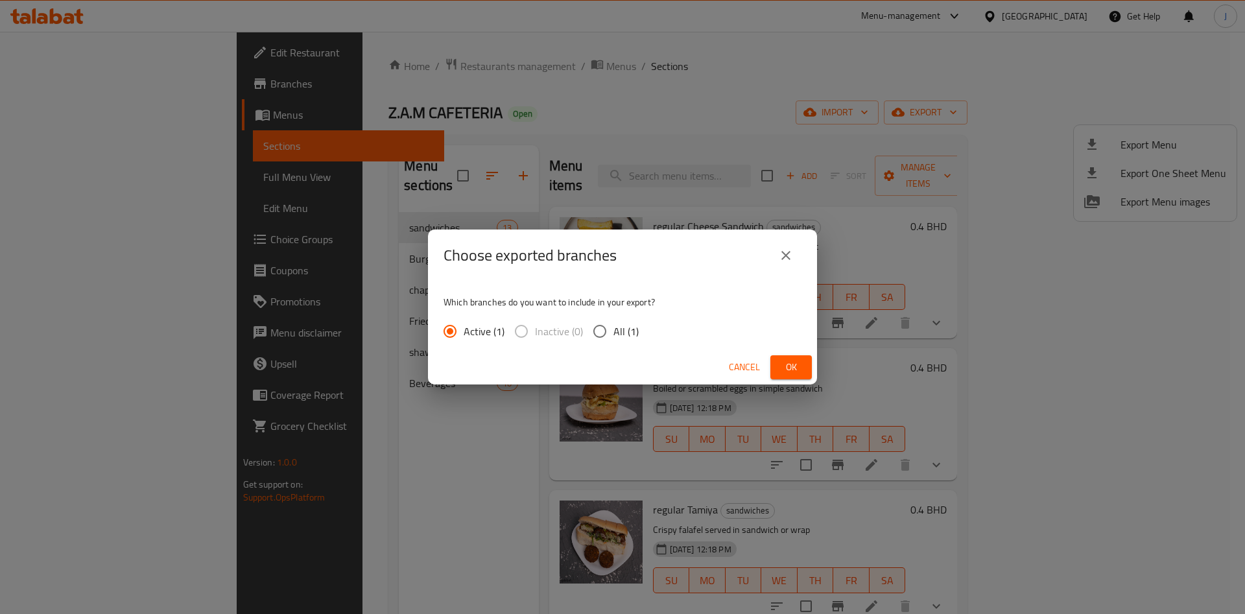
click at [792, 368] on span "Ok" at bounding box center [791, 367] width 21 height 16
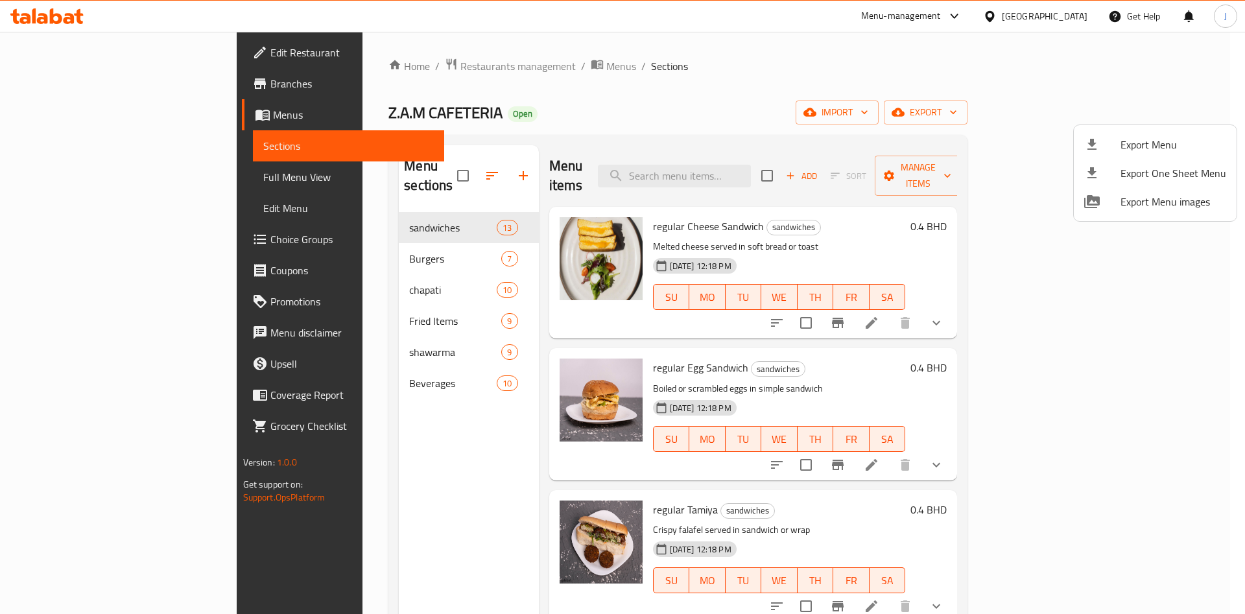
click at [1078, 113] on div at bounding box center [622, 307] width 1245 height 614
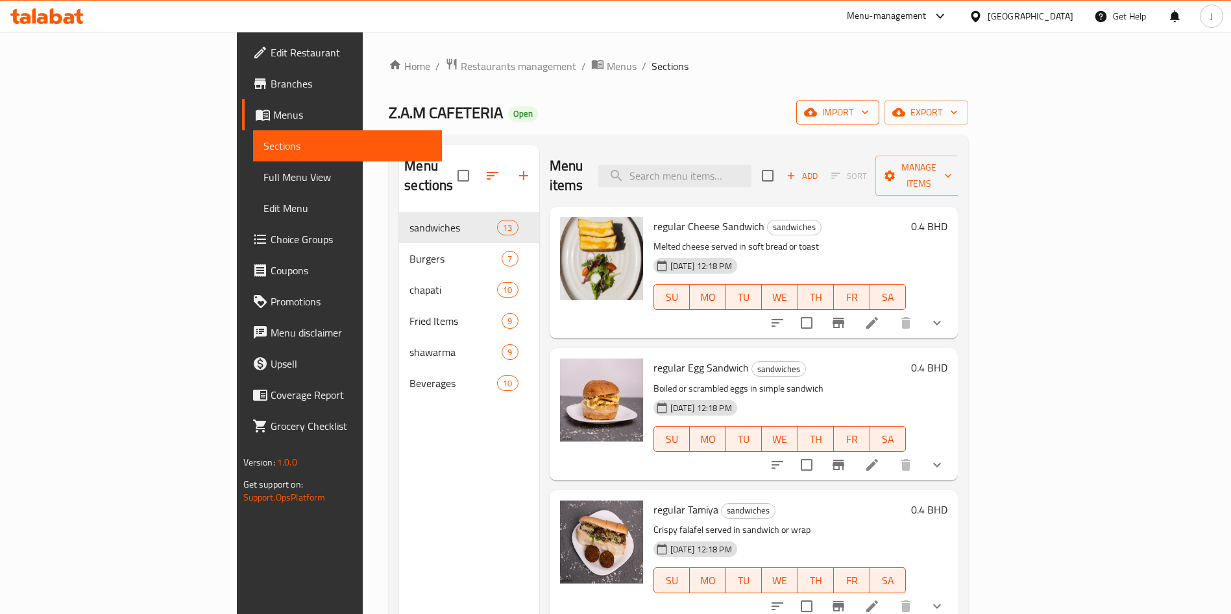
click at [869, 111] on span "import" at bounding box center [837, 112] width 62 height 16
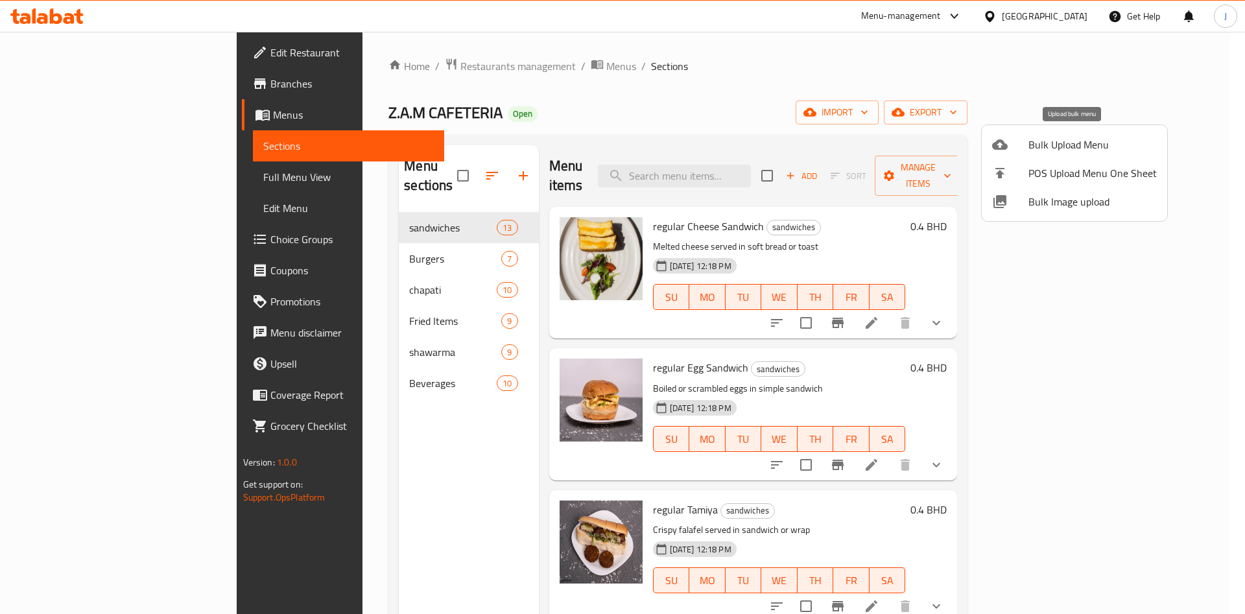
click at [1100, 145] on span "Bulk Upload Menu" at bounding box center [1093, 145] width 128 height 16
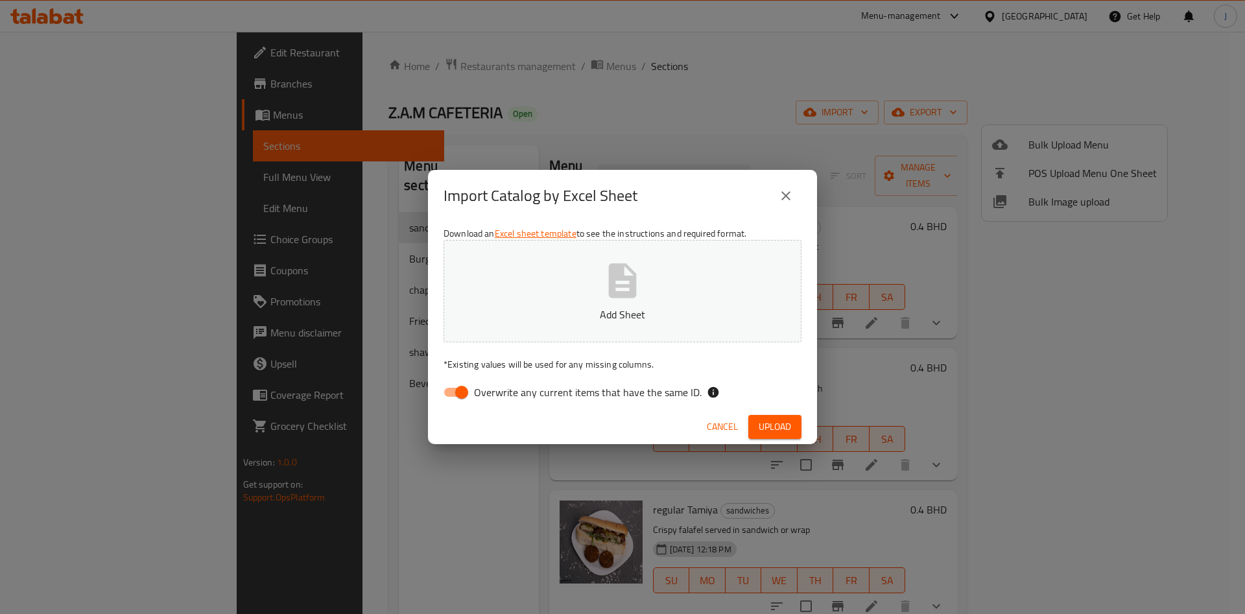
click at [638, 296] on icon "button" at bounding box center [623, 281] width 42 height 42
click at [778, 428] on span "Upload" at bounding box center [775, 427] width 32 height 16
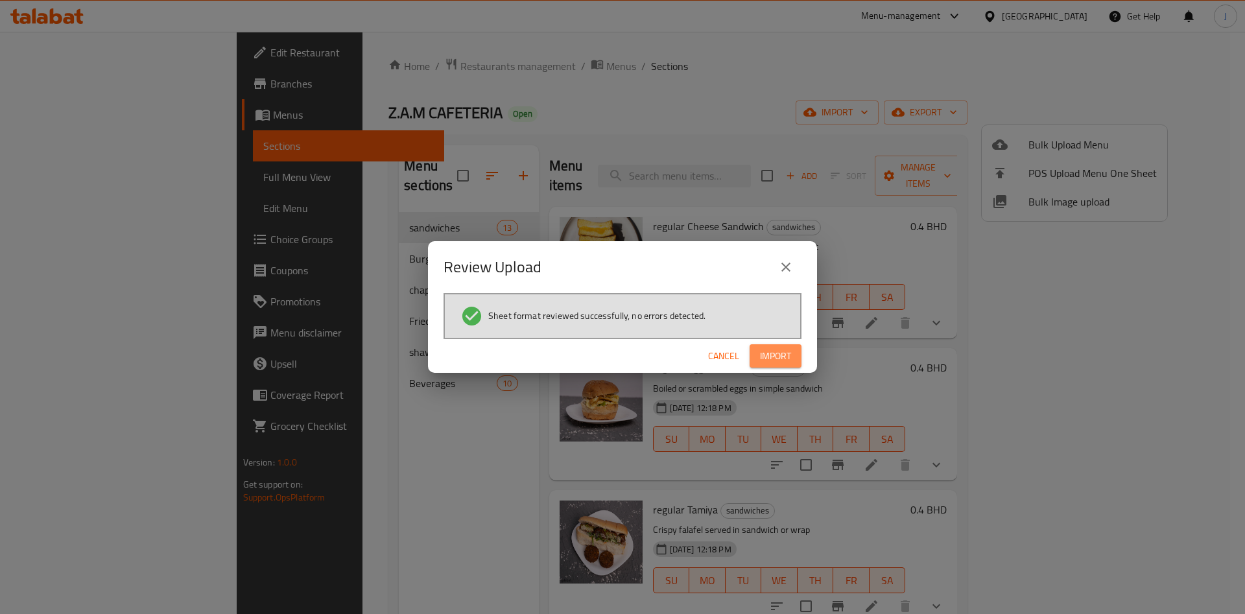
click at [775, 354] on span "Import" at bounding box center [775, 356] width 31 height 16
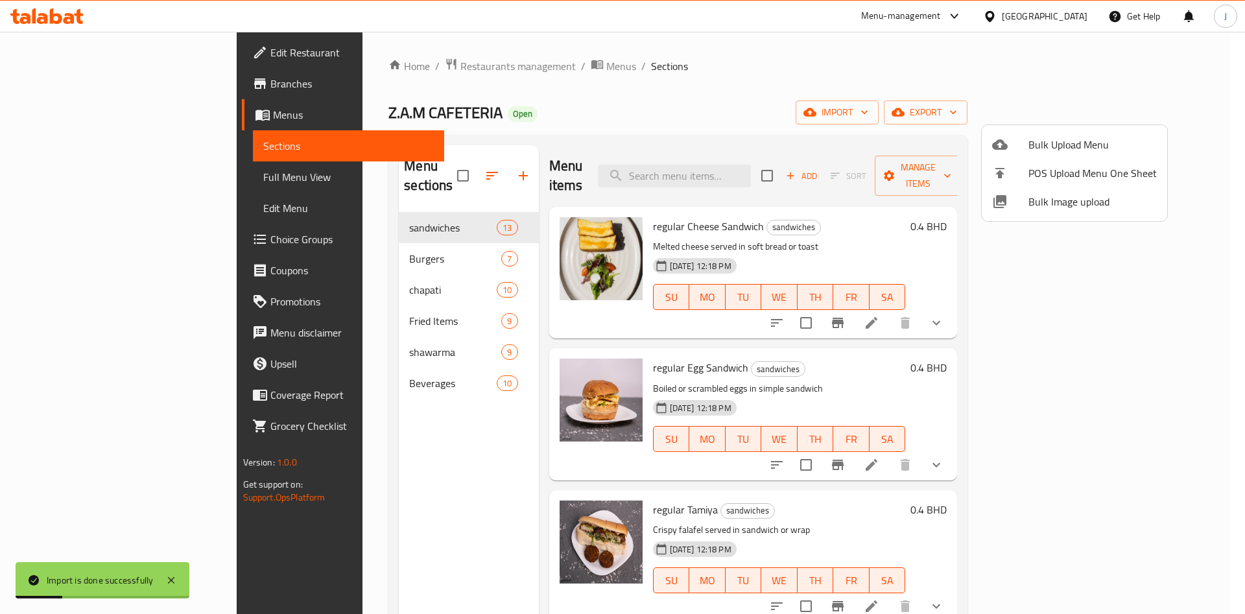
click at [75, 208] on div at bounding box center [622, 307] width 1245 height 614
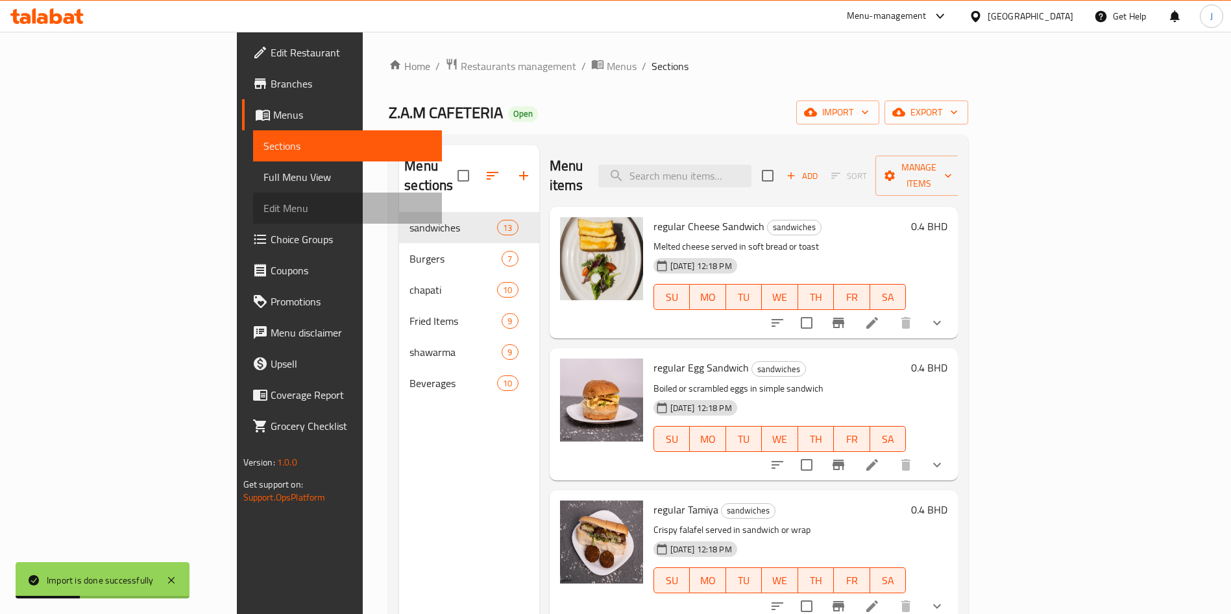
click at [263, 206] on span "Edit Menu" at bounding box center [347, 208] width 169 height 16
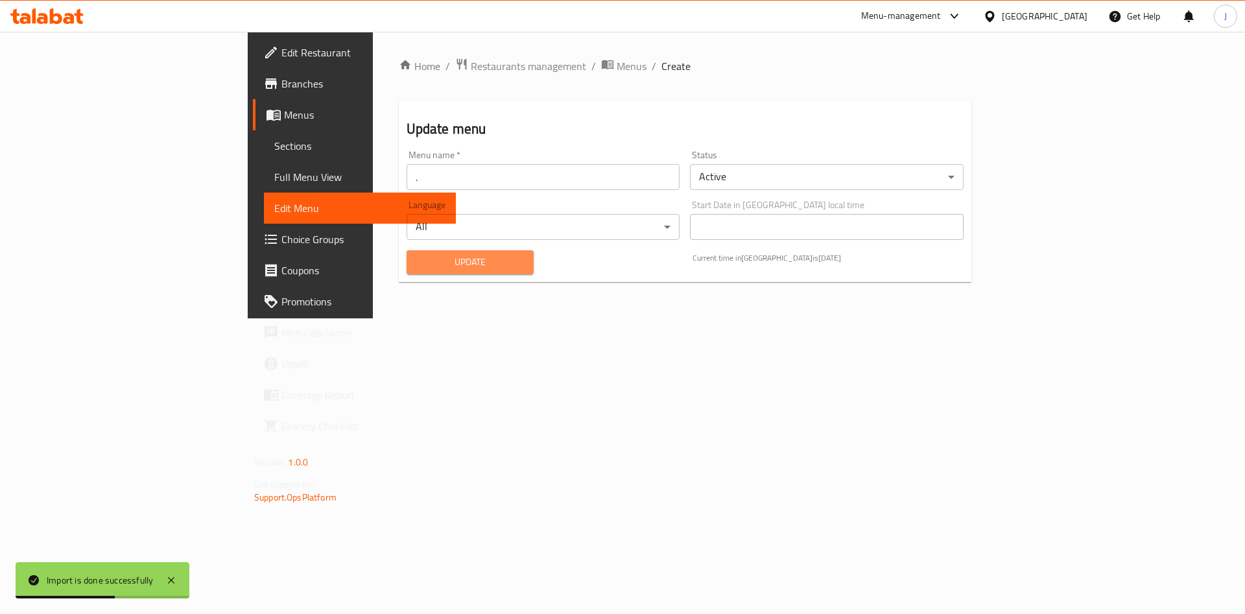
click at [417, 260] on span "Update" at bounding box center [470, 262] width 107 height 16
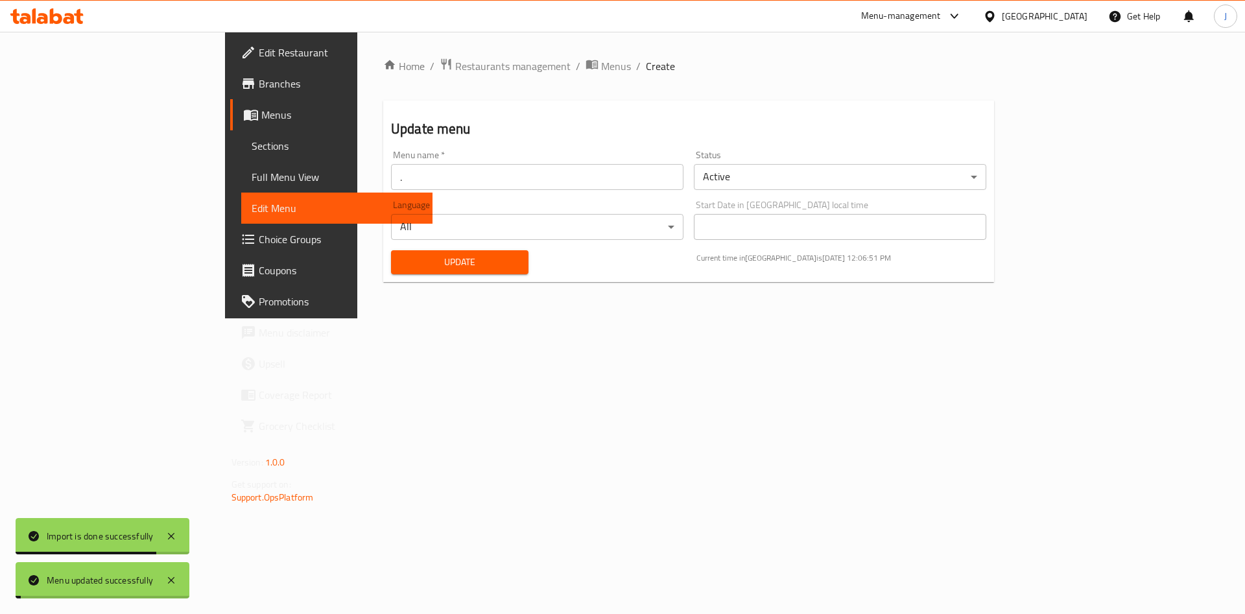
click at [402, 264] on span "Update" at bounding box center [460, 262] width 117 height 16
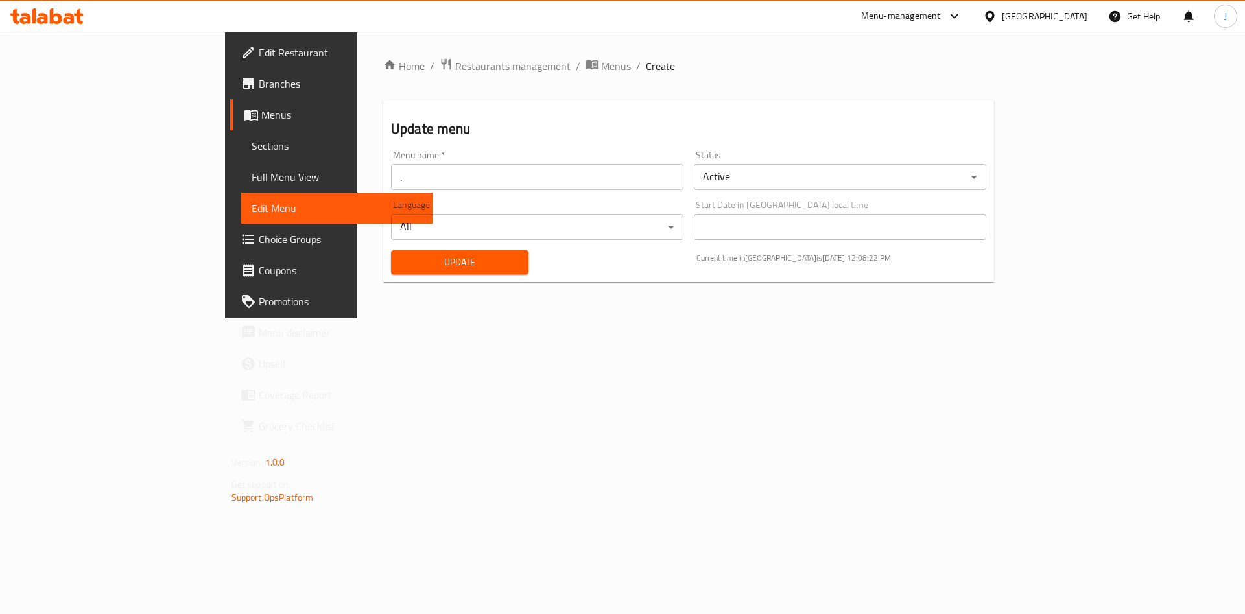
click at [455, 70] on span "Restaurants management" at bounding box center [512, 66] width 115 height 16
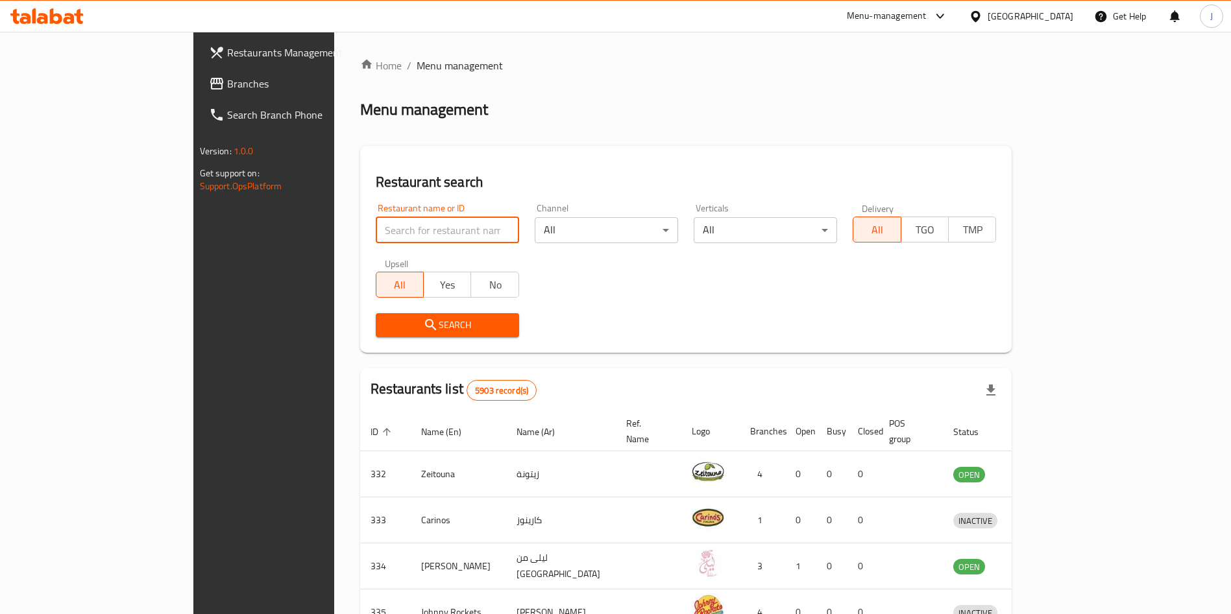
click at [376, 232] on input "search" at bounding box center [447, 230] width 143 height 26
type input "vitalia"
click button "Search" at bounding box center [447, 325] width 143 height 24
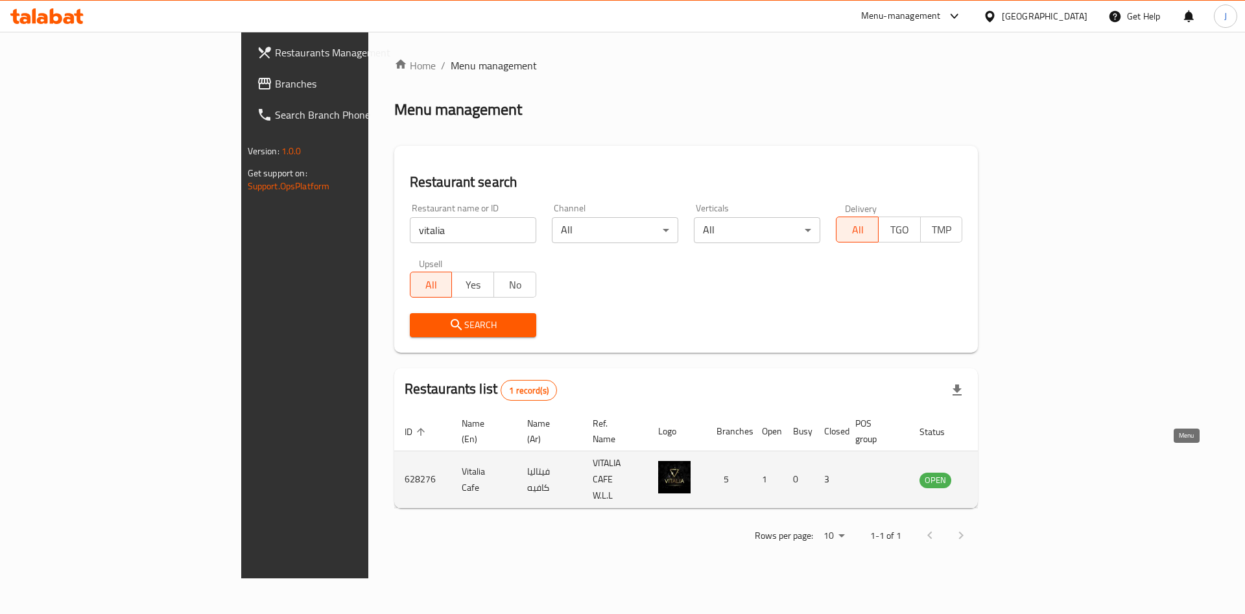
click at [1012, 472] on link "enhanced table" at bounding box center [1000, 480] width 24 height 16
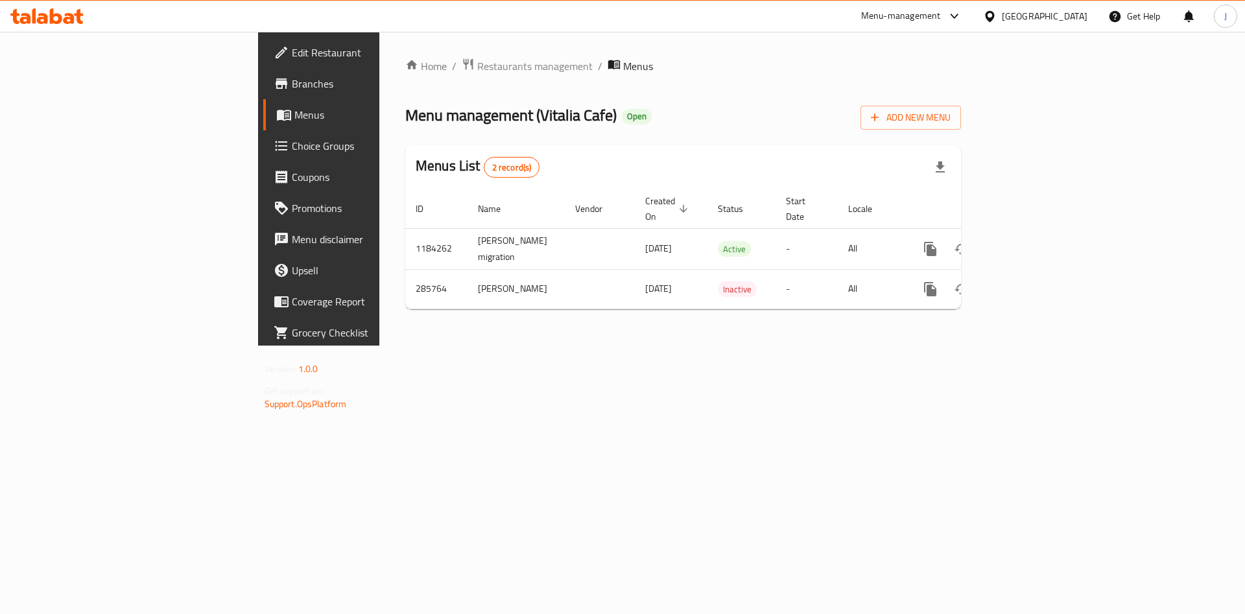
click at [292, 76] on span "Branches" at bounding box center [374, 84] width 164 height 16
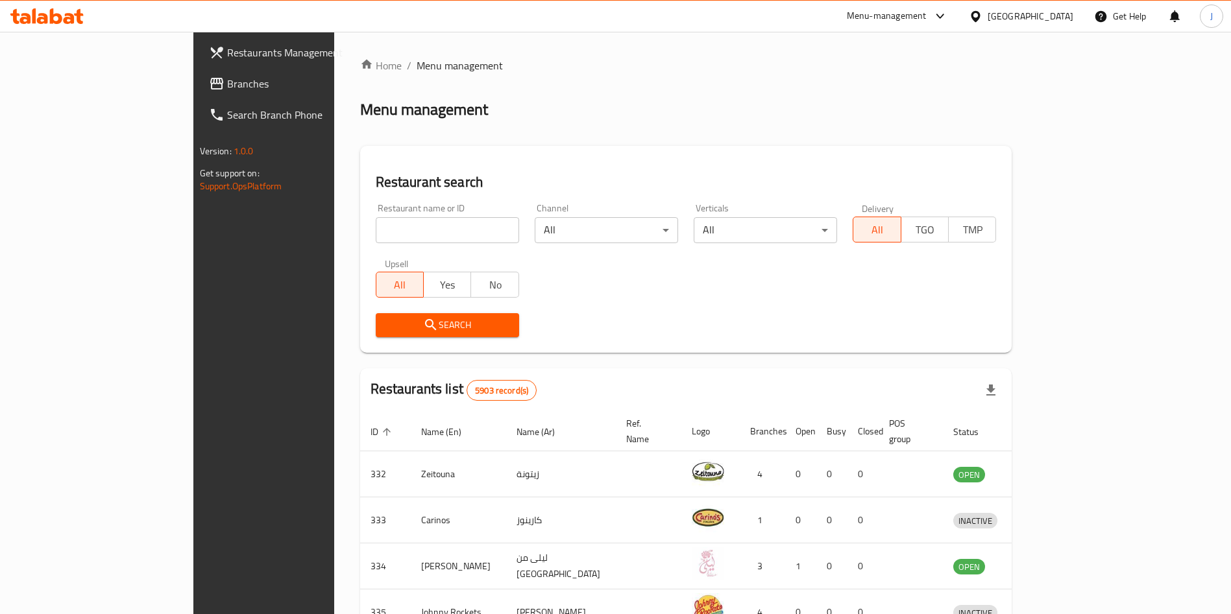
click at [376, 234] on input "search" at bounding box center [447, 230] width 143 height 26
type input "oranger"
click button "Search" at bounding box center [447, 325] width 143 height 24
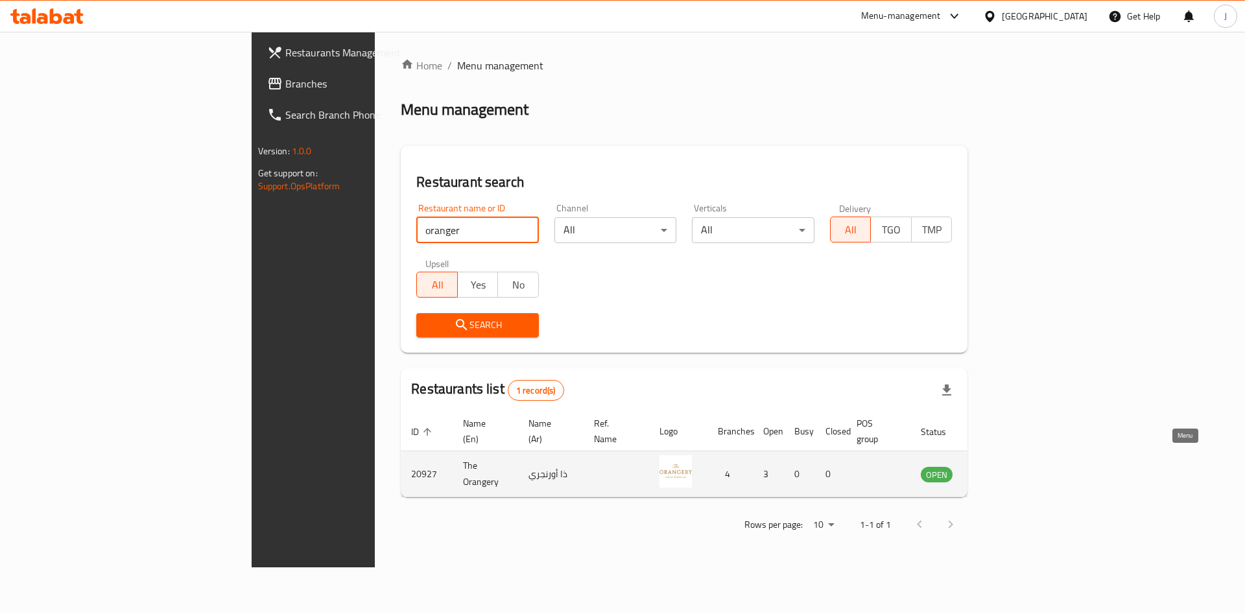
click at [1004, 470] on icon "enhanced table" at bounding box center [997, 475] width 14 height 11
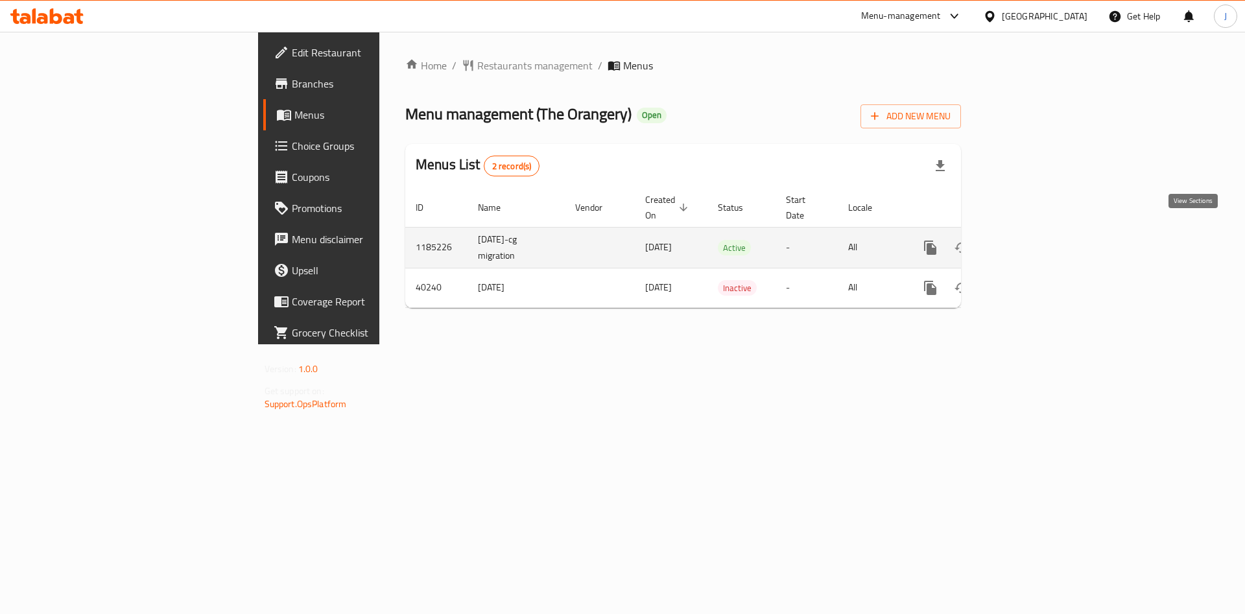
click at [1030, 242] on icon "enhanced table" at bounding box center [1024, 248] width 12 height 12
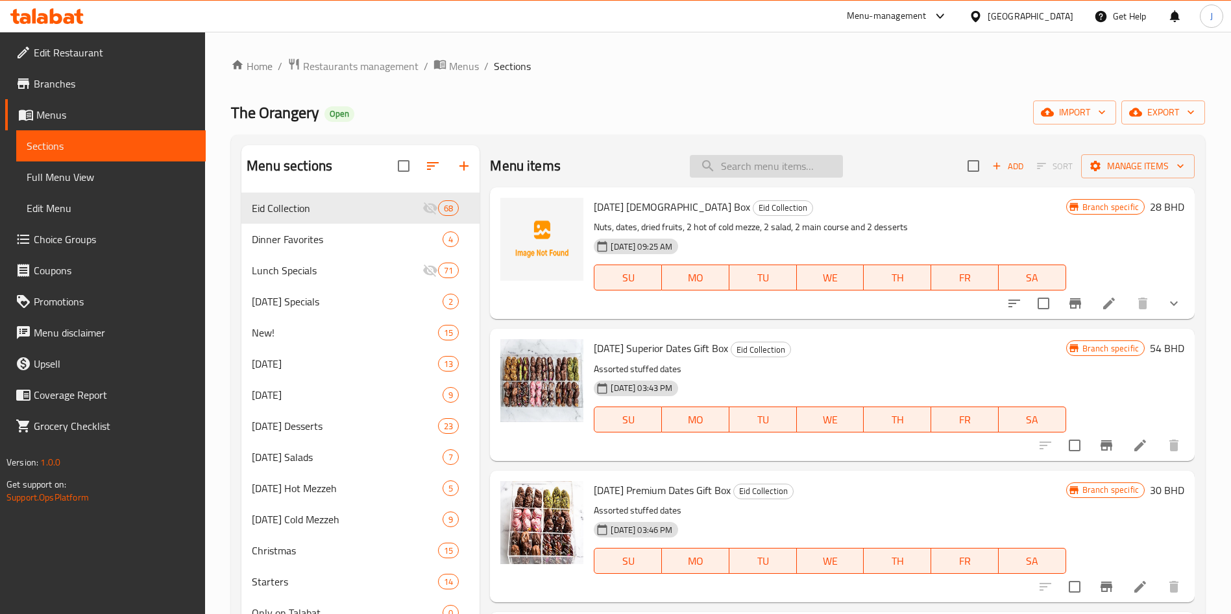
click at [767, 172] on input "search" at bounding box center [766, 166] width 153 height 23
type input "a"
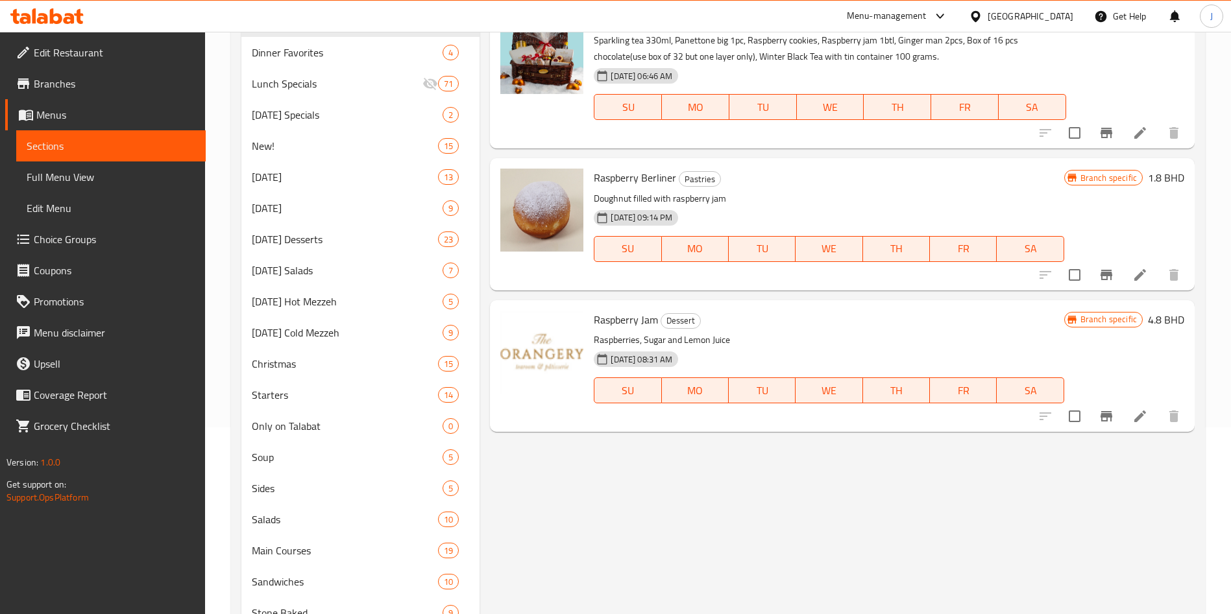
scroll to position [193, 0]
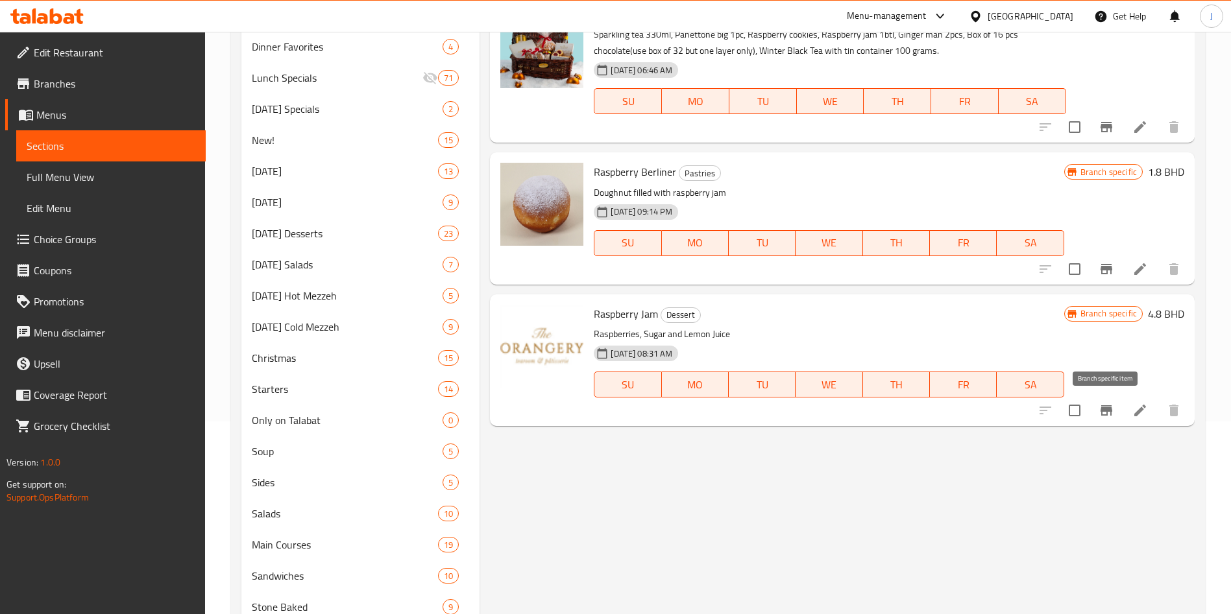
type input "raspberry jam"
click at [1111, 413] on icon "Branch-specific-item" at bounding box center [1106, 411] width 16 height 16
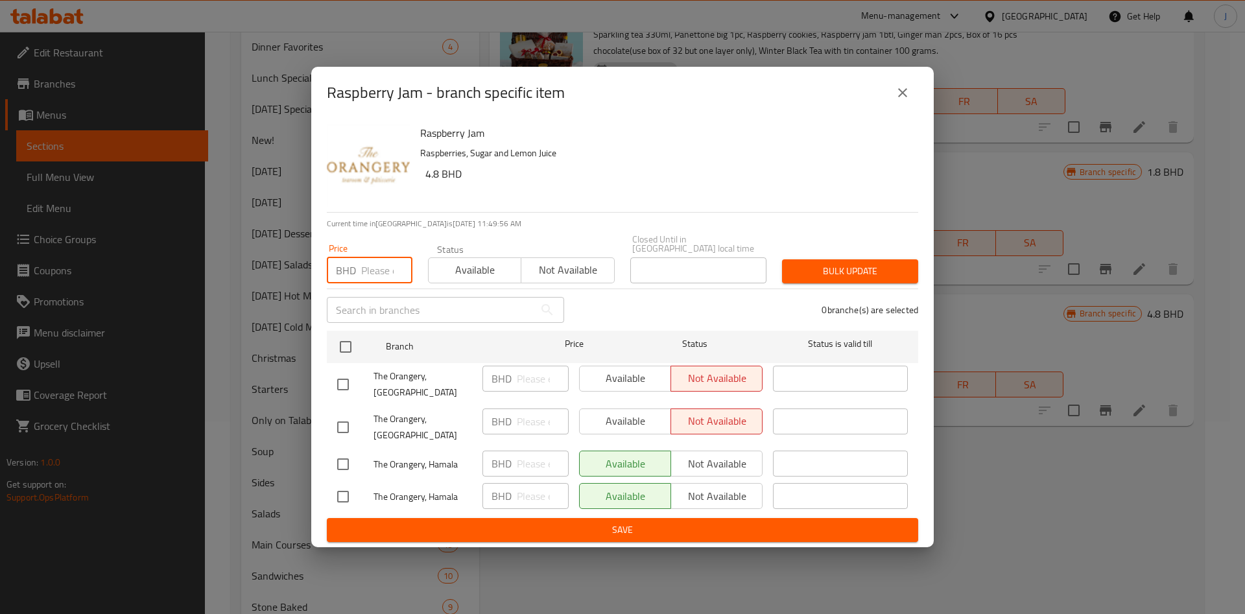
click at [386, 274] on input "number" at bounding box center [386, 271] width 51 height 26
type input "5.5"
click at [349, 344] on input "checkbox" at bounding box center [345, 346] width 27 height 27
checkbox input "true"
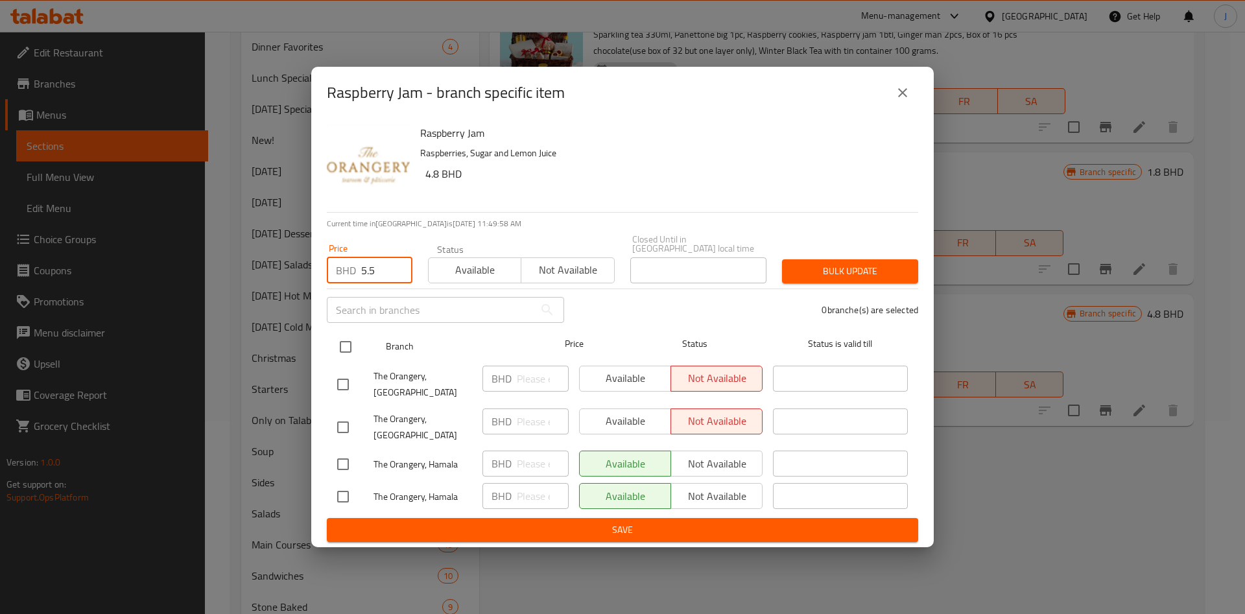
checkbox input "true"
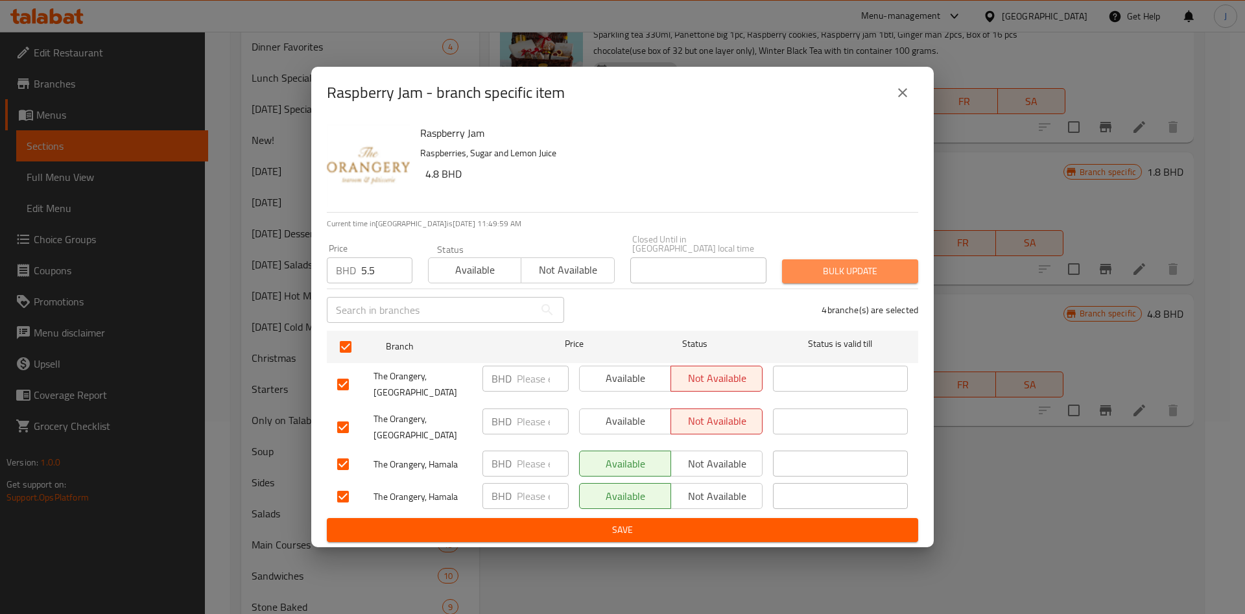
click at [863, 270] on span "Bulk update" at bounding box center [850, 271] width 115 height 16
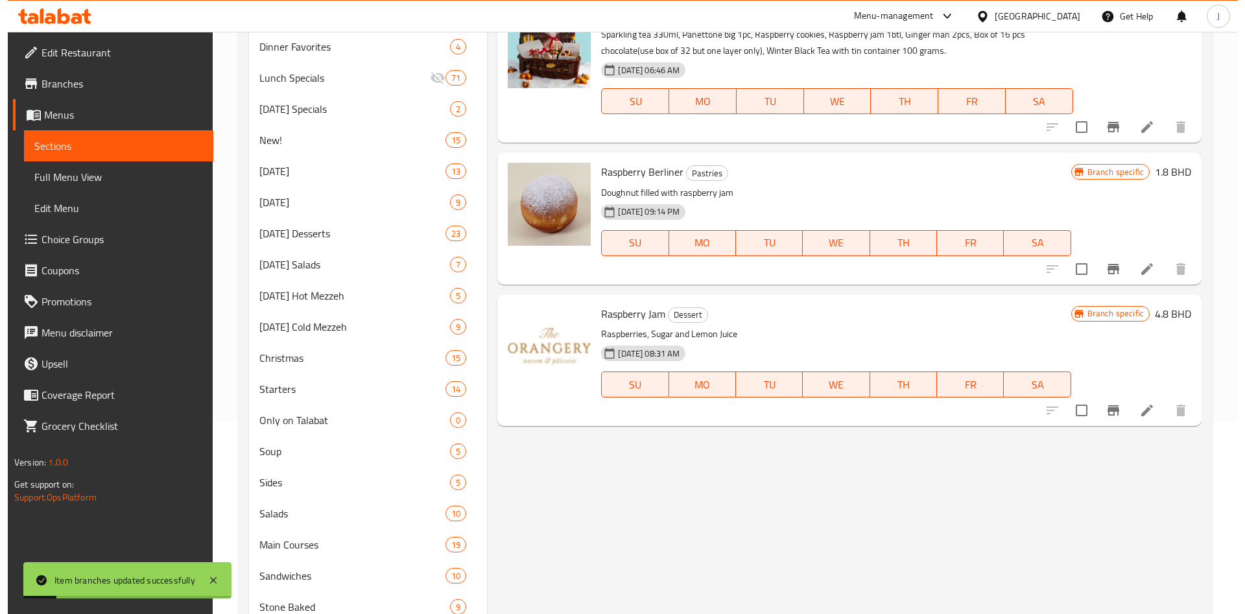
scroll to position [0, 0]
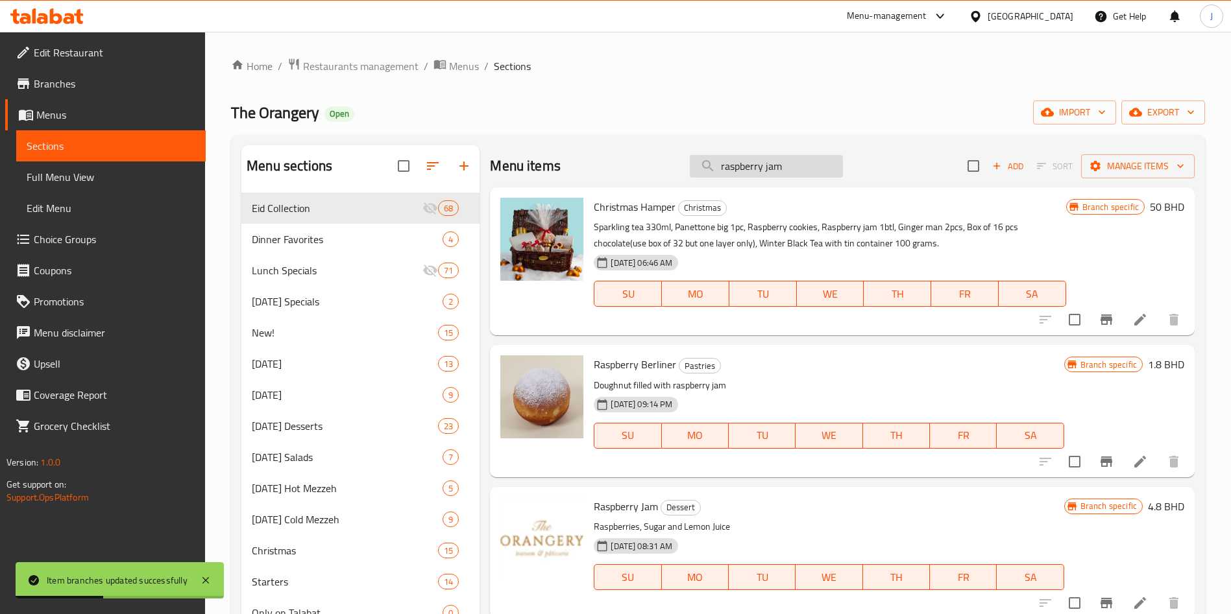
click at [810, 169] on input "raspberry jam" at bounding box center [766, 166] width 153 height 23
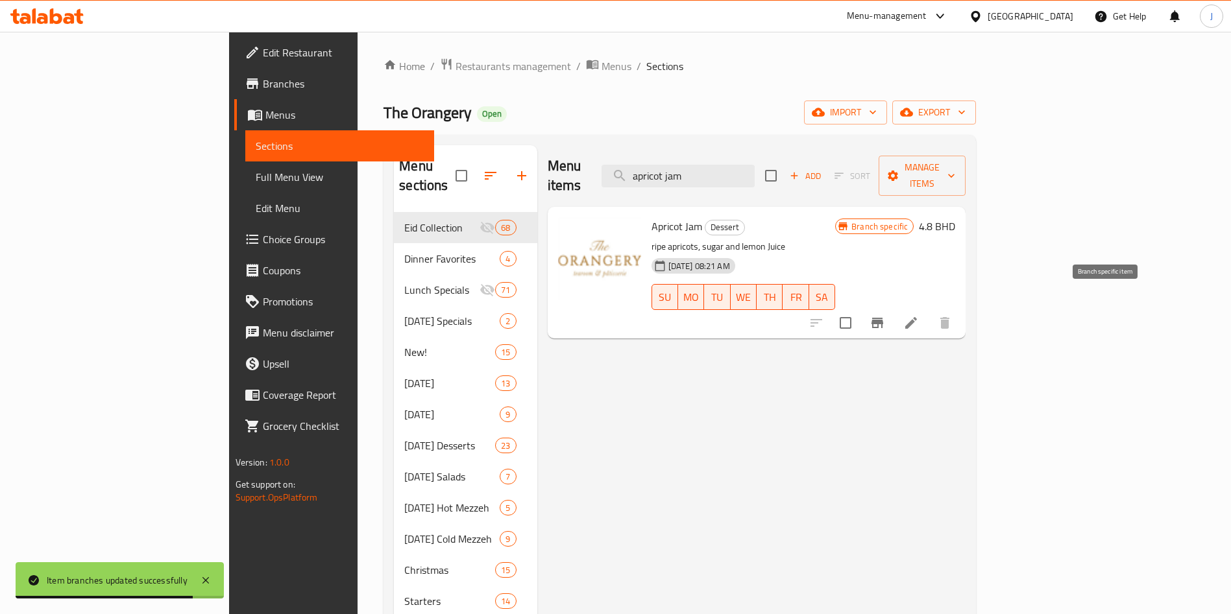
type input "apricot jam"
click at [885, 315] on icon "Branch-specific-item" at bounding box center [877, 323] width 16 height 16
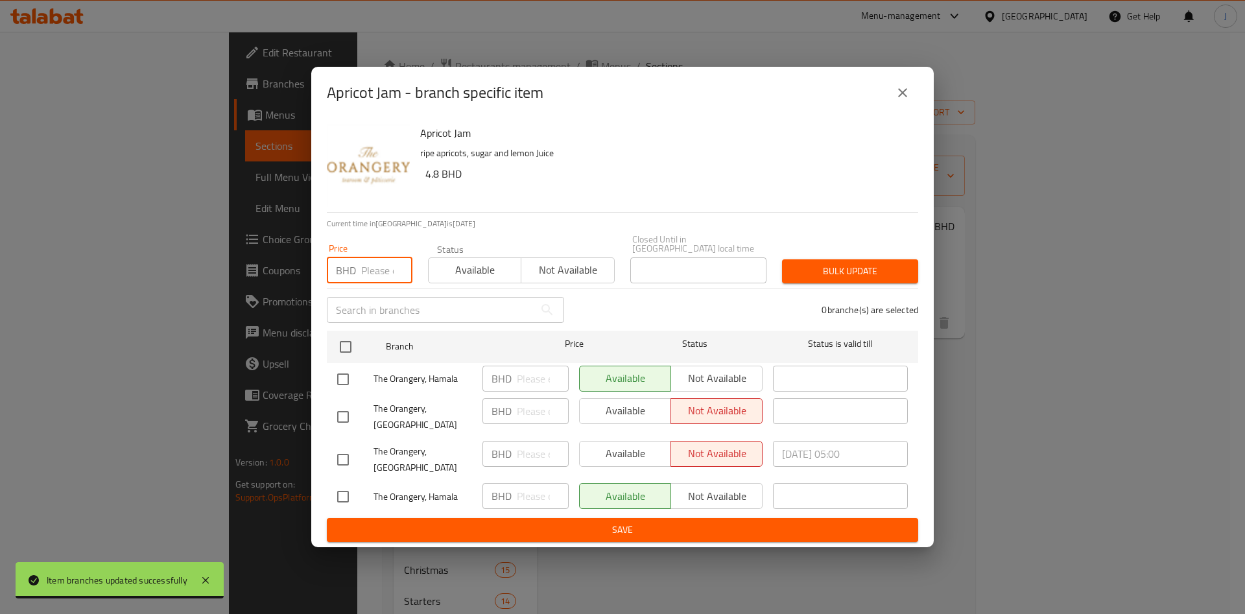
click at [382, 276] on input "number" at bounding box center [386, 271] width 51 height 26
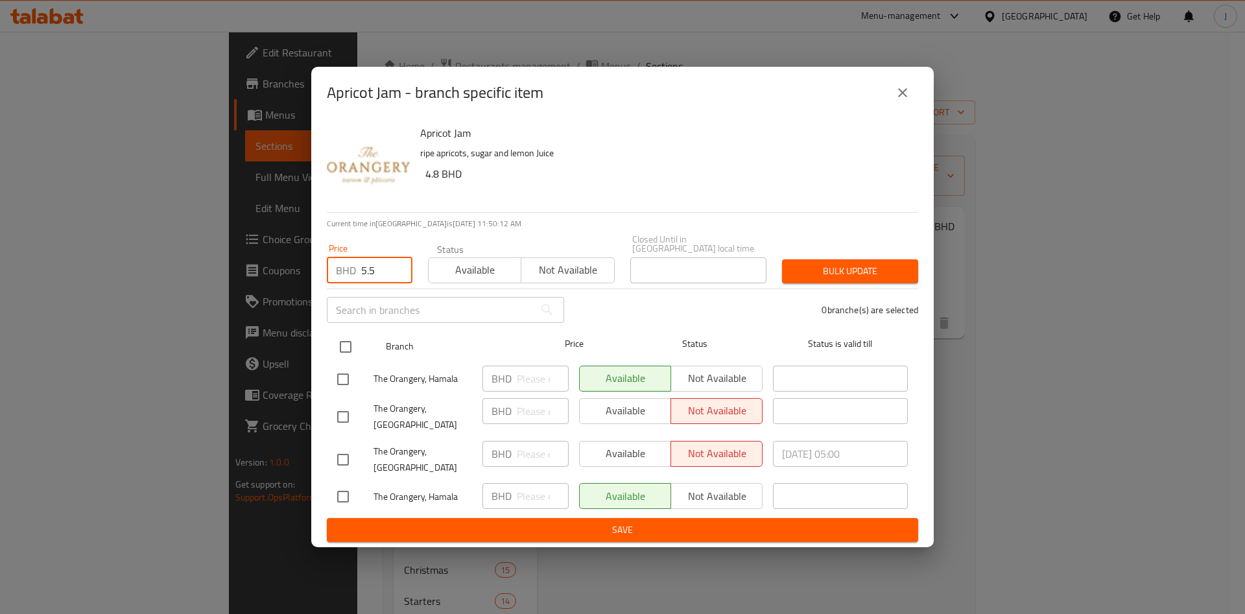
type input "5.5"
click at [354, 346] on input "checkbox" at bounding box center [345, 346] width 27 height 27
checkbox input "true"
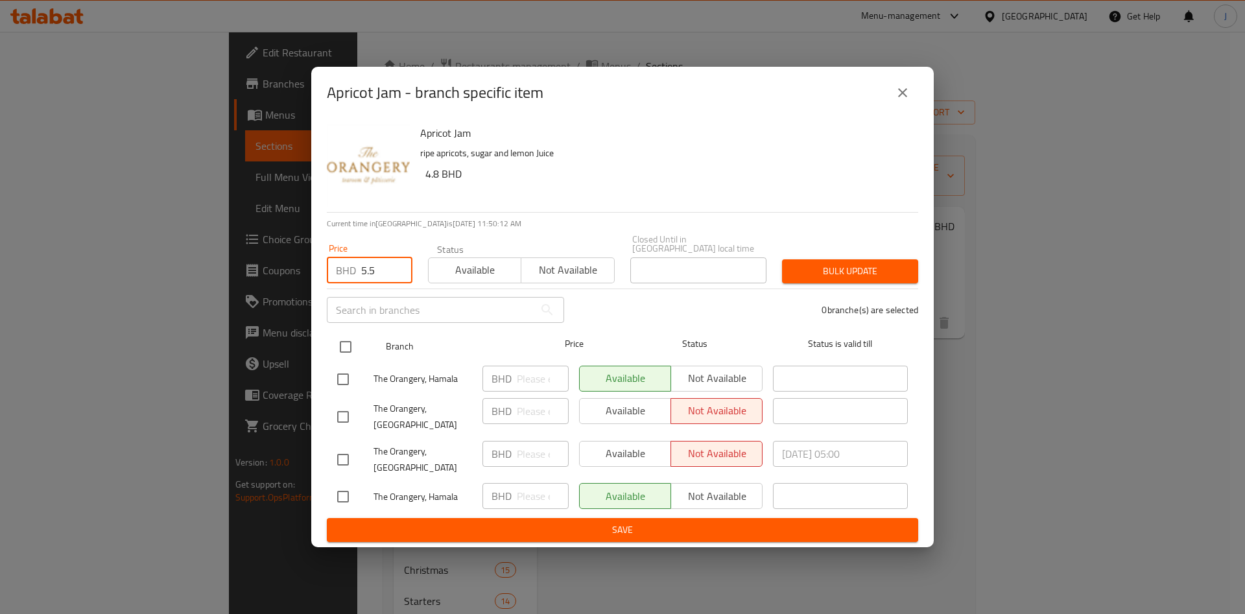
checkbox input "true"
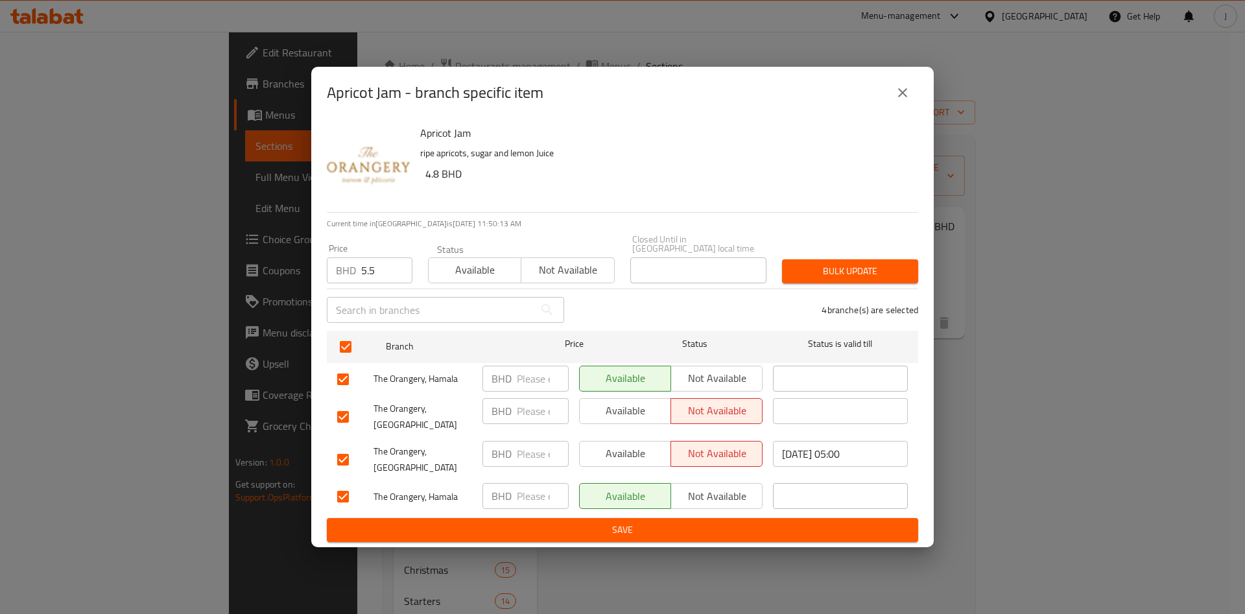
click at [807, 273] on span "Bulk update" at bounding box center [850, 271] width 115 height 16
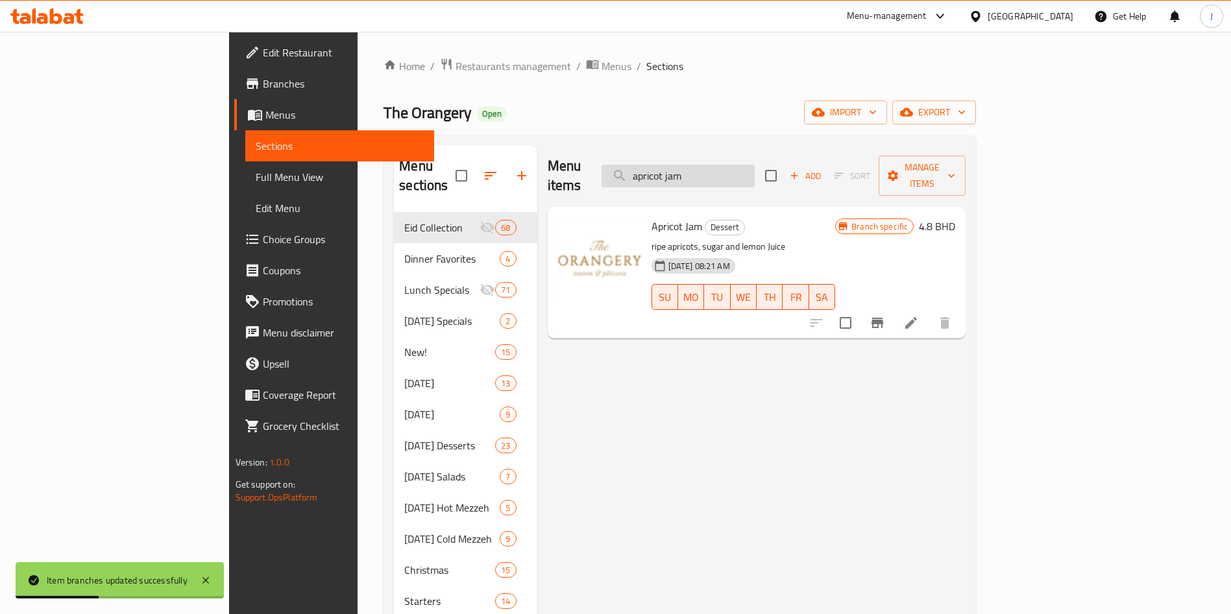
click at [754, 165] on input "apricot jam" at bounding box center [677, 176] width 153 height 23
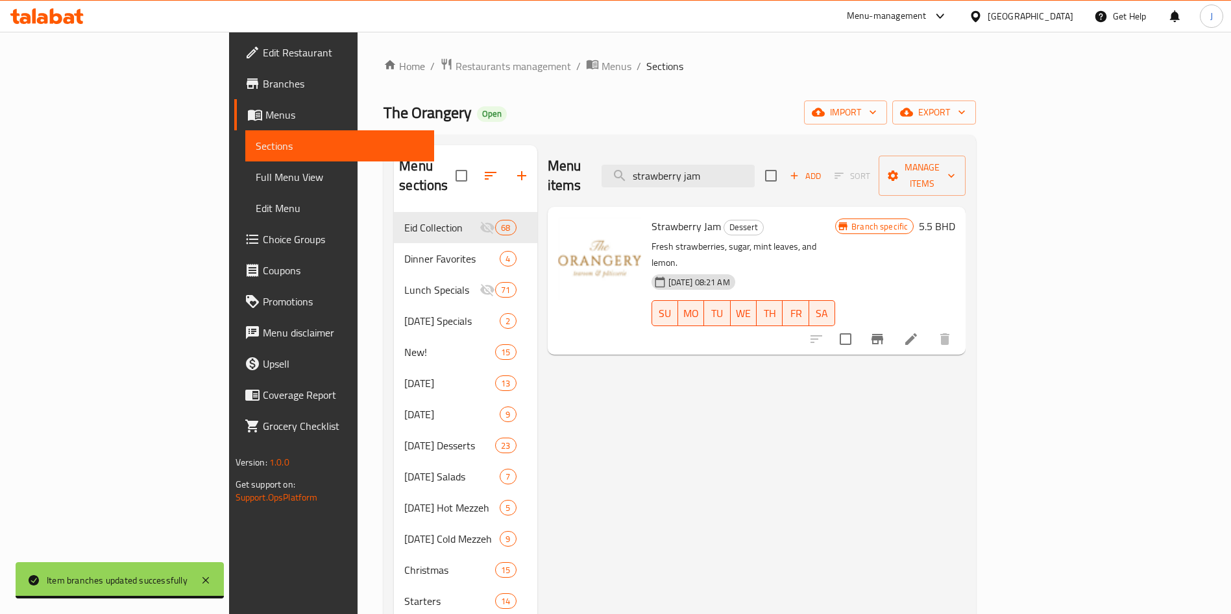
type input "strawberry jam"
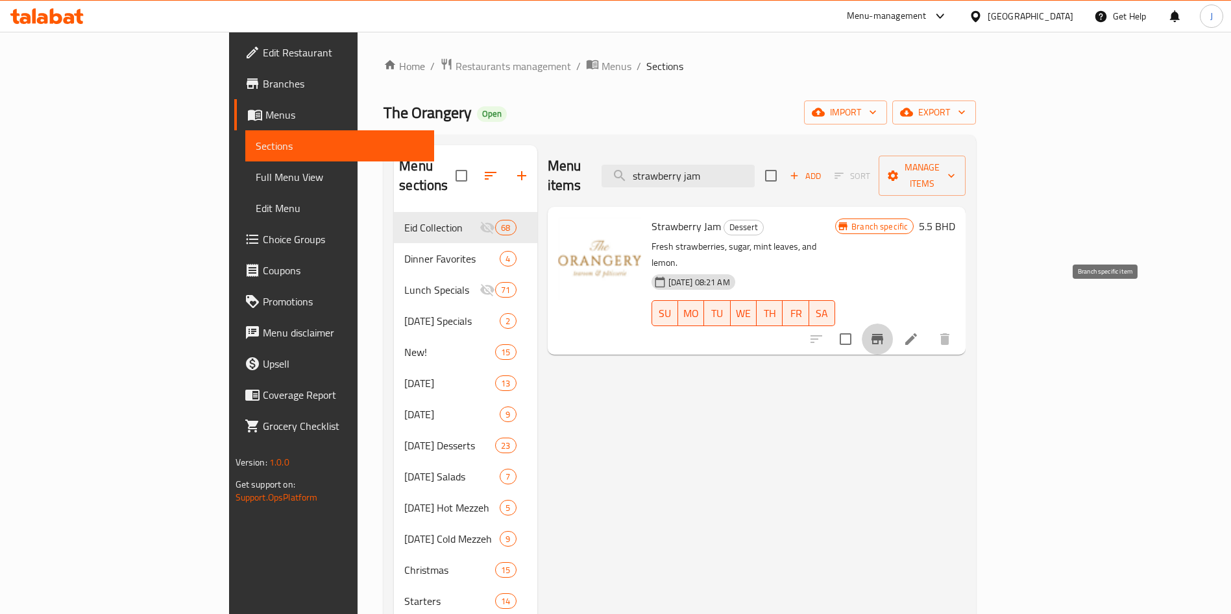
click at [885, 331] on icon "Branch-specific-item" at bounding box center [877, 339] width 16 height 16
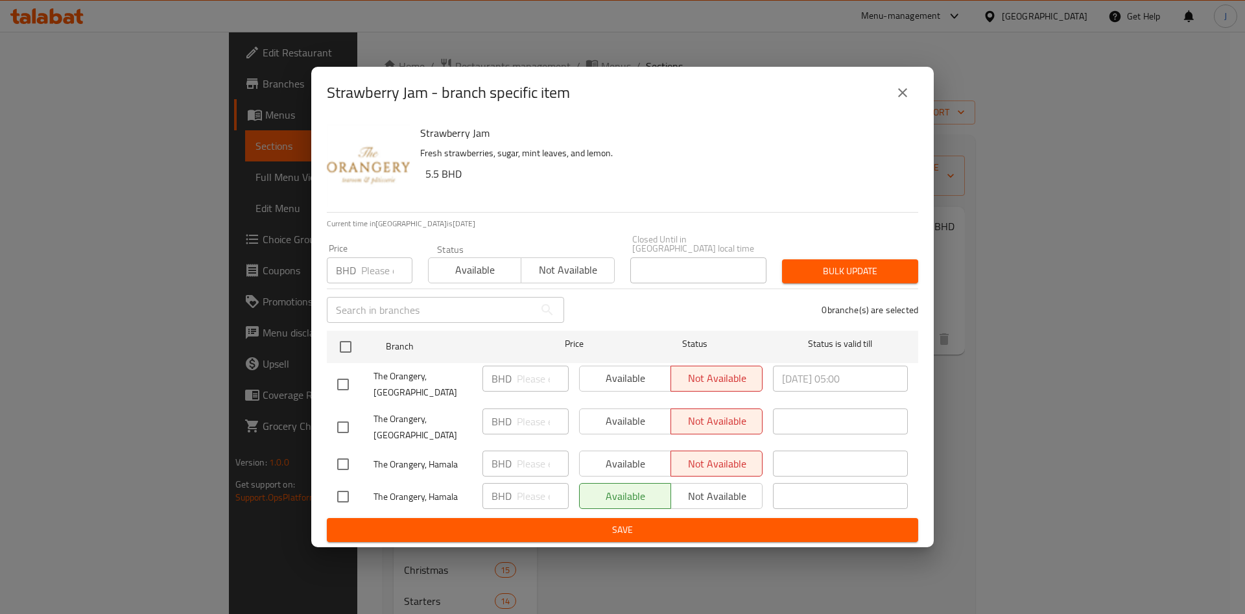
click at [376, 277] on input "number" at bounding box center [386, 271] width 51 height 26
type input "5.5"
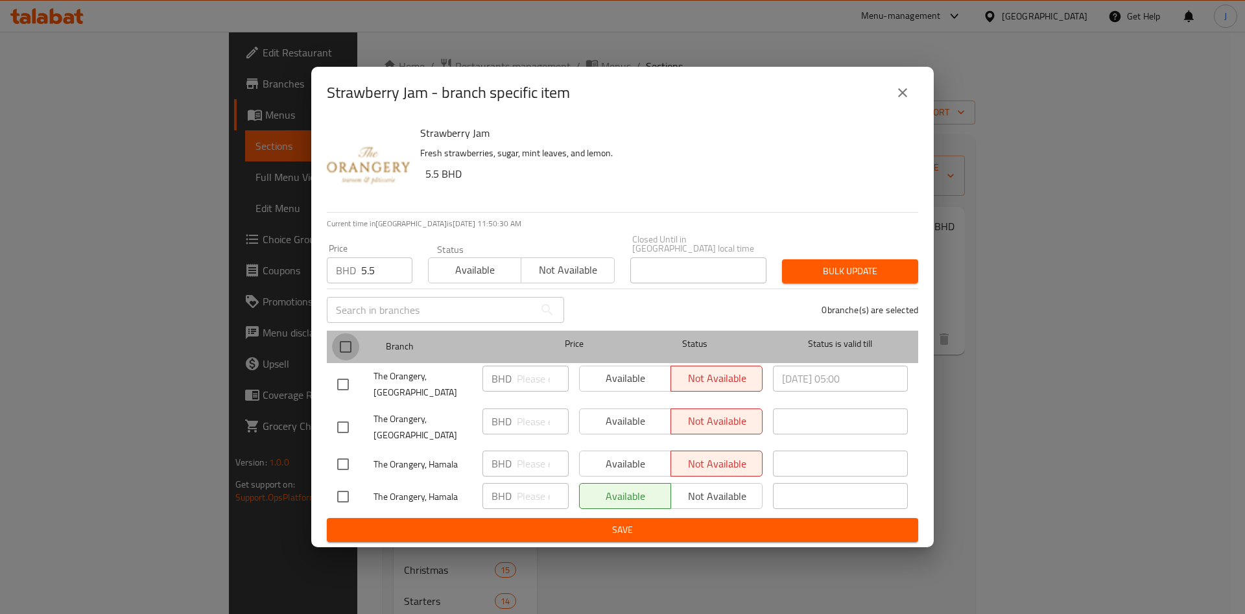
click at [344, 344] on input "checkbox" at bounding box center [345, 346] width 27 height 27
checkbox input "true"
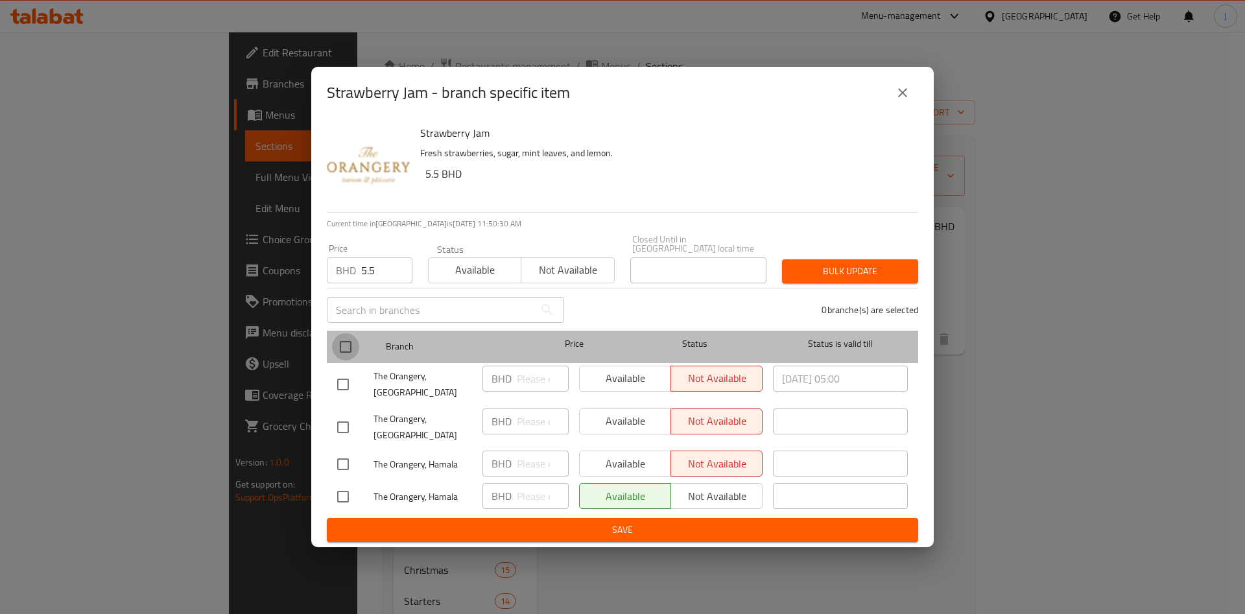
checkbox input "true"
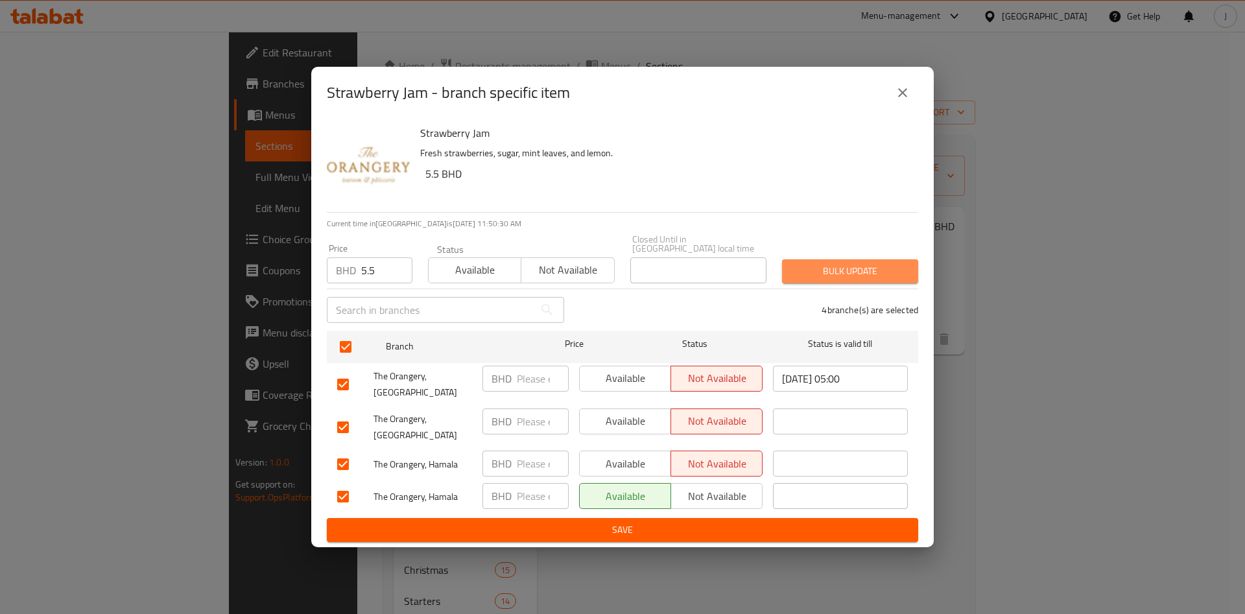
click at [813, 263] on button "Bulk update" at bounding box center [850, 271] width 136 height 24
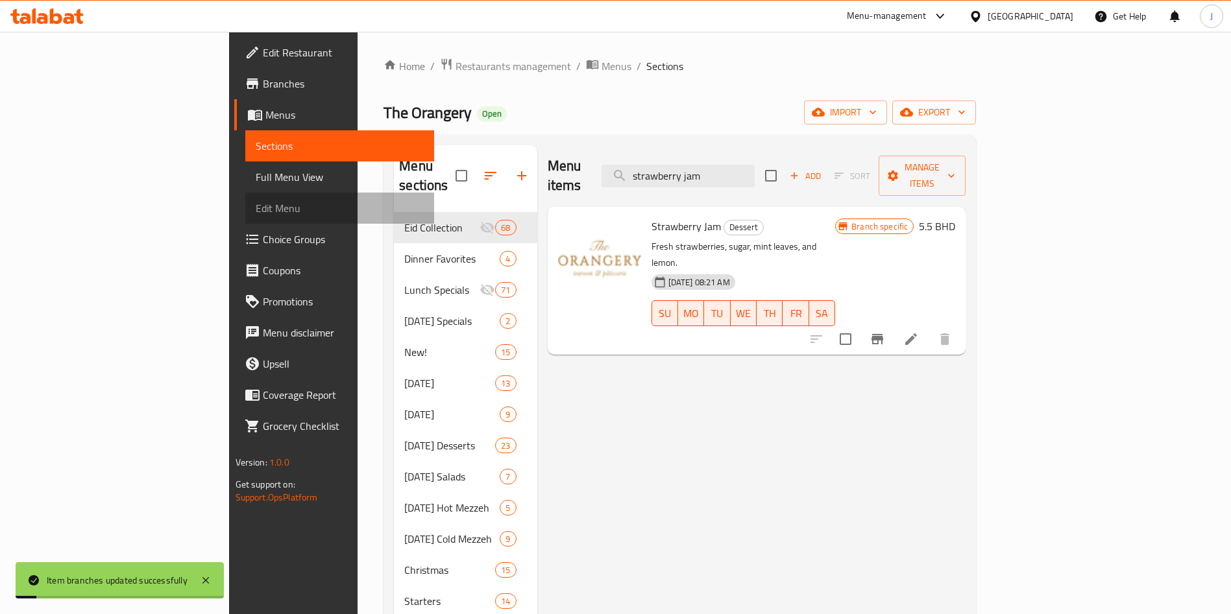
click at [256, 206] on span "Edit Menu" at bounding box center [340, 208] width 169 height 16
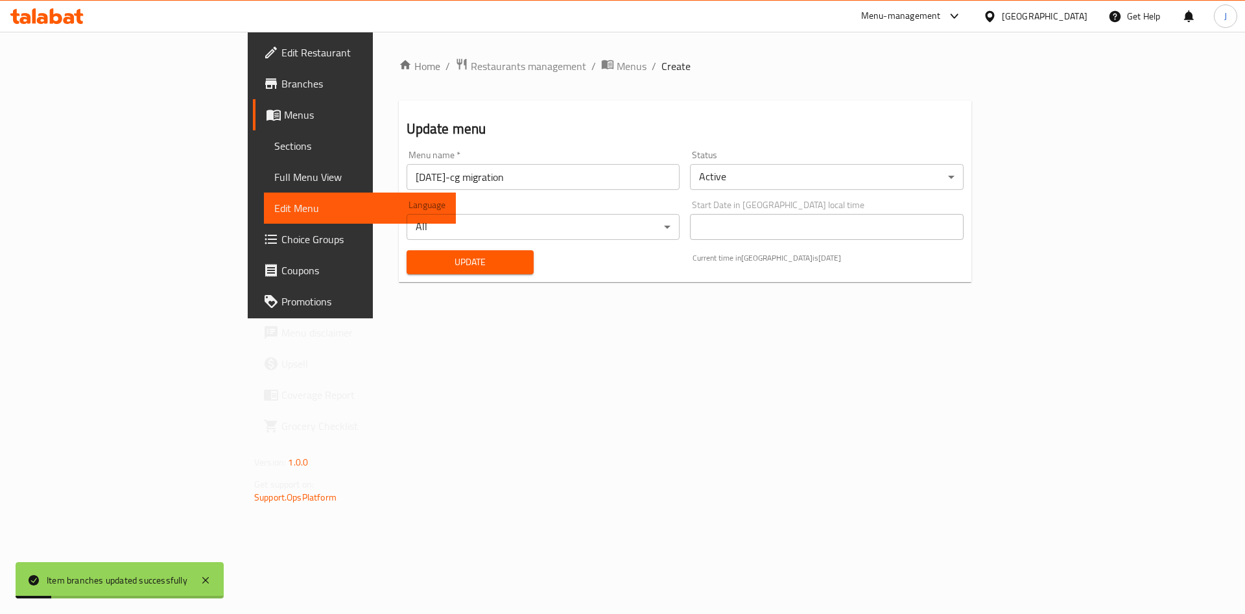
click at [417, 254] on span "Update" at bounding box center [470, 262] width 107 height 16
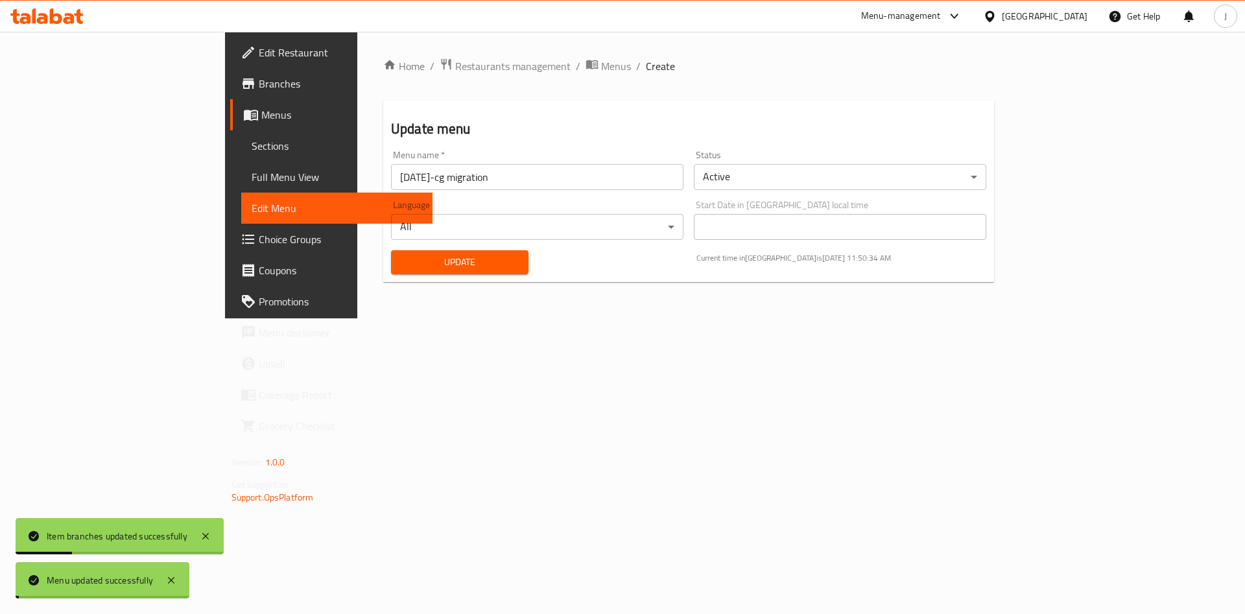
click at [402, 255] on span "Update" at bounding box center [460, 262] width 117 height 16
